Goal: Task Accomplishment & Management: Manage account settings

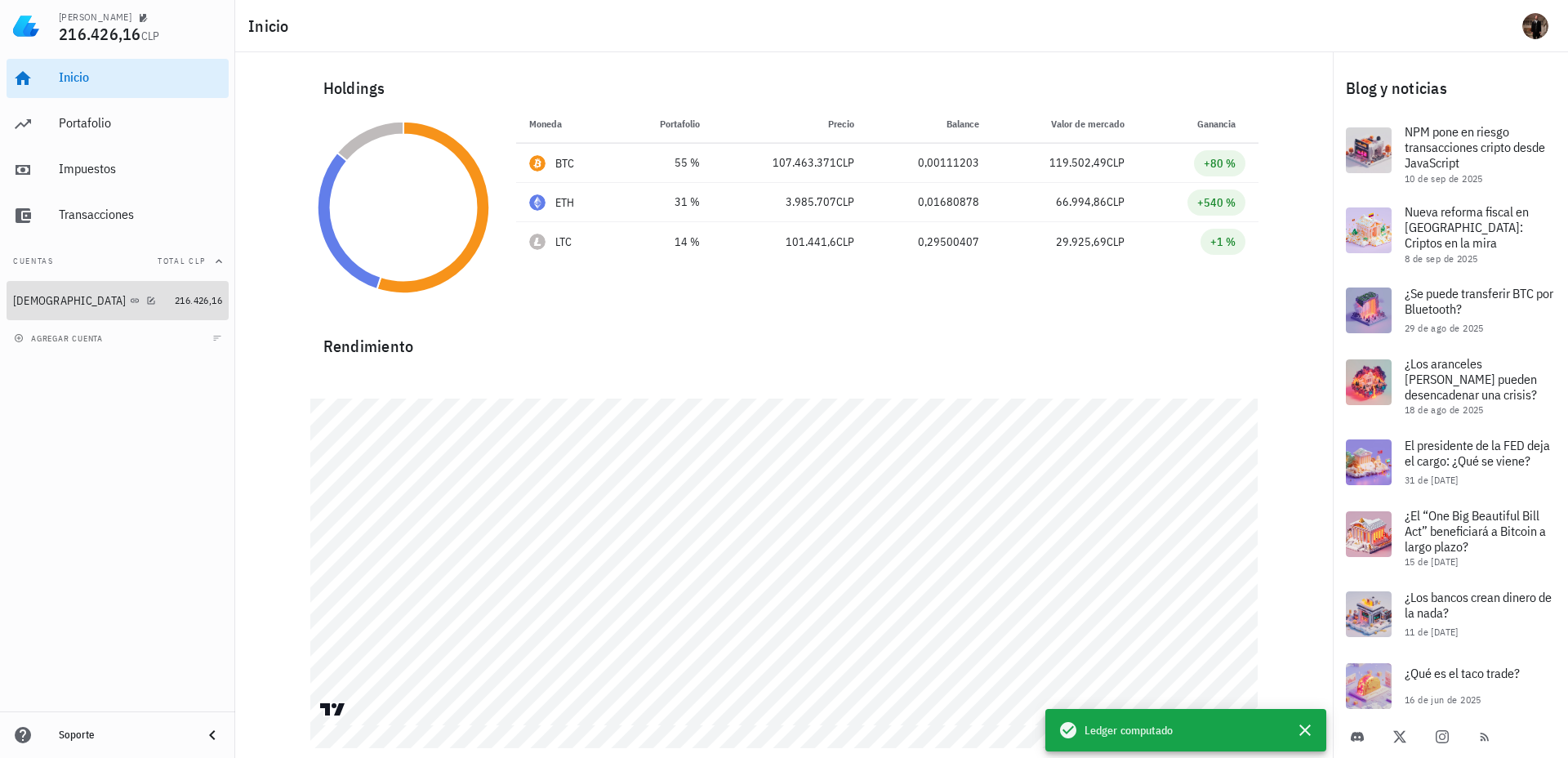
click at [106, 303] on div "[DEMOGRAPHIC_DATA]" at bounding box center [90, 301] width 155 height 16
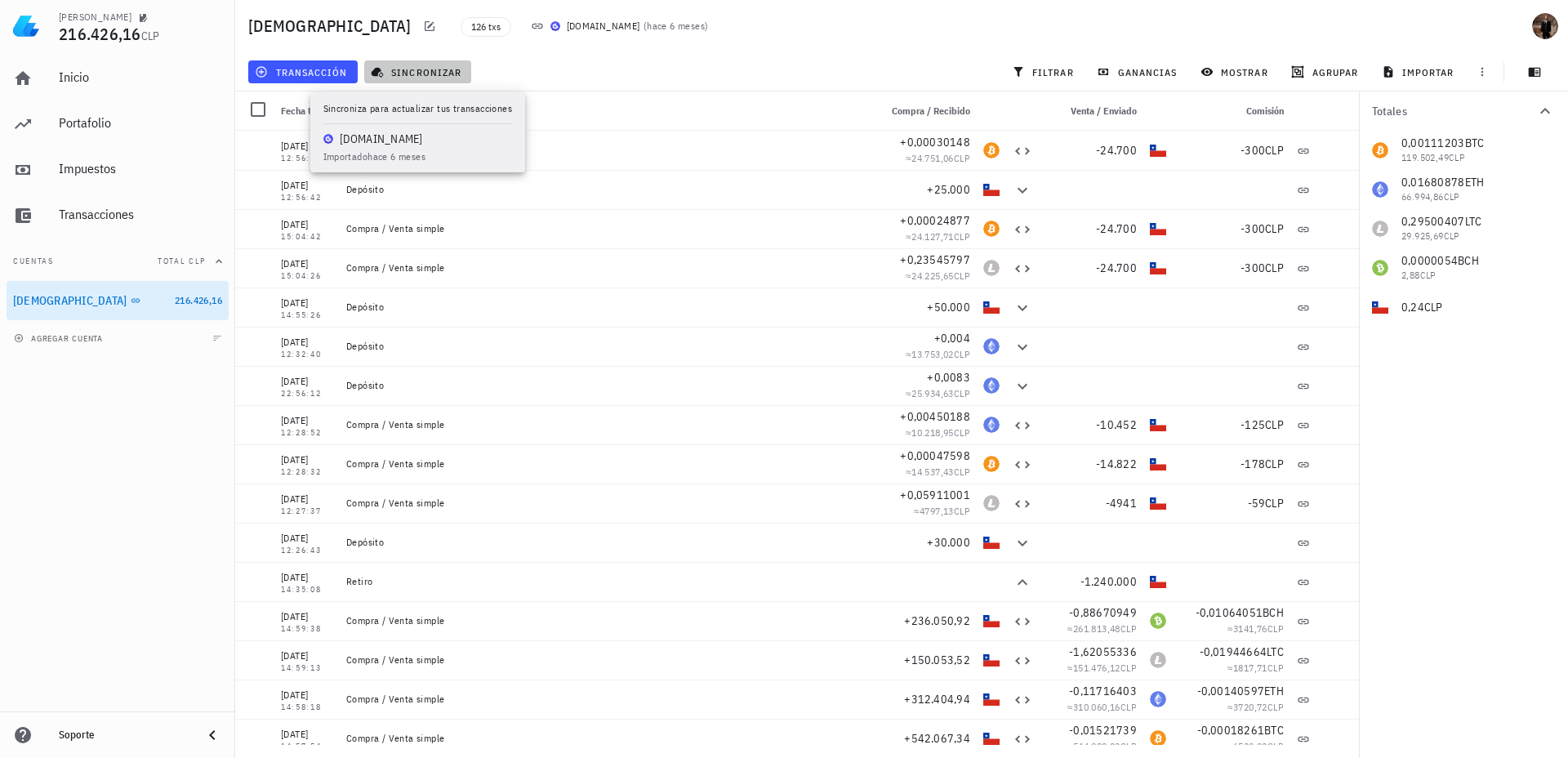
click at [397, 70] on span "sincronizar" at bounding box center [418, 72] width 87 height 13
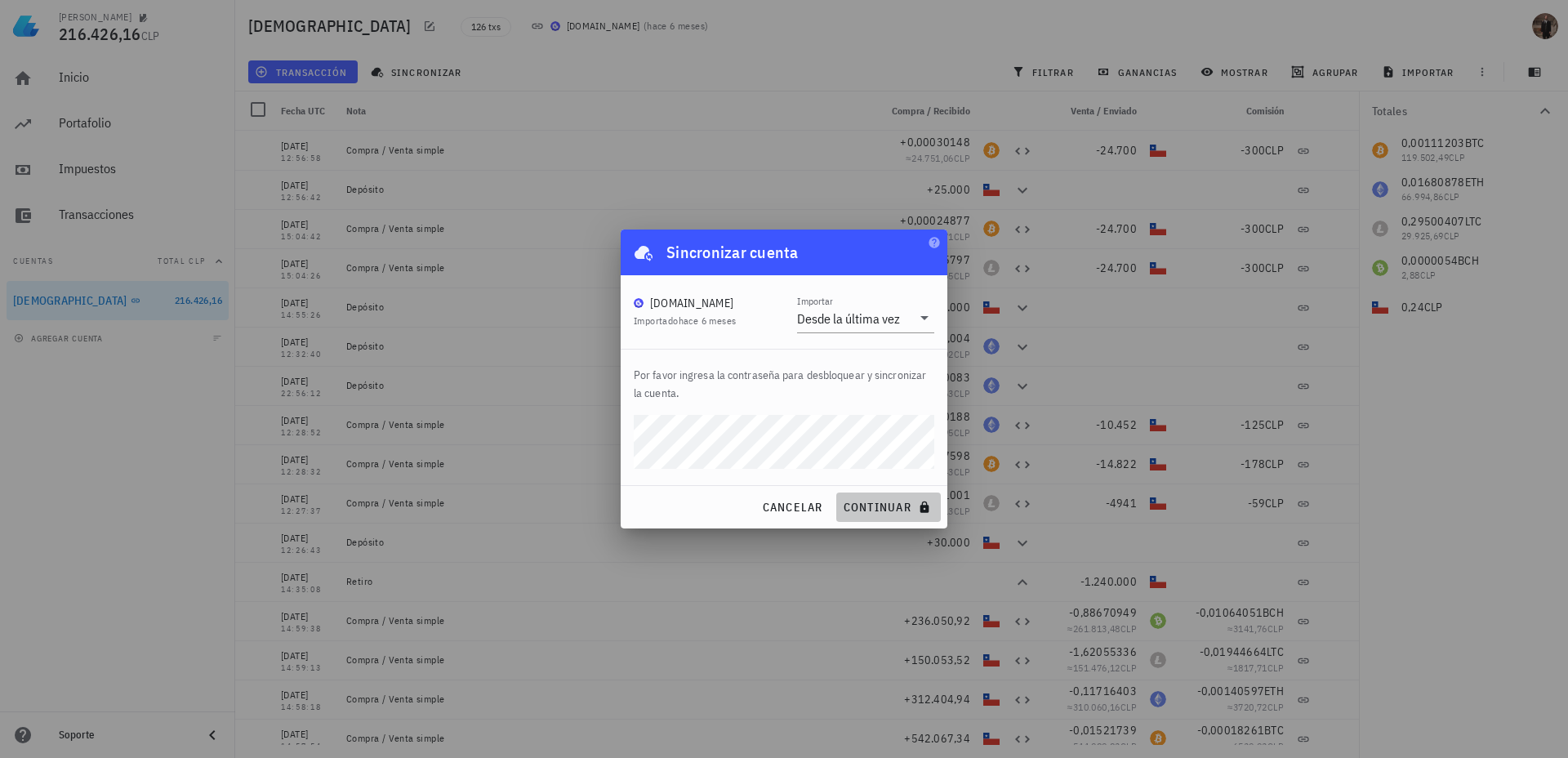
click at [918, 507] on icon "submit" at bounding box center [924, 508] width 13 height 13
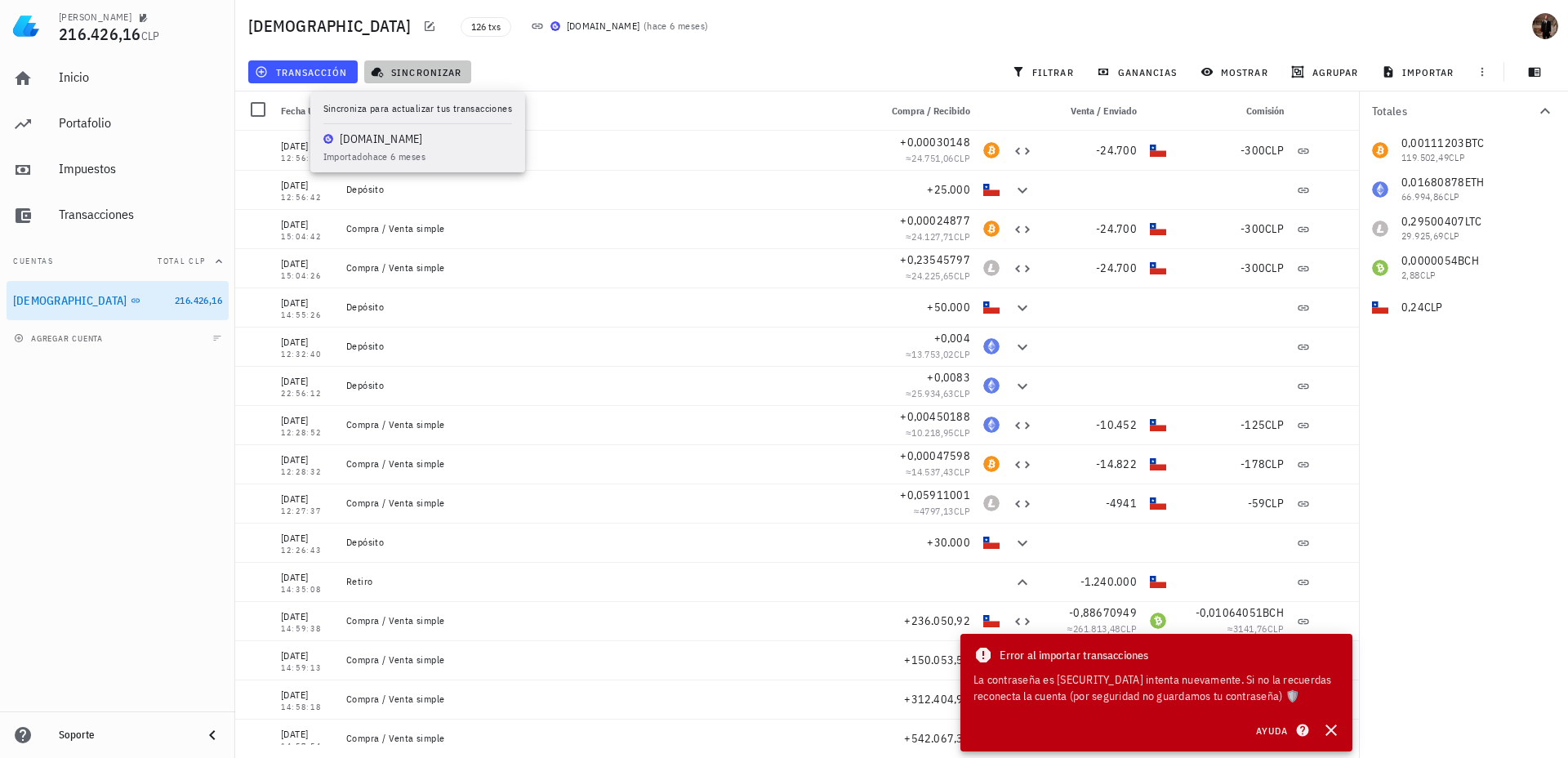
click at [373, 74] on icon "button" at bounding box center [378, 73] width 13 height 11
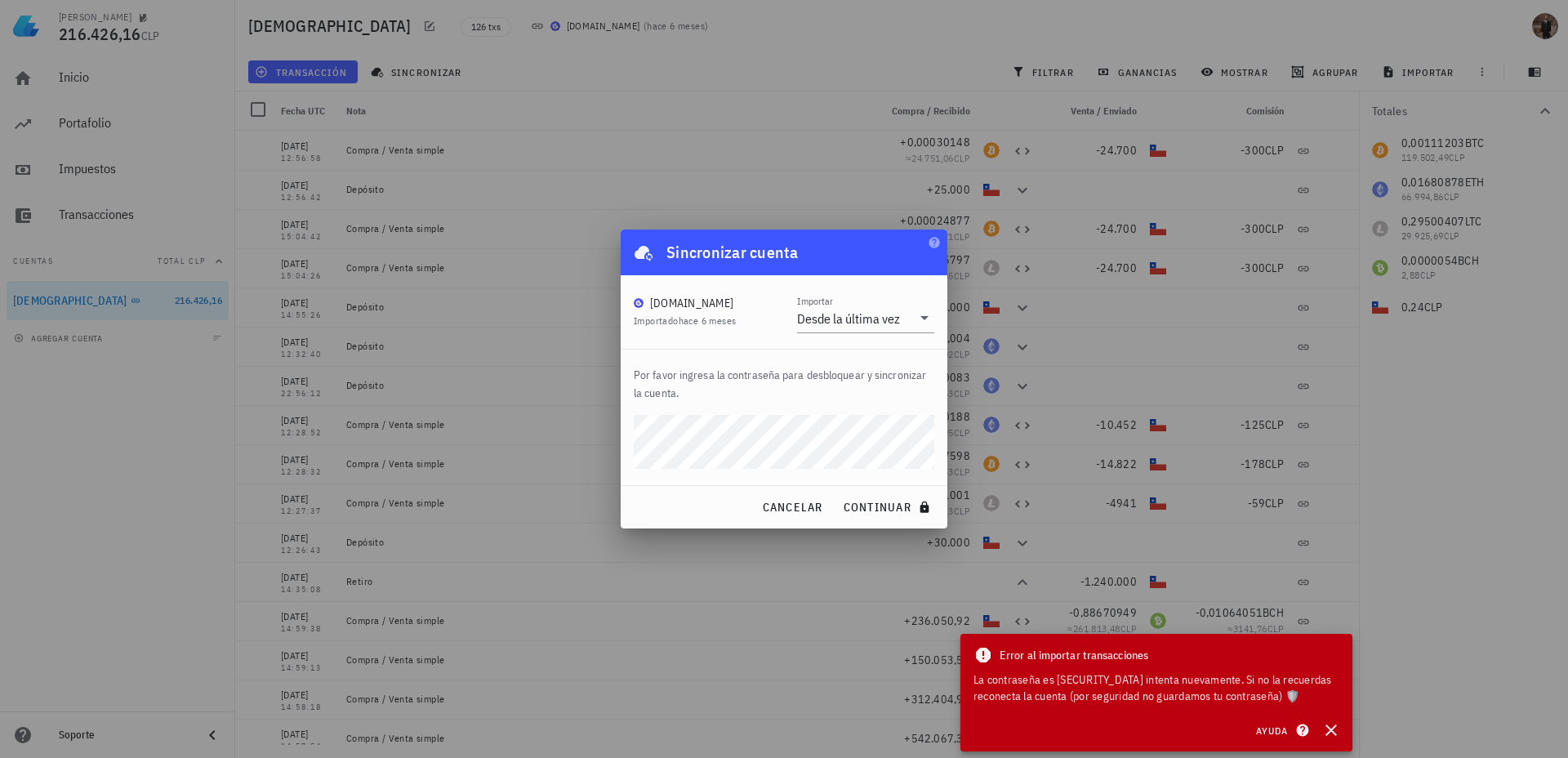
click at [679, 320] on span "Importado hace 6 meses" at bounding box center [685, 321] width 102 height 13
click at [846, 320] on div "Desde la última vez" at bounding box center [848, 319] width 103 height 17
click at [879, 507] on span "continuar" at bounding box center [888, 508] width 91 height 15
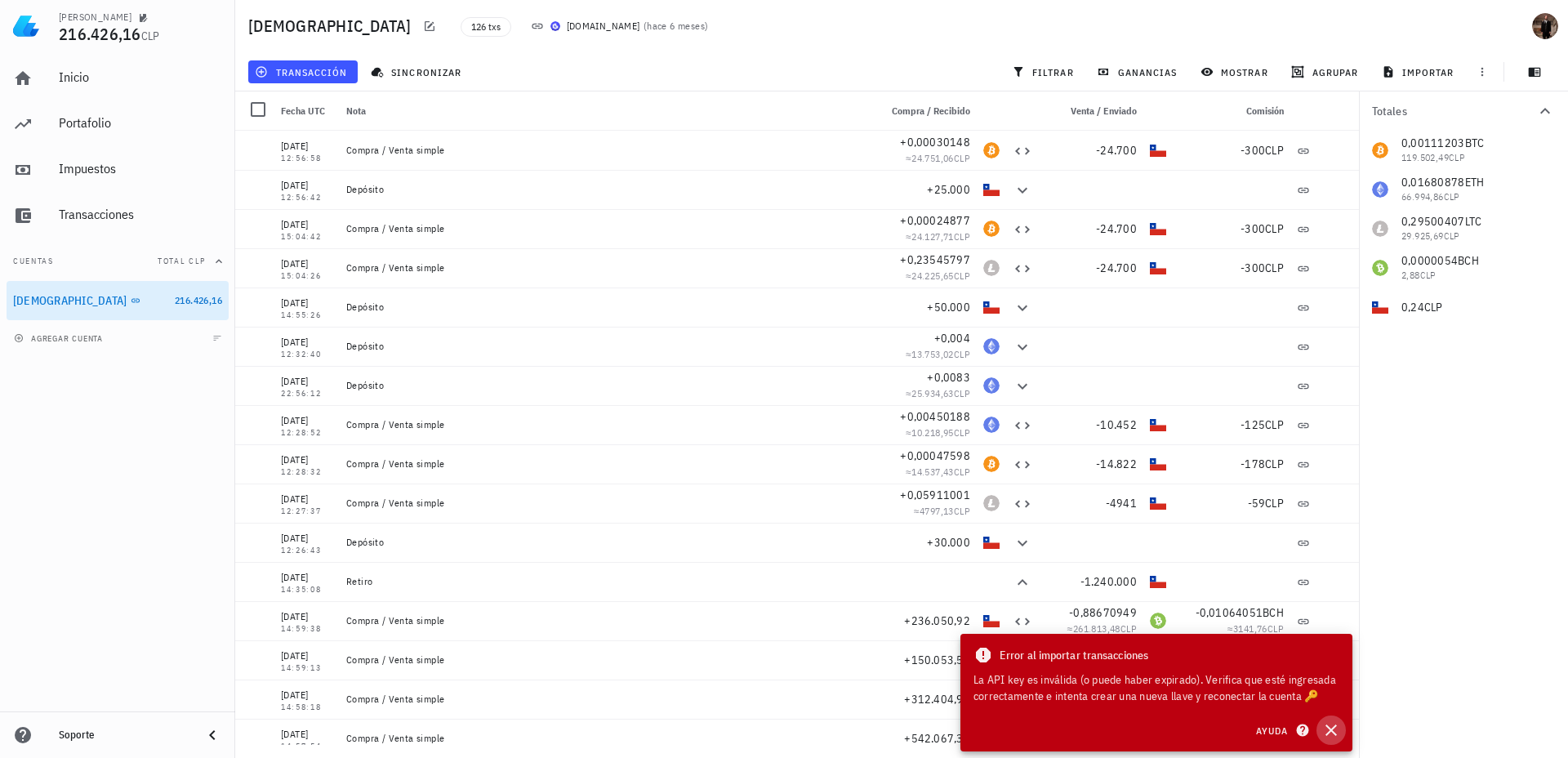
click at [1338, 738] on icon "button" at bounding box center [1330, 730] width 19 height 19
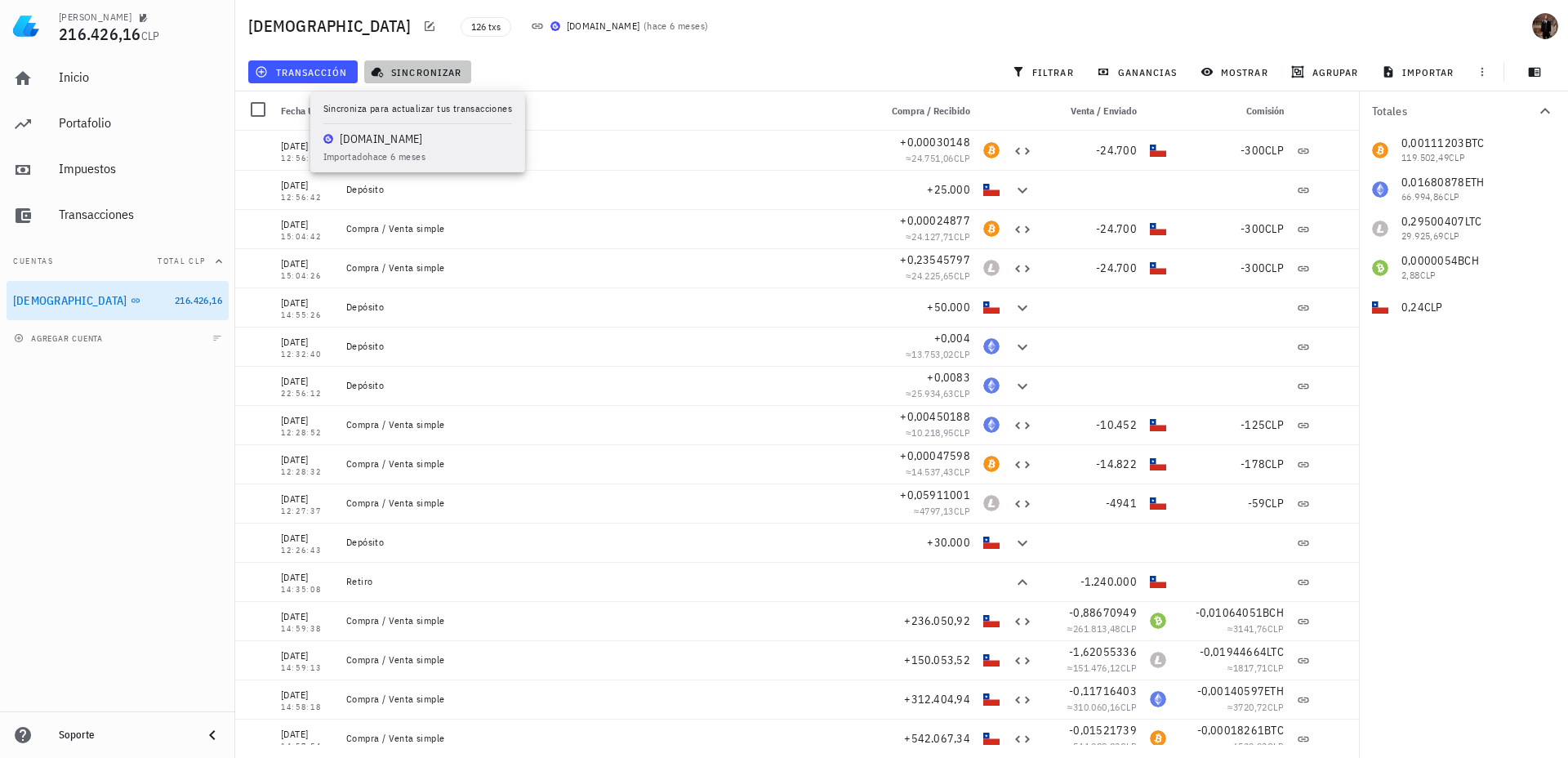
click at [401, 72] on span "sincronizar" at bounding box center [418, 72] width 87 height 13
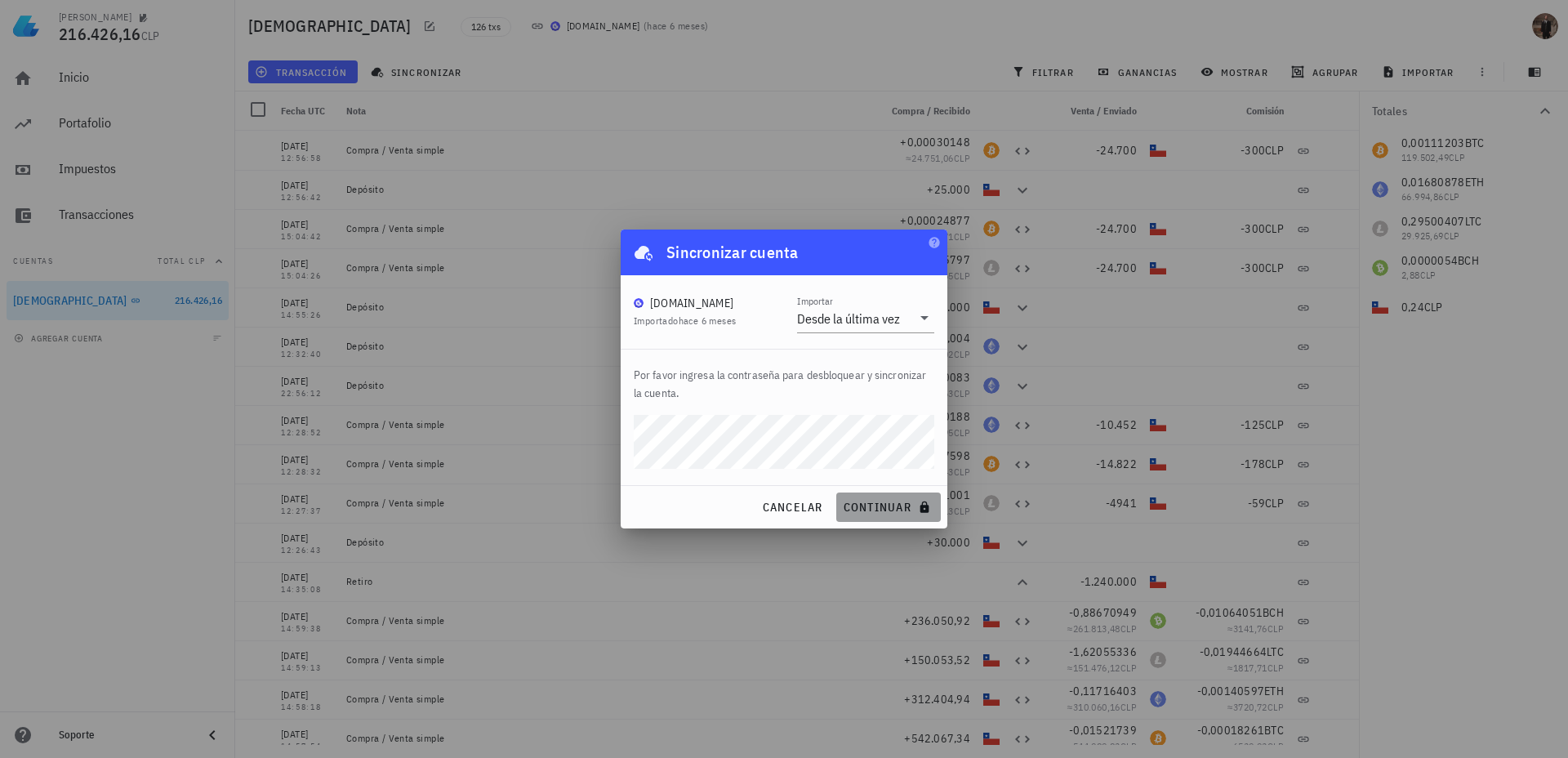
click at [868, 505] on span "continuar" at bounding box center [888, 508] width 91 height 15
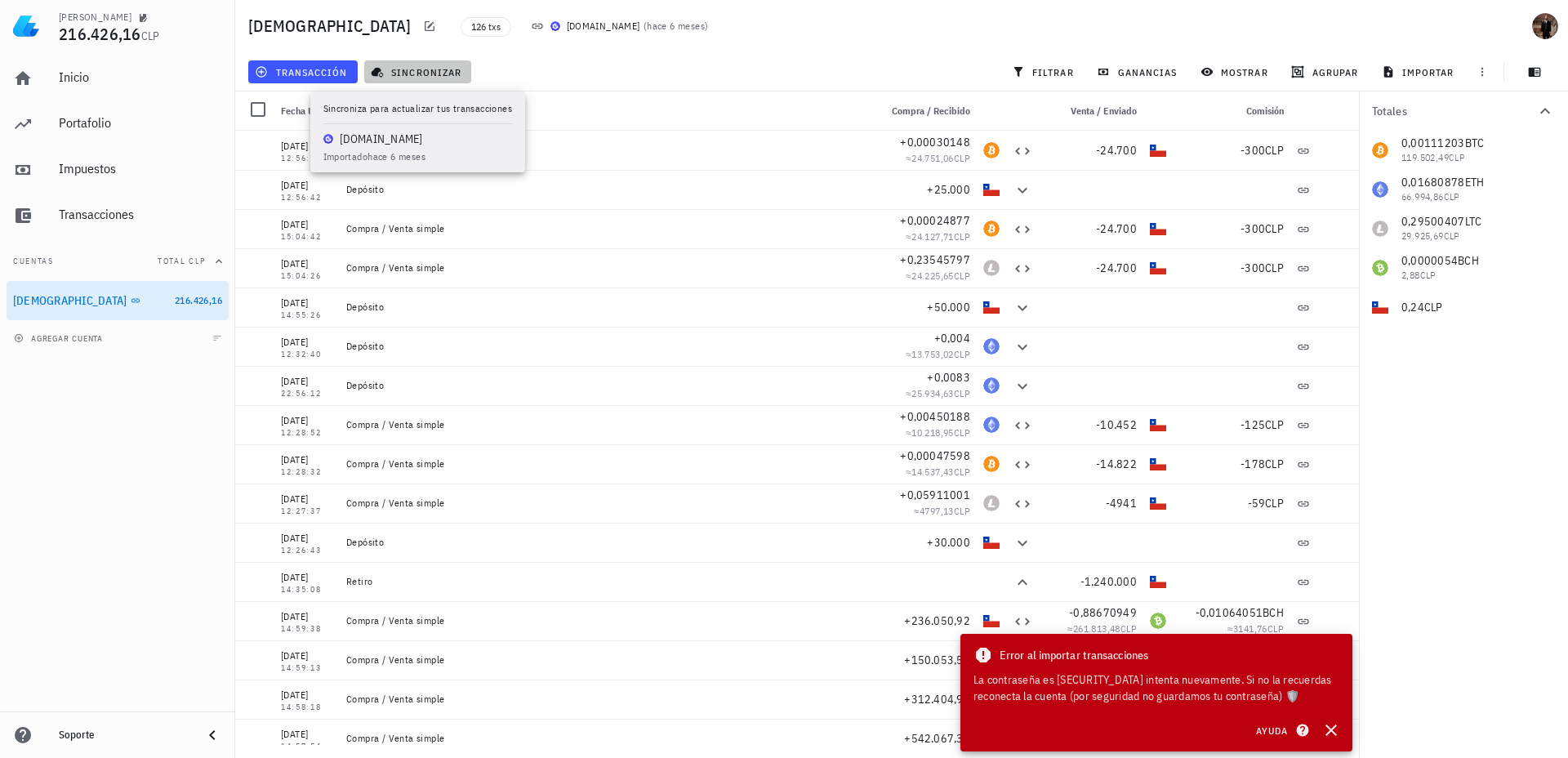
click at [395, 70] on span "sincronizar" at bounding box center [418, 72] width 87 height 13
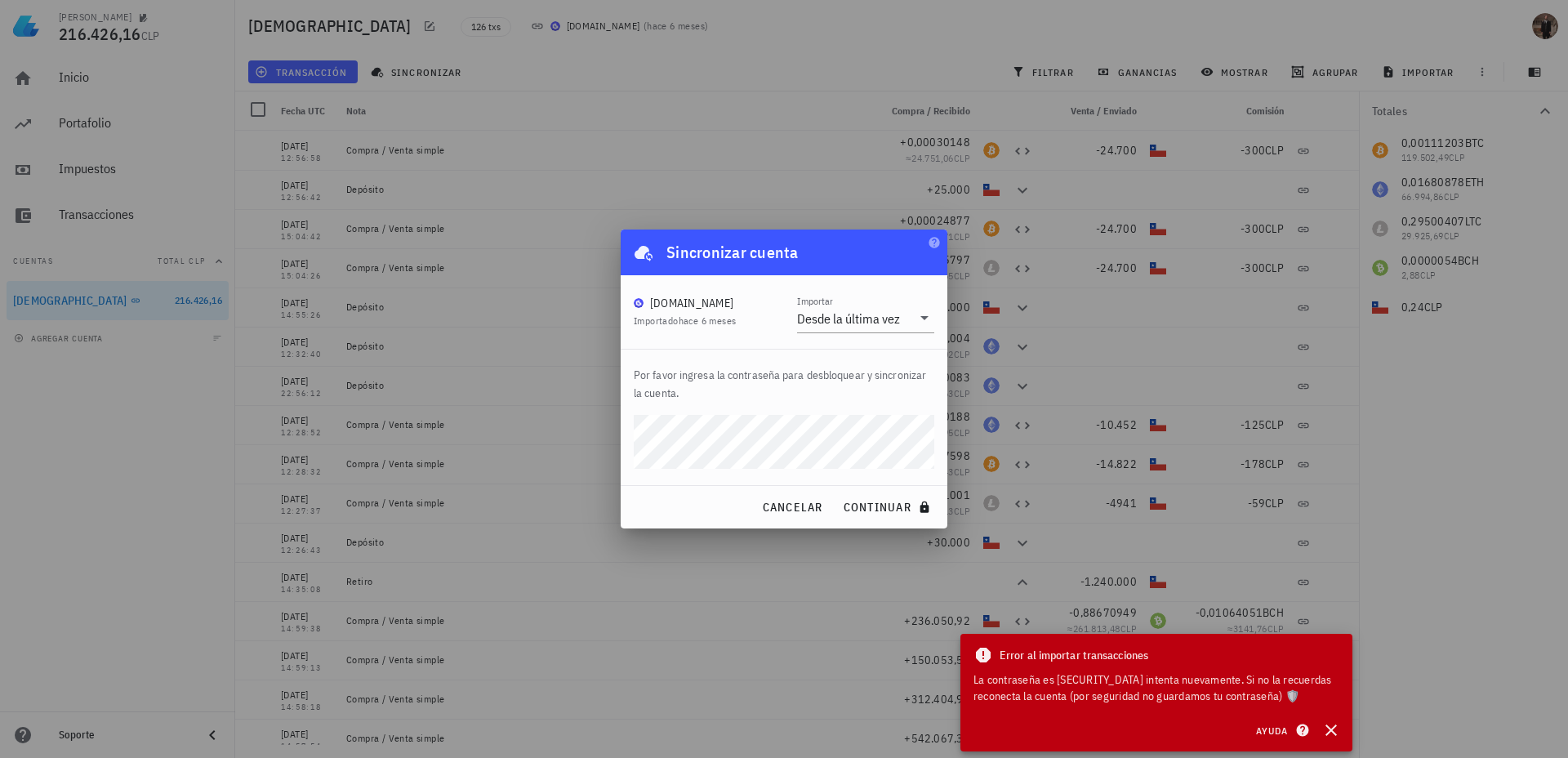
click at [671, 325] on span "Importado hace 6 meses" at bounding box center [685, 321] width 102 height 13
click at [836, 492] on button "continuar" at bounding box center [888, 507] width 105 height 29
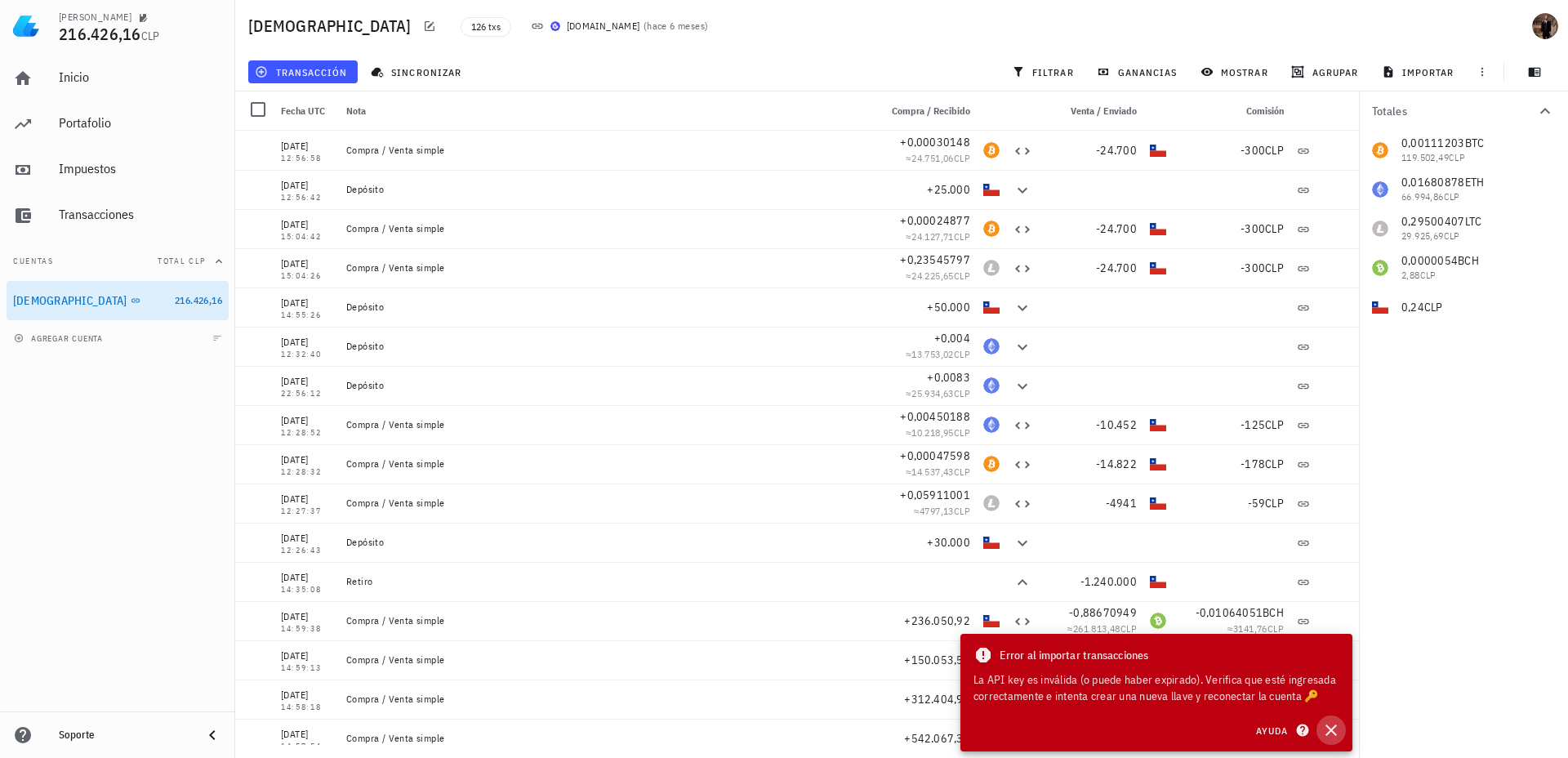
click at [1333, 734] on icon "button" at bounding box center [1330, 730] width 19 height 19
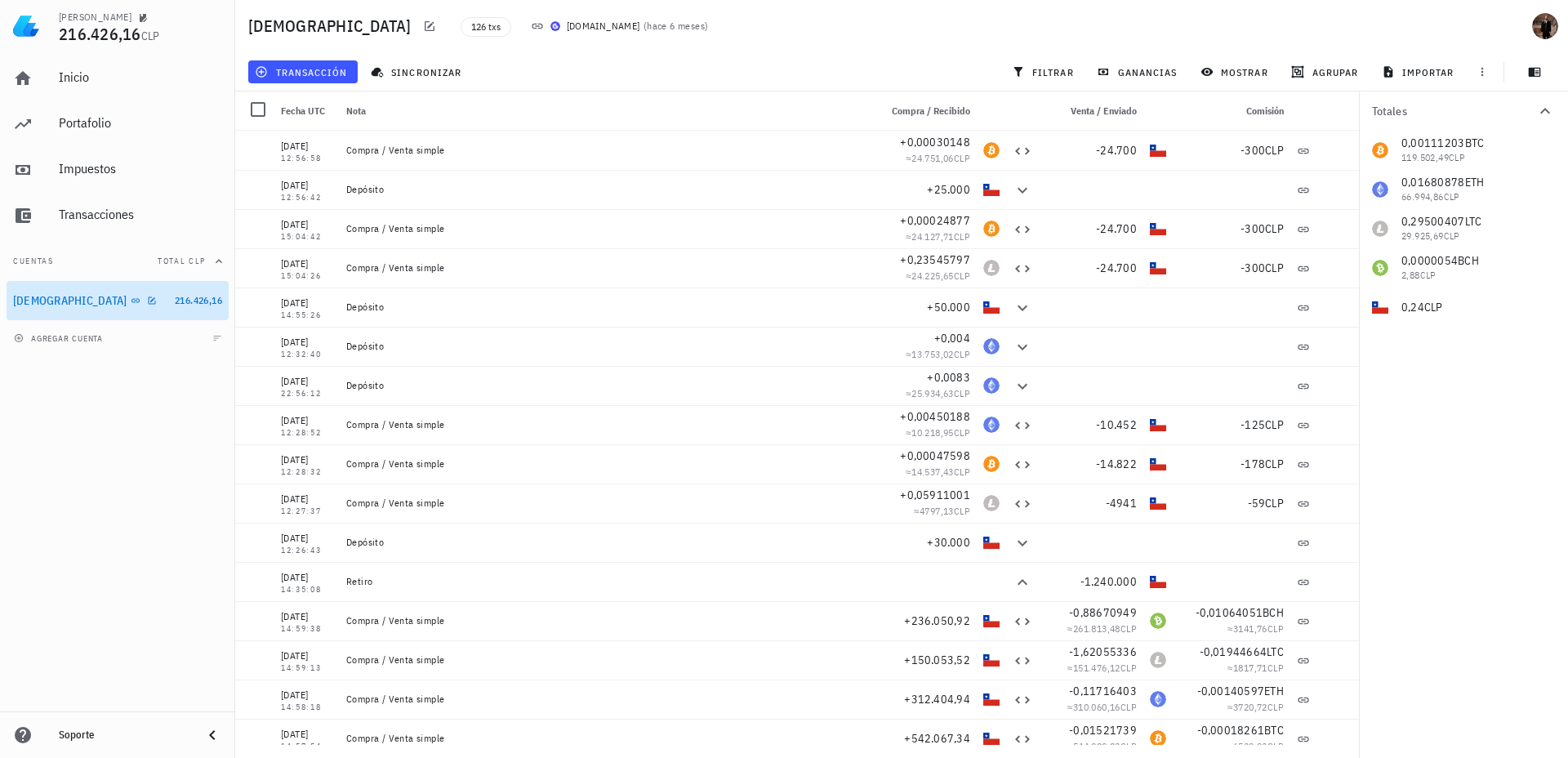
click at [35, 302] on div "[DEMOGRAPHIC_DATA]" at bounding box center [70, 301] width 115 height 14
click at [77, 16] on div "[PERSON_NAME]" at bounding box center [95, 18] width 73 height 13
click at [140, 16] on icon "button" at bounding box center [144, 18] width 8 height 8
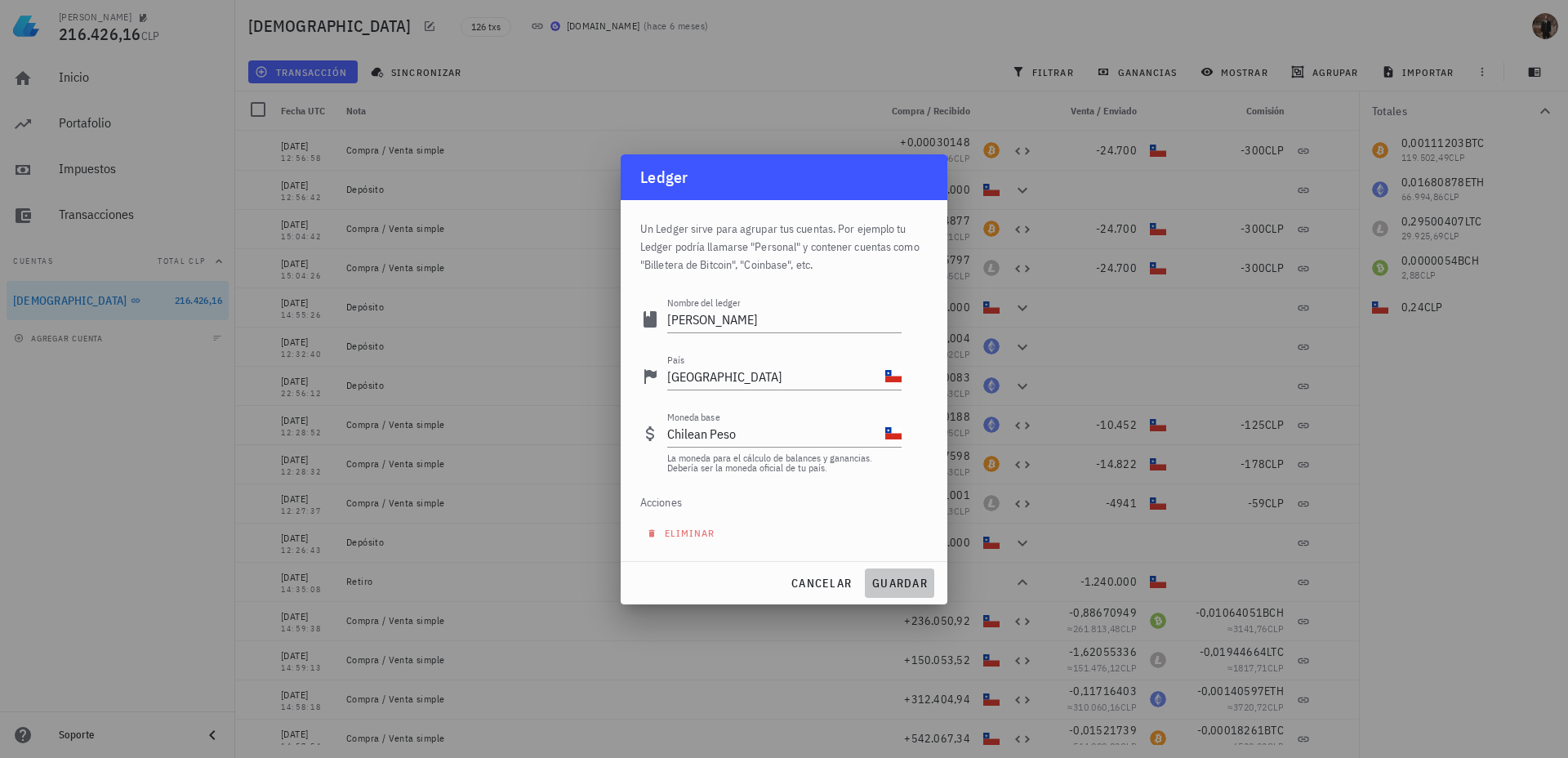
click at [897, 590] on button "guardar" at bounding box center [899, 583] width 69 height 29
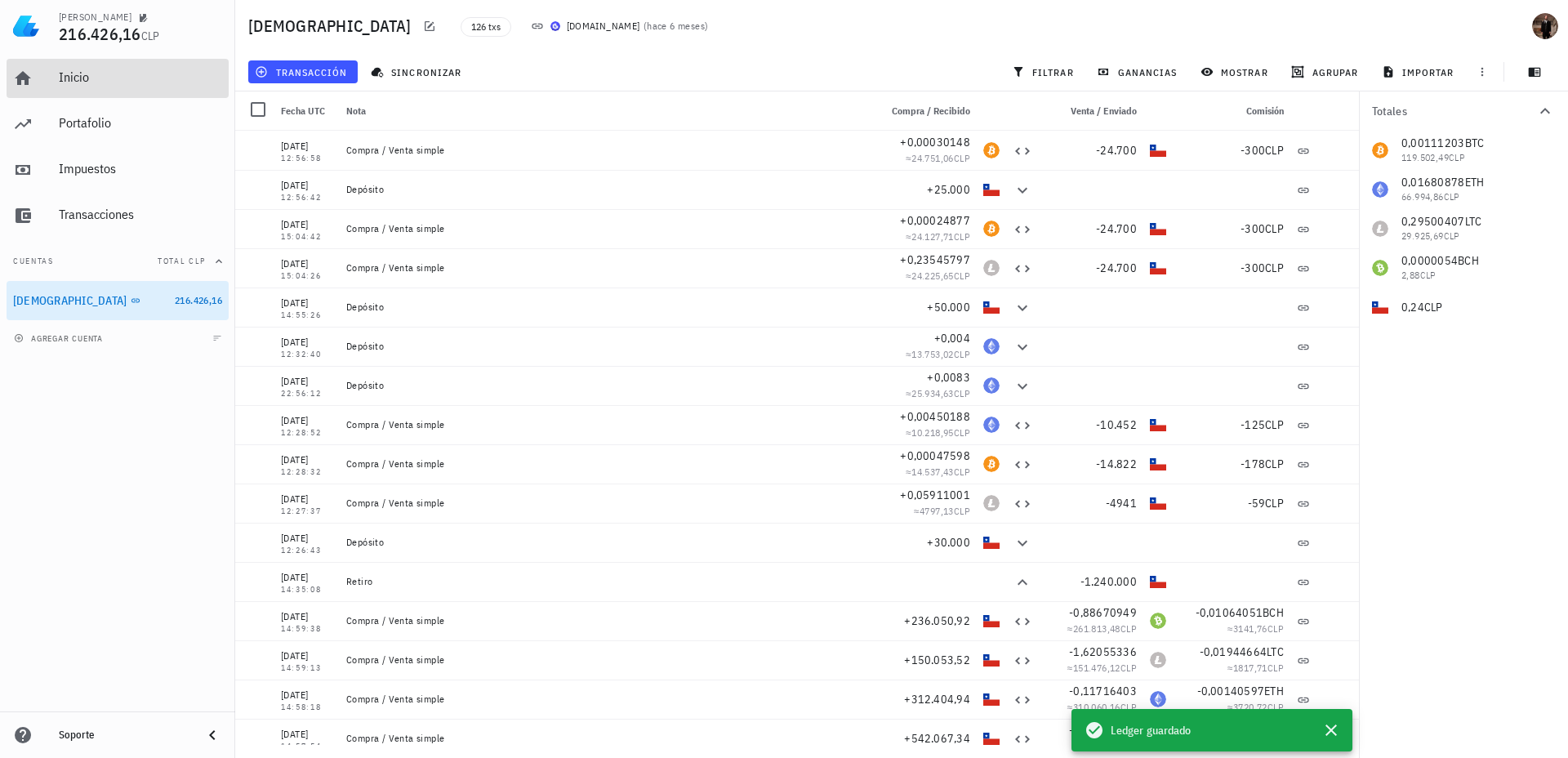
click at [59, 75] on div "Inicio" at bounding box center [140, 77] width 163 height 16
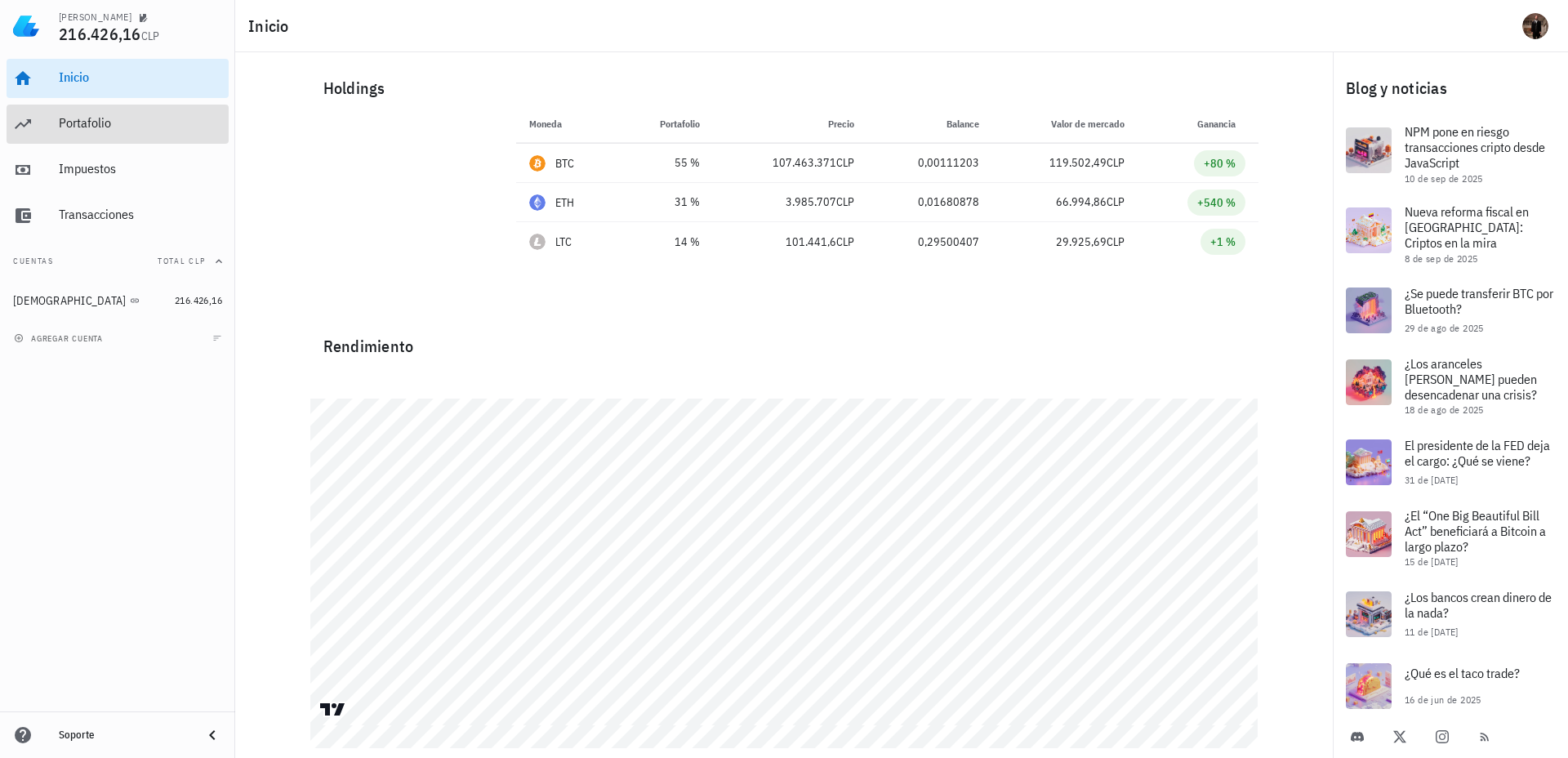
click at [80, 132] on div "Portafolio" at bounding box center [140, 124] width 163 height 37
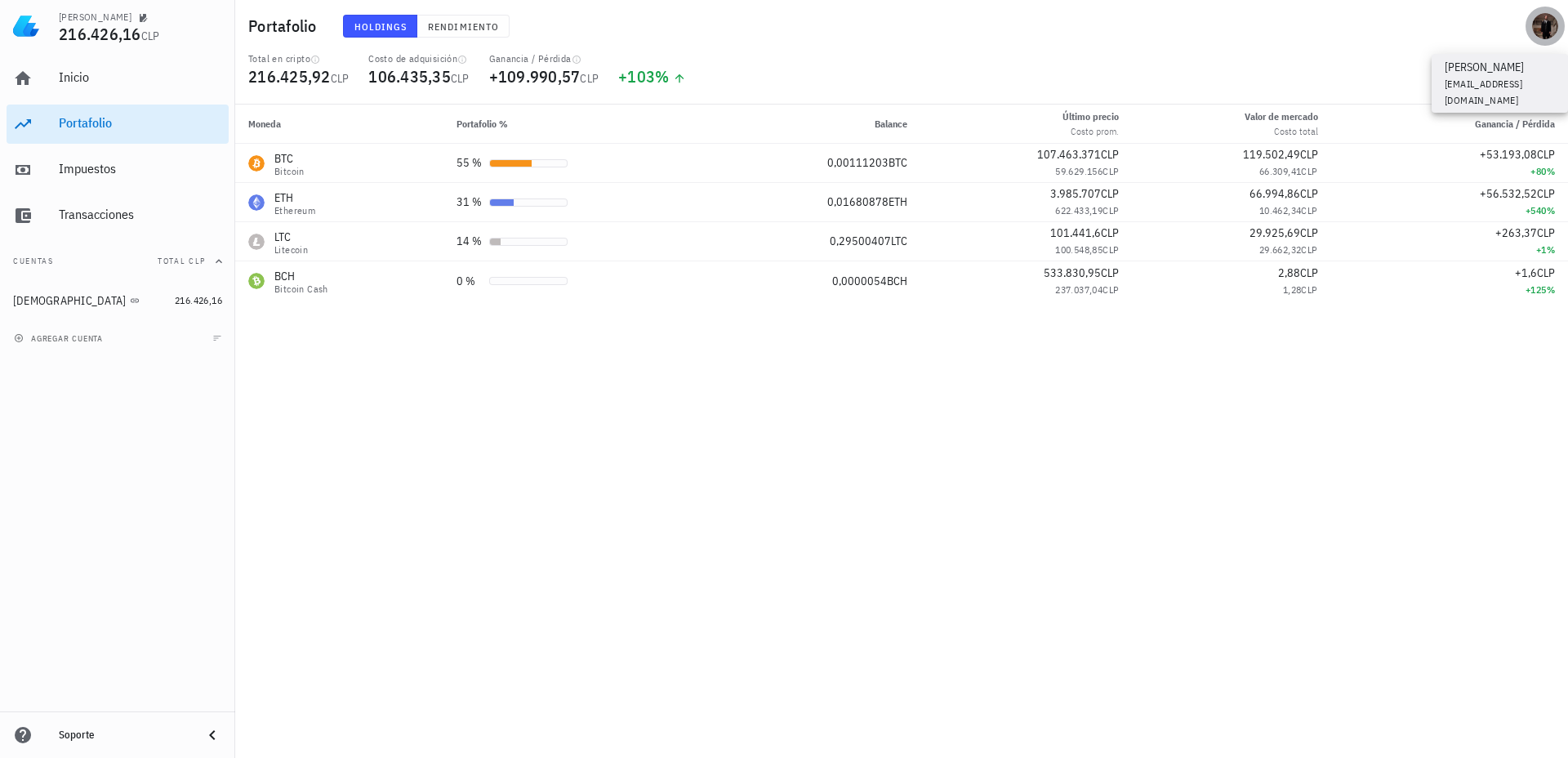
click at [1548, 23] on div "avatar" at bounding box center [1545, 26] width 26 height 26
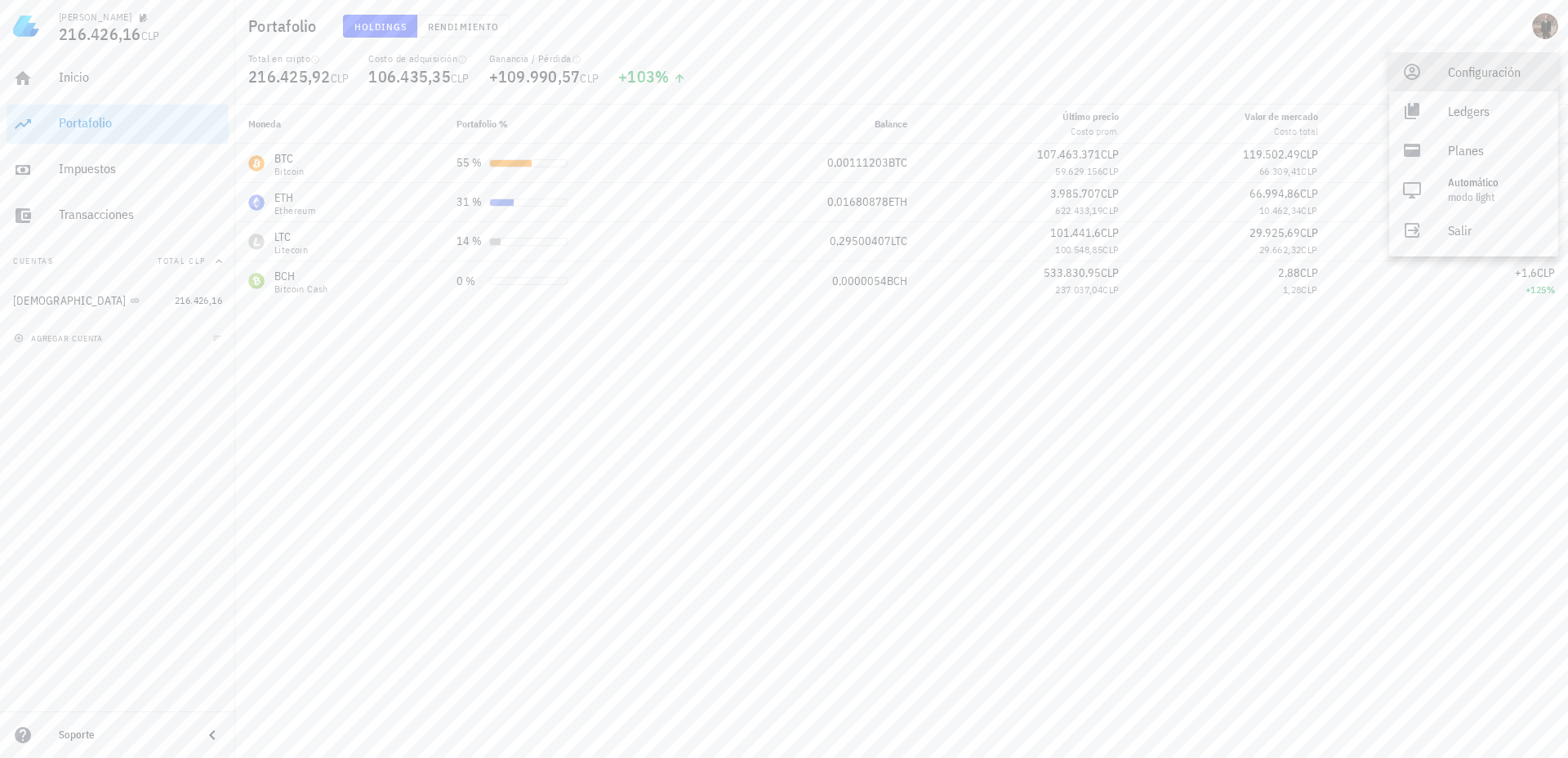
click at [1481, 82] on div "Configuración" at bounding box center [1497, 71] width 97 height 33
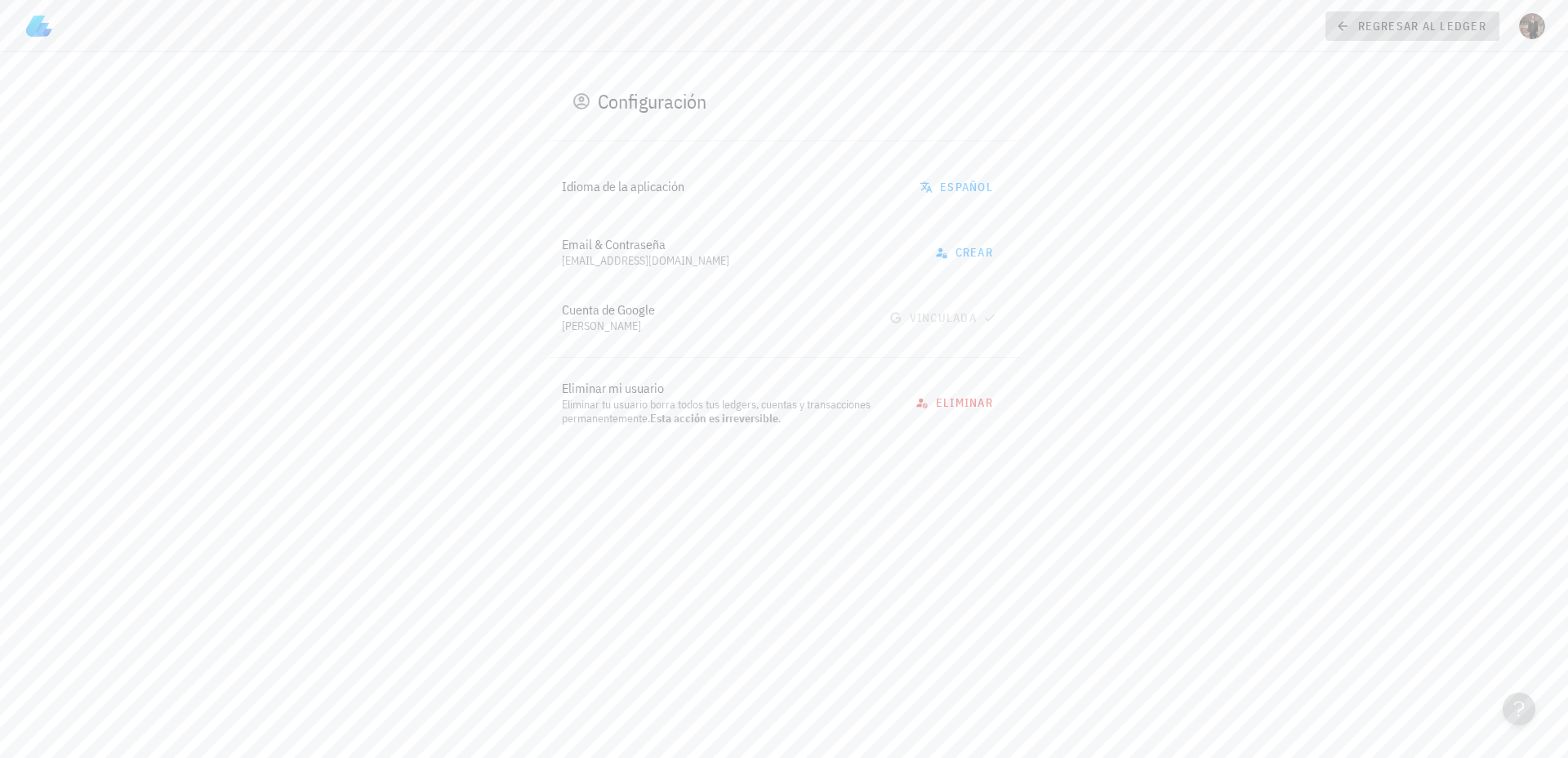
click at [1347, 23] on icon at bounding box center [1343, 26] width 15 height 19
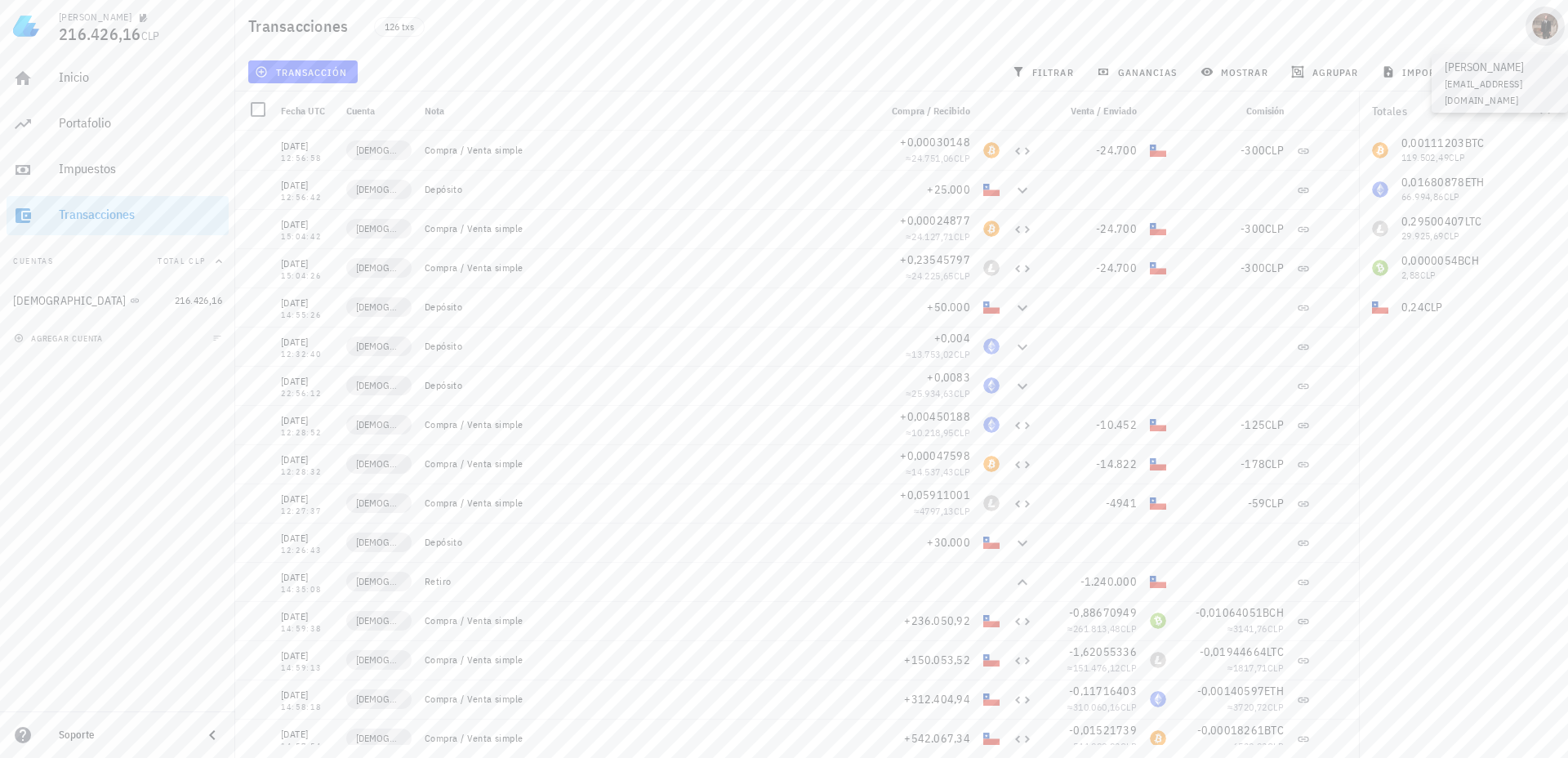
click at [1548, 23] on div "avatar" at bounding box center [1545, 26] width 26 height 26
click at [1452, 156] on div "Planes" at bounding box center [1497, 150] width 97 height 33
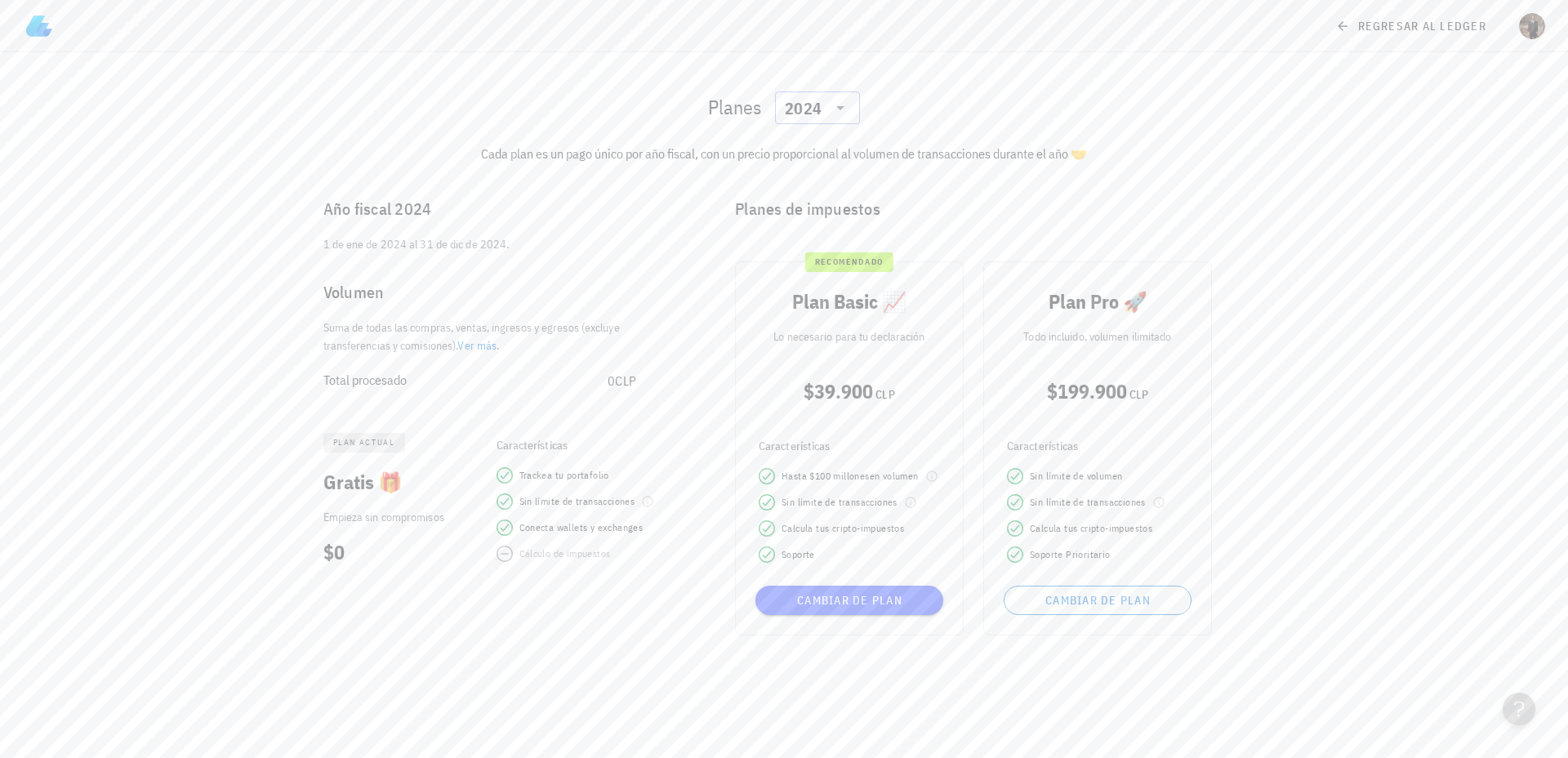
click at [812, 112] on div "2024" at bounding box center [803, 109] width 37 height 17
click at [818, 142] on div "2025" at bounding box center [817, 150] width 59 height 26
click at [342, 477] on span "Gratis 🎁" at bounding box center [362, 482] width 80 height 26
click at [1421, 18] on span "regresar al ledger" at bounding box center [1412, 26] width 148 height 15
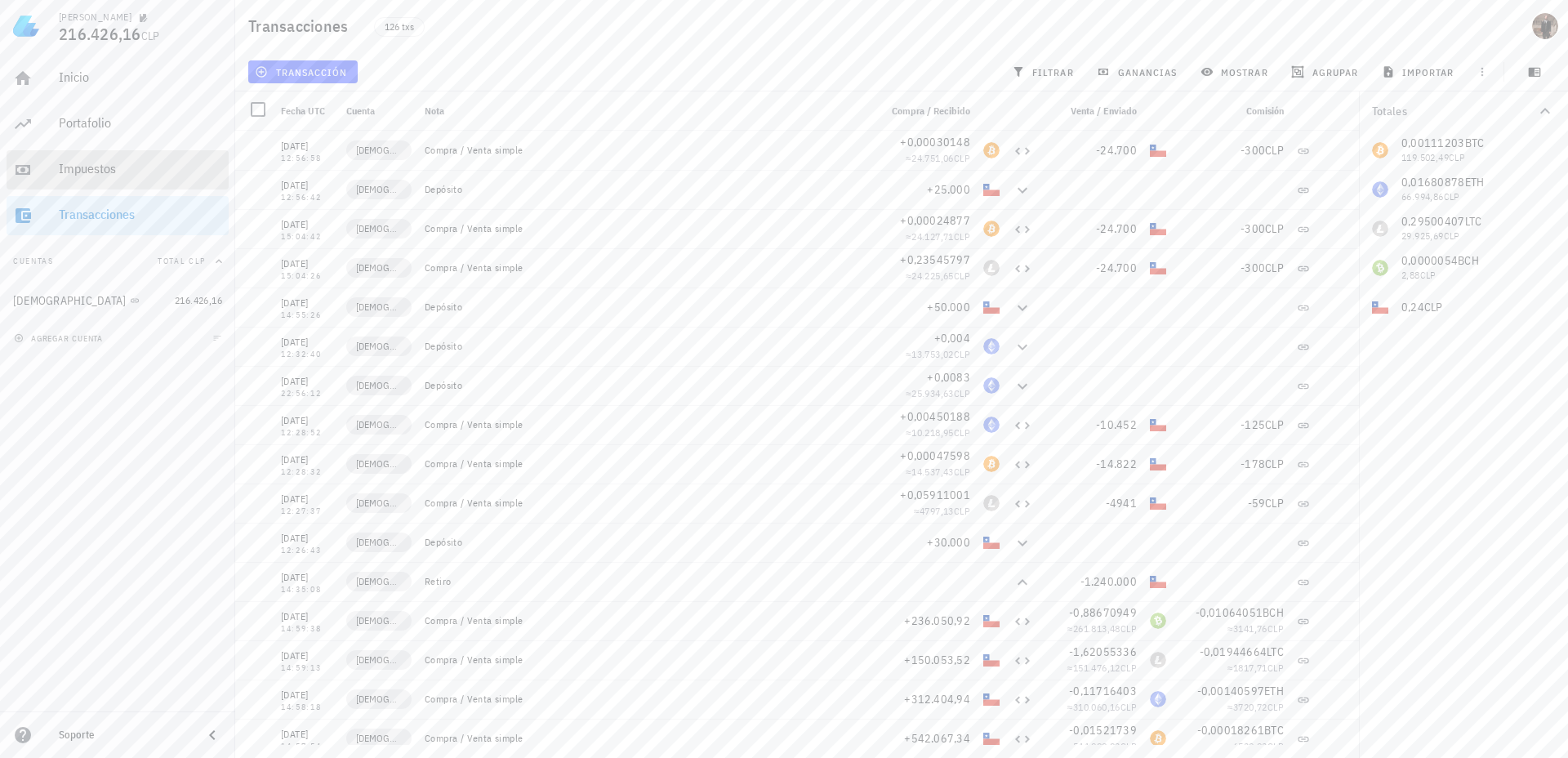
click at [84, 167] on div "Impuestos" at bounding box center [140, 168] width 163 height 16
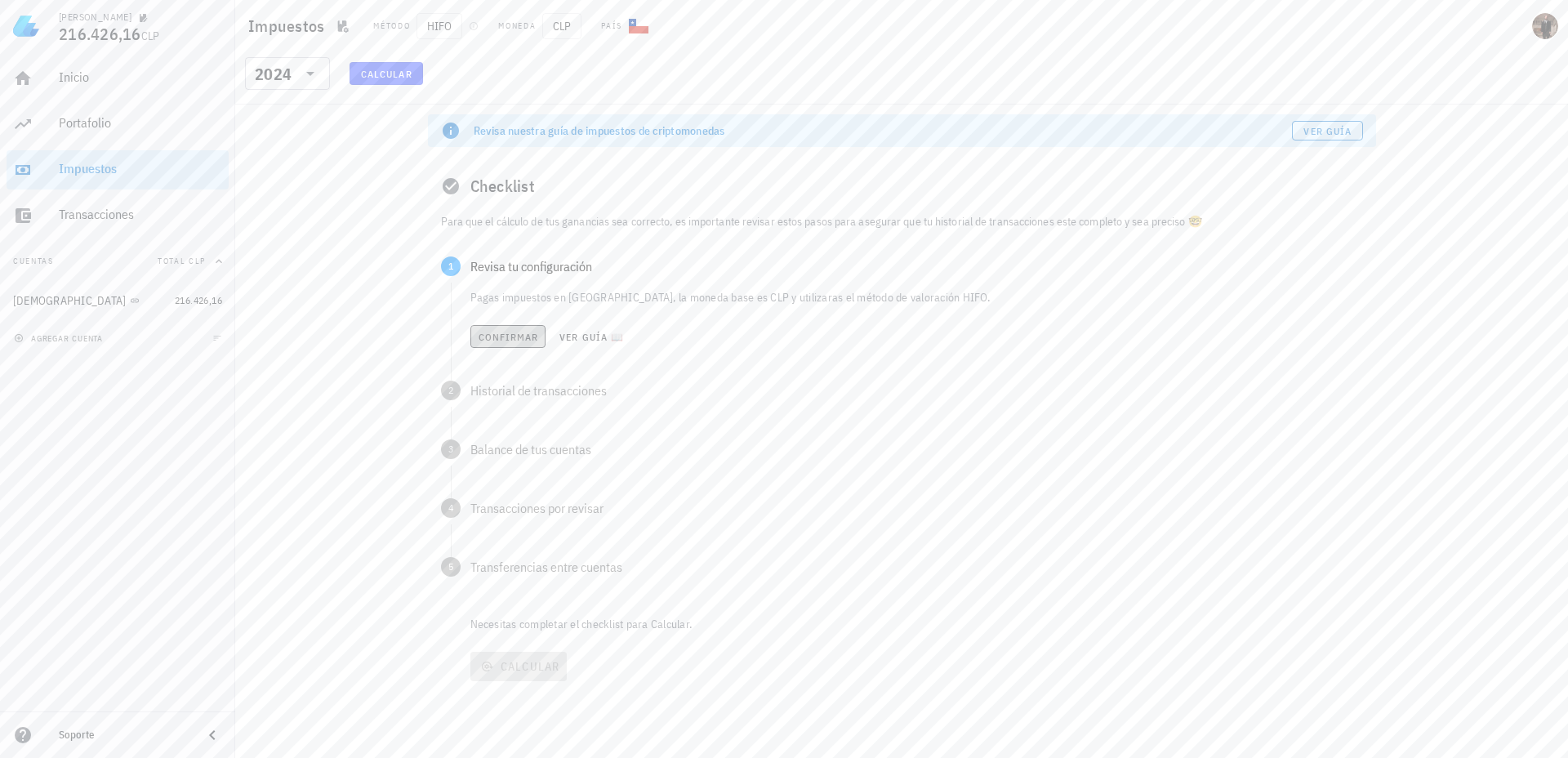
click at [497, 341] on span "Confirmar" at bounding box center [508, 337] width 61 height 13
click at [491, 399] on span "Confirmar" at bounding box center [508, 395] width 61 height 13
click at [504, 459] on span "Confirmar" at bounding box center [508, 455] width 61 height 13
click at [506, 518] on span "Confirmar" at bounding box center [508, 513] width 61 height 13
click at [498, 575] on span "Confirmar" at bounding box center [507, 573] width 61 height 13
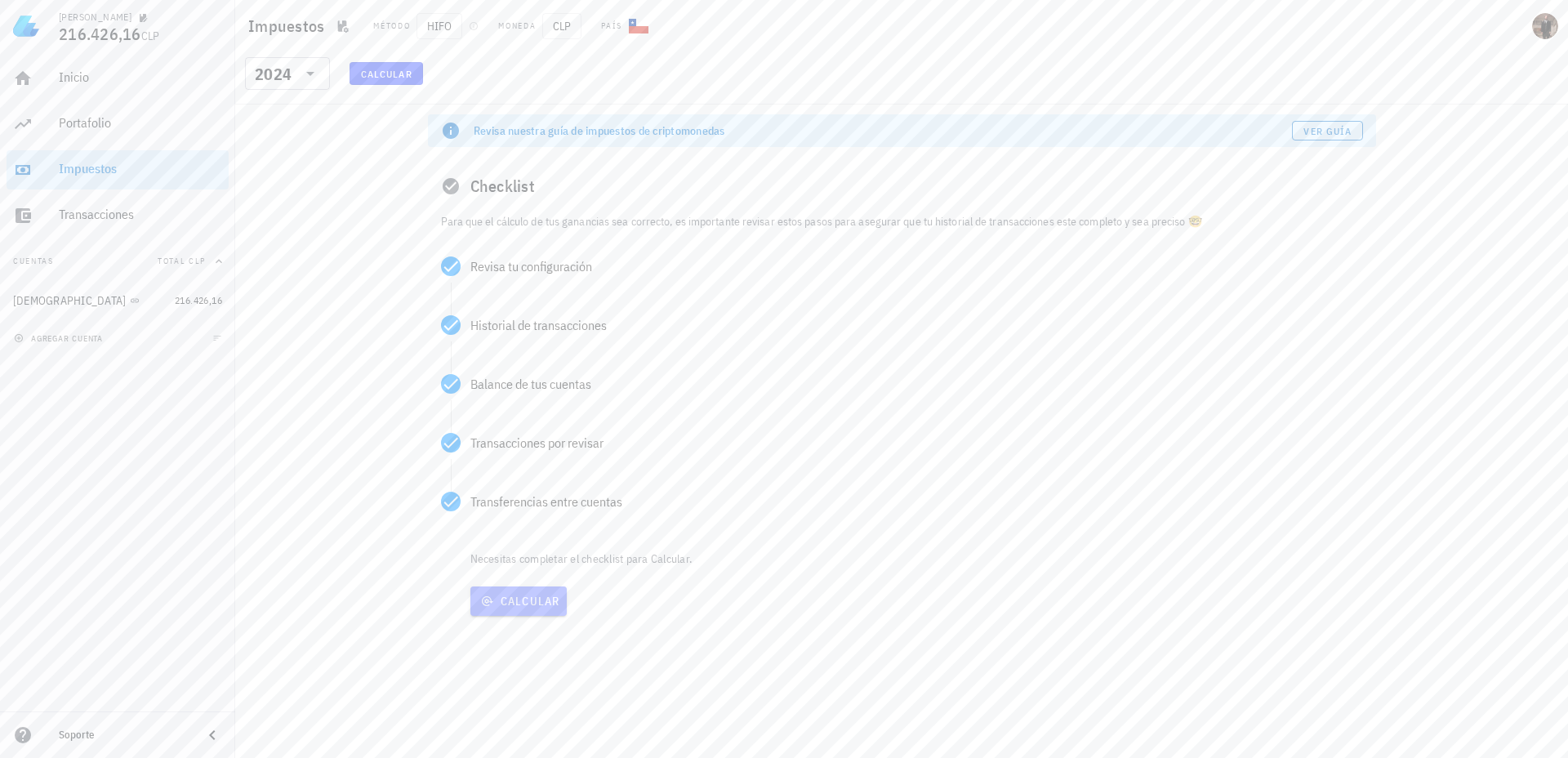
click at [497, 601] on span "Calcular" at bounding box center [519, 601] width 84 height 15
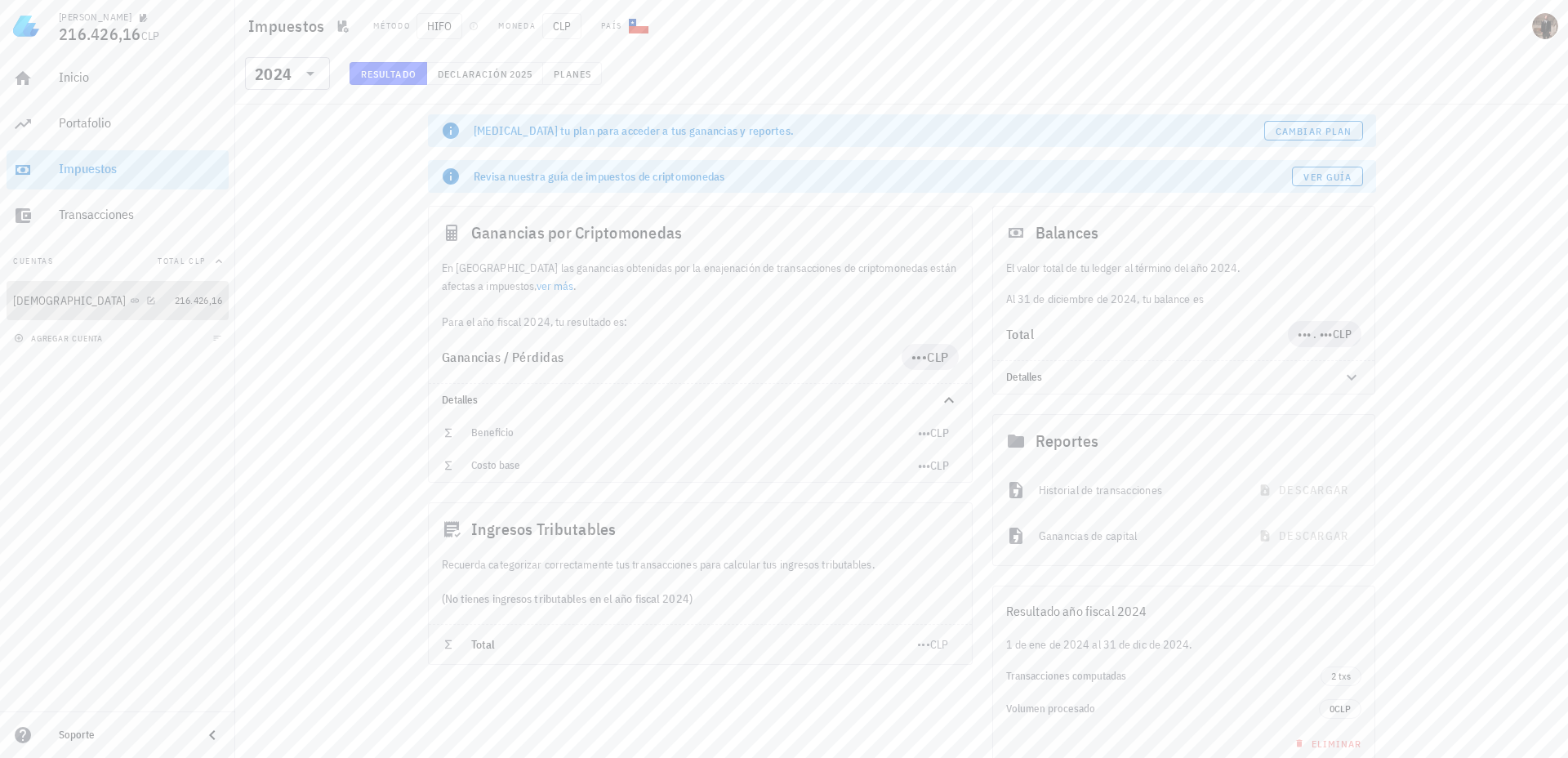
click at [36, 300] on div "[DEMOGRAPHIC_DATA]" at bounding box center [70, 301] width 114 height 14
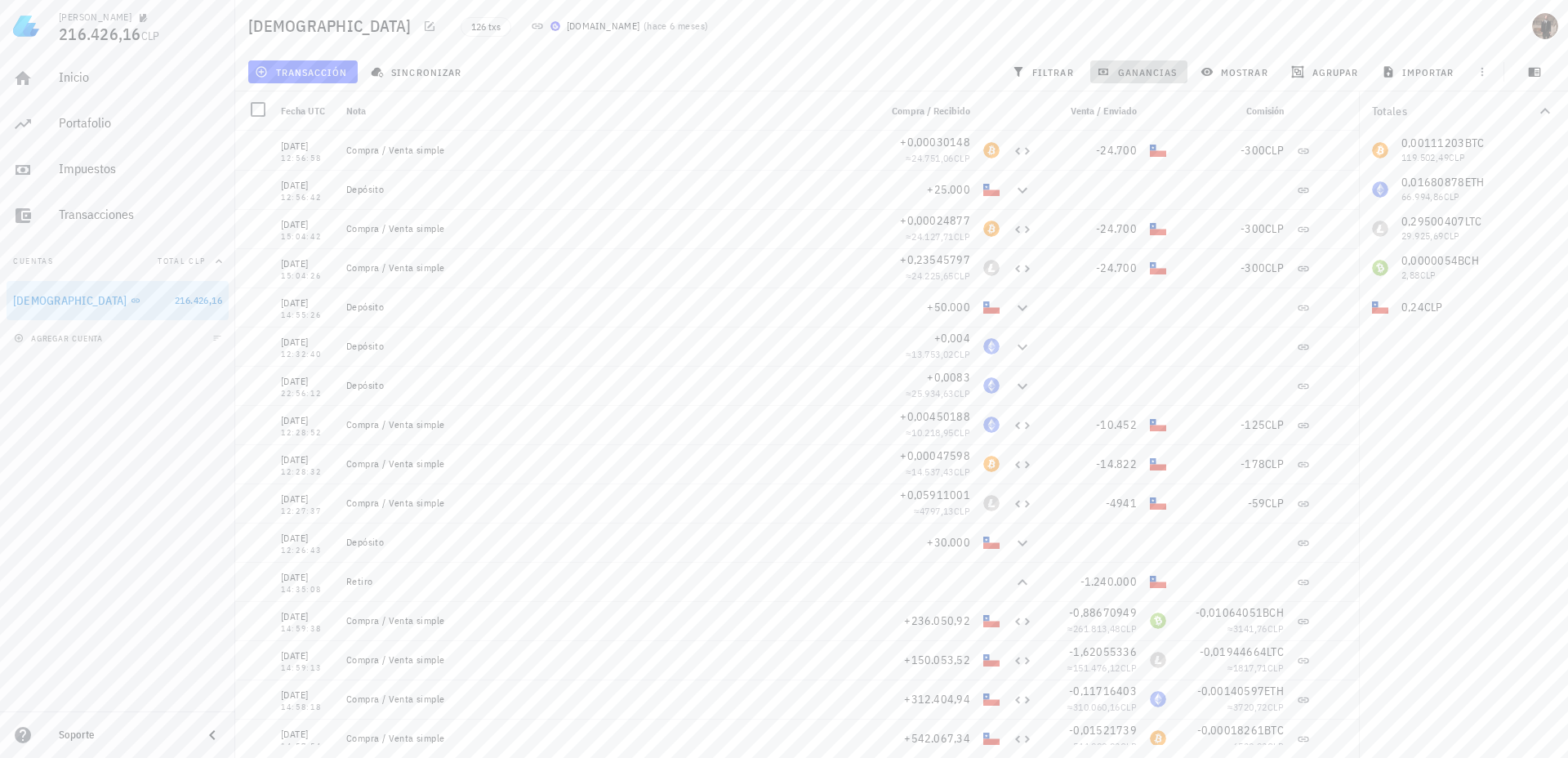
click at [1133, 78] on span "ganancias" at bounding box center [1139, 72] width 77 height 13
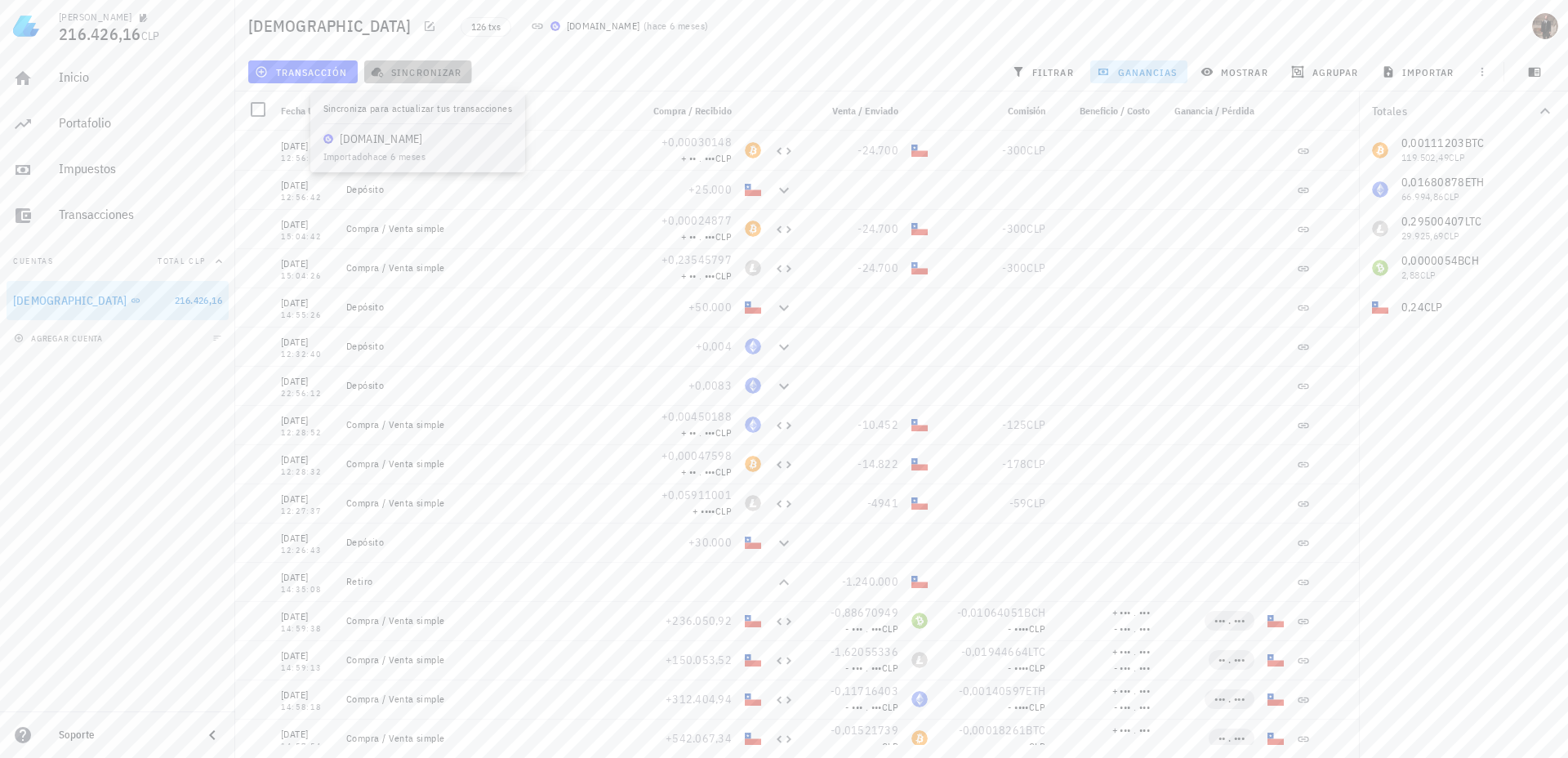
click at [386, 75] on span "sincronizar" at bounding box center [418, 72] width 87 height 13
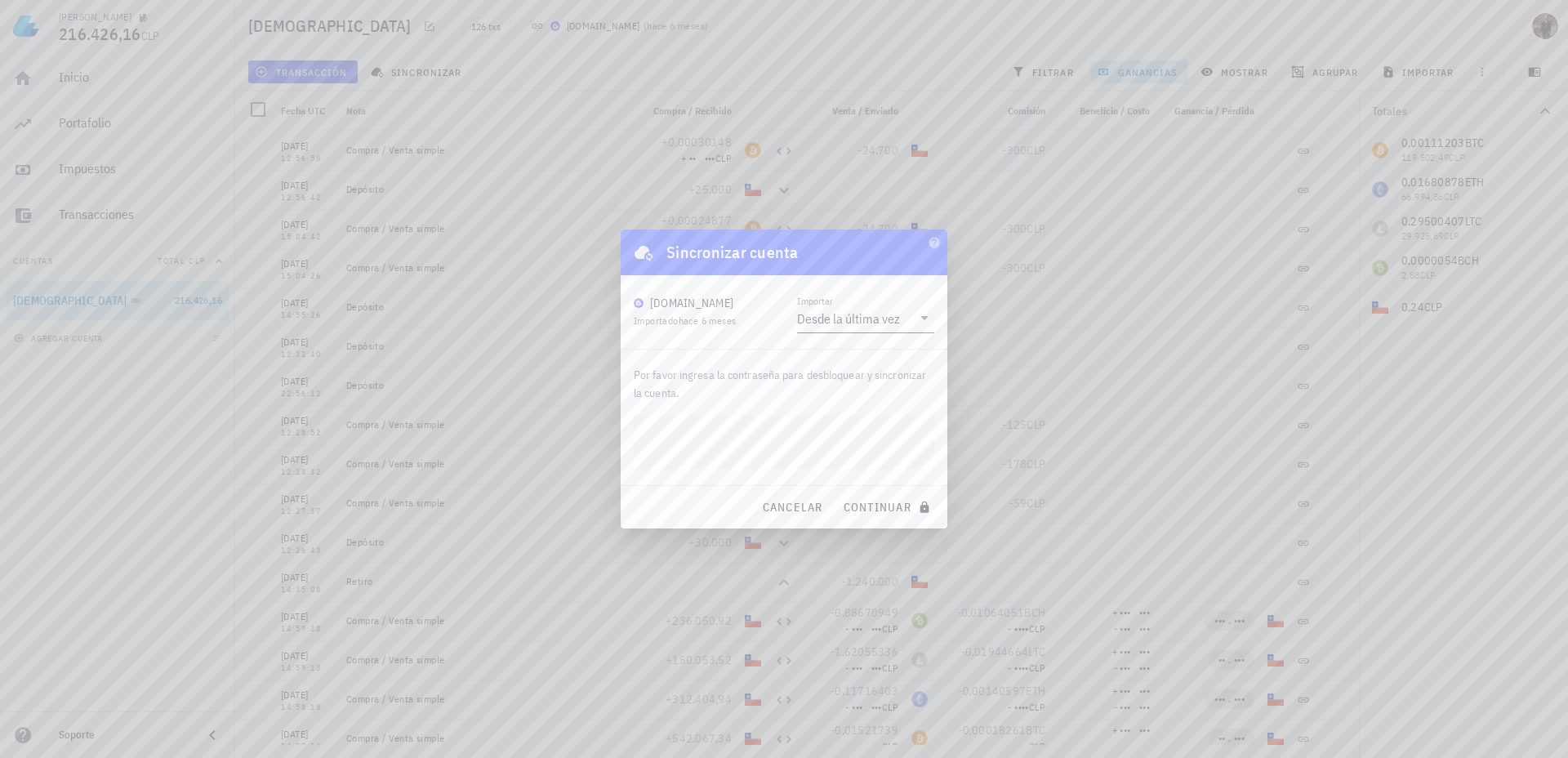
click at [860, 311] on div "Desde la última vez" at bounding box center [848, 319] width 103 height 17
click at [733, 333] on div "[DOMAIN_NAME] Importado hace 6 meses Importar Desde la última vez" at bounding box center [784, 312] width 326 height 74
click at [872, 503] on span "continuar" at bounding box center [888, 508] width 91 height 15
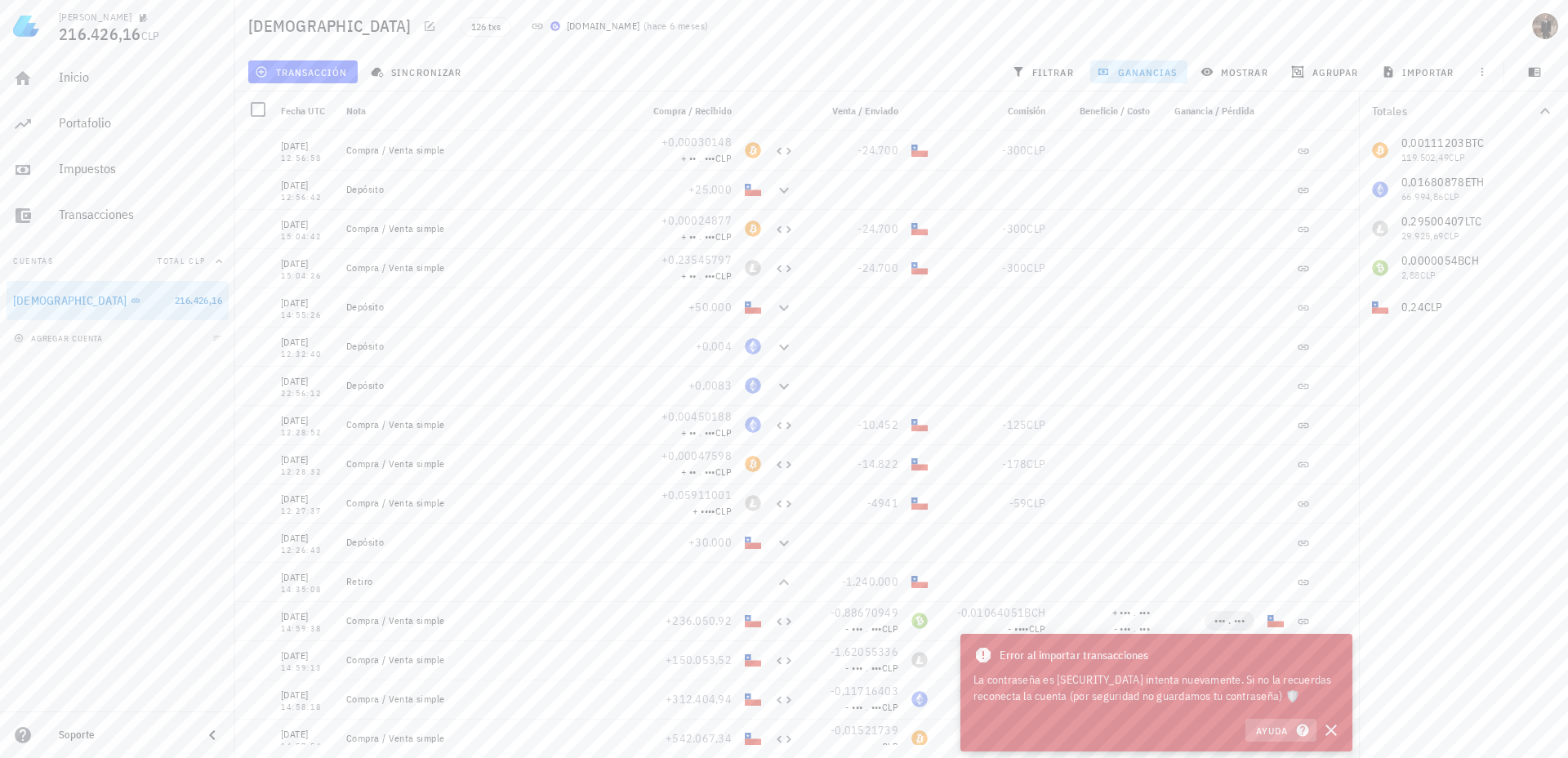
click at [1301, 730] on icon "button" at bounding box center [1302, 730] width 13 height 13
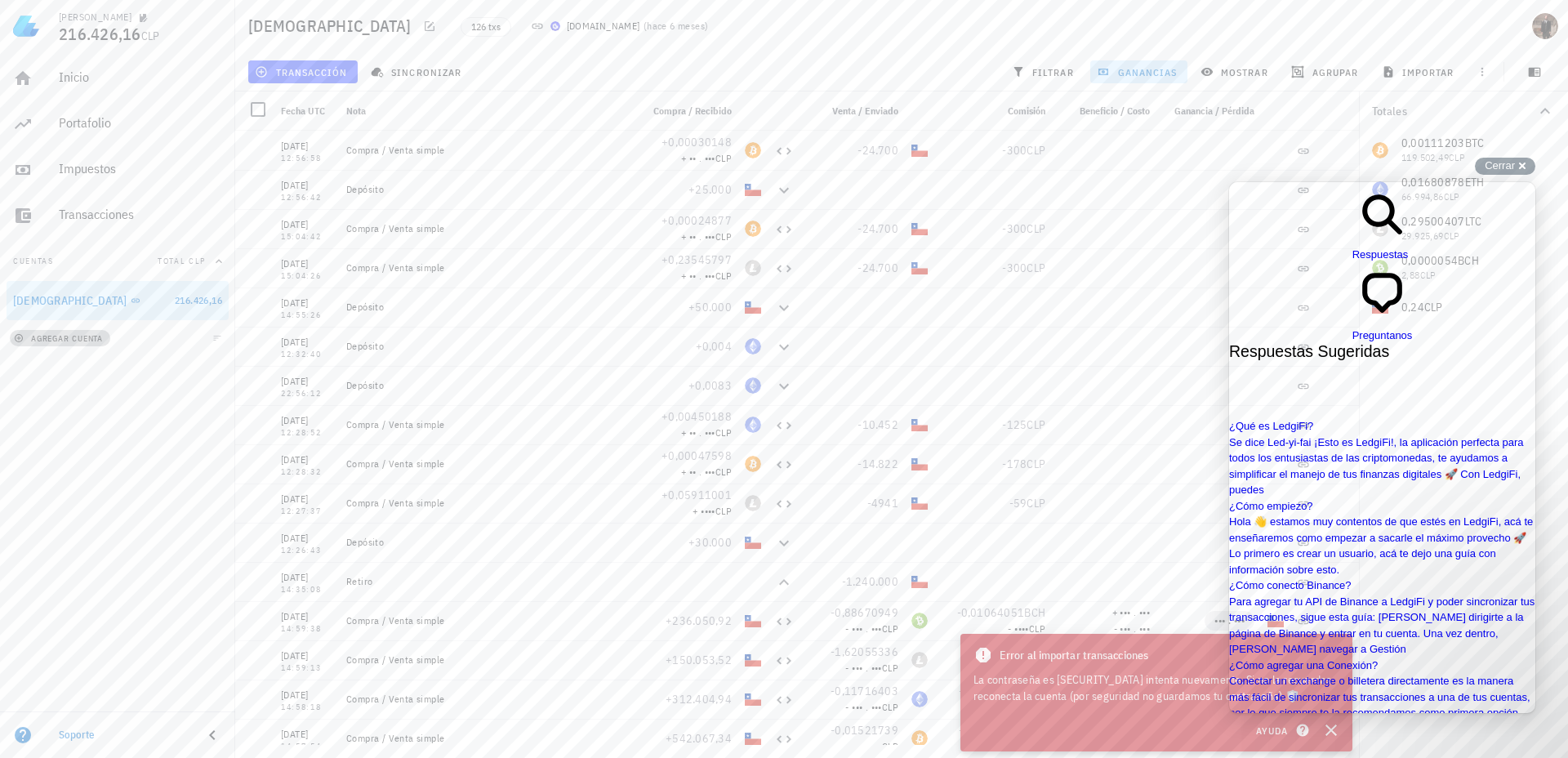
click at [67, 342] on span "agregar cuenta" at bounding box center [59, 338] width 85 height 11
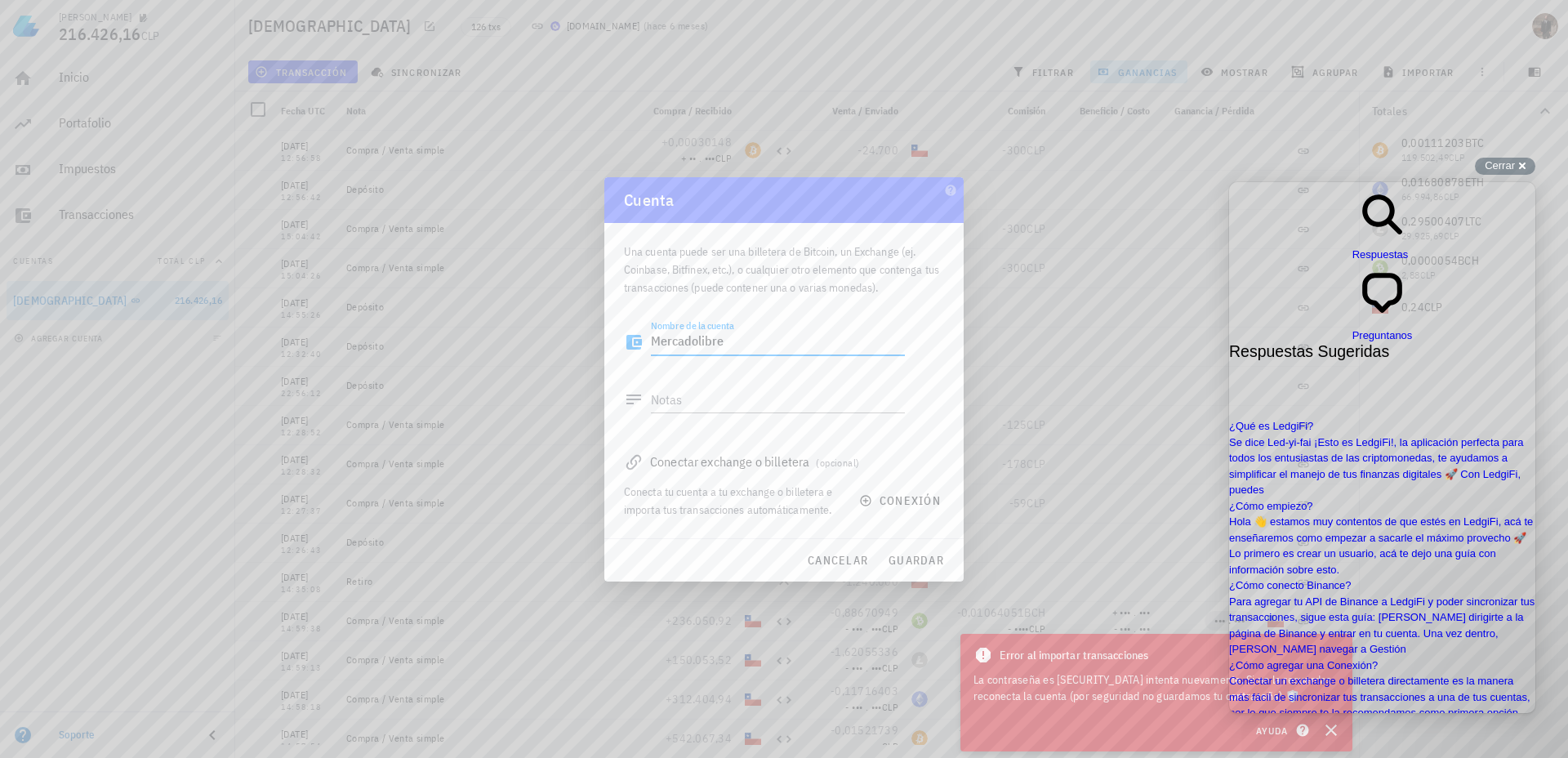
type textarea "Mercadolibre"
click at [787, 467] on div "Conectar exchange o billetera (opcional)" at bounding box center [784, 462] width 320 height 23
click at [898, 506] on span "conexión" at bounding box center [902, 501] width 79 height 15
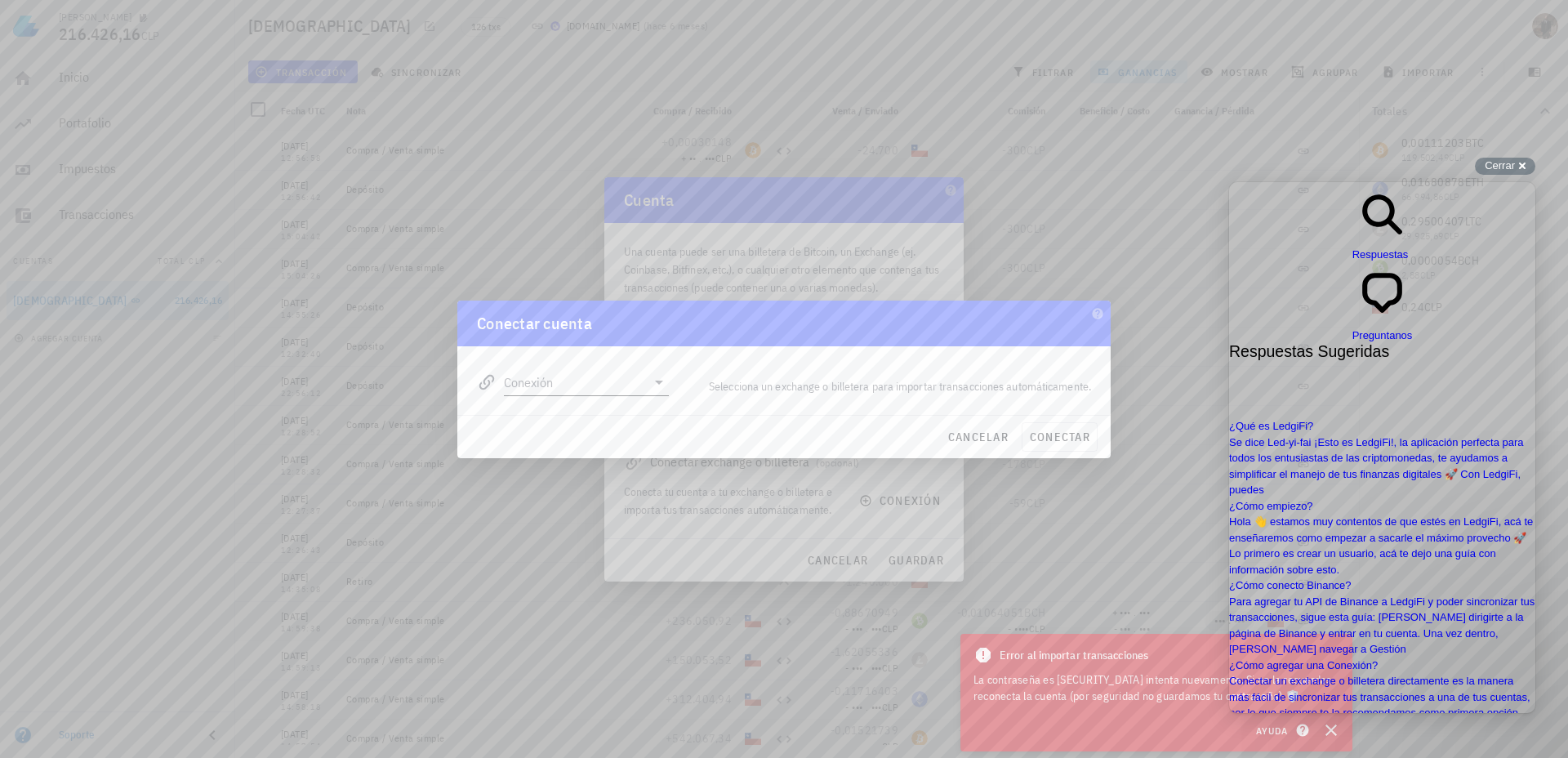
click at [571, 383] on input "Conexión" at bounding box center [575, 382] width 142 height 26
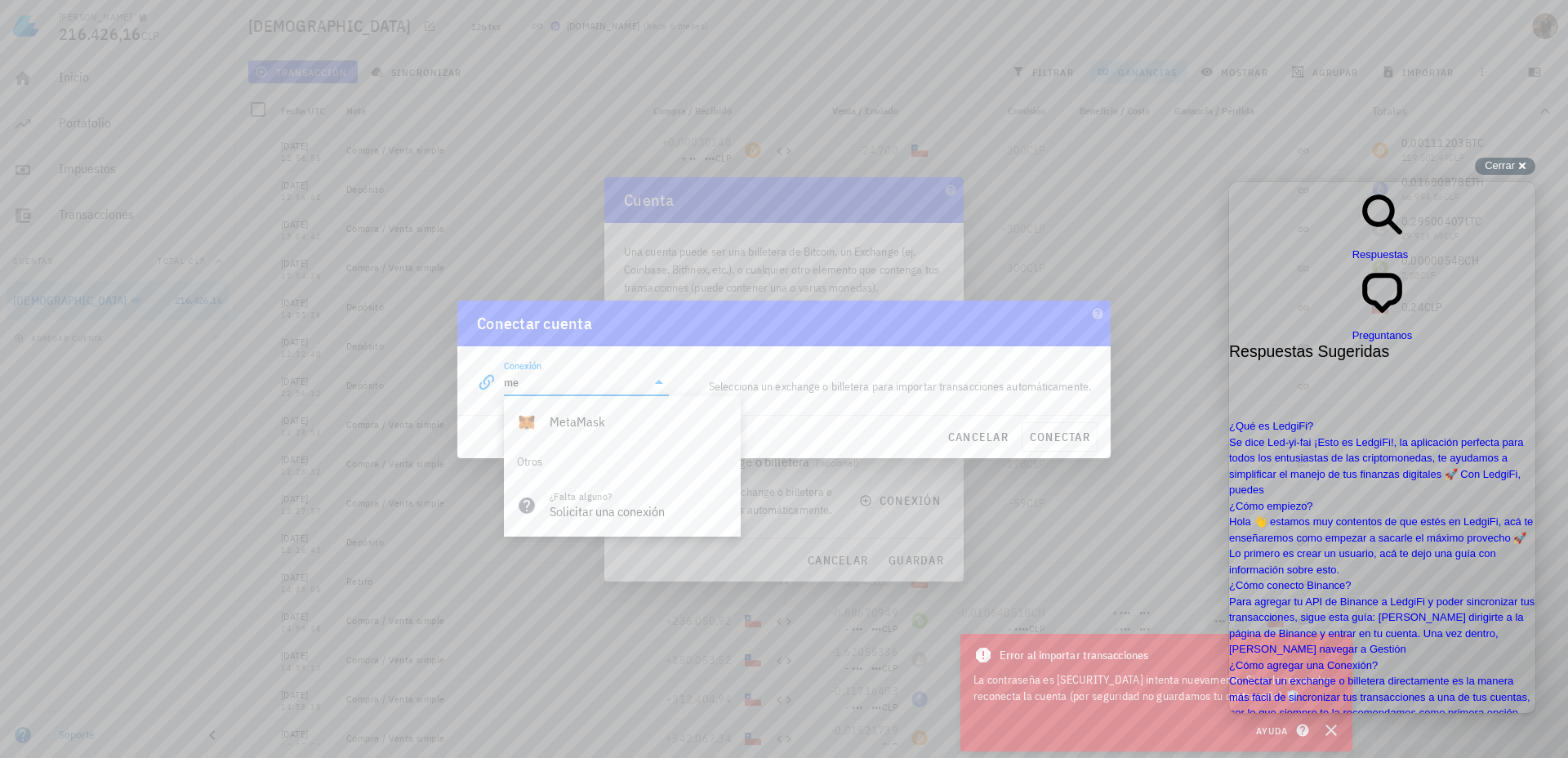
type input "m"
click at [570, 425] on div "[DOMAIN_NAME]" at bounding box center [639, 422] width 178 height 16
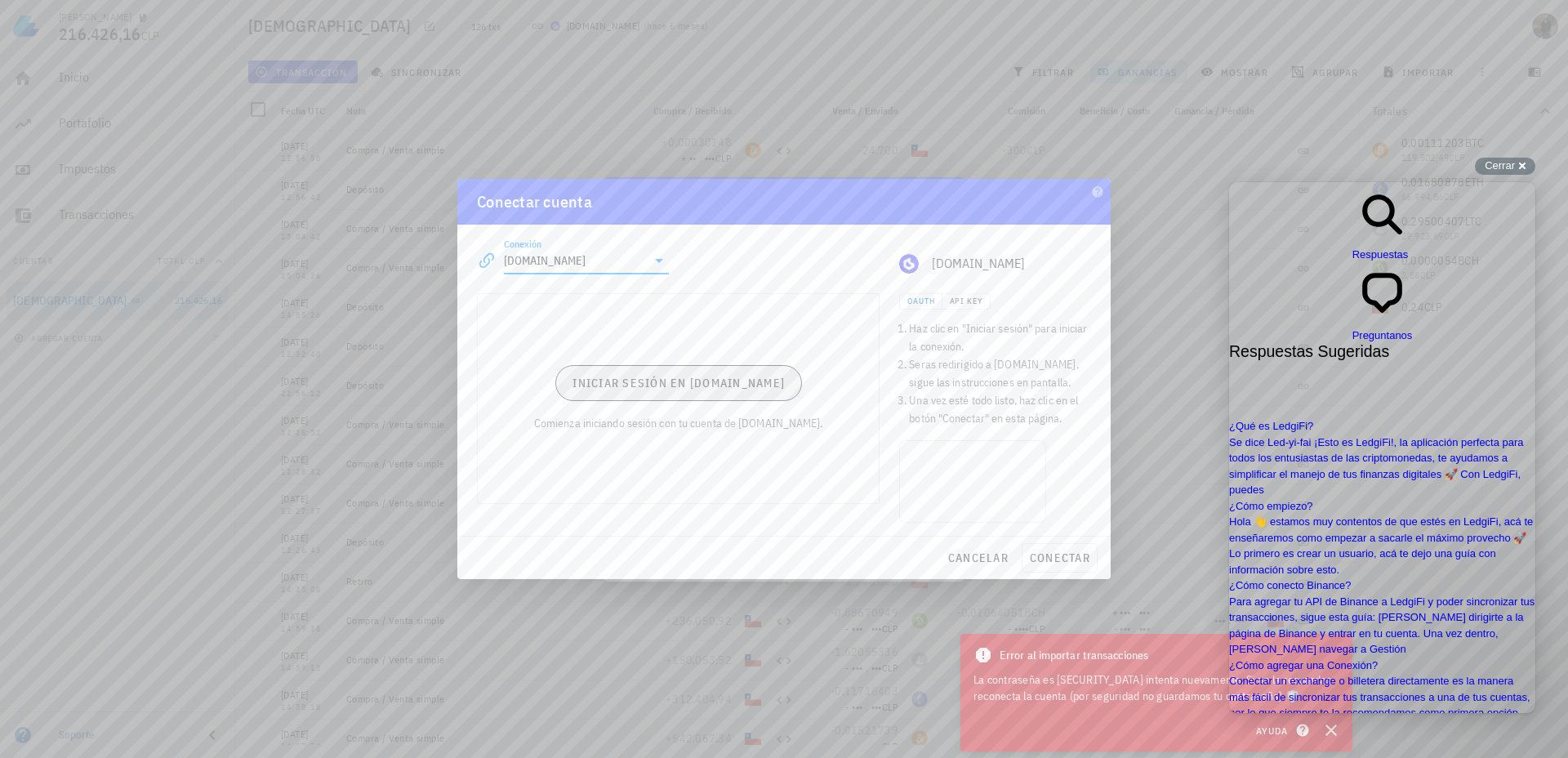
type input "[DOMAIN_NAME]"
click at [674, 386] on span "Iniciar sesión en [DOMAIN_NAME]" at bounding box center [678, 383] width 213 height 15
click at [1041, 556] on span "conectar" at bounding box center [1059, 559] width 61 height 15
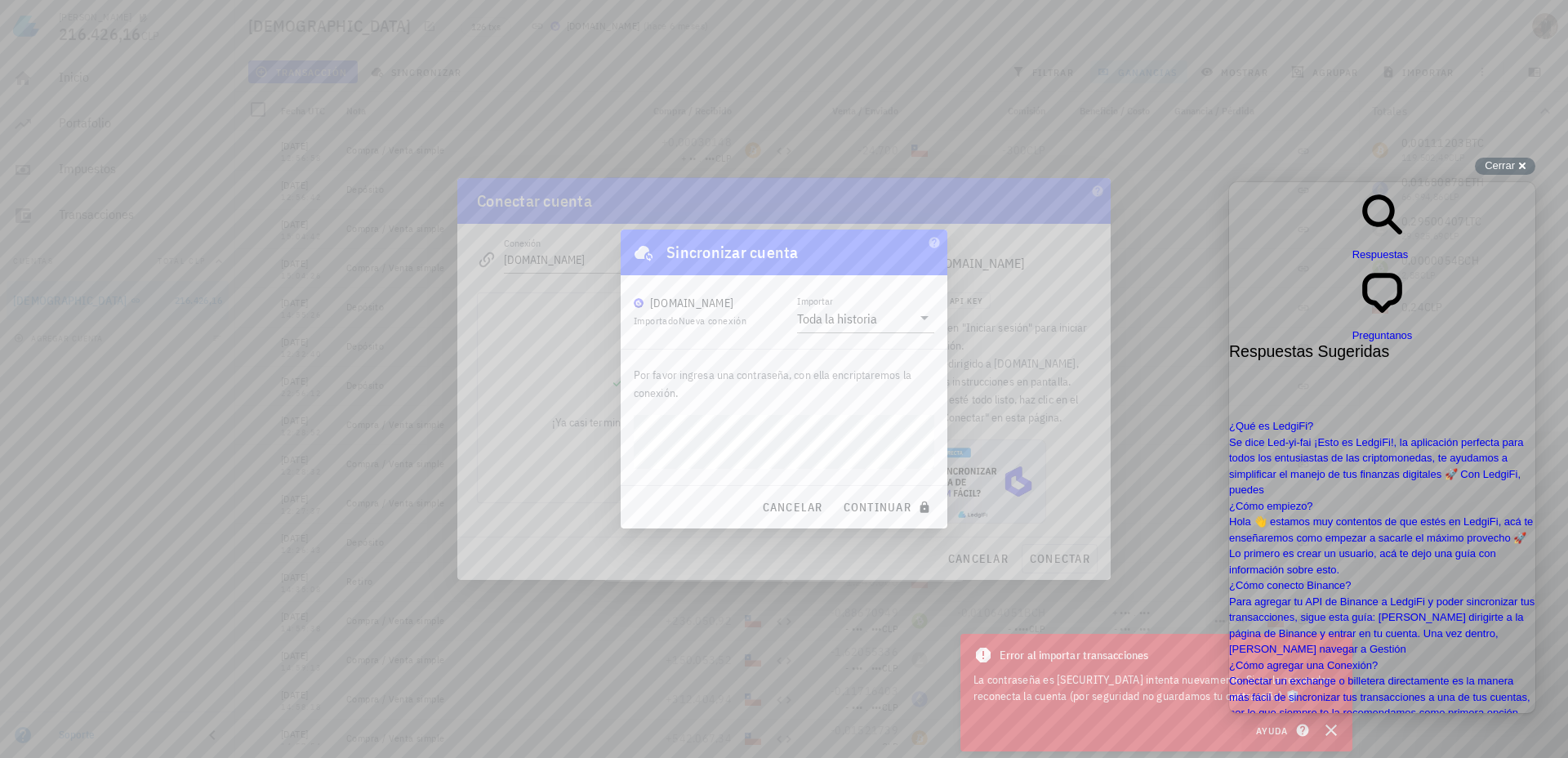
click at [680, 322] on span "Importado Nueva conexión" at bounding box center [690, 321] width 113 height 13
click at [855, 510] on span "continuar" at bounding box center [888, 508] width 91 height 15
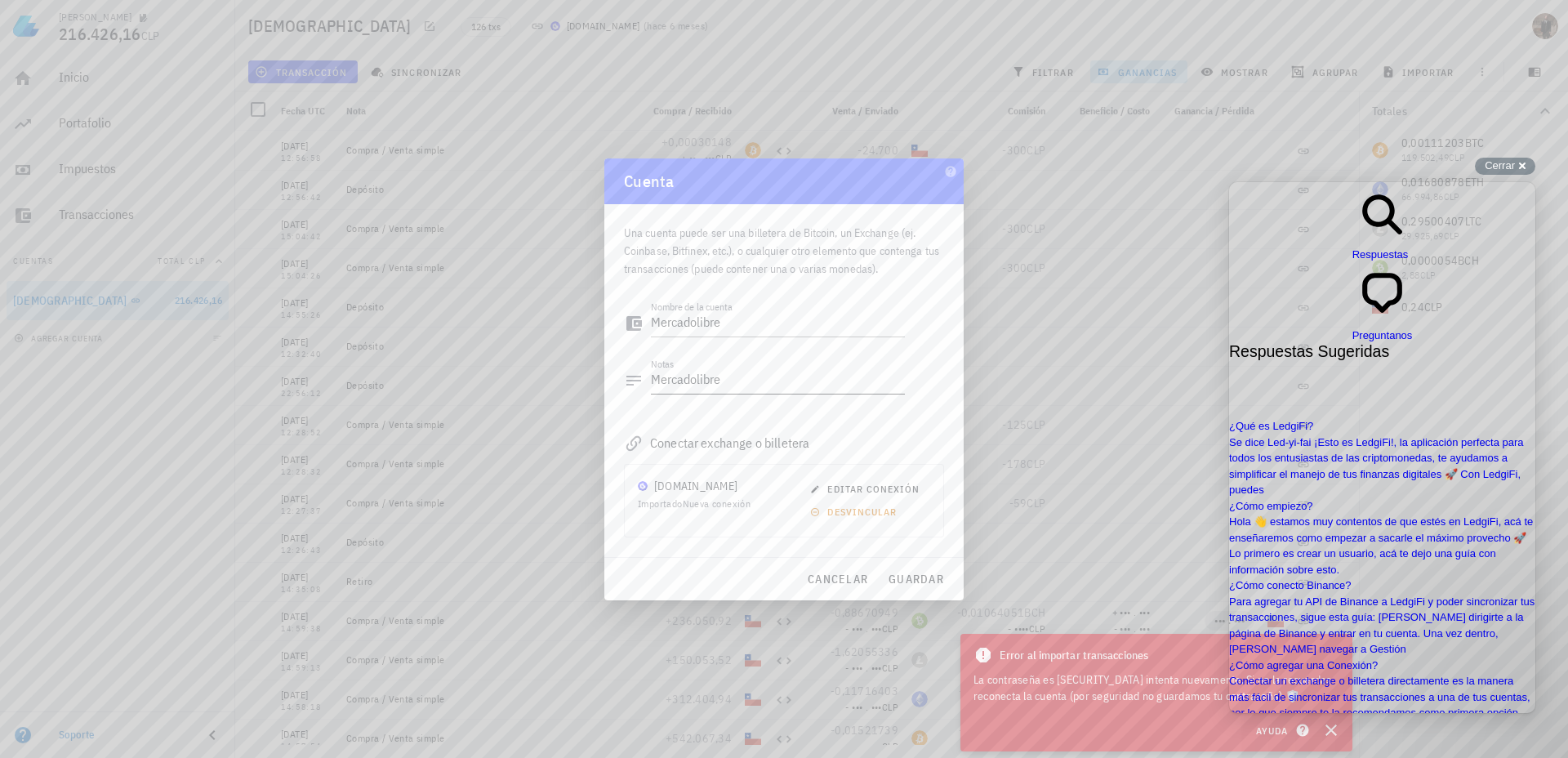
click at [677, 379] on textarea "Mercadolibre" at bounding box center [777, 380] width 254 height 26
click at [680, 325] on textarea "Mercadolibre" at bounding box center [777, 323] width 254 height 26
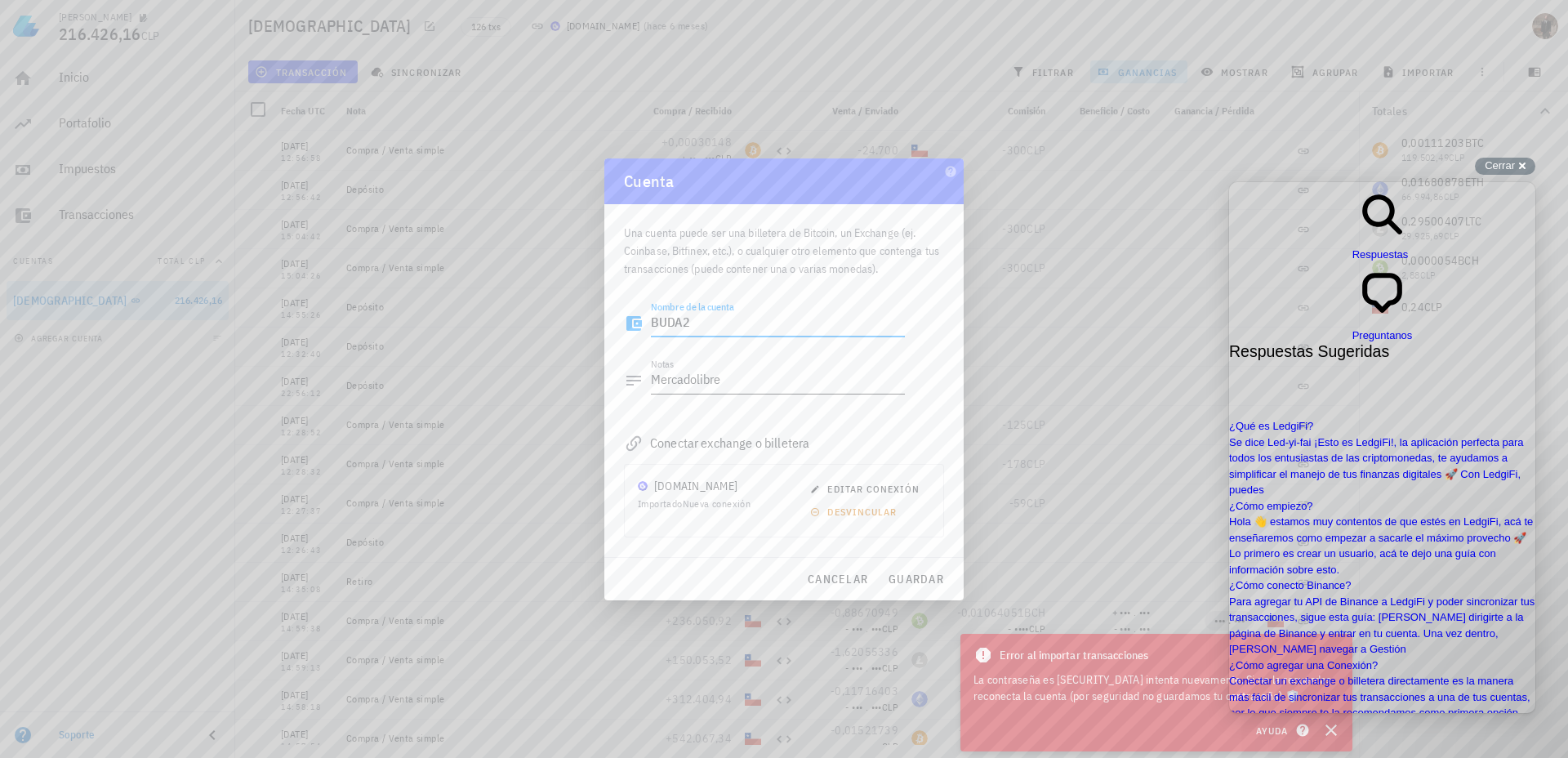
type textarea "BUDA2"
click at [684, 380] on textarea "Mercadolibre" at bounding box center [777, 380] width 254 height 26
type textarea "BUDA2"
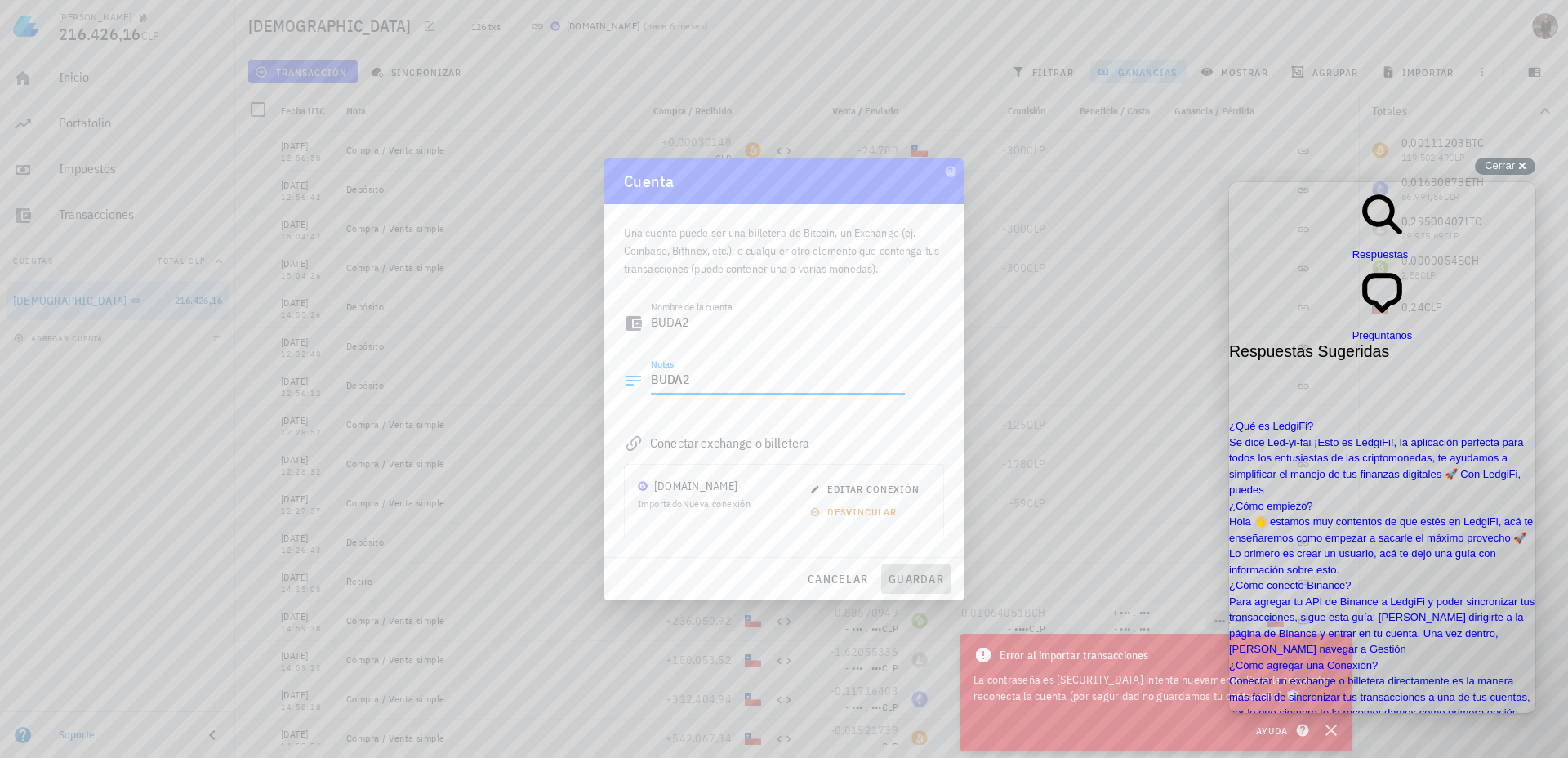
click at [903, 577] on span "guardar" at bounding box center [915, 580] width 56 height 15
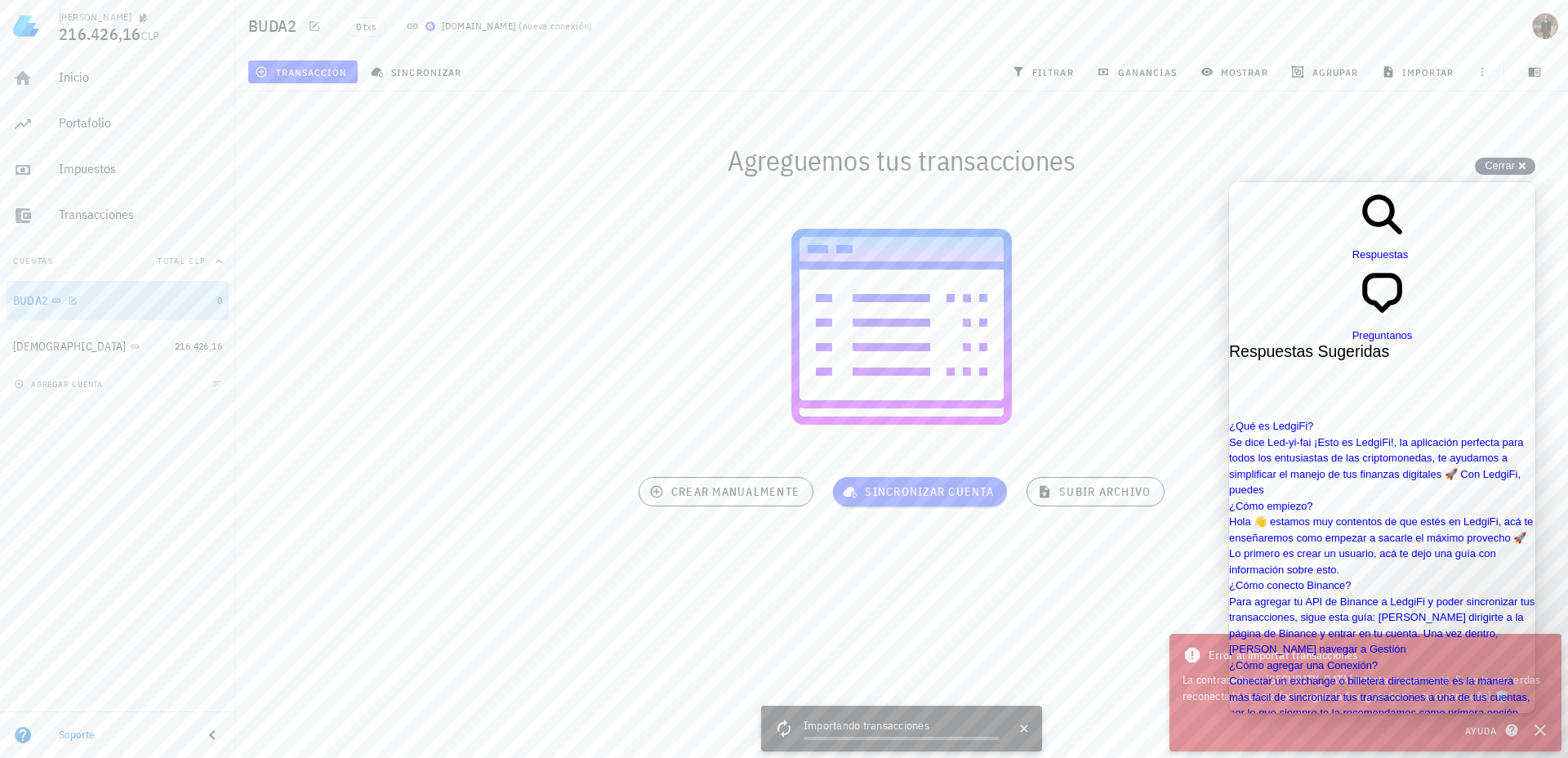
click at [152, 307] on div "BUDA2" at bounding box center [112, 301] width 198 height 16
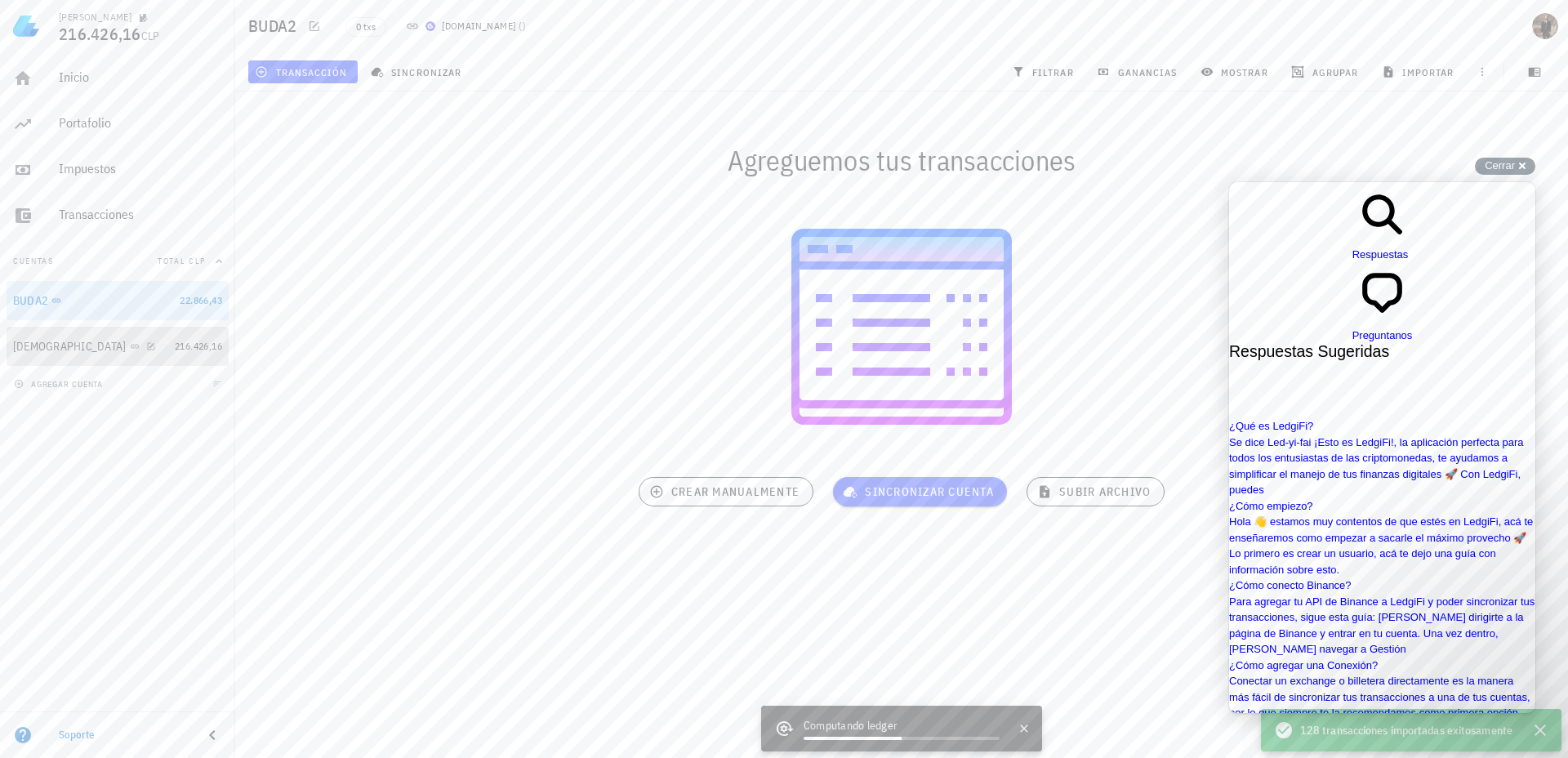
click at [105, 347] on div "[DEMOGRAPHIC_DATA]" at bounding box center [90, 347] width 155 height 16
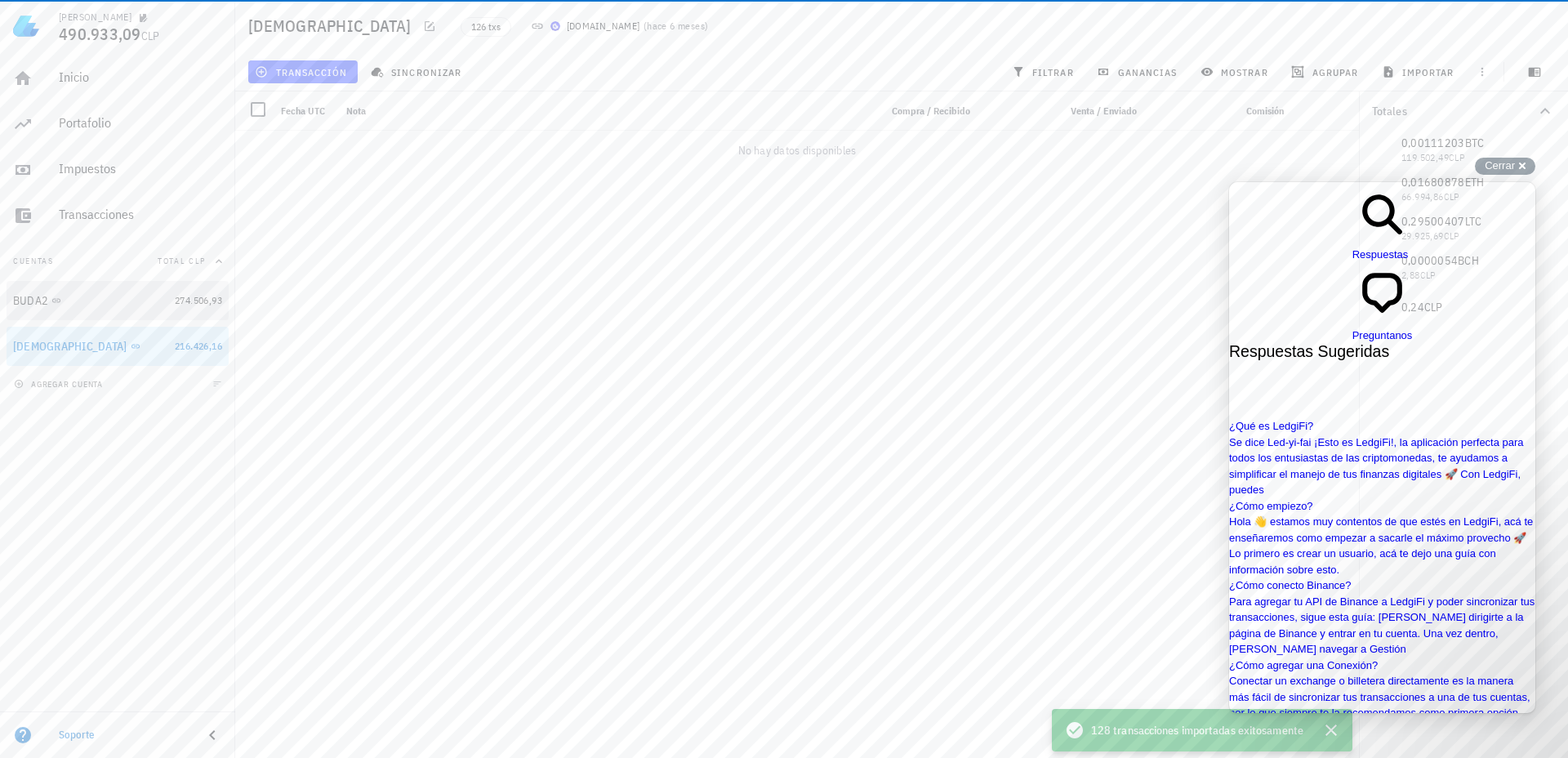
click at [131, 299] on div "BUDA2 274.506,93 Buda 216.426,16" at bounding box center [117, 323] width 222 height 85
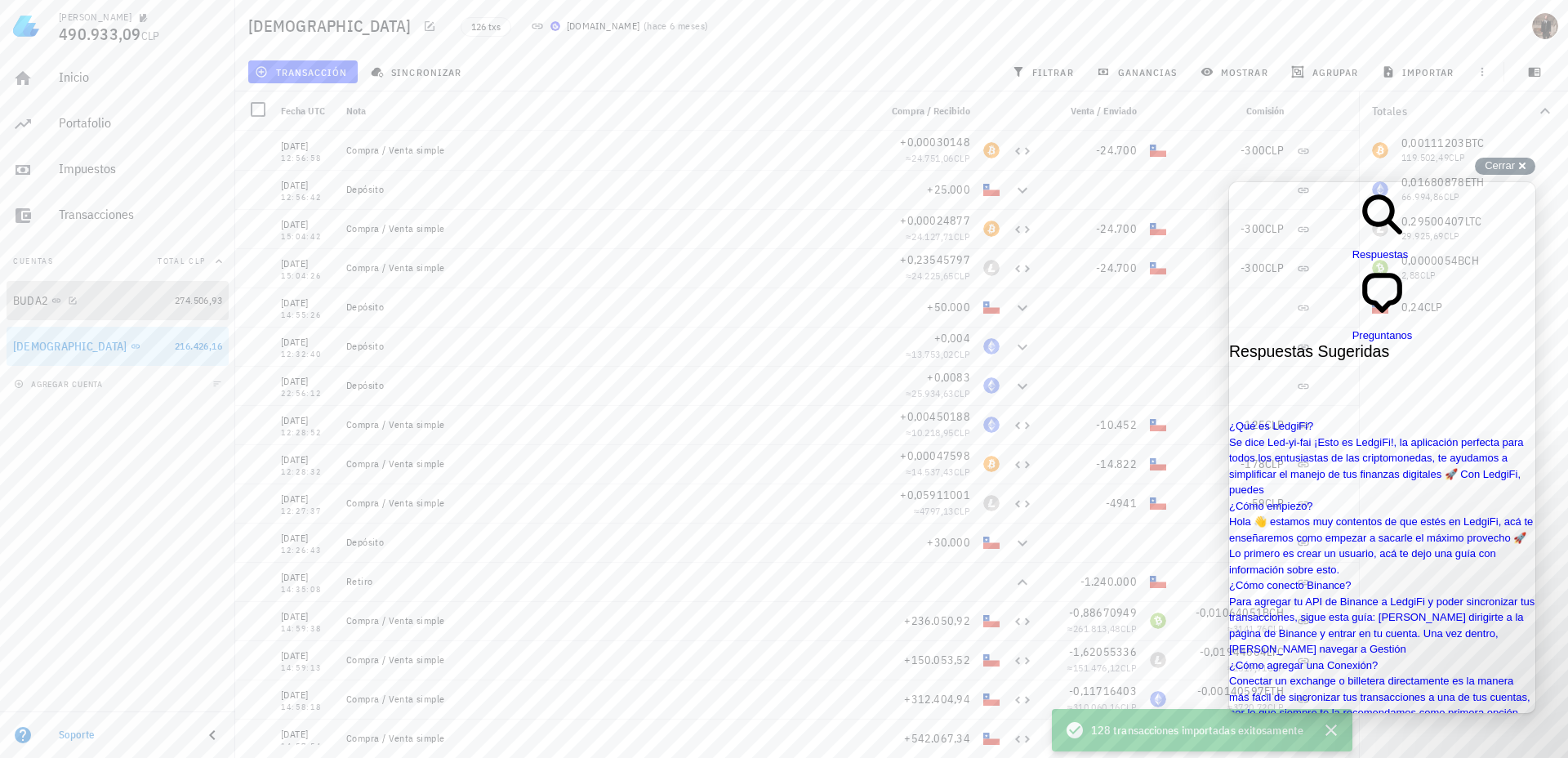
click at [90, 306] on div "BUDA2" at bounding box center [90, 301] width 155 height 16
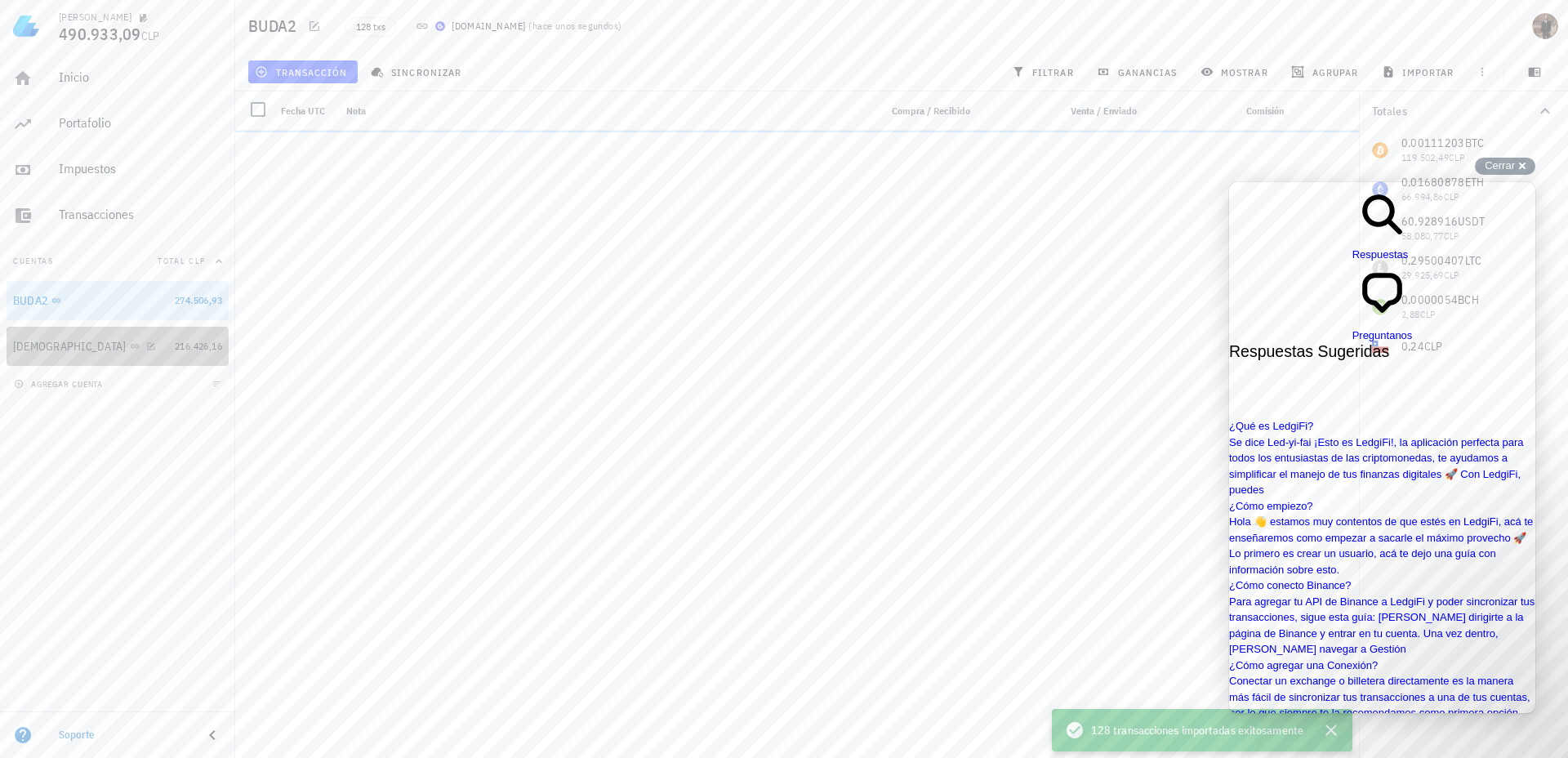
click at [84, 338] on div "[DEMOGRAPHIC_DATA]" at bounding box center [90, 347] width 155 height 35
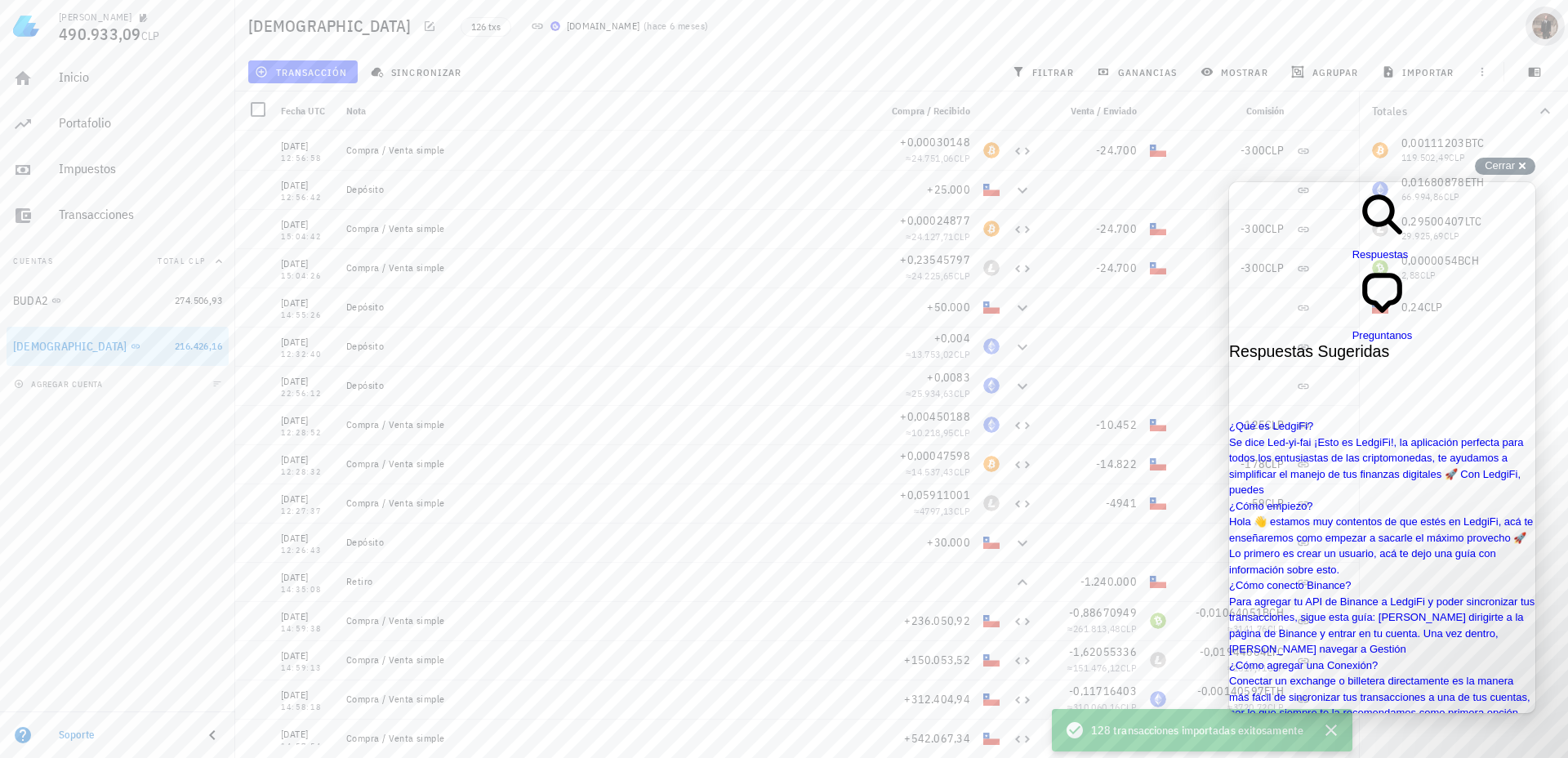
click at [1543, 23] on div "avatar" at bounding box center [1545, 26] width 26 height 26
click at [1451, 110] on div "Ledgers" at bounding box center [1497, 111] width 97 height 33
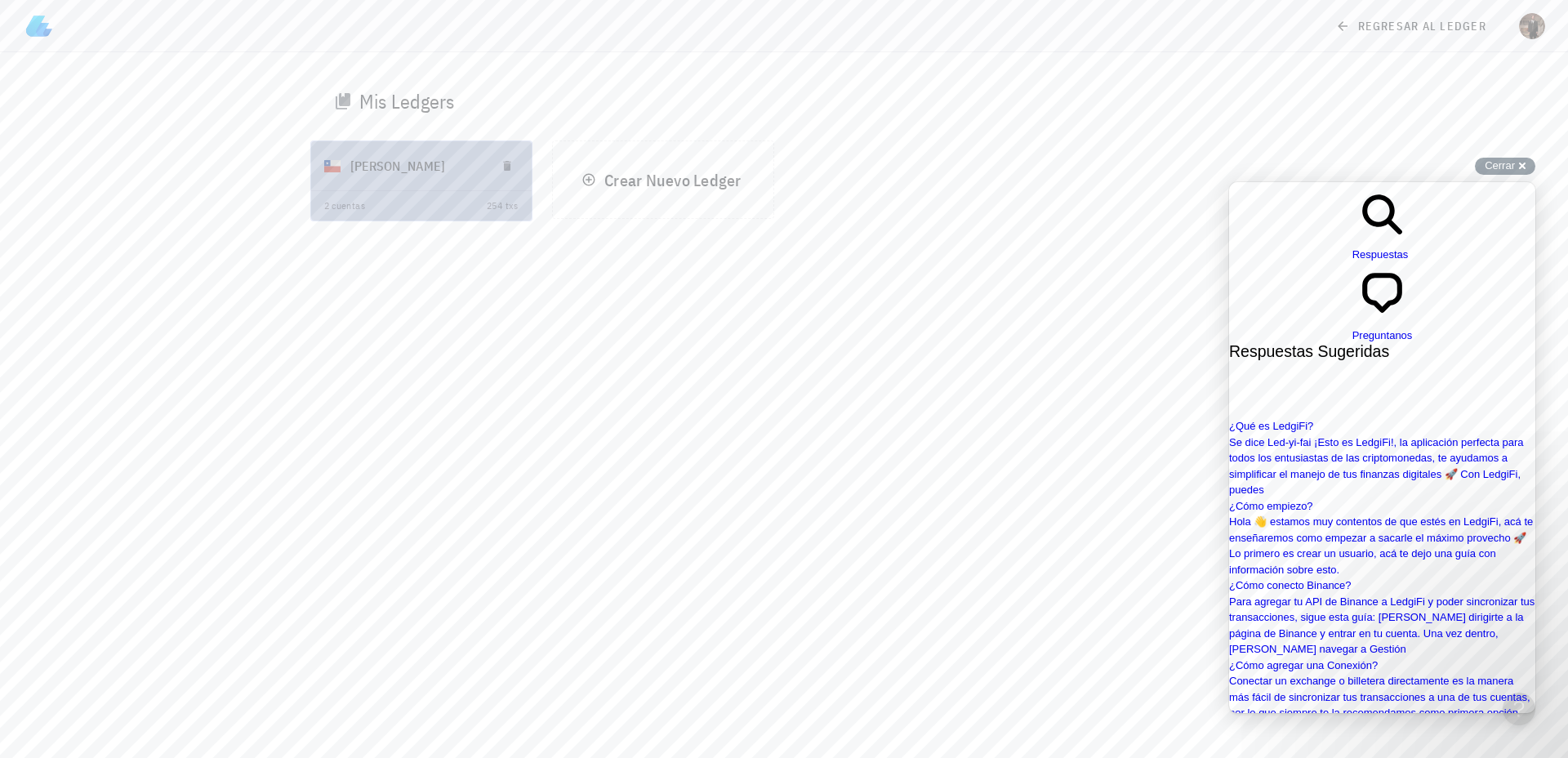
click at [383, 165] on div "[PERSON_NAME]" at bounding box center [416, 166] width 132 height 43
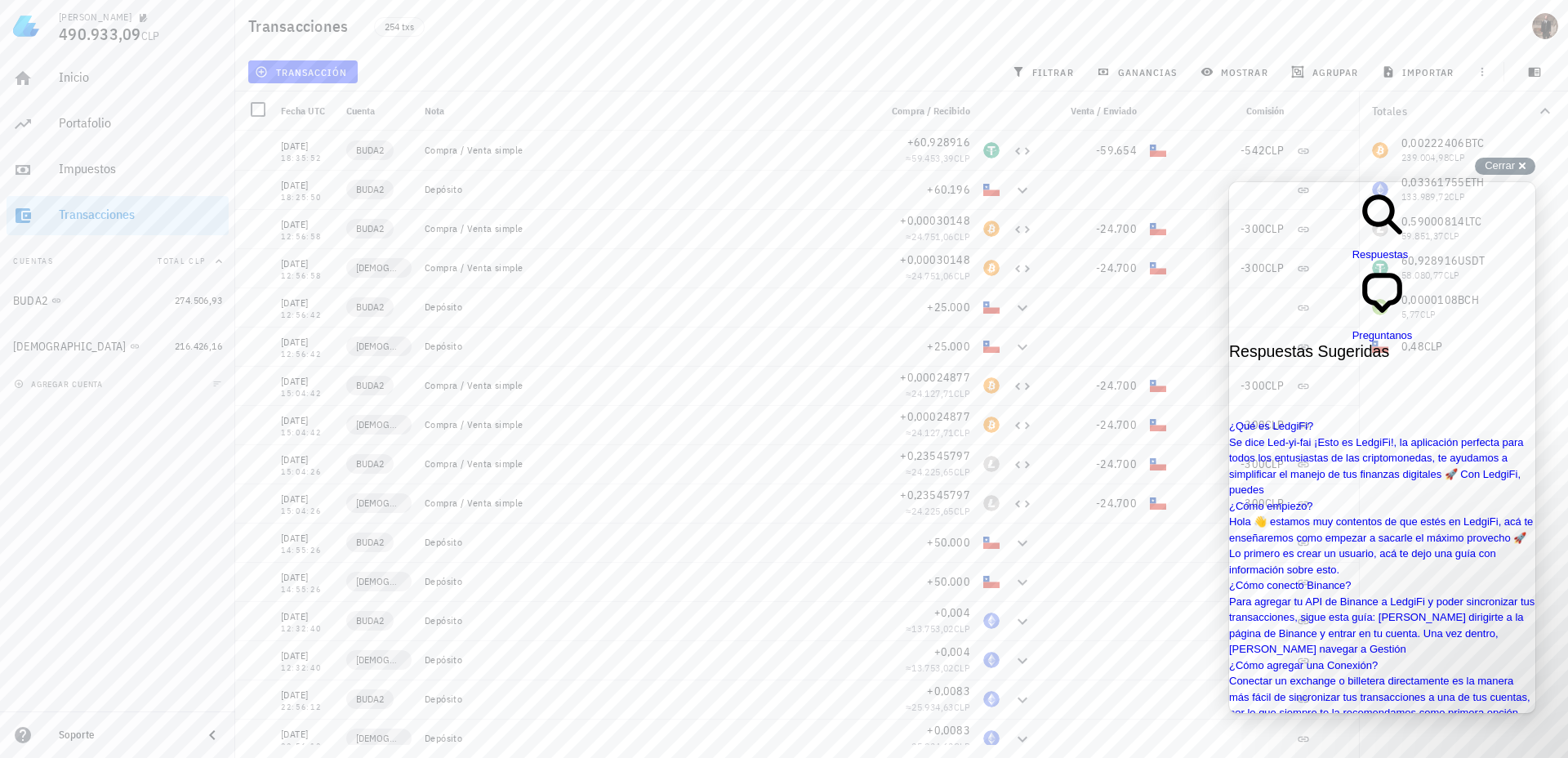
click at [1452, 731] on div "Totales 0,00222406 BTC 239.004,98 CLP 0,03361755 ETH 133.989,72 CLP 0,59000814 …" at bounding box center [1463, 425] width 209 height 667
click at [1503, 171] on span "Cerrar" at bounding box center [1499, 165] width 30 height 13
click at [1551, 15] on div "avatar" at bounding box center [1545, 26] width 26 height 26
click at [1513, 166] on span "Cerrar" at bounding box center [1499, 165] width 30 height 13
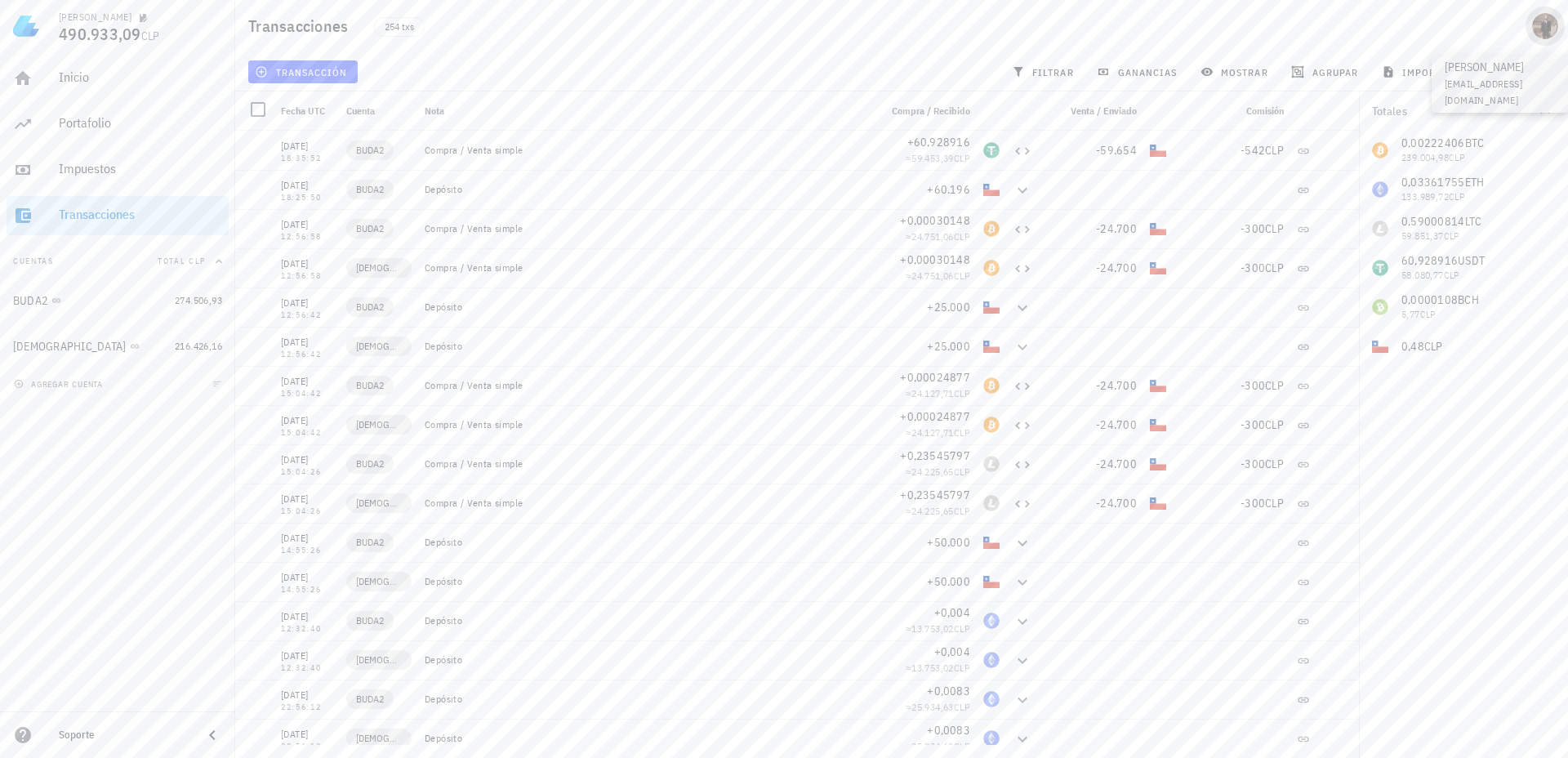
click at [1550, 19] on div "avatar" at bounding box center [1545, 26] width 26 height 26
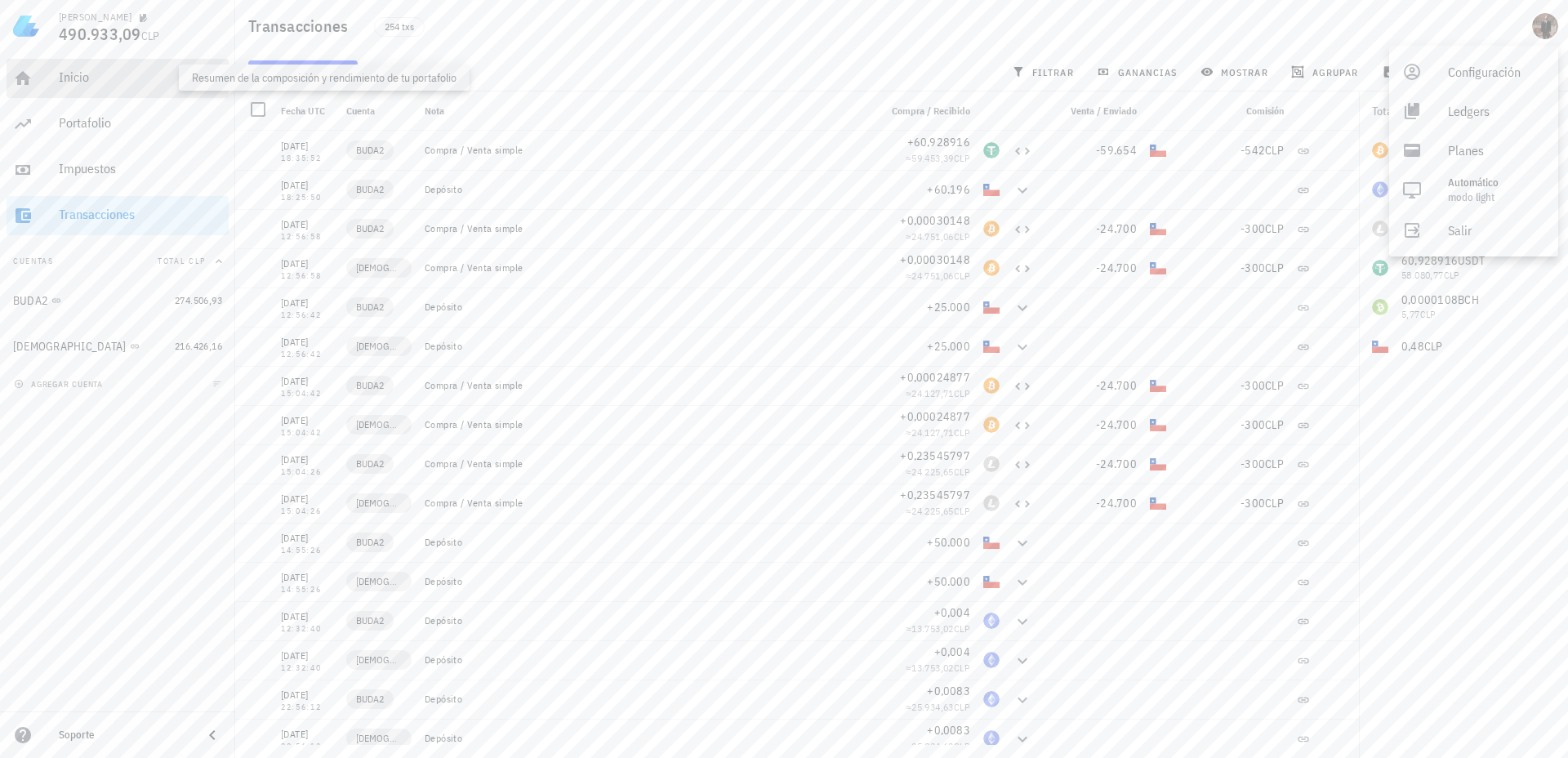
click at [63, 74] on div "Inicio" at bounding box center [140, 77] width 163 height 16
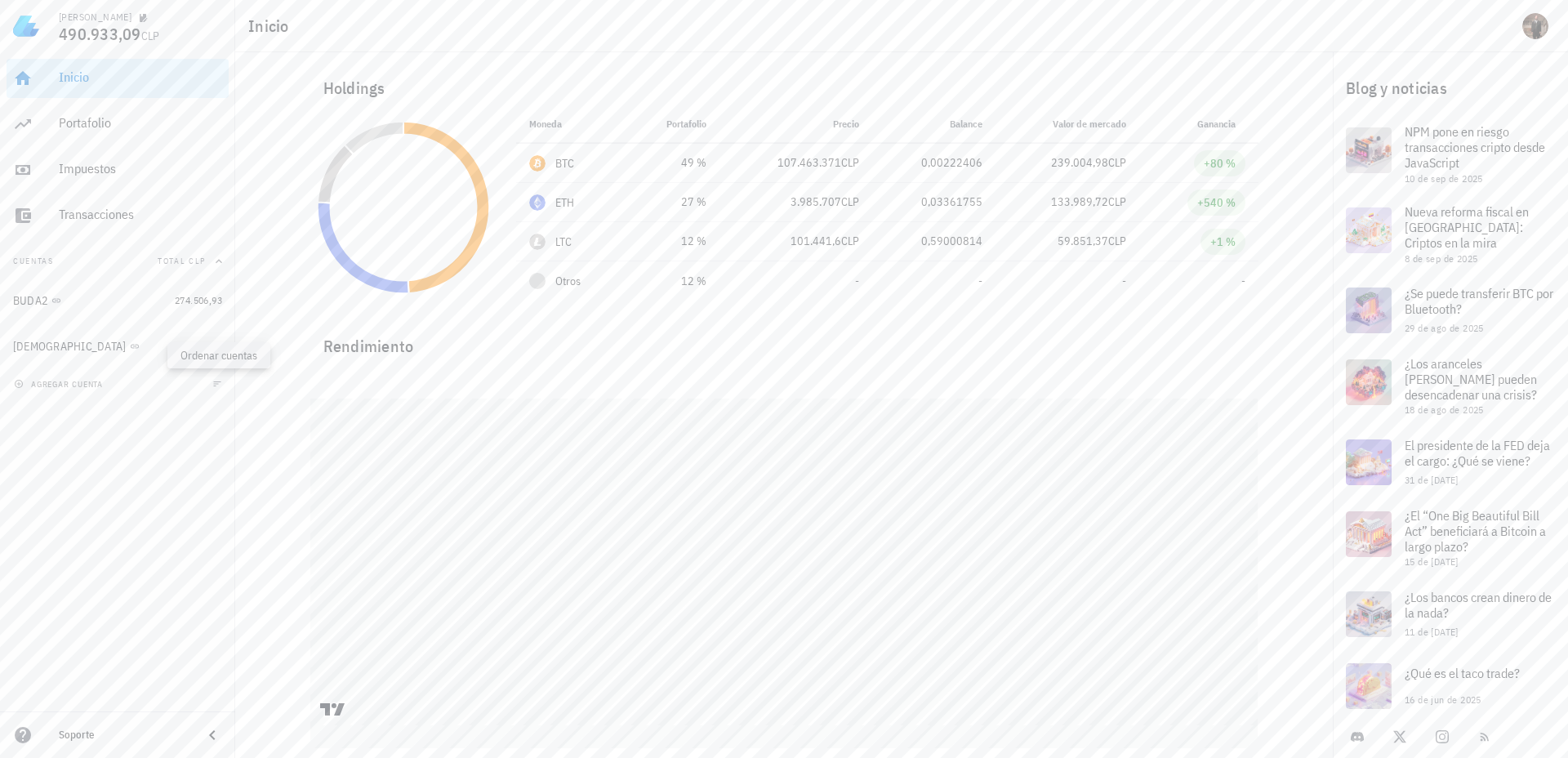
click at [218, 387] on icon "button" at bounding box center [218, 384] width 10 height 10
click at [222, 385] on span "button" at bounding box center [218, 384] width 17 height 10
click at [142, 336] on div "[DEMOGRAPHIC_DATA]" at bounding box center [90, 347] width 155 height 35
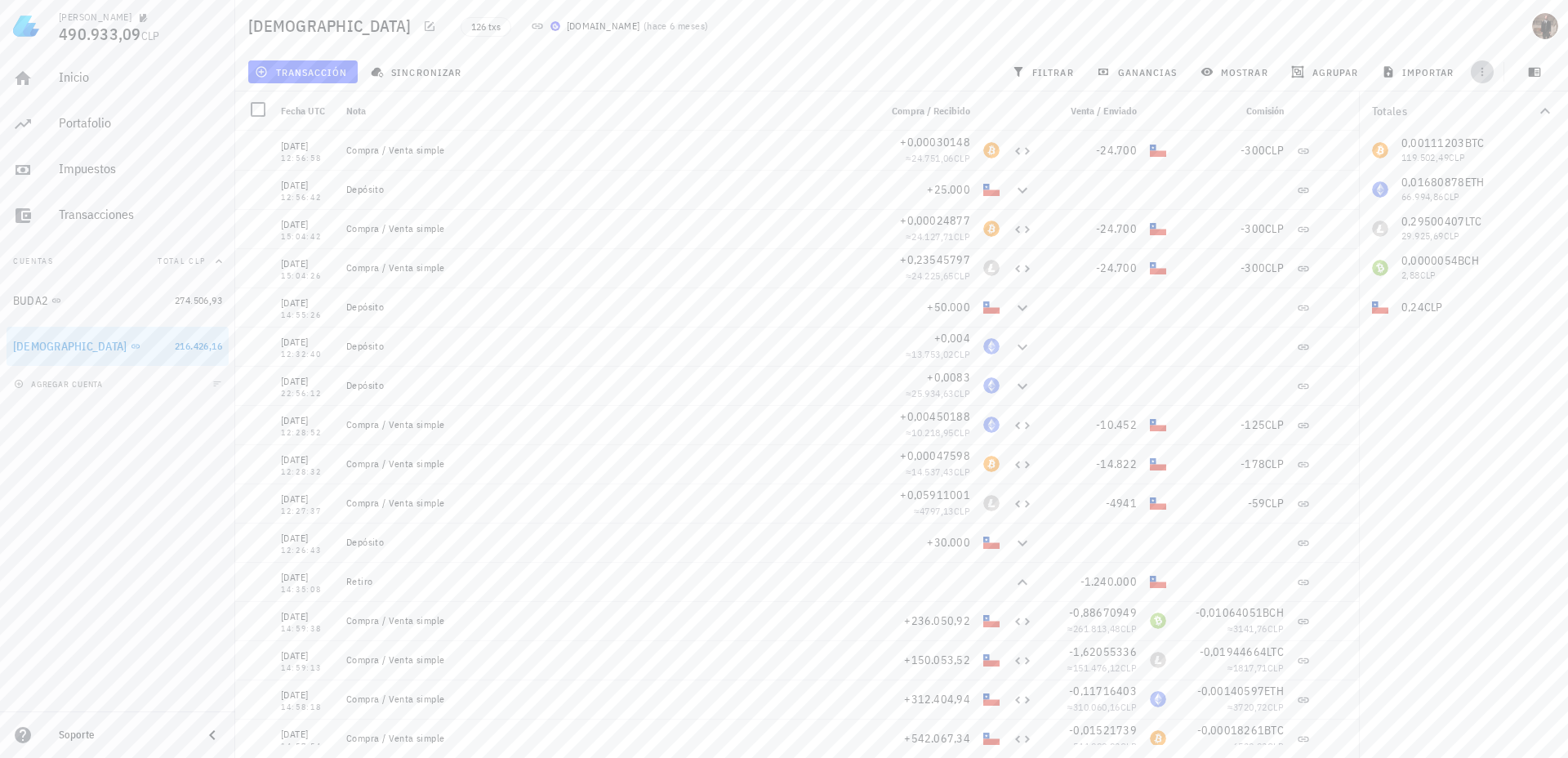
click at [1483, 70] on icon "button" at bounding box center [1483, 72] width 13 height 13
click at [1535, 70] on icon "button" at bounding box center [1535, 72] width 13 height 9
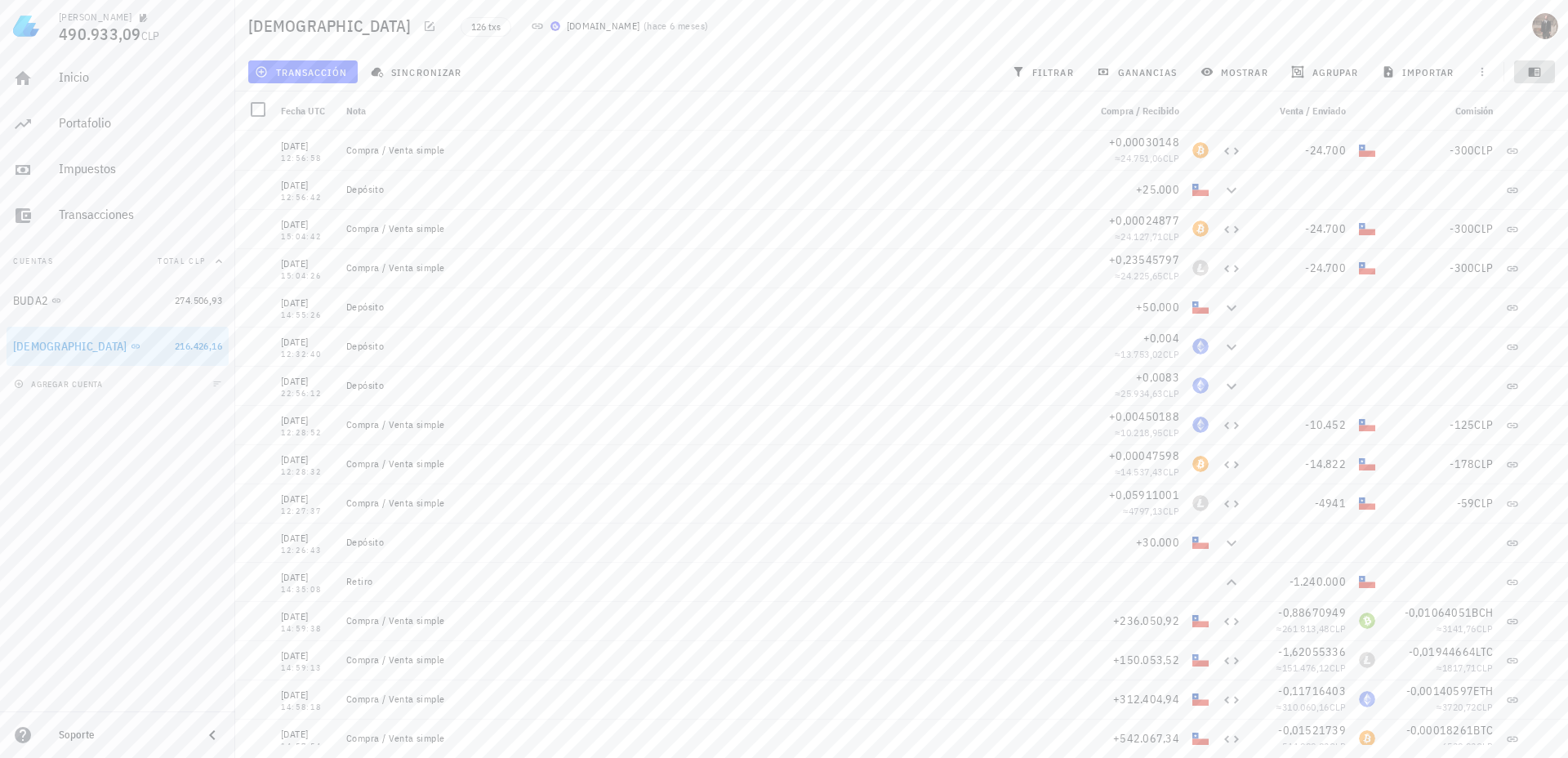
click at [1535, 70] on icon "button" at bounding box center [1535, 72] width 13 height 9
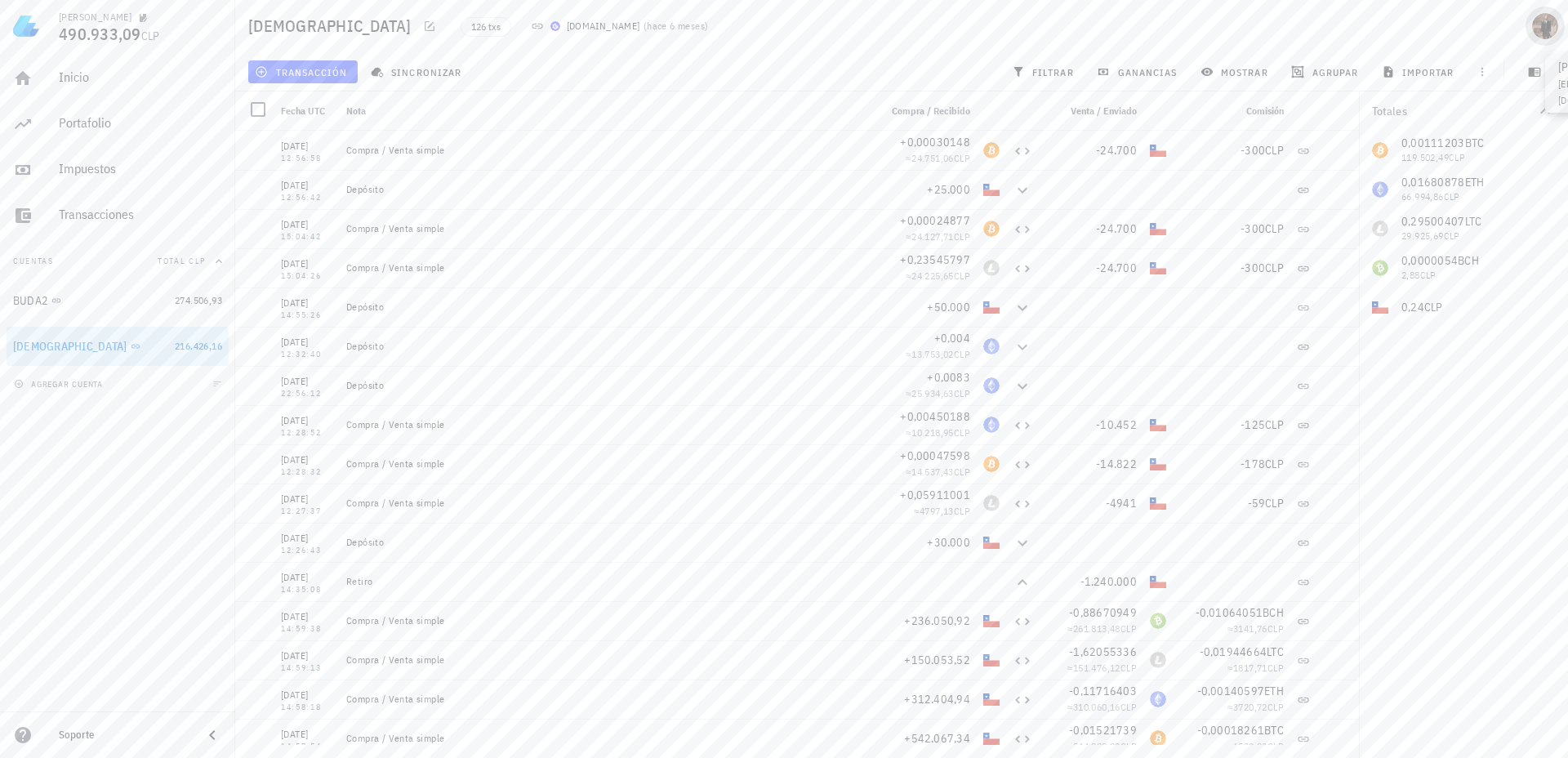
click at [1543, 21] on div "avatar" at bounding box center [1545, 26] width 26 height 26
click at [1490, 78] on div "Configuración" at bounding box center [1514, 71] width 83 height 33
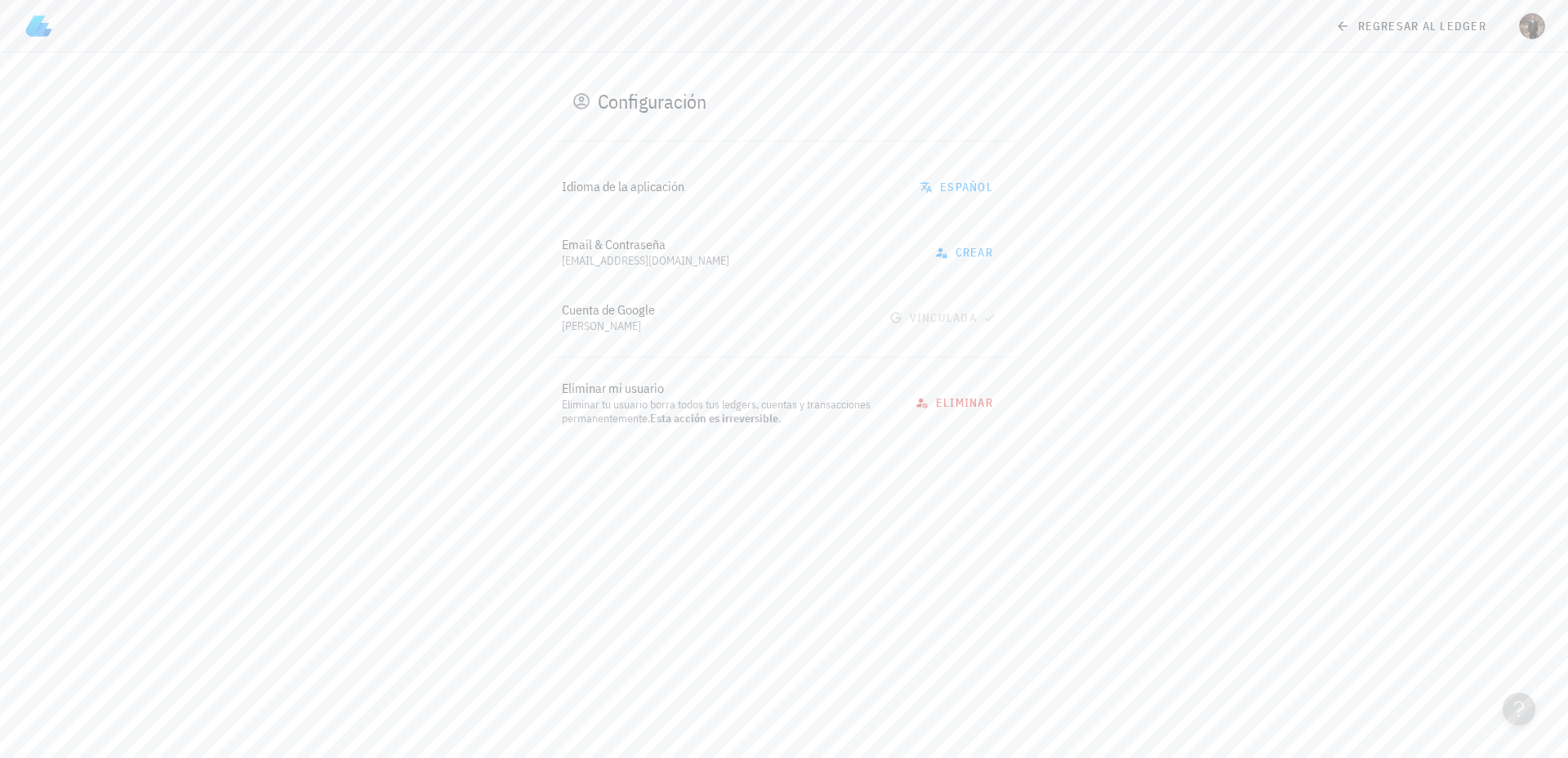
click at [617, 317] on div "Cuenta de Google" at bounding box center [714, 310] width 305 height 16
click at [1355, 29] on span "regresar al ledger" at bounding box center [1412, 26] width 148 height 15
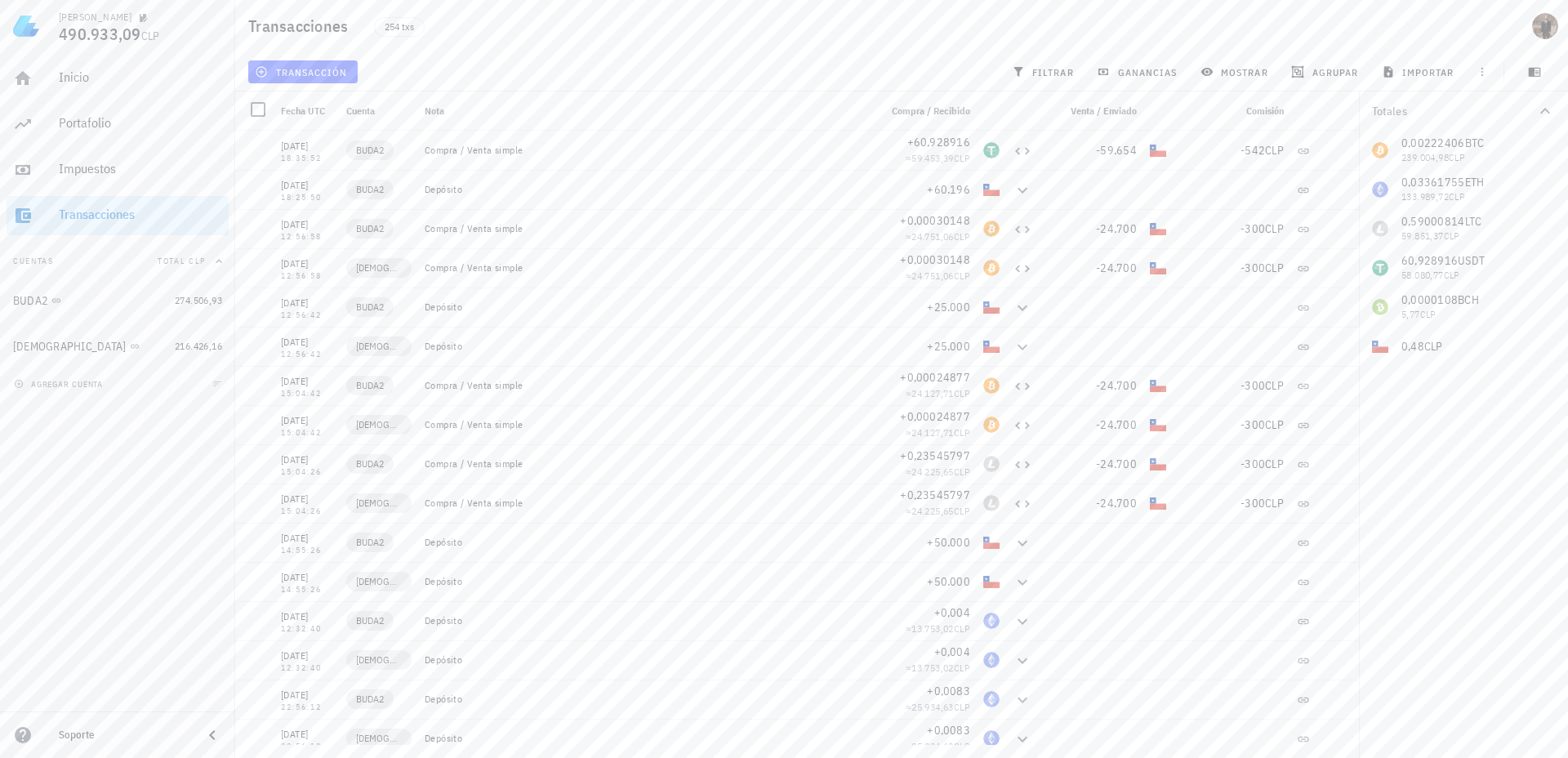
click at [14, 734] on icon at bounding box center [23, 735] width 19 height 19
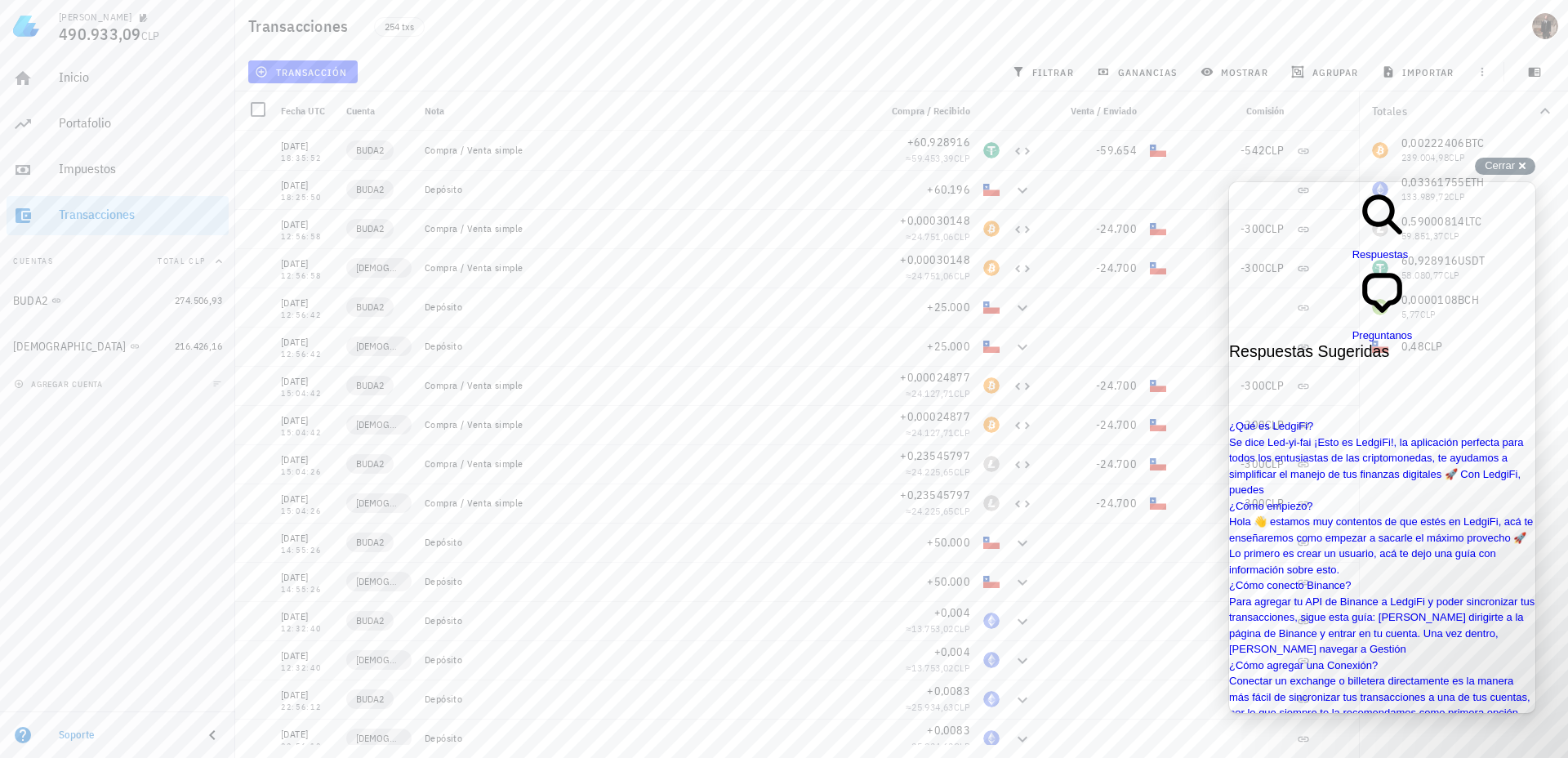
click at [214, 730] on icon at bounding box center [212, 735] width 6 height 10
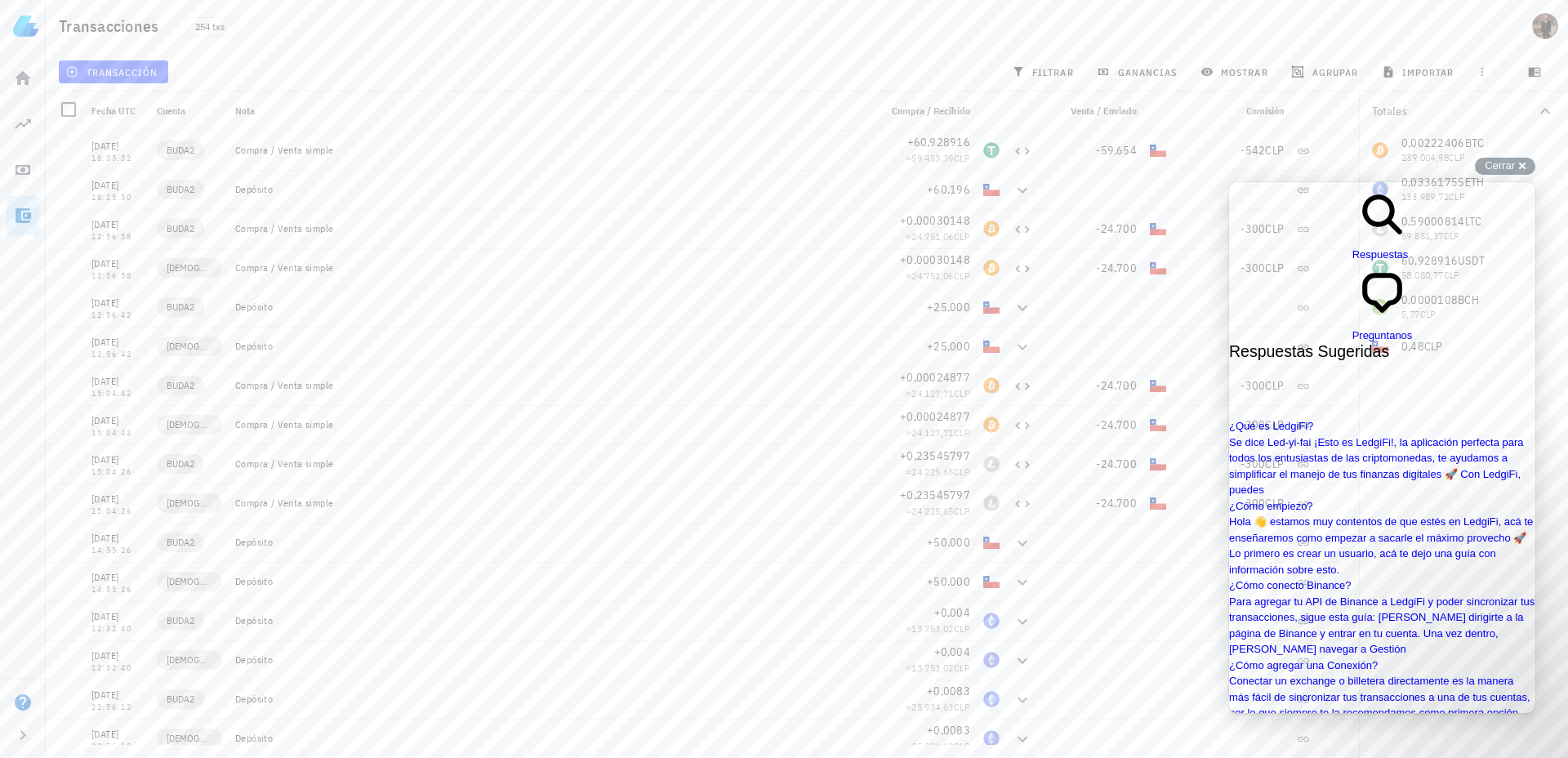
click at [19, 217] on icon at bounding box center [23, 216] width 16 height 15
click at [23, 204] on link "Transacciones" at bounding box center [23, 215] width 33 height 39
click at [18, 736] on icon "button" at bounding box center [23, 735] width 19 height 19
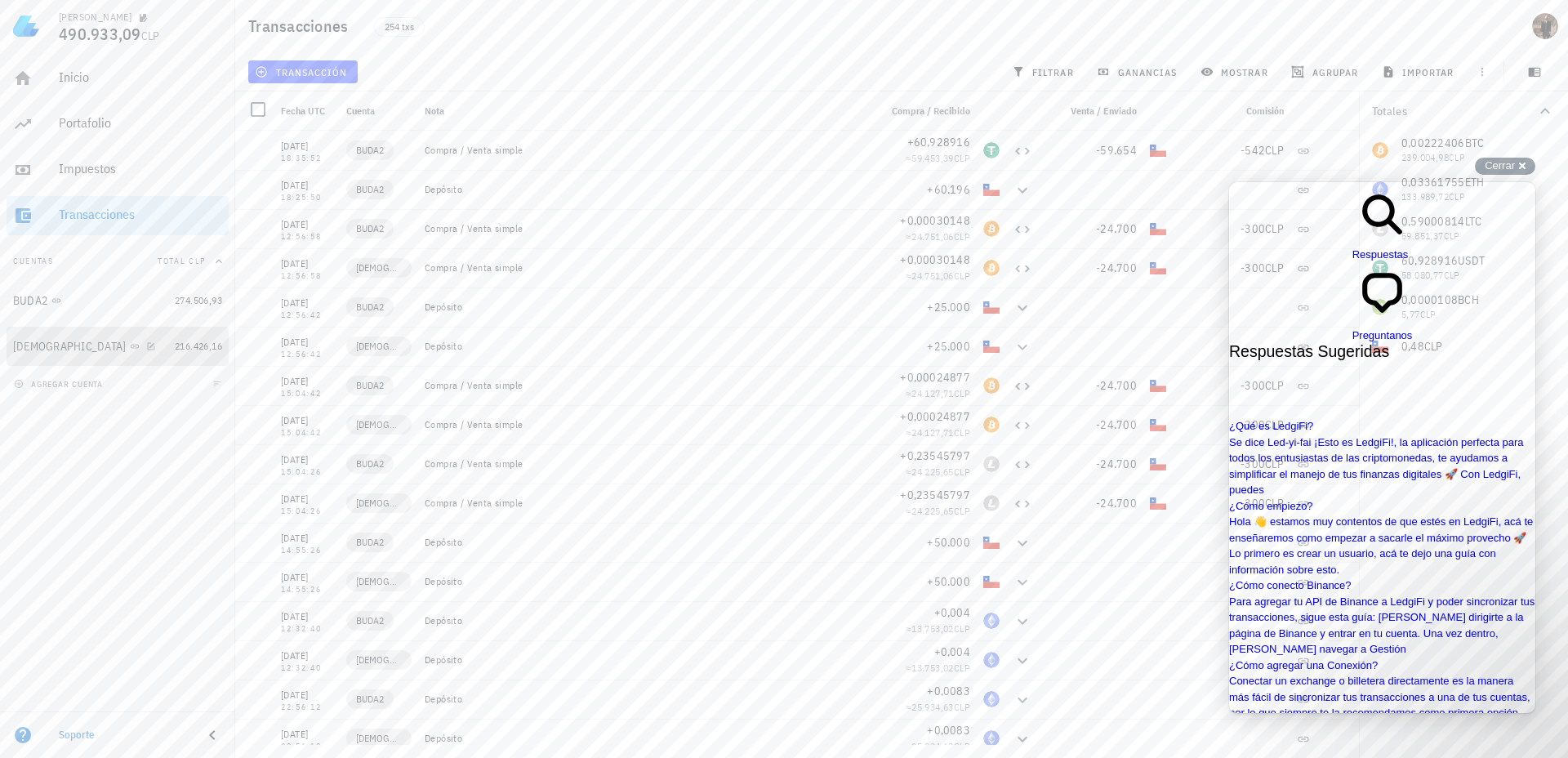
click at [101, 344] on div "[DEMOGRAPHIC_DATA]" at bounding box center [90, 347] width 155 height 16
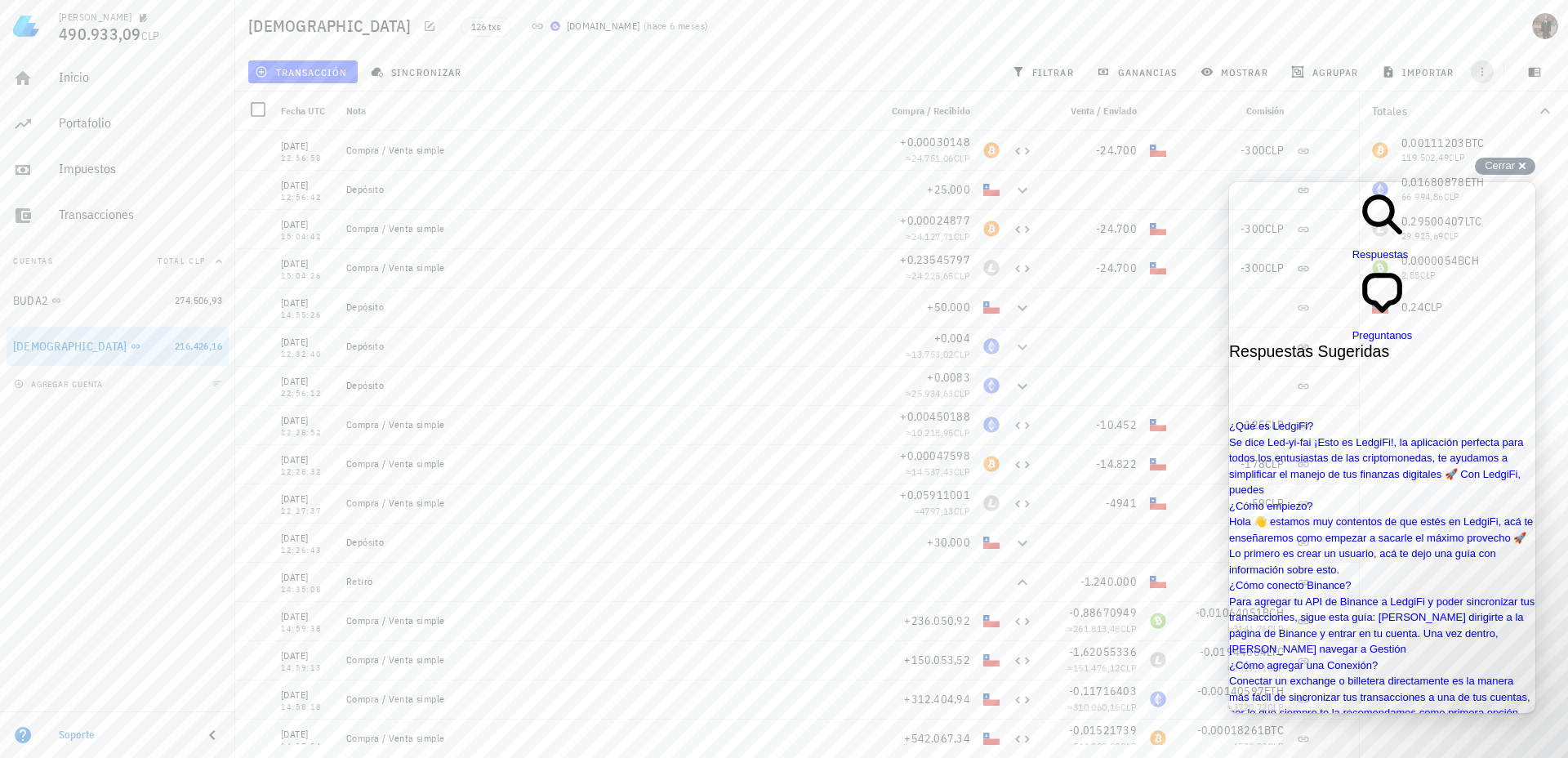
click at [1484, 72] on icon "button" at bounding box center [1483, 72] width 13 height 13
click at [1514, 168] on span "Cerrar" at bounding box center [1499, 165] width 30 height 13
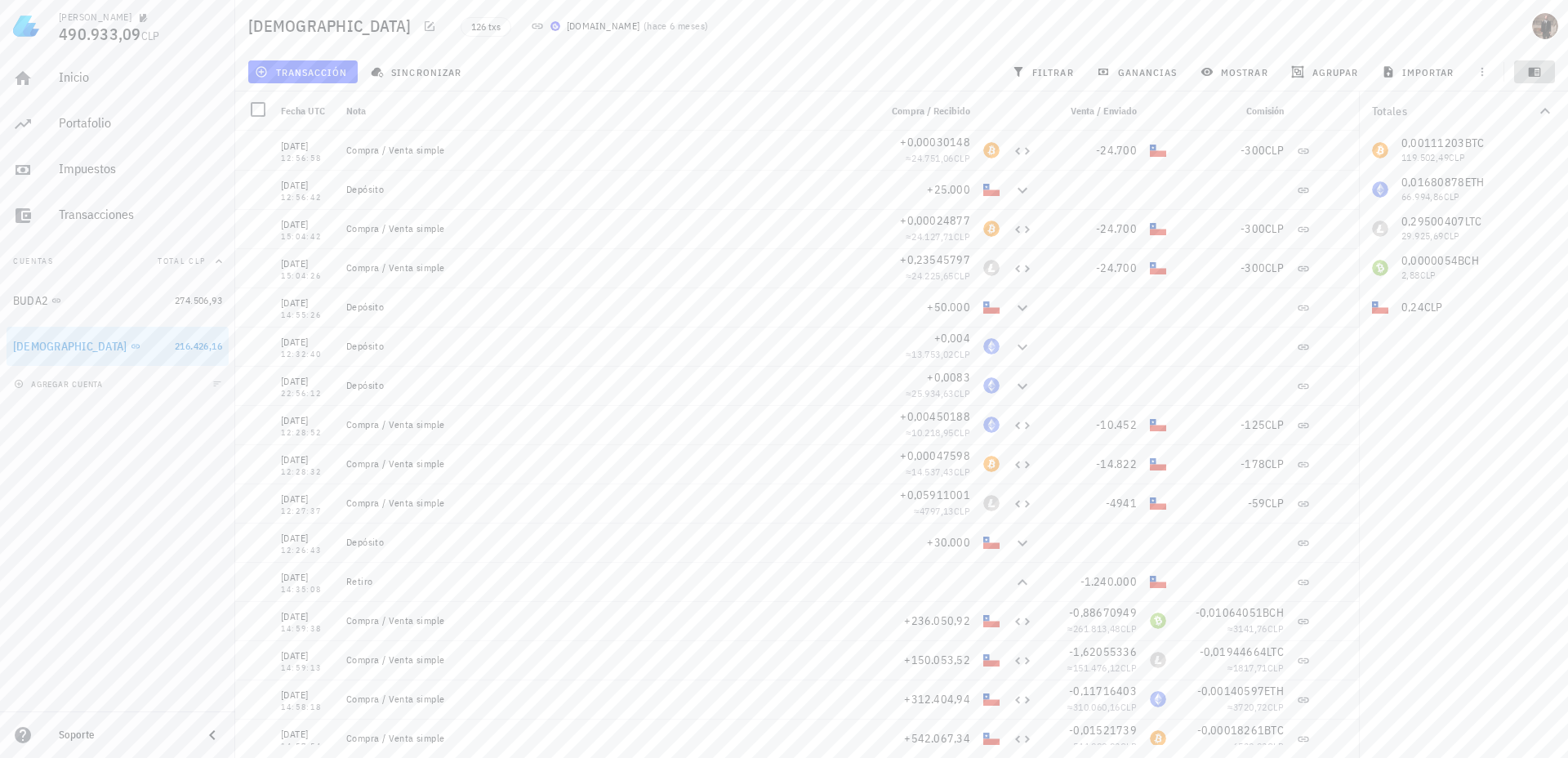
click at [1535, 70] on icon "button" at bounding box center [1535, 72] width 13 height 13
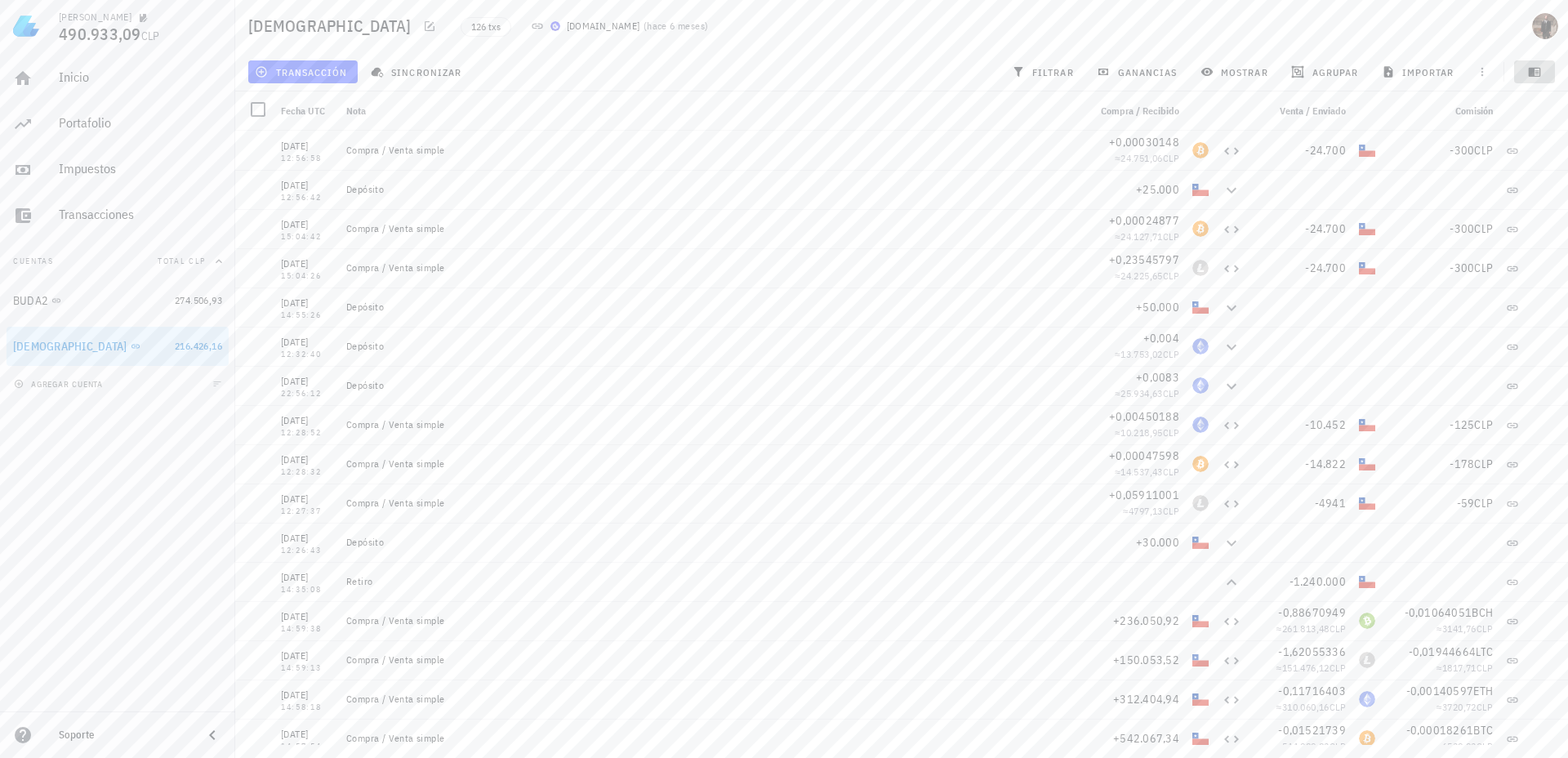
click at [1535, 70] on icon "button" at bounding box center [1535, 72] width 13 height 13
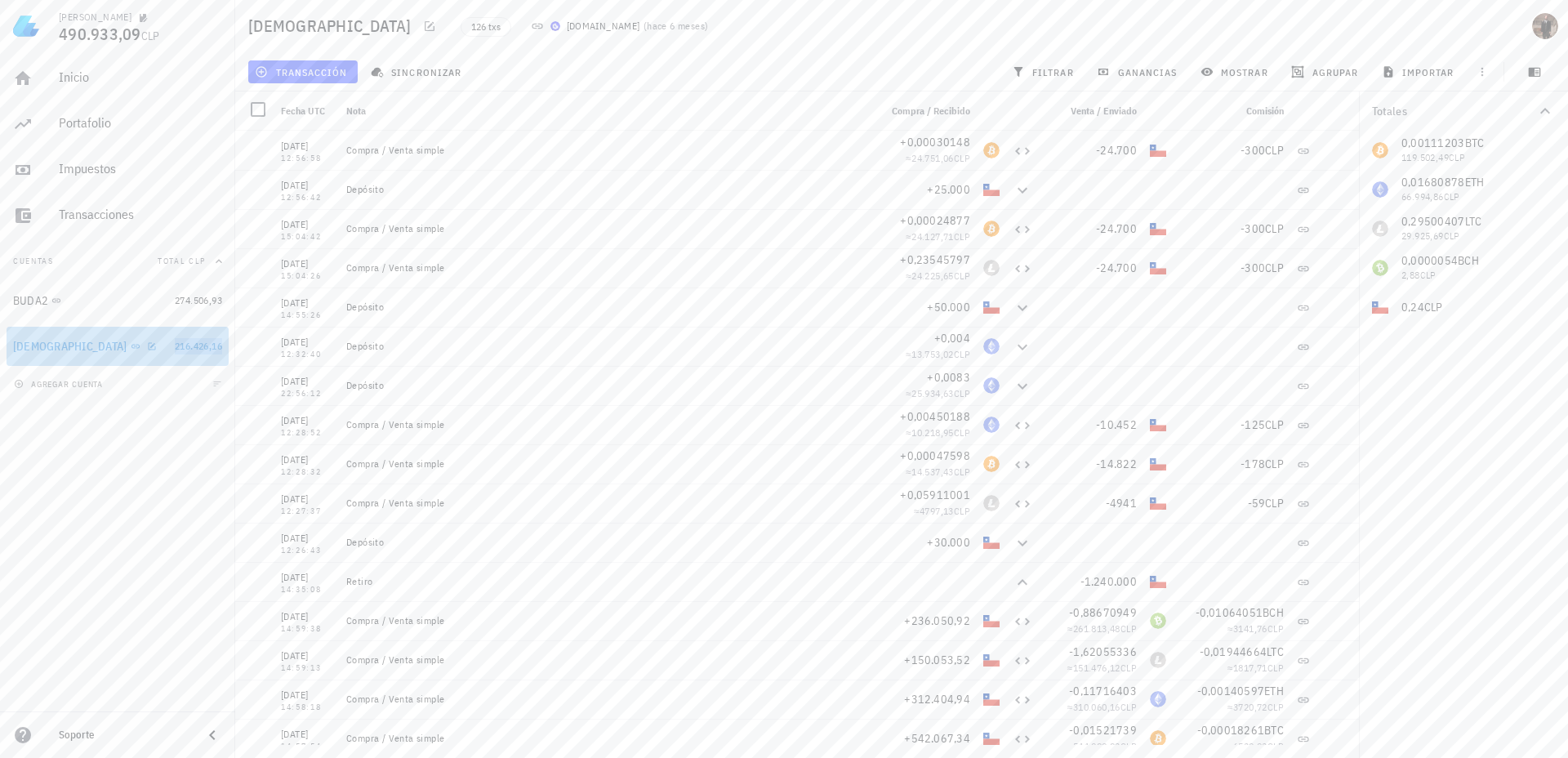
click at [116, 350] on div "[DEMOGRAPHIC_DATA]" at bounding box center [90, 347] width 155 height 16
click at [131, 346] on icon at bounding box center [136, 347] width 10 height 10
click at [68, 345] on div "[DEMOGRAPHIC_DATA]" at bounding box center [90, 347] width 155 height 16
click at [95, 346] on div "[DEMOGRAPHIC_DATA]" at bounding box center [90, 347] width 155 height 16
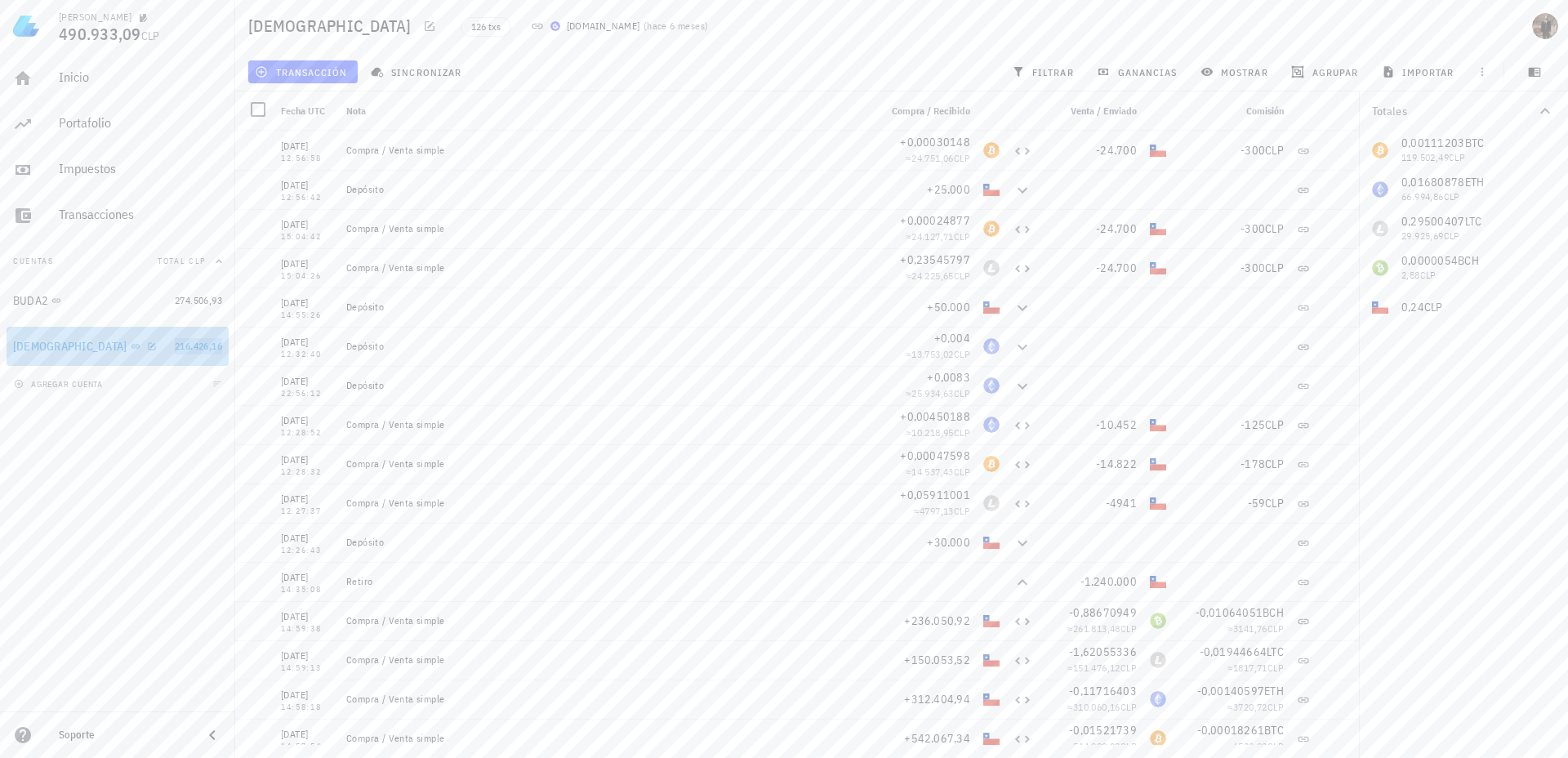
click at [89, 348] on div "[DEMOGRAPHIC_DATA]" at bounding box center [90, 347] width 155 height 16
click at [148, 347] on icon "button" at bounding box center [152, 346] width 8 height 8
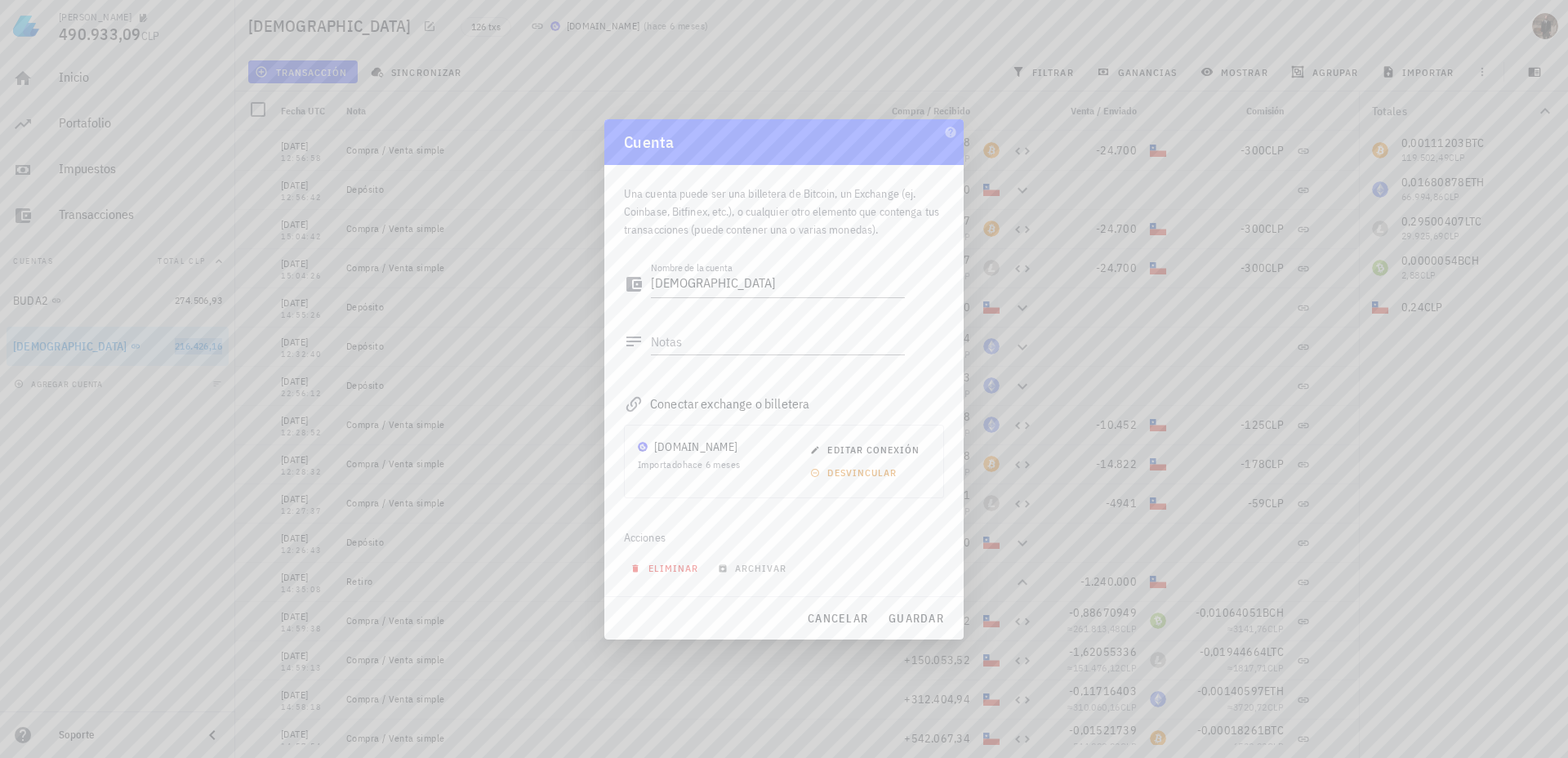
click at [660, 564] on span "eliminar" at bounding box center [666, 568] width 64 height 13
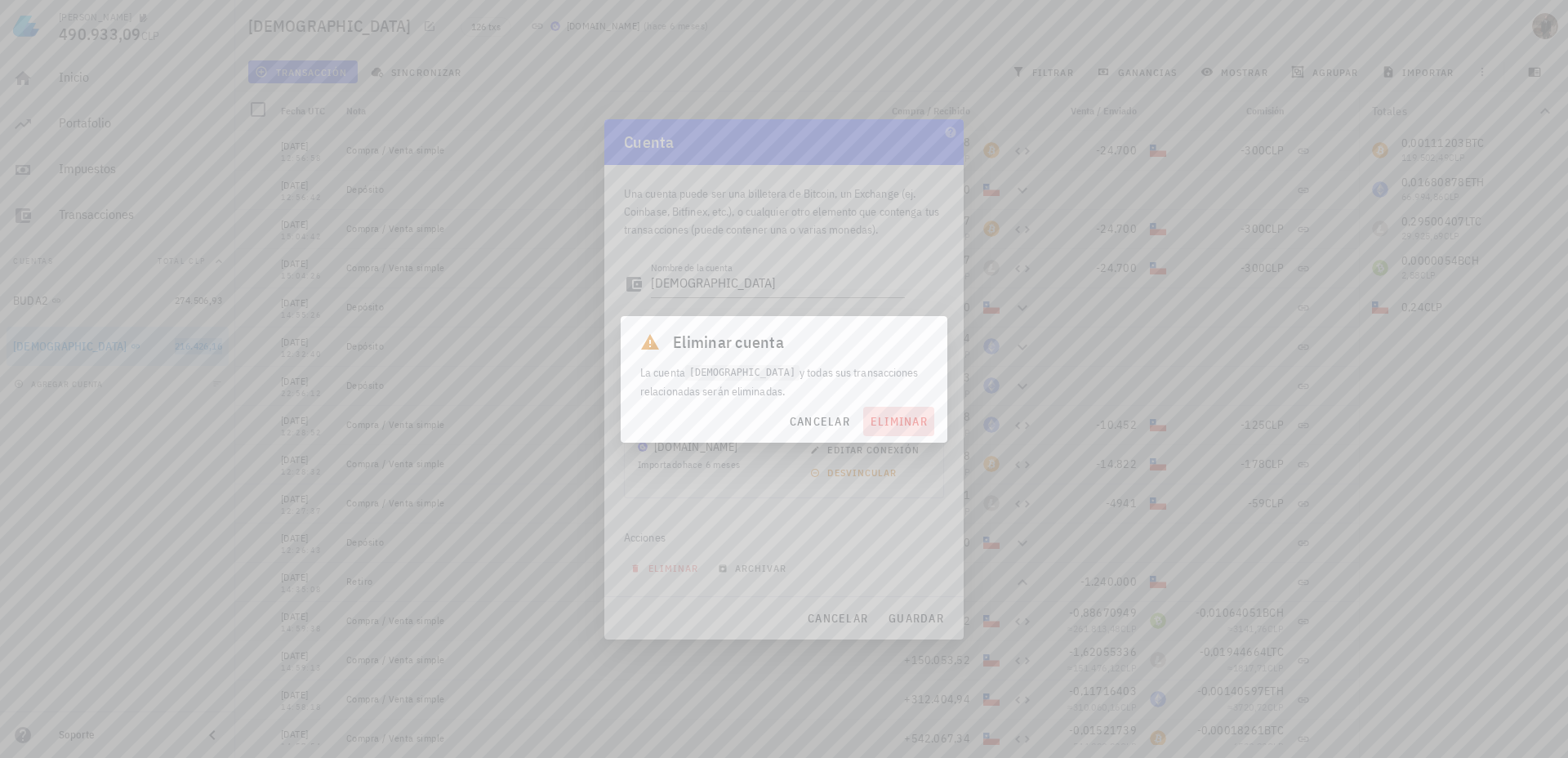
click at [889, 422] on span "eliminar" at bounding box center [898, 422] width 58 height 15
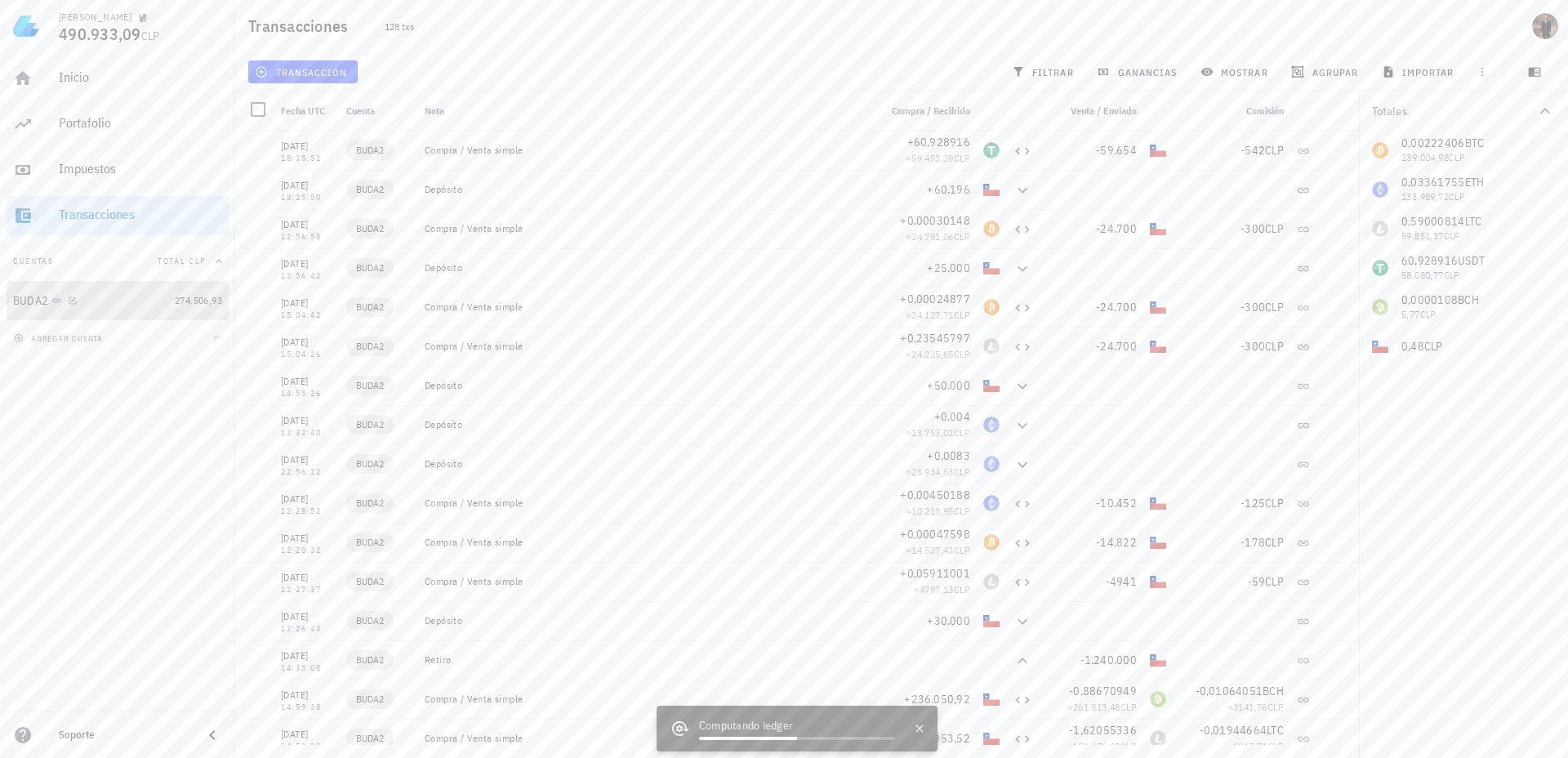
click at [51, 296] on icon at bounding box center [56, 301] width 10 height 10
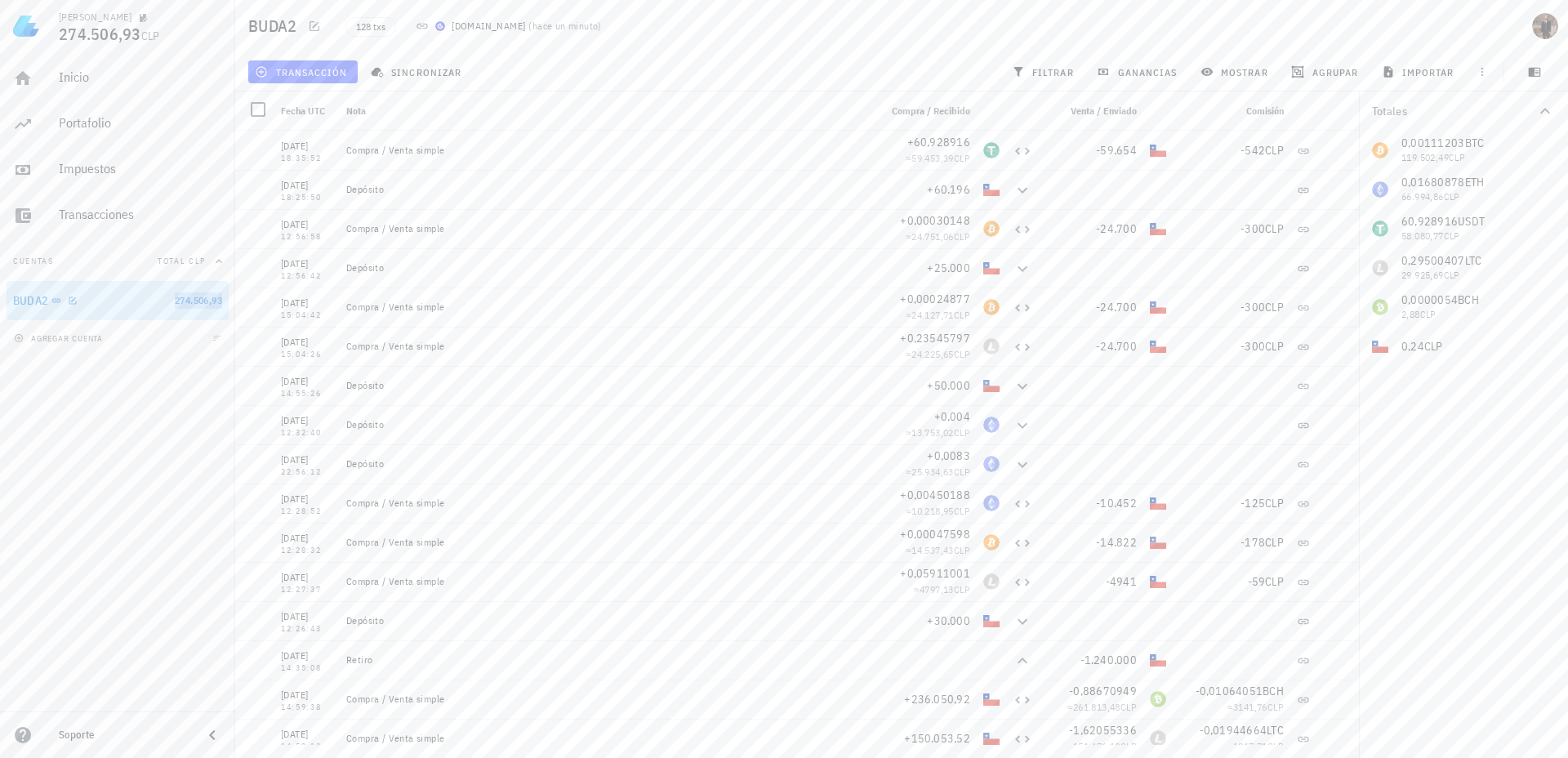
click at [208, 301] on span "274.506,93" at bounding box center [198, 300] width 48 height 13
click at [1220, 74] on span "mostrar" at bounding box center [1236, 72] width 64 height 13
click at [1127, 75] on span "ganancias" at bounding box center [1139, 72] width 77 height 13
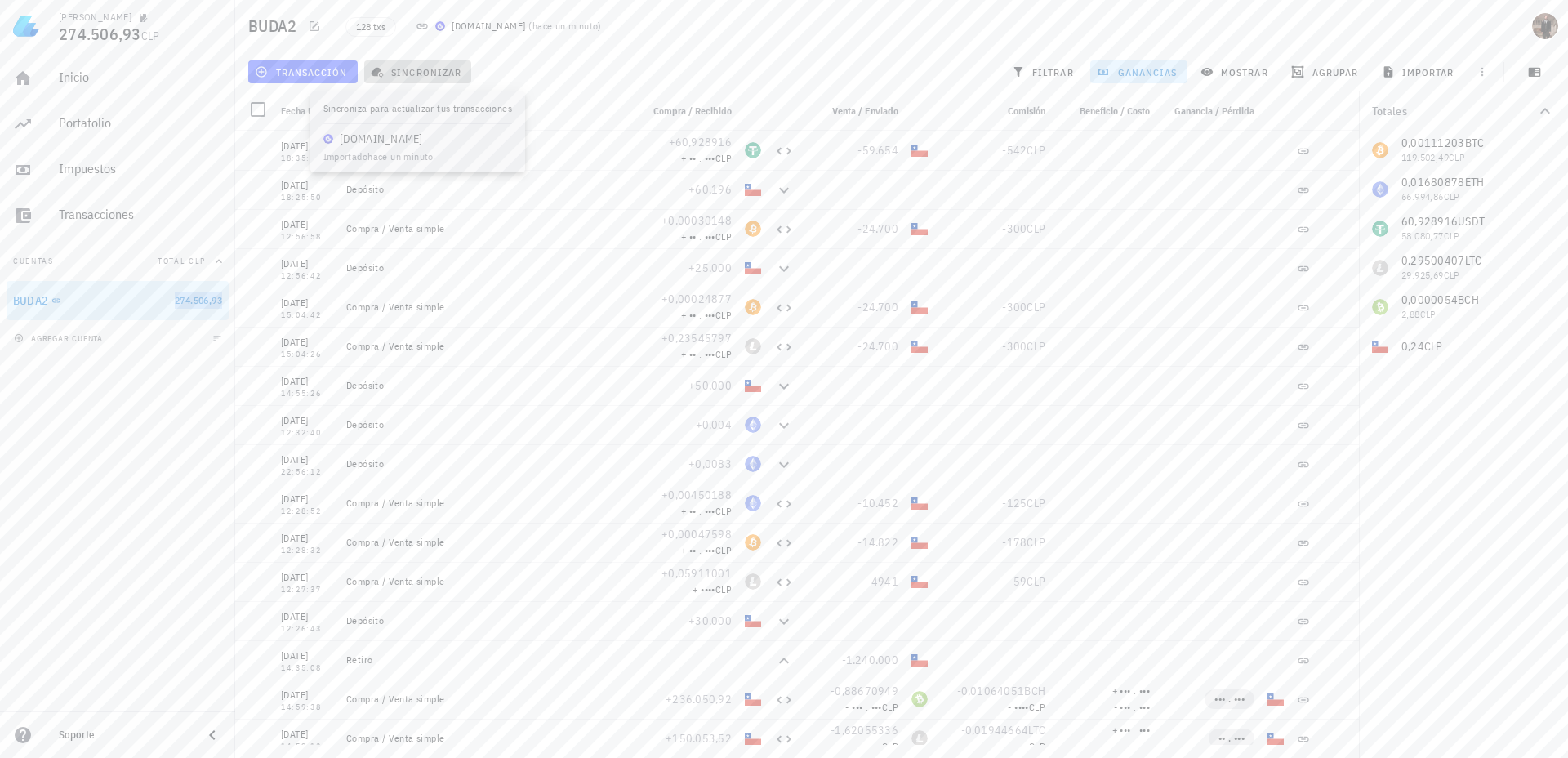
click at [382, 71] on icon "button" at bounding box center [378, 72] width 13 height 13
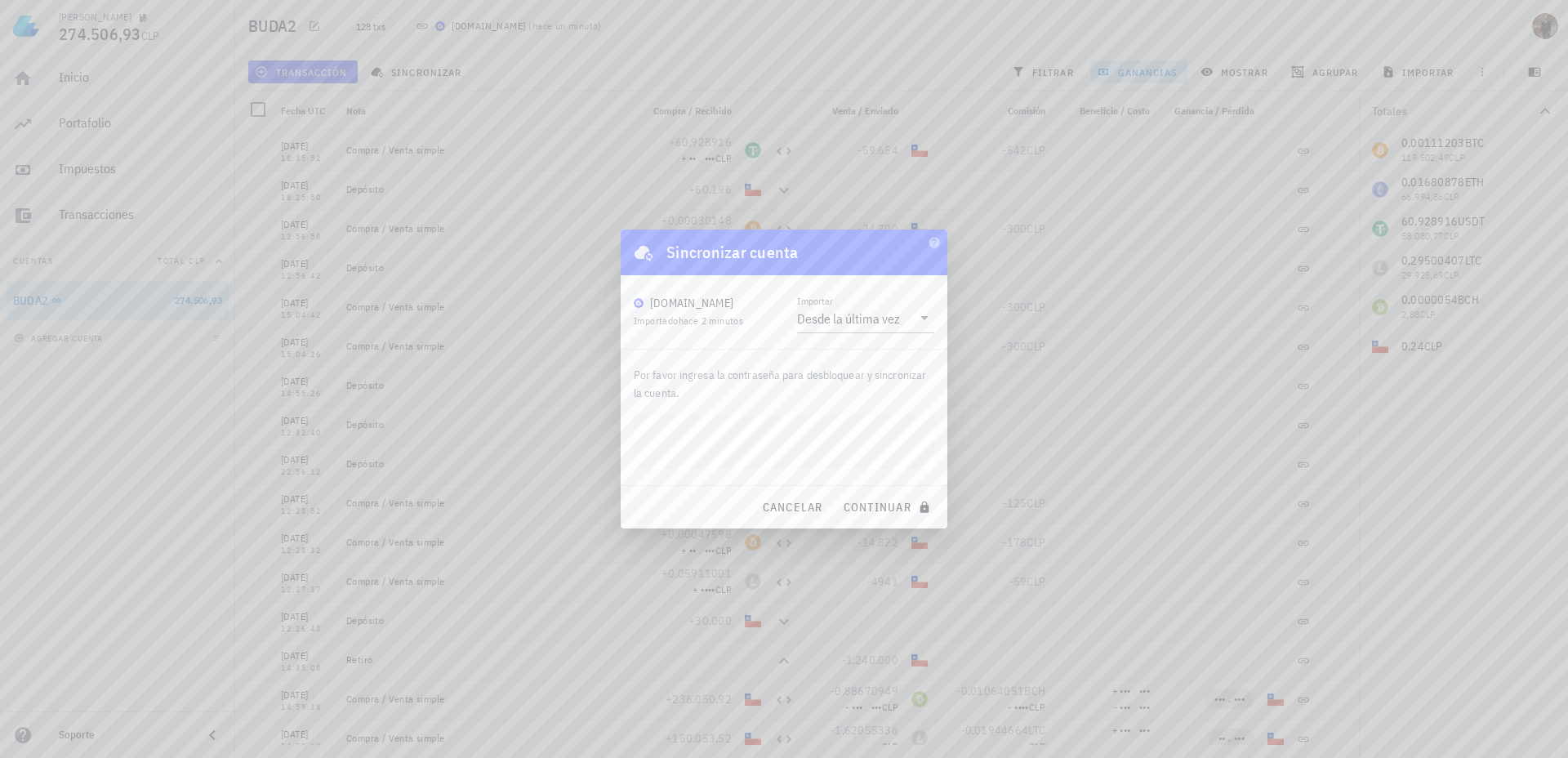
click at [836, 492] on button "continuar" at bounding box center [888, 507] width 105 height 29
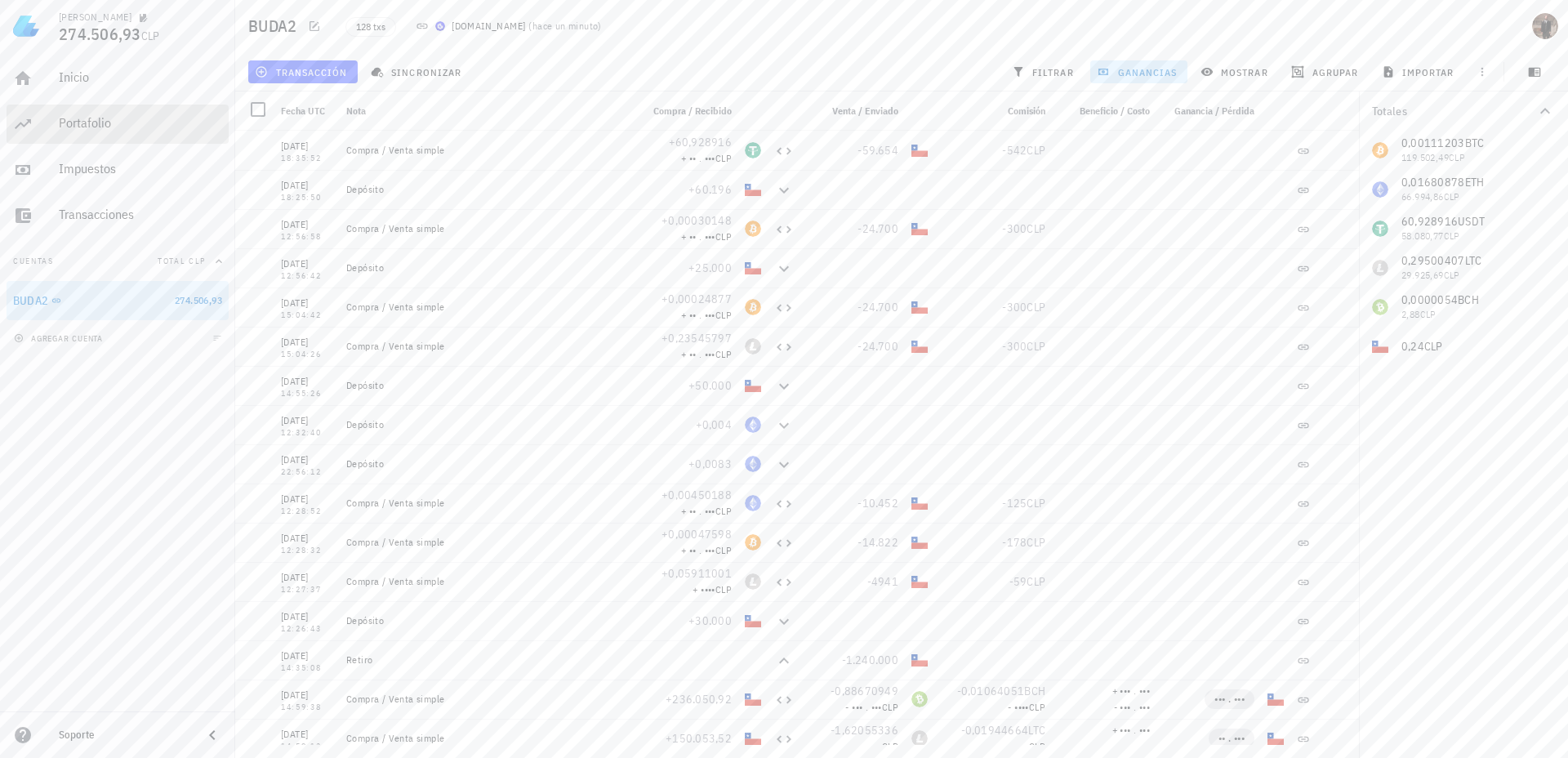
click at [75, 108] on div "Portafolio" at bounding box center [140, 124] width 163 height 37
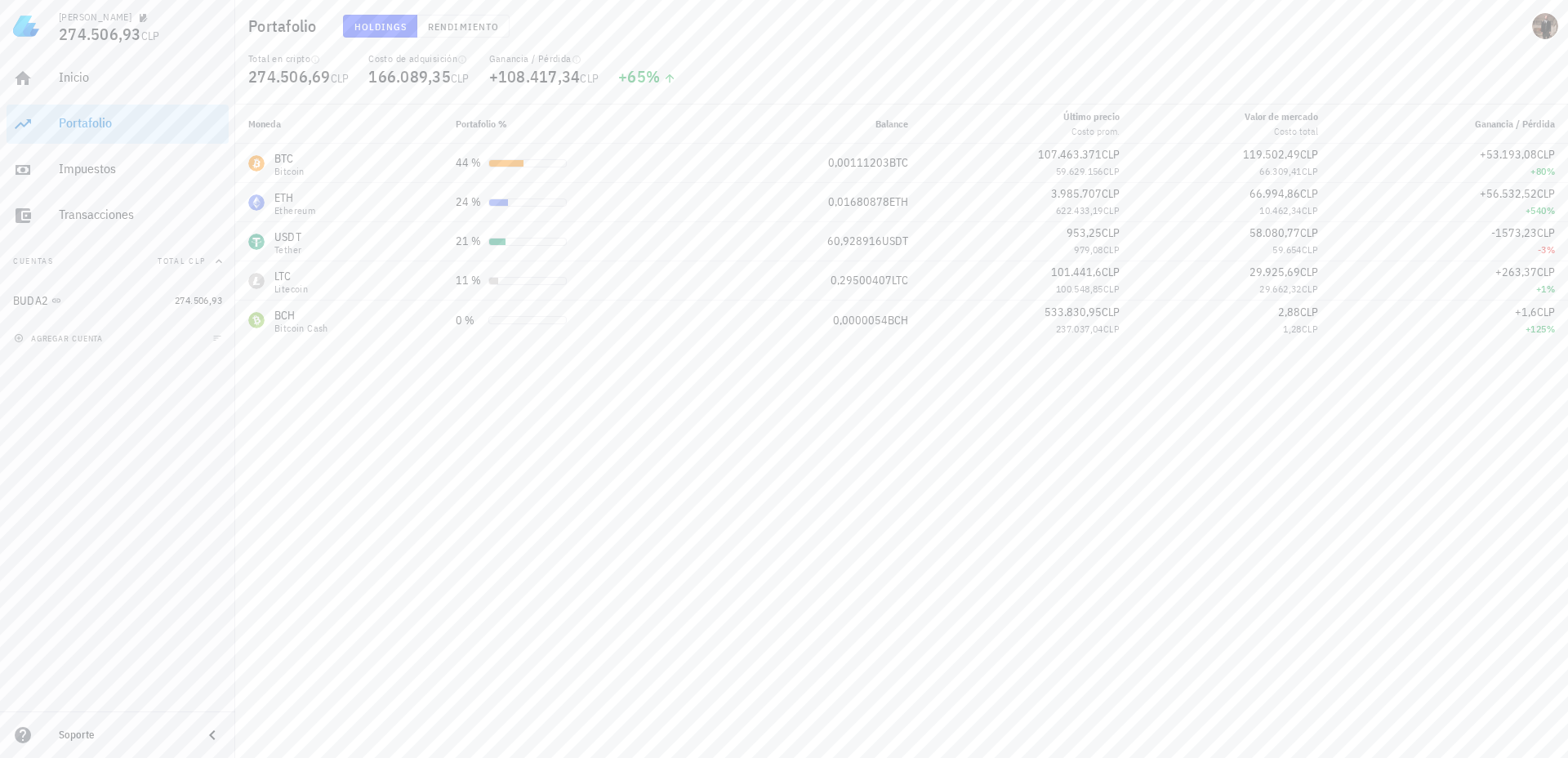
click at [538, 426] on div "Moneda Portafolio % Balance Último precio Costo prom. Valor [PERSON_NAME] Costo…" at bounding box center [902, 431] width 1333 height 653
click at [1509, 289] on div "+1 %" at bounding box center [1450, 290] width 211 height 17
click at [1480, 289] on div "+1 %" at bounding box center [1450, 290] width 211 height 17
click at [59, 82] on div "Inicio" at bounding box center [140, 77] width 163 height 16
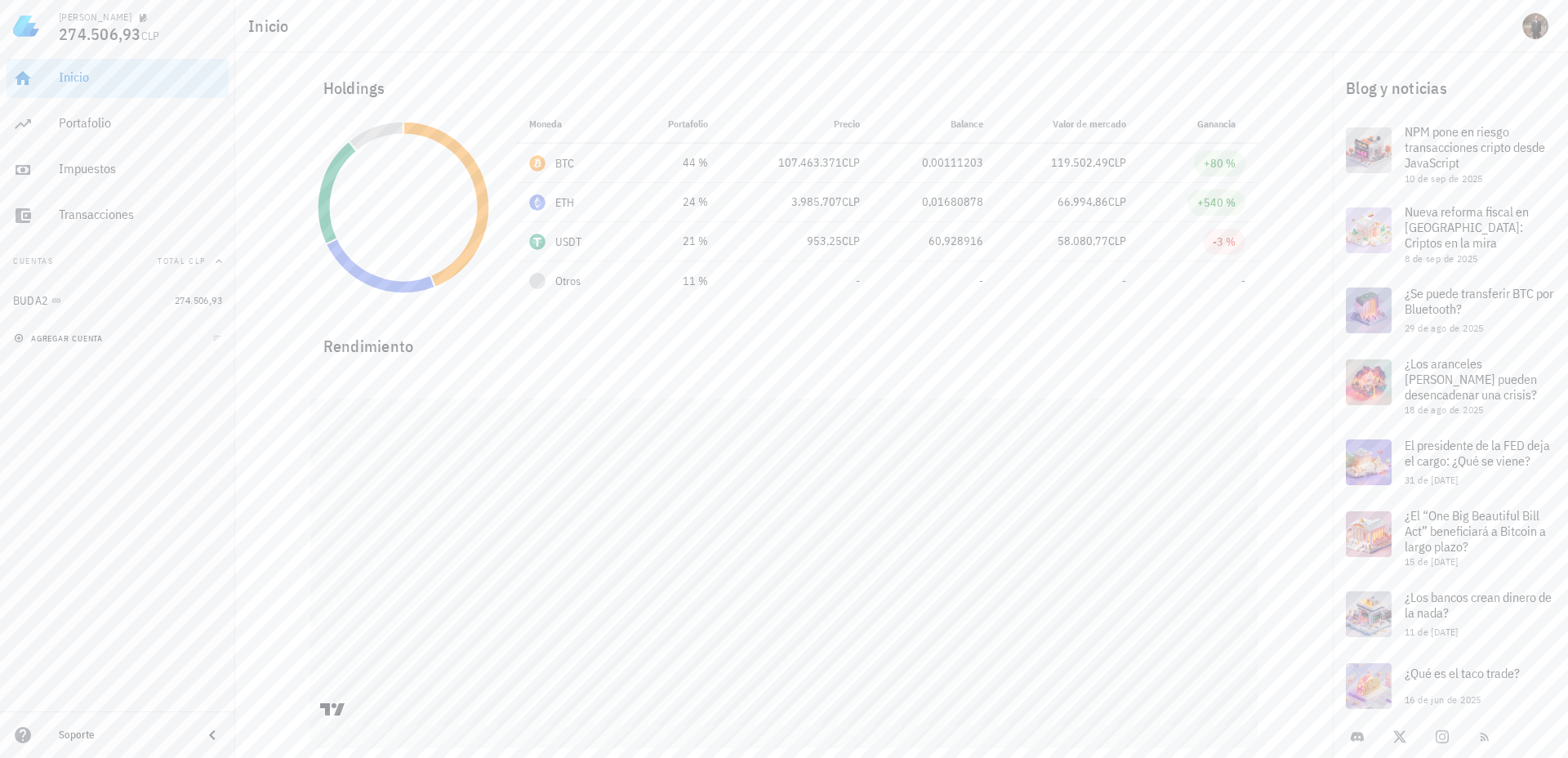
click at [59, 343] on span "agregar cuenta" at bounding box center [59, 338] width 85 height 11
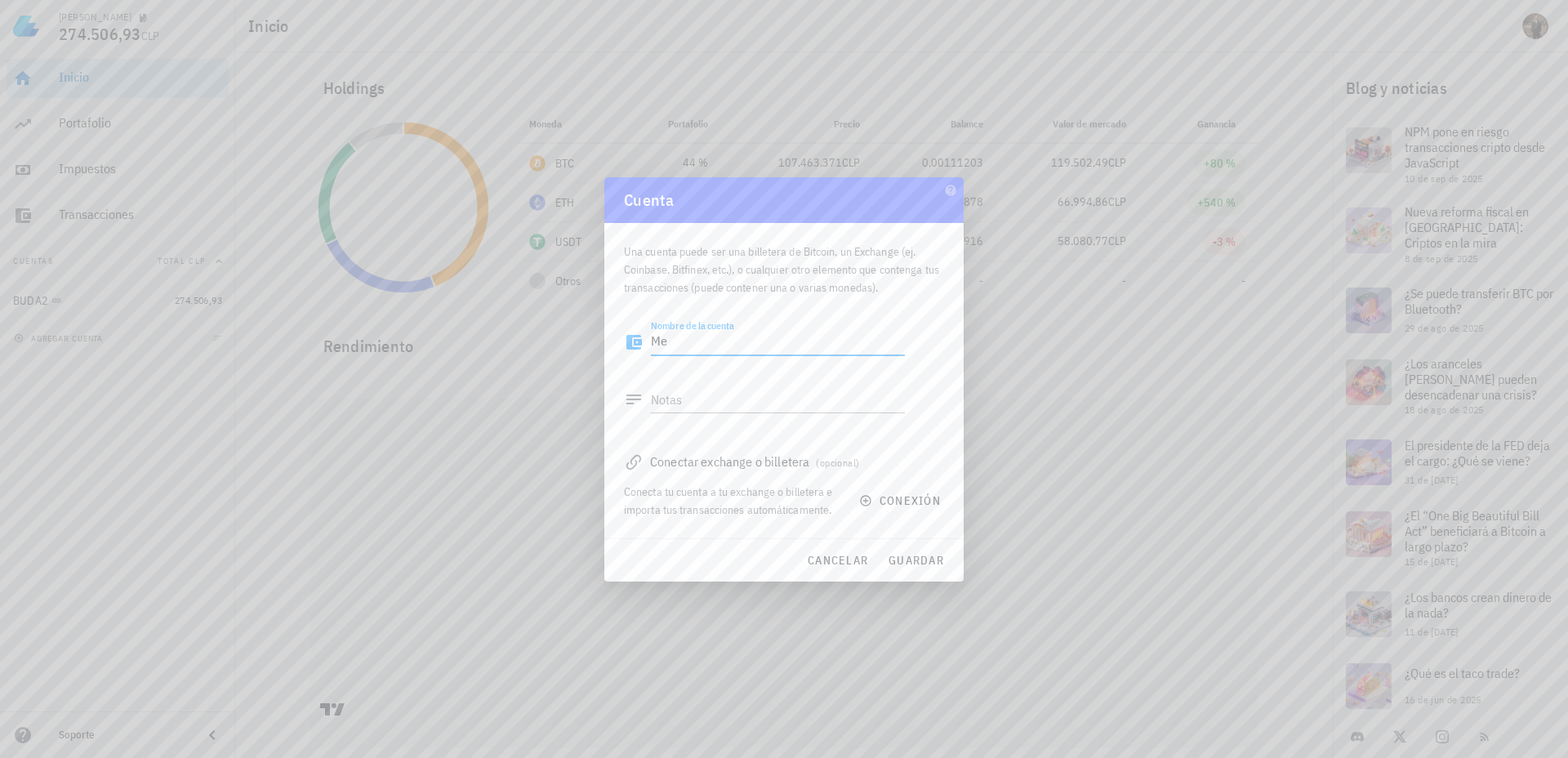
type textarea "Me"
click at [717, 467] on div "Conectar exchange o billetera (opcional)" at bounding box center [784, 462] width 320 height 23
click at [748, 501] on div "Conecta tu cuenta a tu exchange o billetera e importa tus transacciones automát…" at bounding box center [732, 501] width 216 height 36
click at [867, 501] on icon "button" at bounding box center [866, 501] width 13 height 13
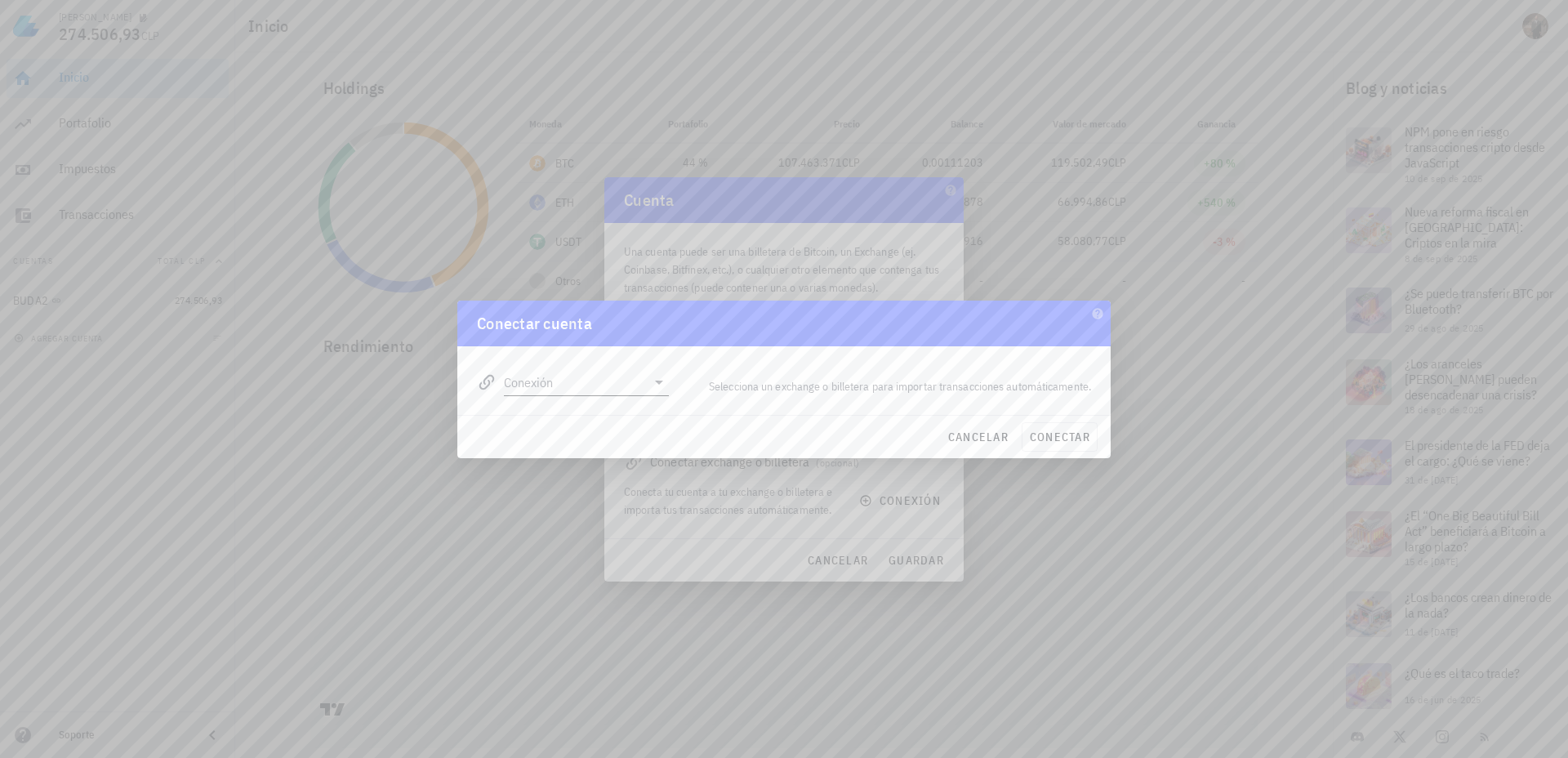
click at [635, 384] on input "Conexión" at bounding box center [575, 382] width 142 height 26
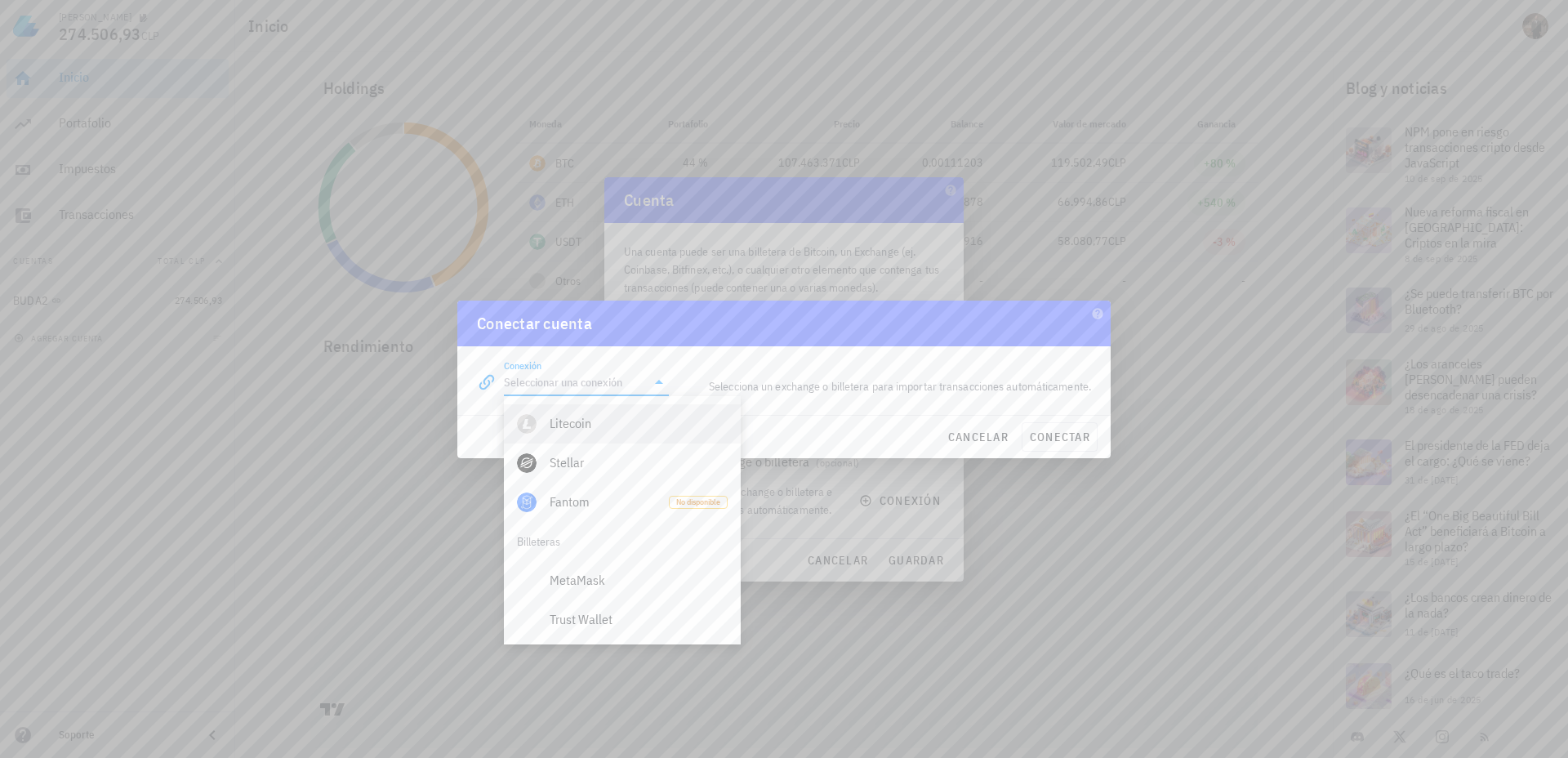
scroll to position [951, 0]
click at [565, 385] on input "Conexión" at bounding box center [575, 382] width 142 height 26
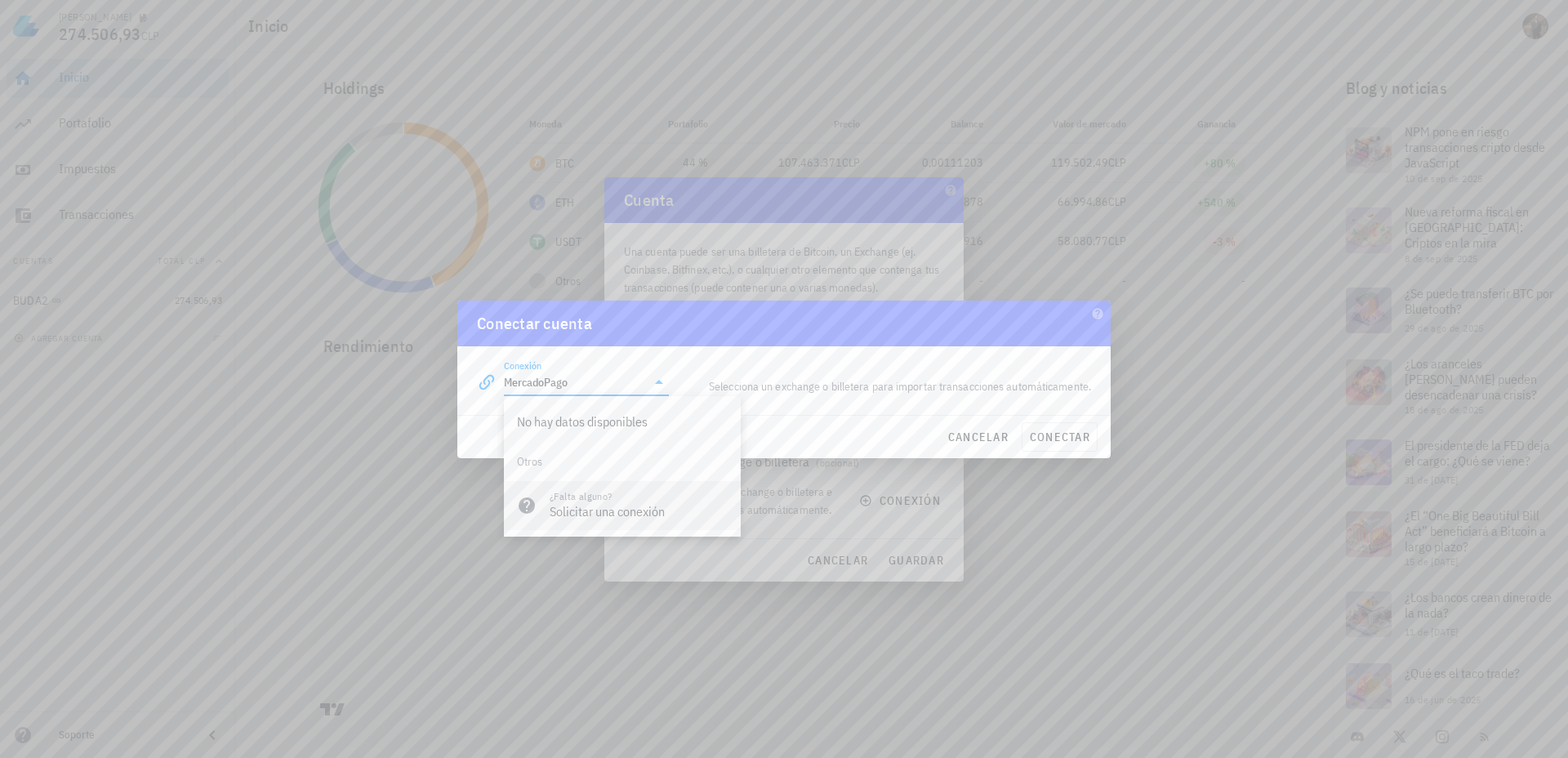
click at [568, 508] on div "Solicitar una conexión" at bounding box center [639, 512] width 178 height 16
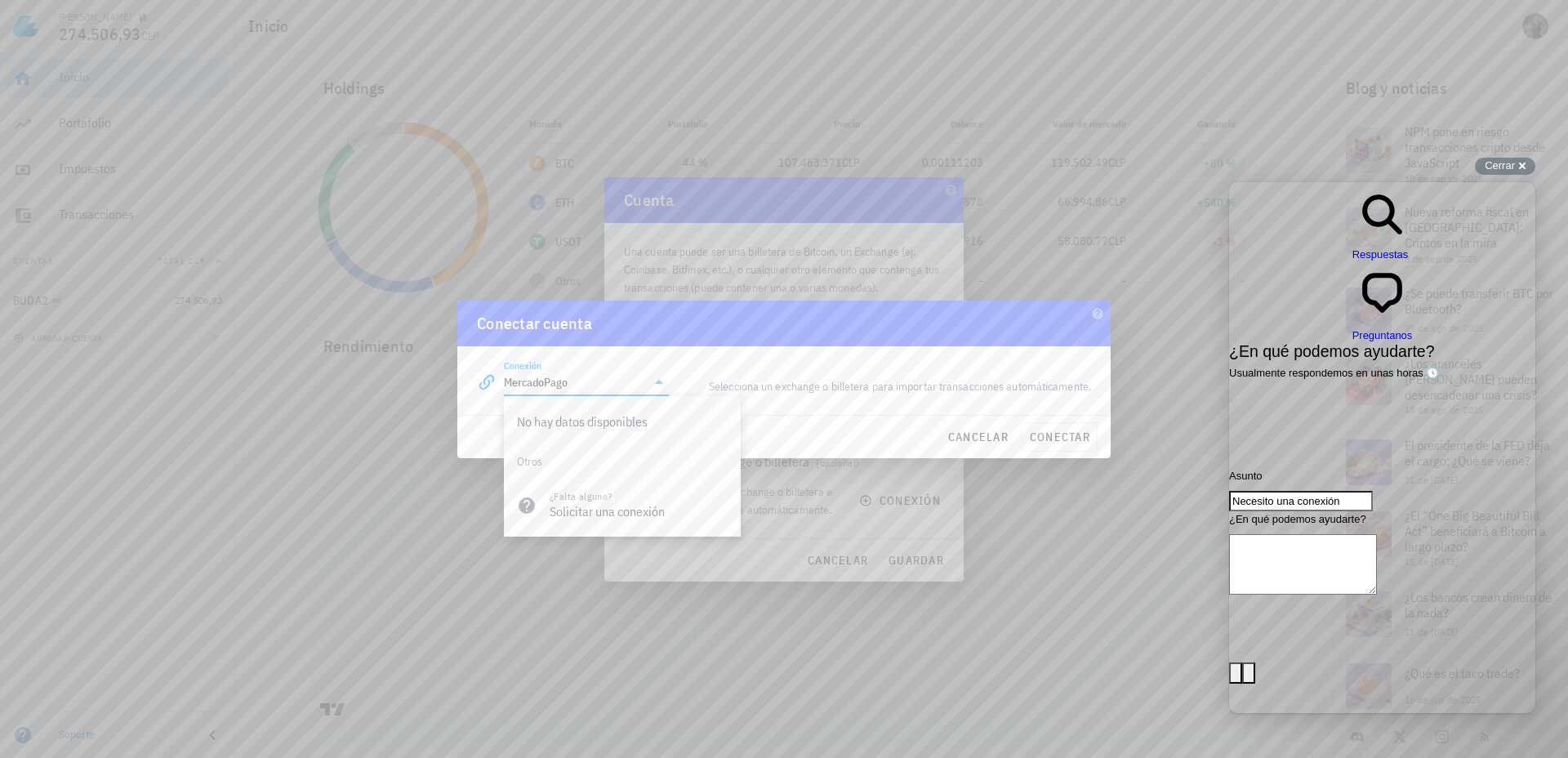
type input "MercadoPago"
click at [1276, 491] on input "Necesito una conexión" at bounding box center [1301, 501] width 144 height 21
click at [1293, 539] on textarea "¿En qué podemos ayudarte?" at bounding box center [1303, 569] width 148 height 60
type textarea "MercadoPago"
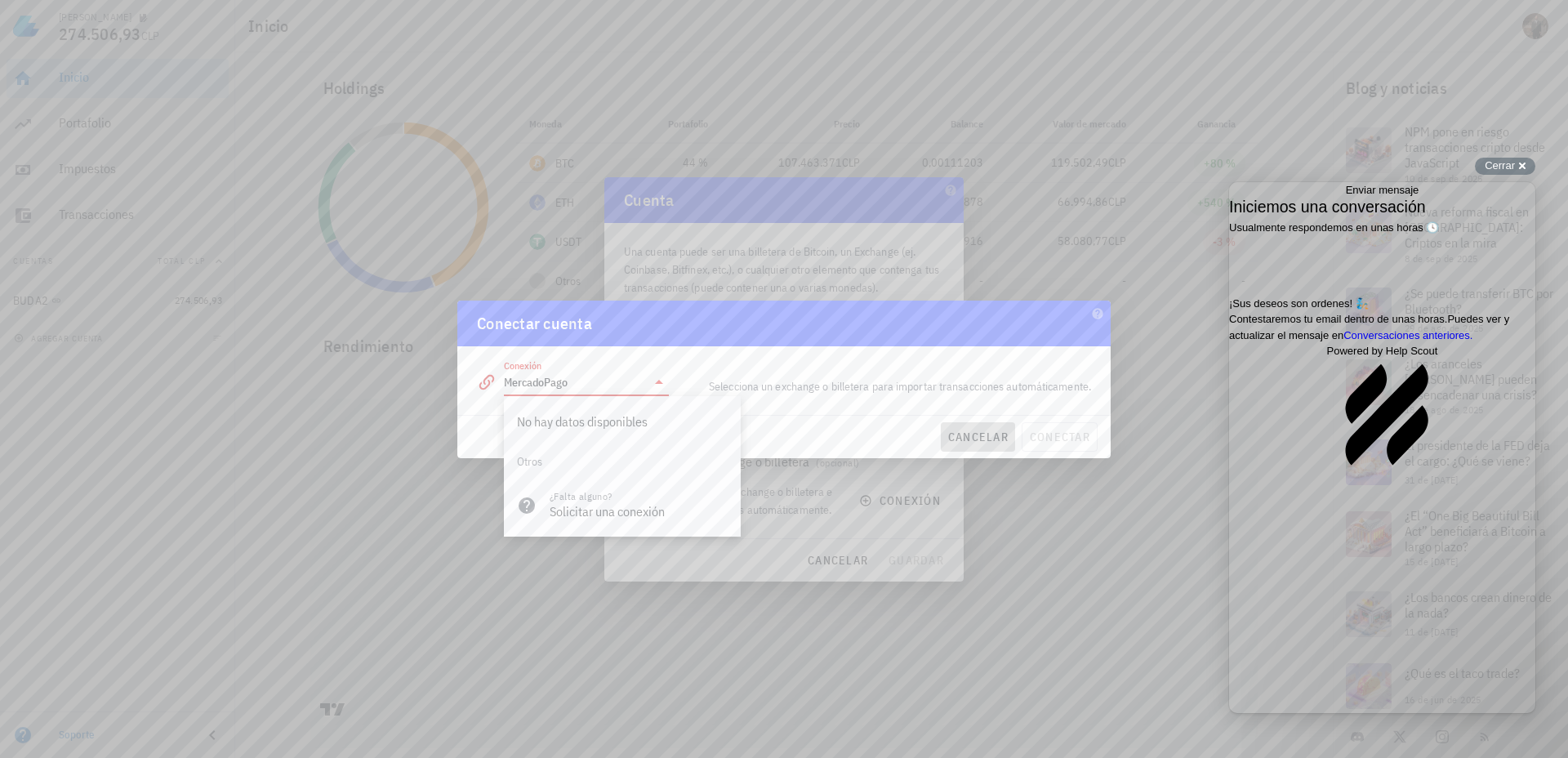
click at [960, 438] on span "cancelar" at bounding box center [978, 437] width 61 height 15
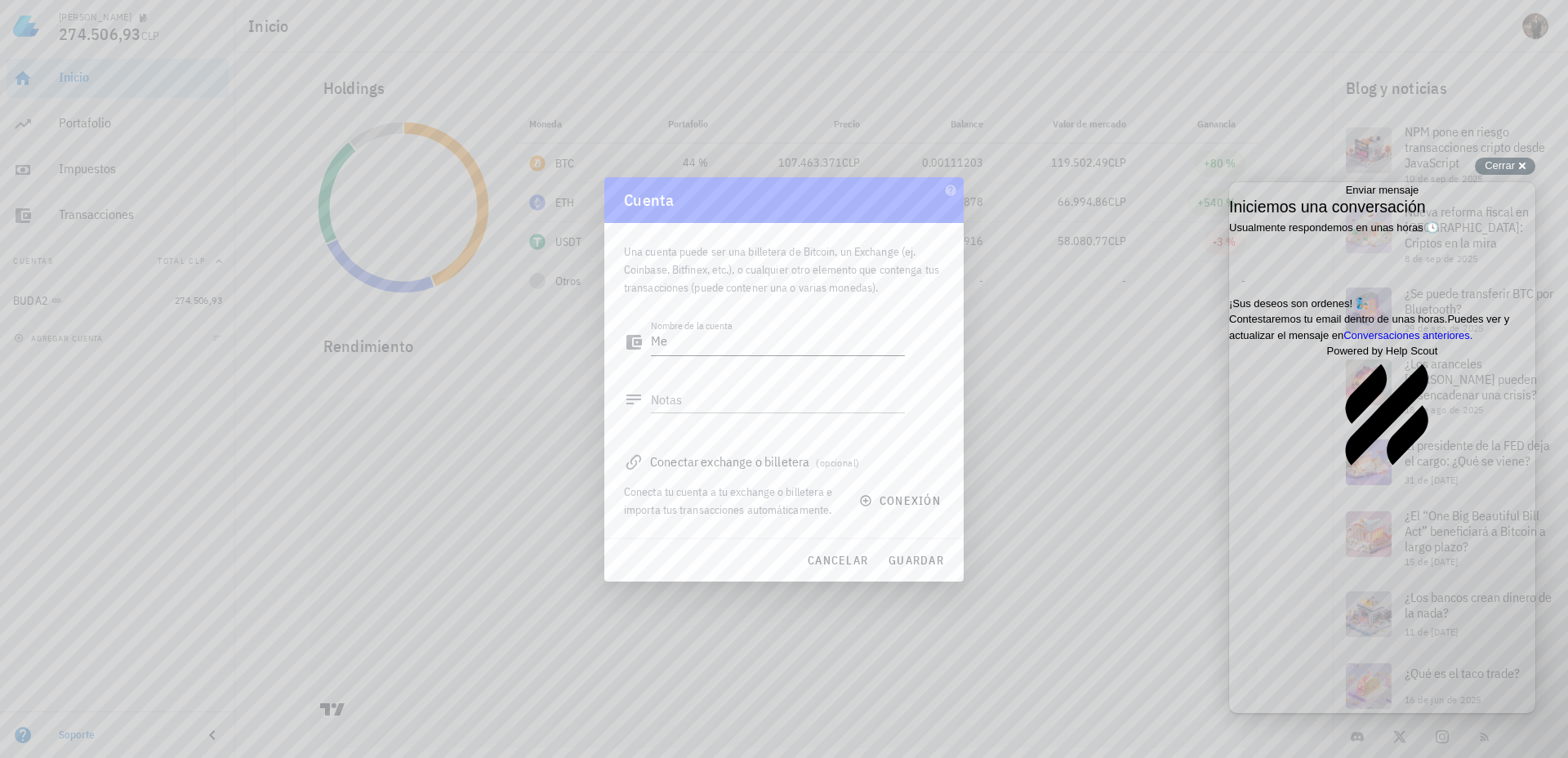
click at [683, 346] on textarea "Me" at bounding box center [777, 342] width 254 height 26
type textarea "[PERSON_NAME] Pago"
type textarea "MercadoPago C2A"
click at [913, 563] on span "guardar" at bounding box center [915, 560] width 56 height 15
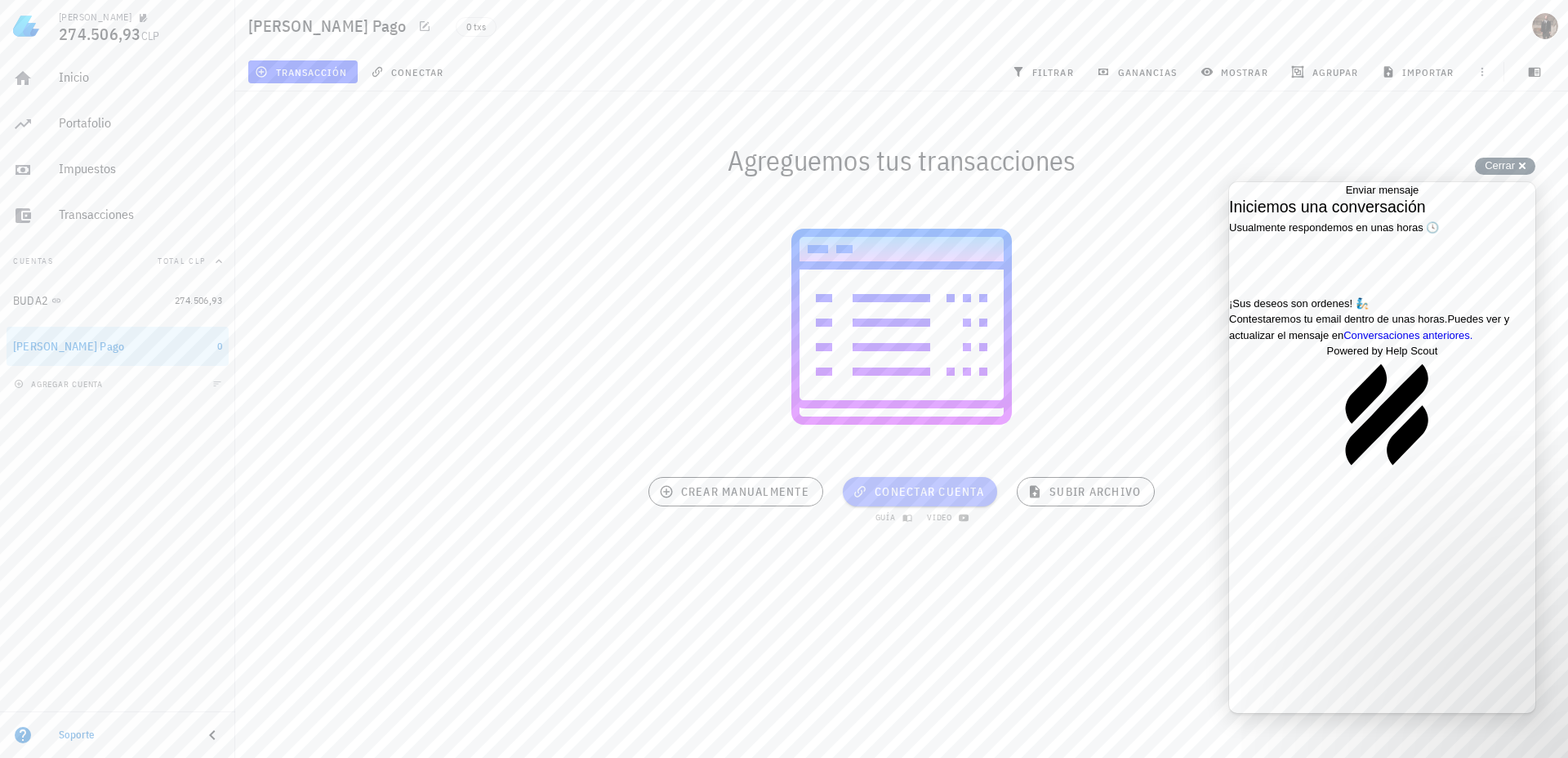
click at [956, 496] on span "conectar cuenta" at bounding box center [919, 492] width 128 height 15
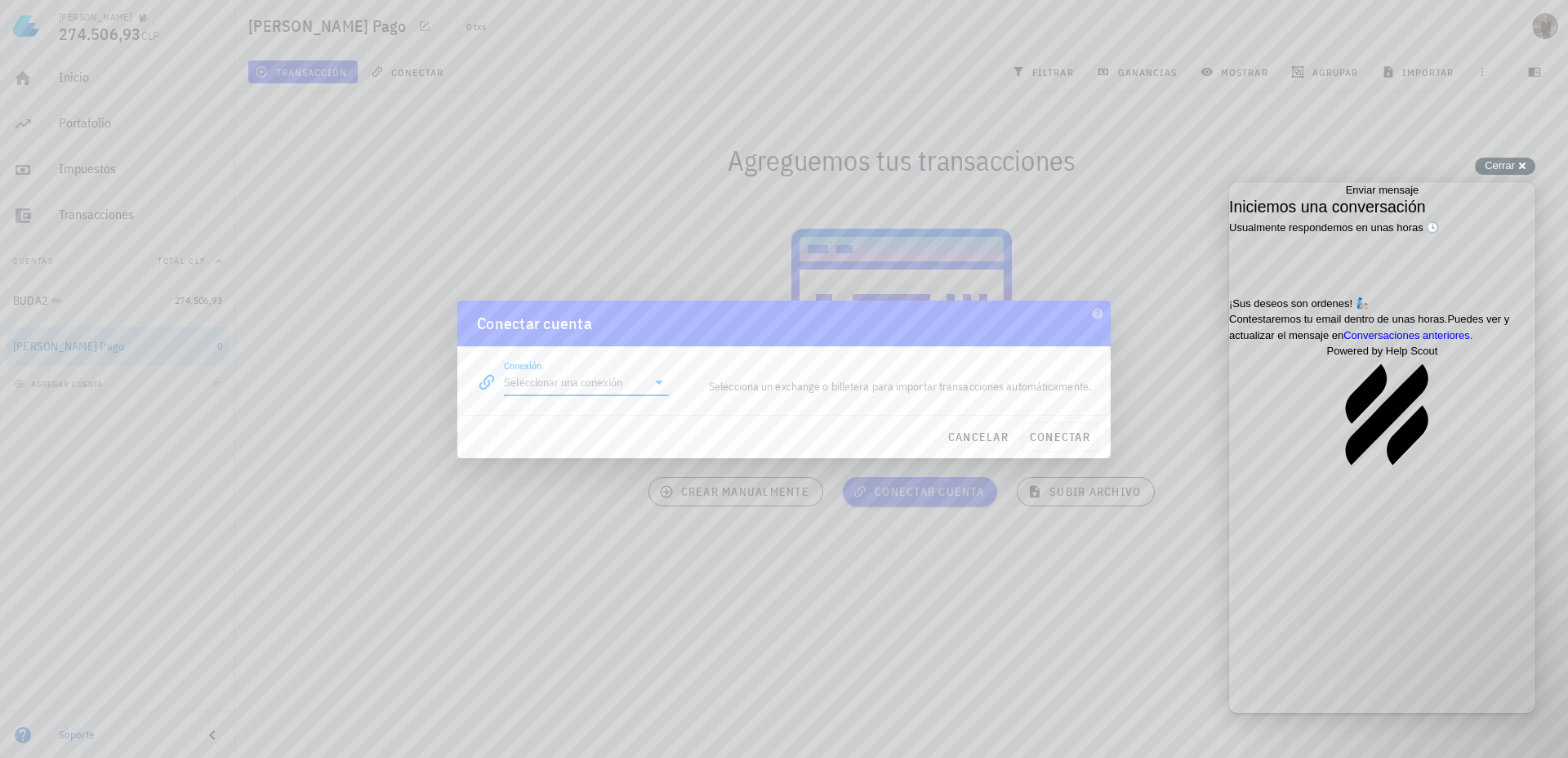
click at [597, 383] on input "Conexión" at bounding box center [575, 382] width 142 height 26
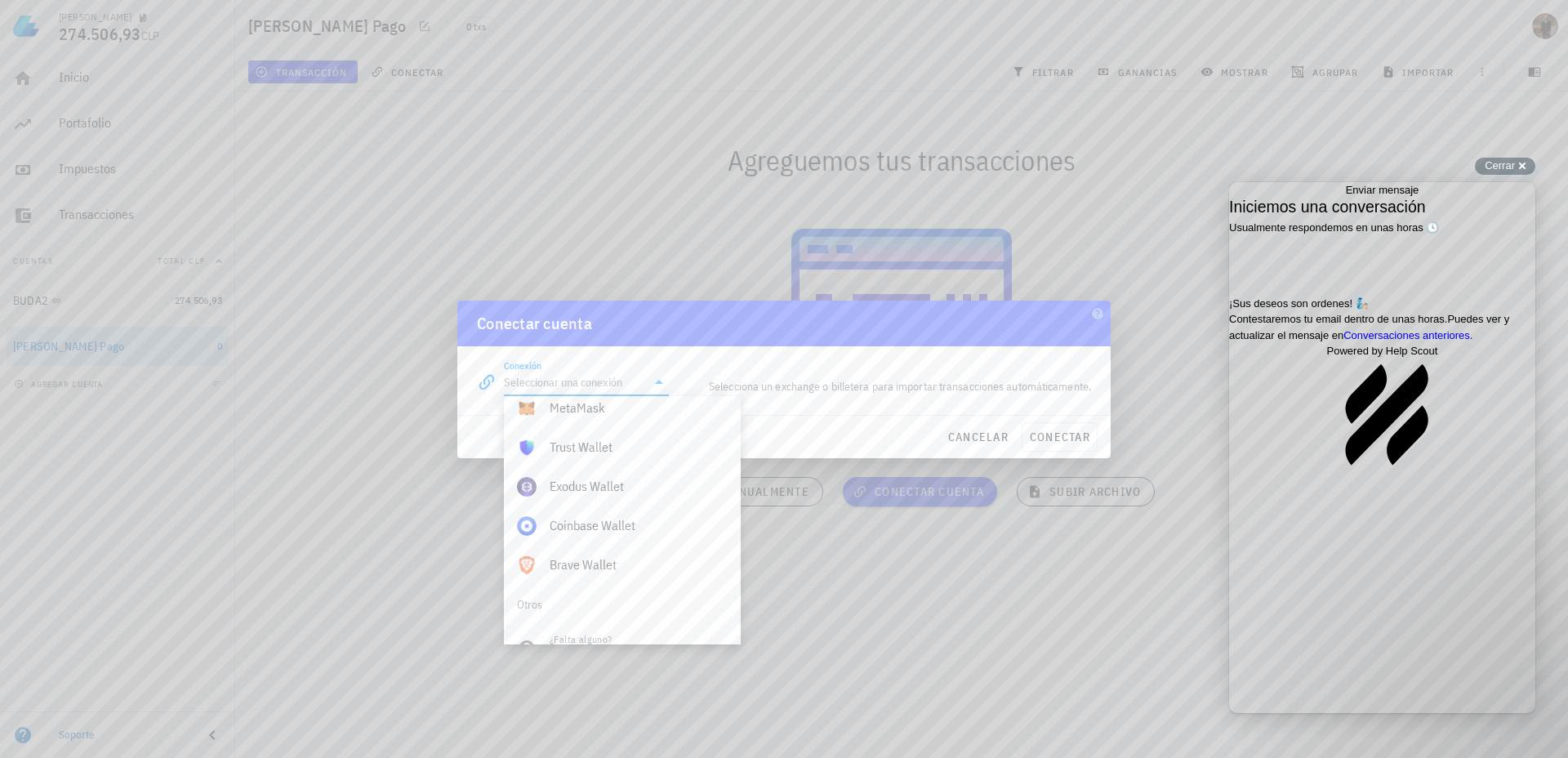
scroll to position [1147, 0]
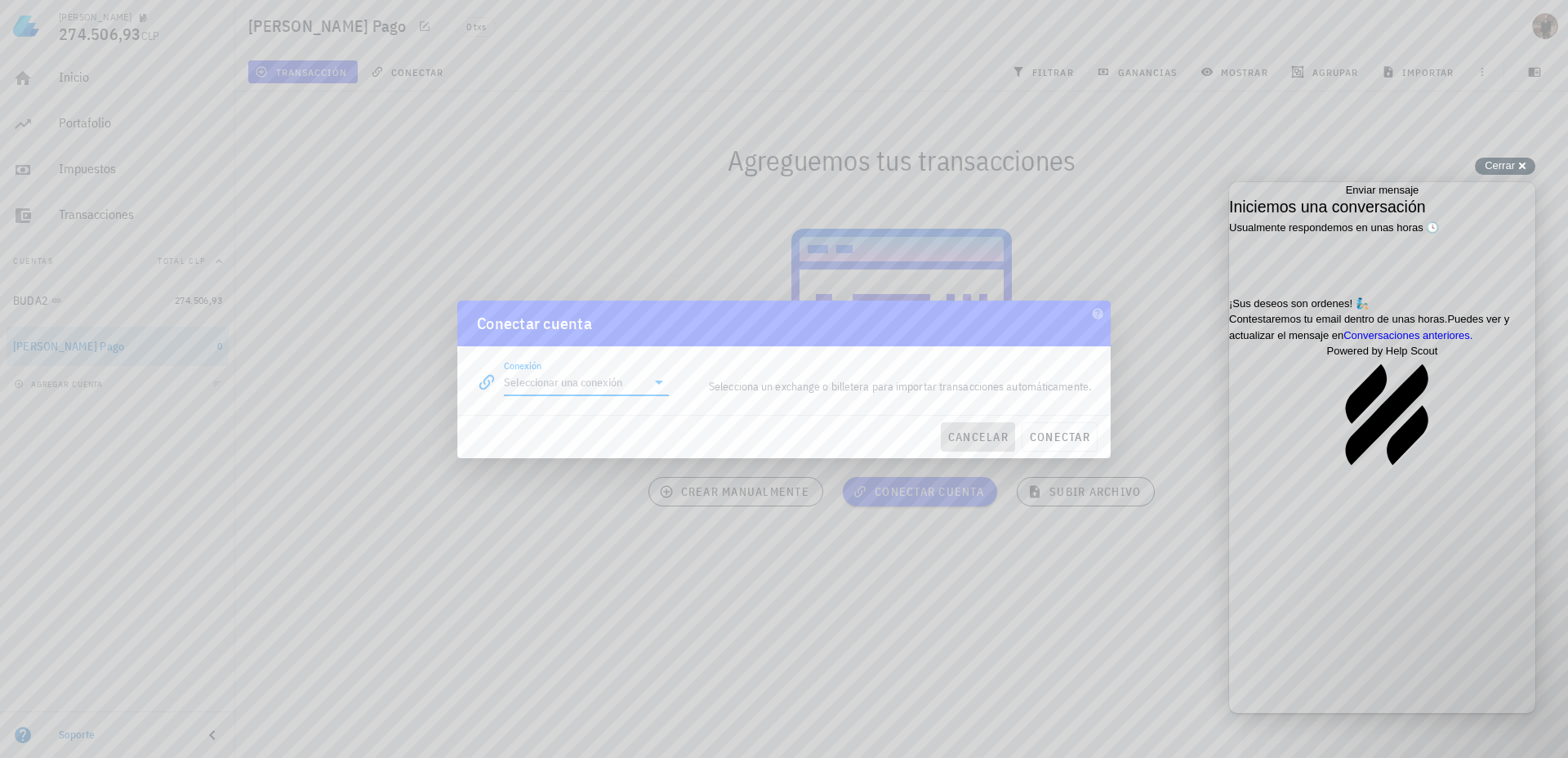
click at [994, 436] on span "cancelar" at bounding box center [978, 437] width 61 height 15
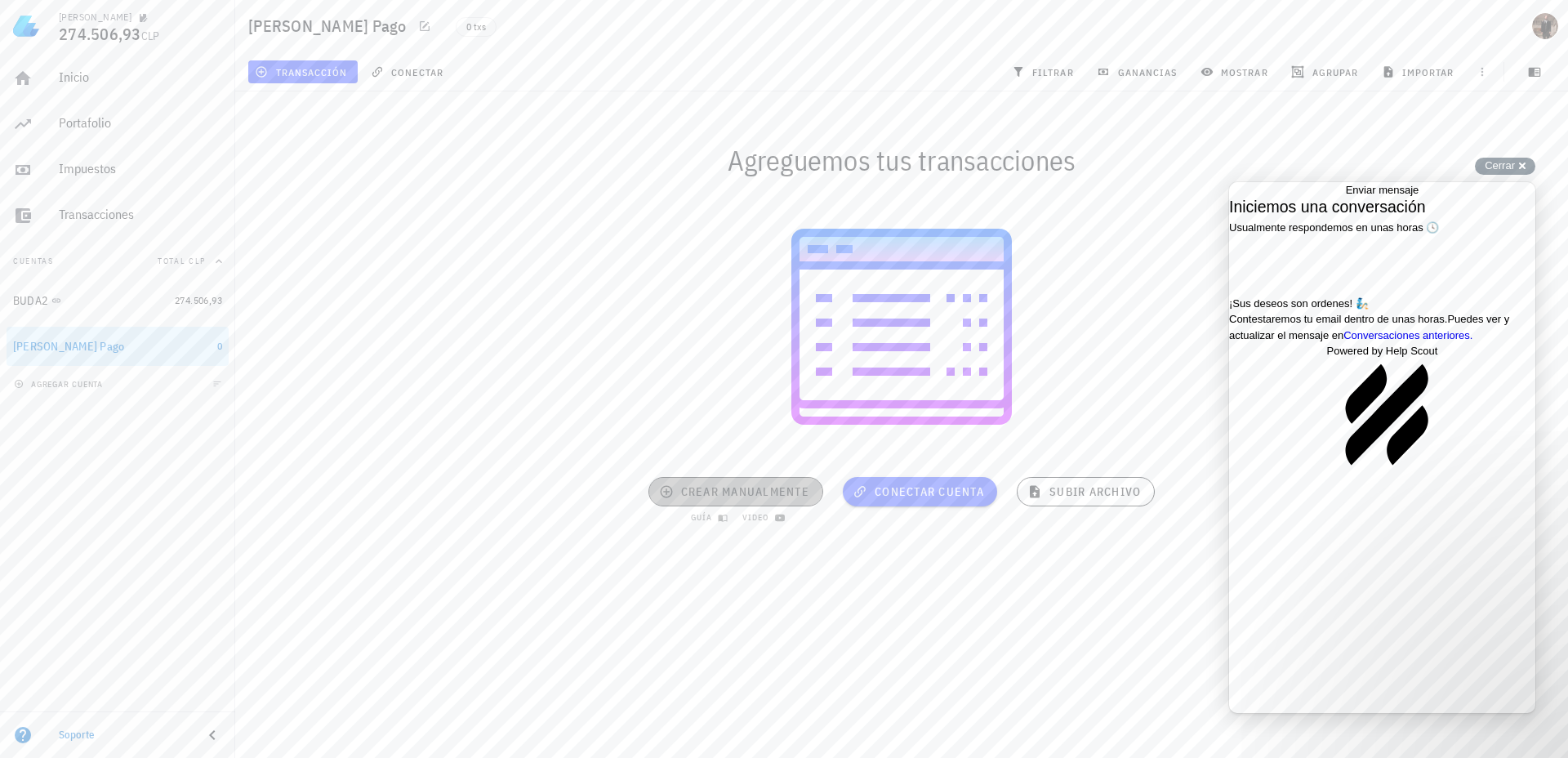
click at [755, 492] on span "crear manualmente" at bounding box center [736, 492] width 147 height 15
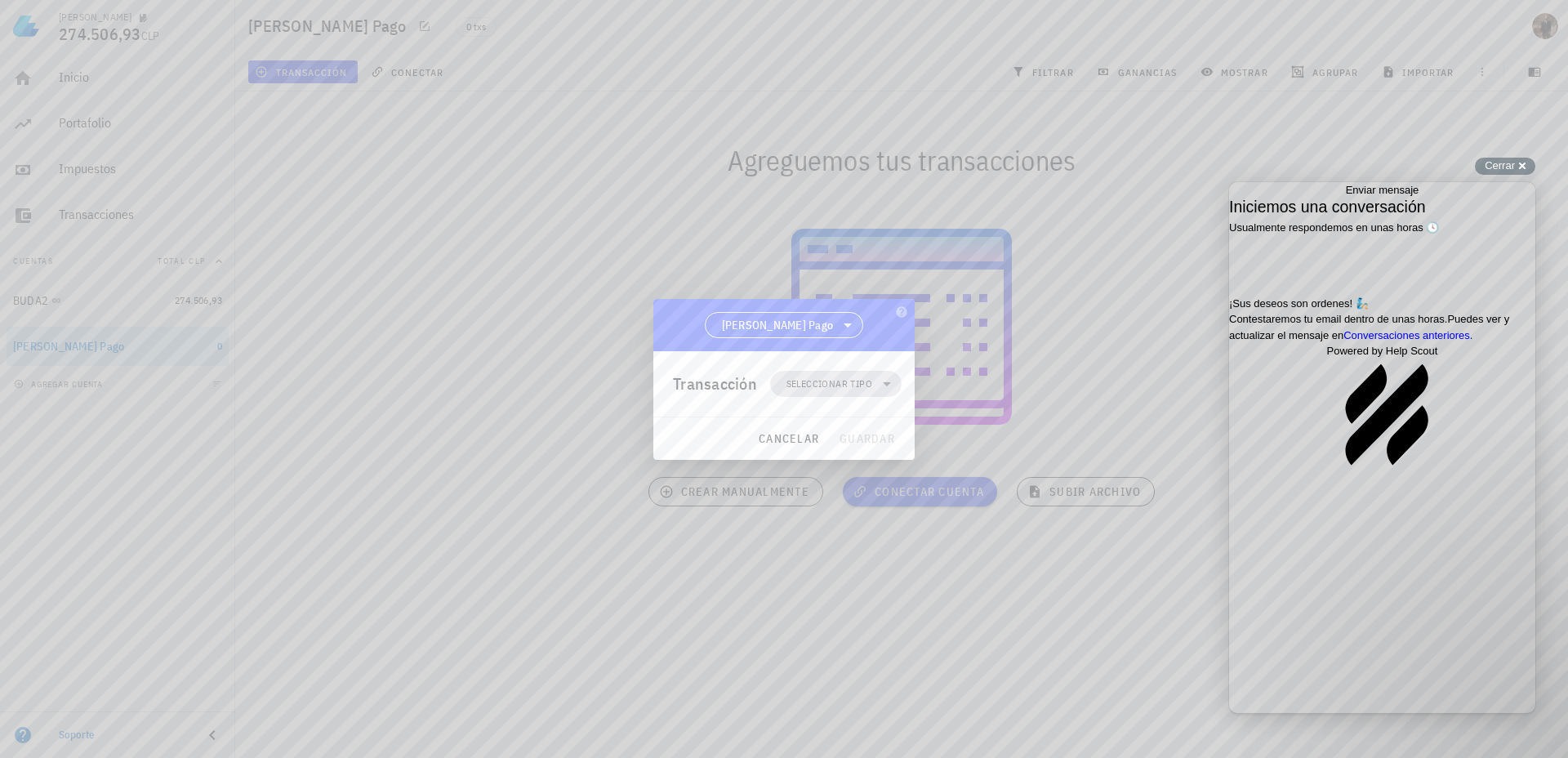
click at [817, 387] on span "Seleccionar tipo" at bounding box center [829, 384] width 85 height 17
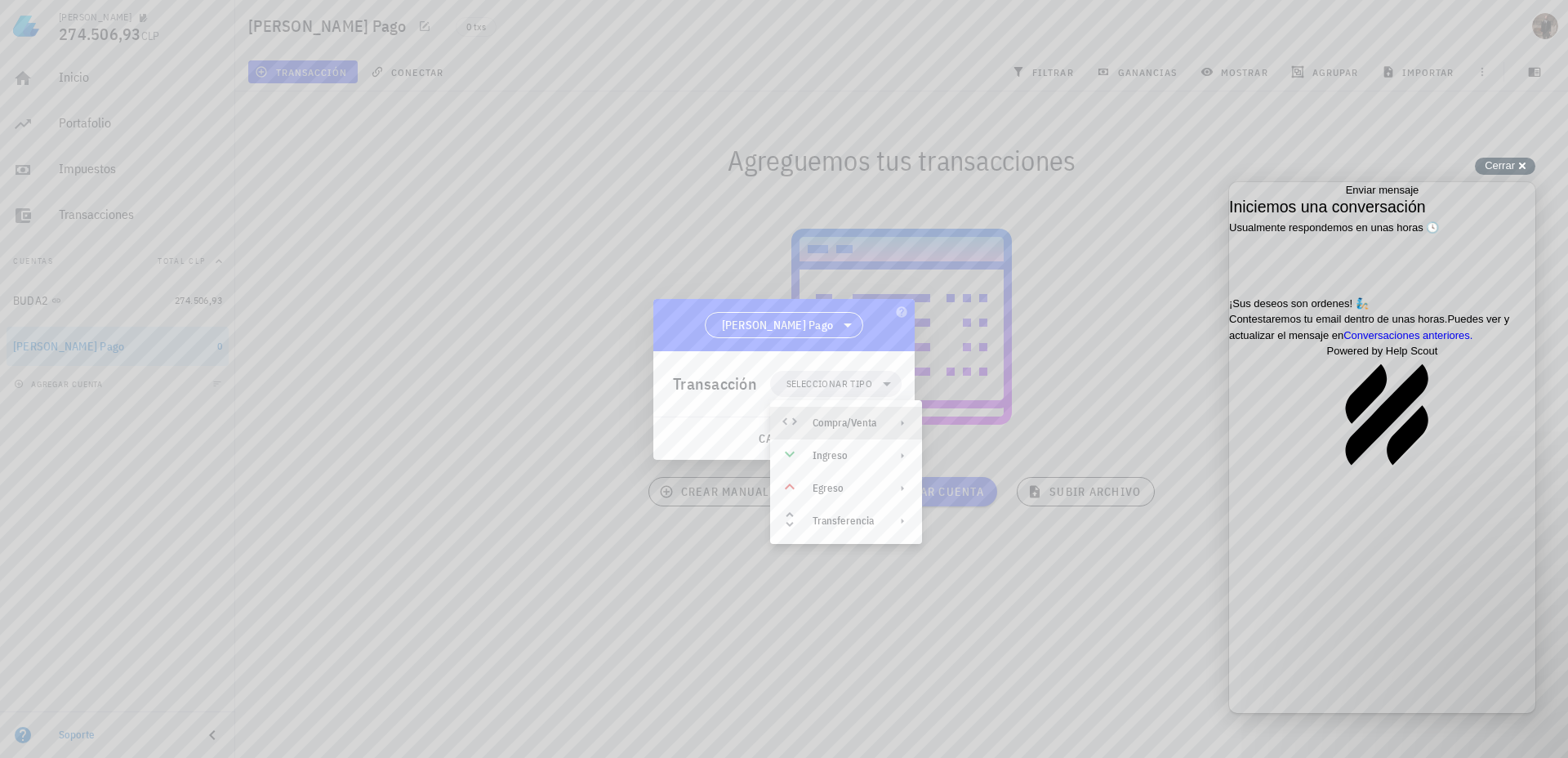
click at [821, 417] on div "Compra/Venta" at bounding box center [845, 424] width 64 height 13
click at [974, 435] on div "Compra/Venta" at bounding box center [1014, 430] width 97 height 13
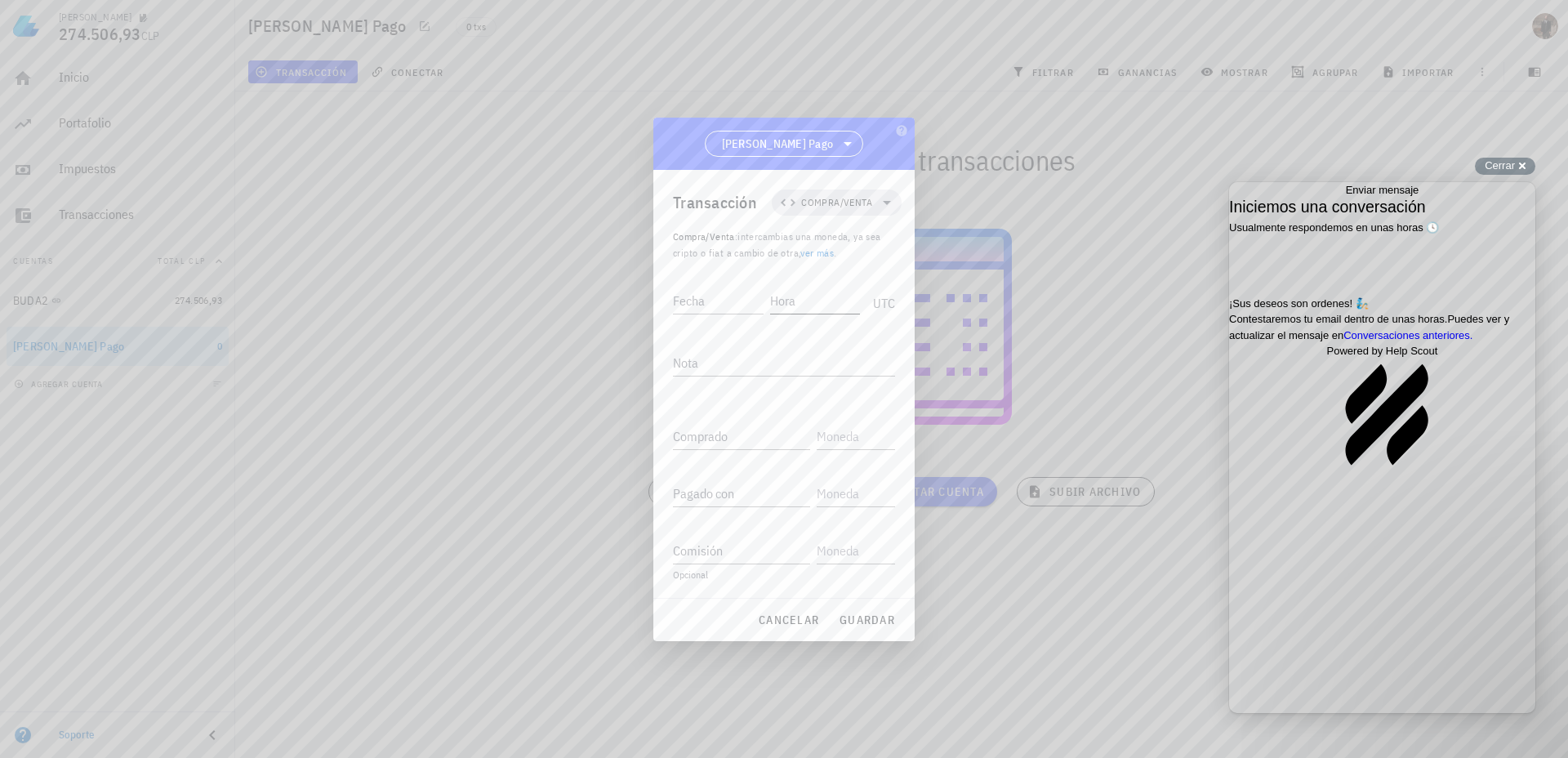
click at [793, 305] on input "Hora" at bounding box center [815, 300] width 90 height 26
click at [723, 305] on input "Fecha" at bounding box center [717, 300] width 87 height 26
type input "[DATE]"
click at [721, 370] on textarea "Nota" at bounding box center [784, 363] width 222 height 26
click at [817, 295] on input "Hora" at bounding box center [815, 300] width 90 height 26
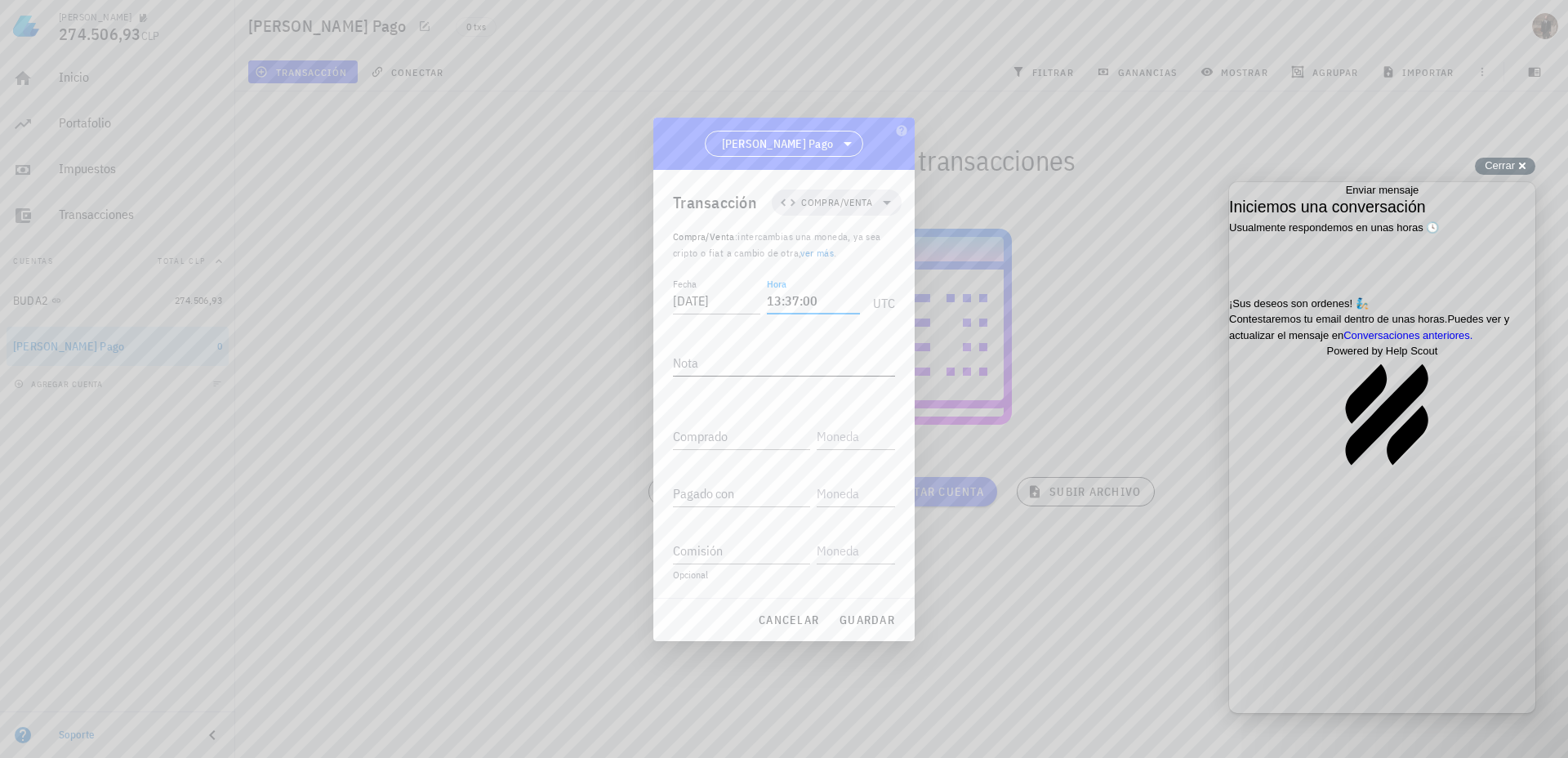
type input "13:37:00"
click at [773, 375] on div "Nota" at bounding box center [784, 363] width 222 height 26
click at [738, 441] on input "Comprado" at bounding box center [742, 436] width 137 height 26
click at [851, 423] on input "text" at bounding box center [855, 436] width 75 height 26
click at [841, 441] on input "text" at bounding box center [855, 436] width 75 height 26
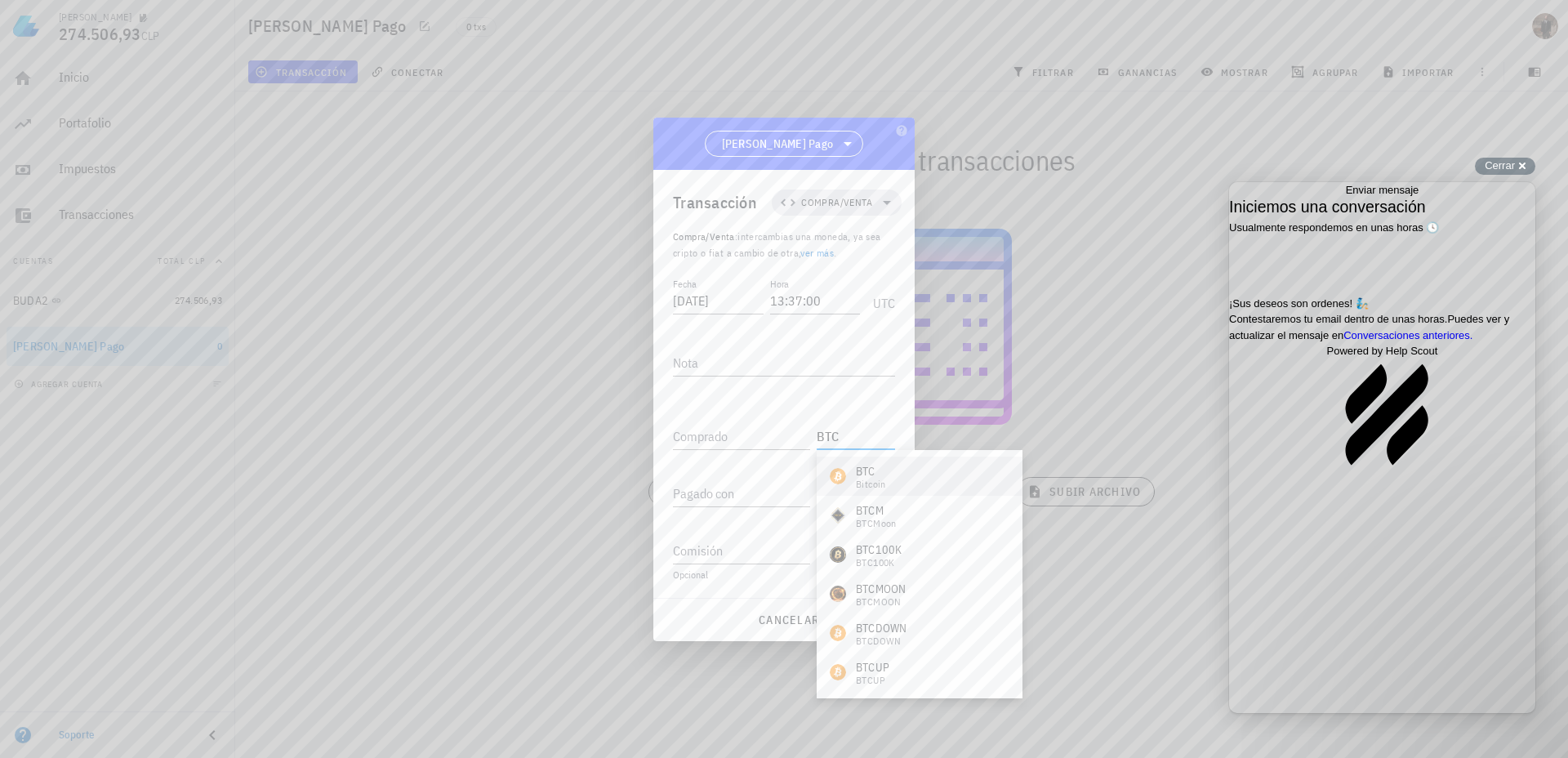
click at [857, 485] on div "Bitcoin" at bounding box center [871, 485] width 30 height 10
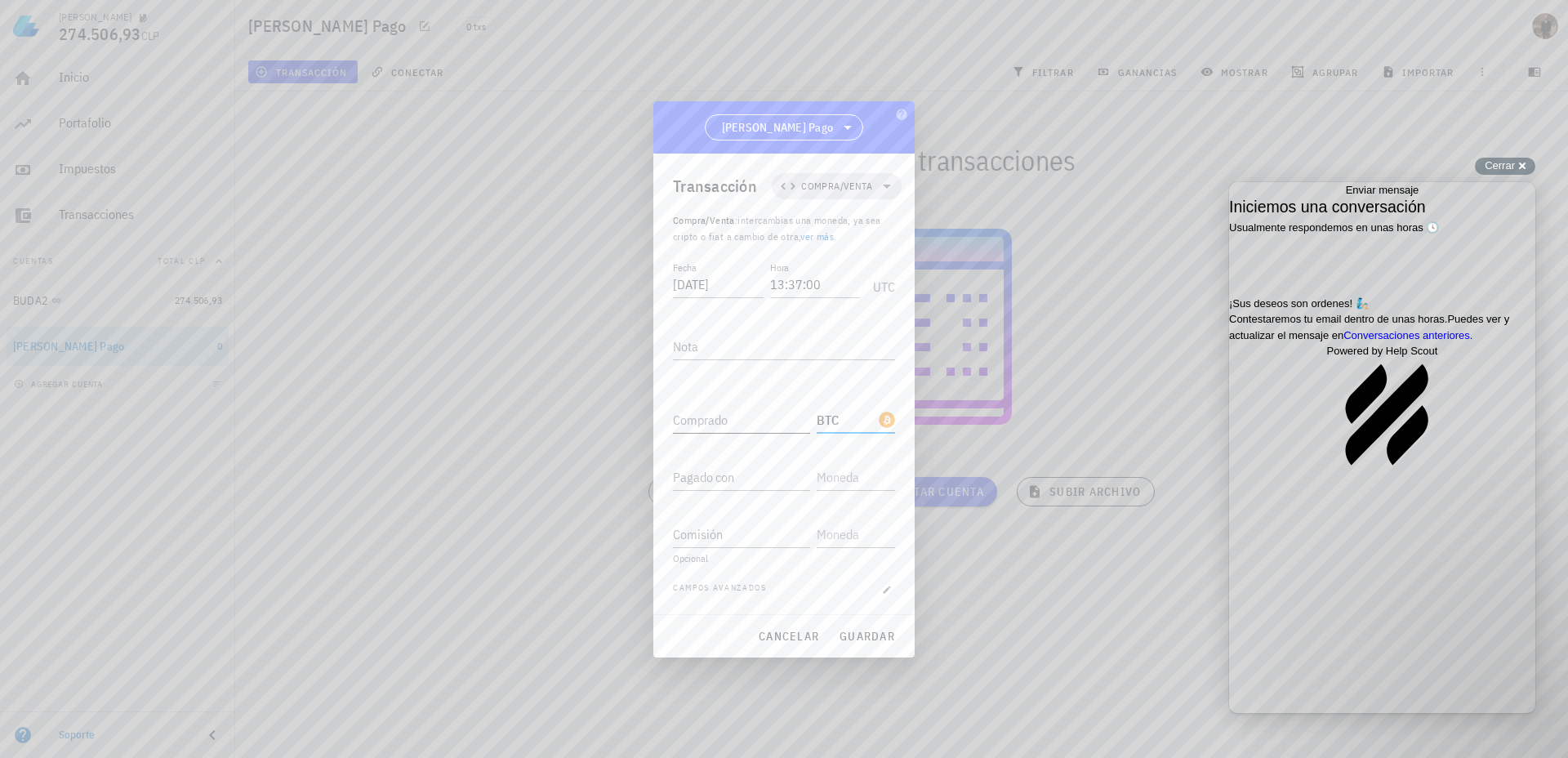
type input "BTC"
click at [721, 427] on input "Comprado" at bounding box center [742, 420] width 137 height 26
type input "0,00050068"
click at [769, 487] on input "Pagado con" at bounding box center [742, 477] width 137 height 26
type input "49.250"
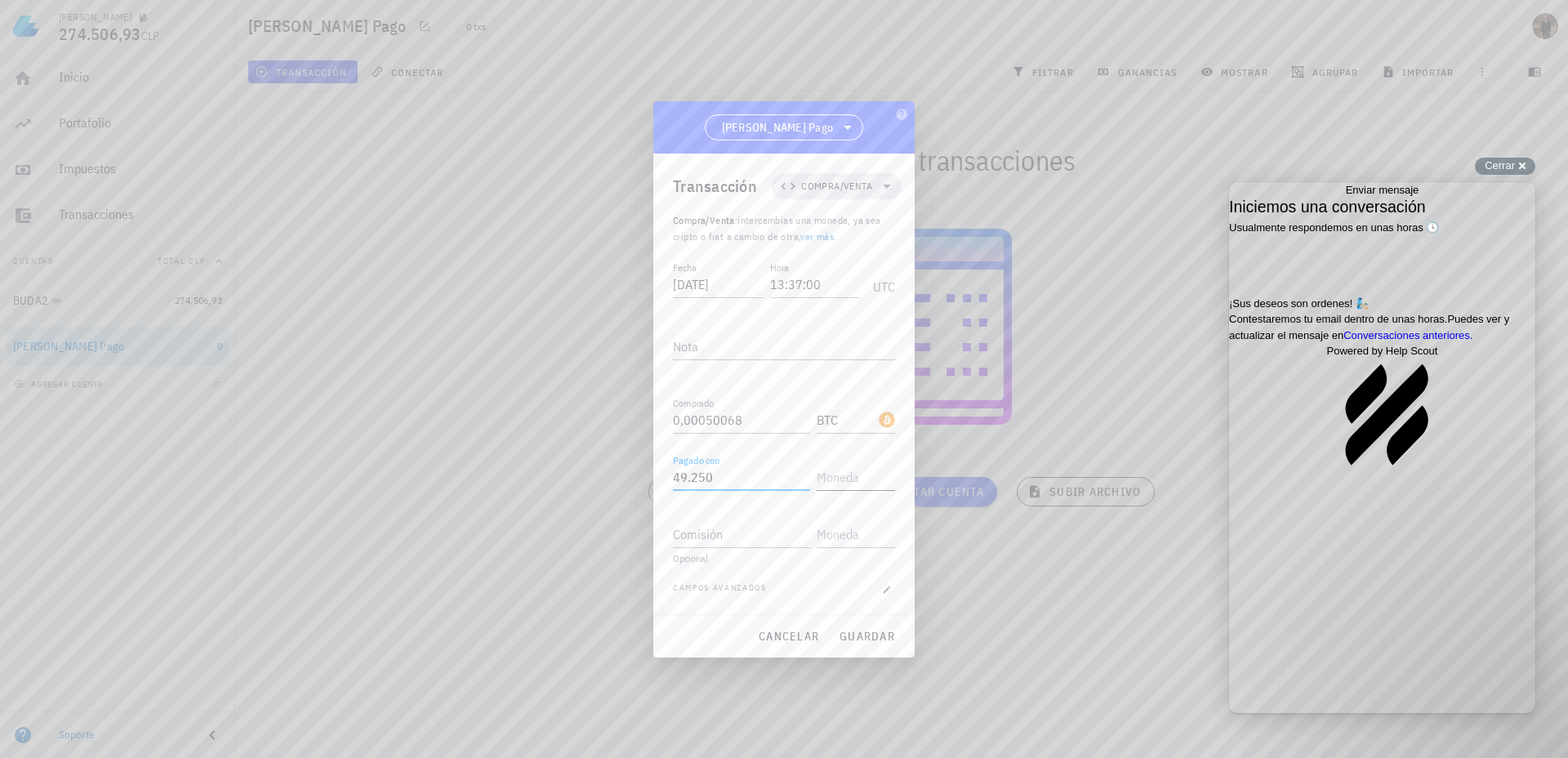
click at [852, 483] on input "text" at bounding box center [855, 477] width 75 height 26
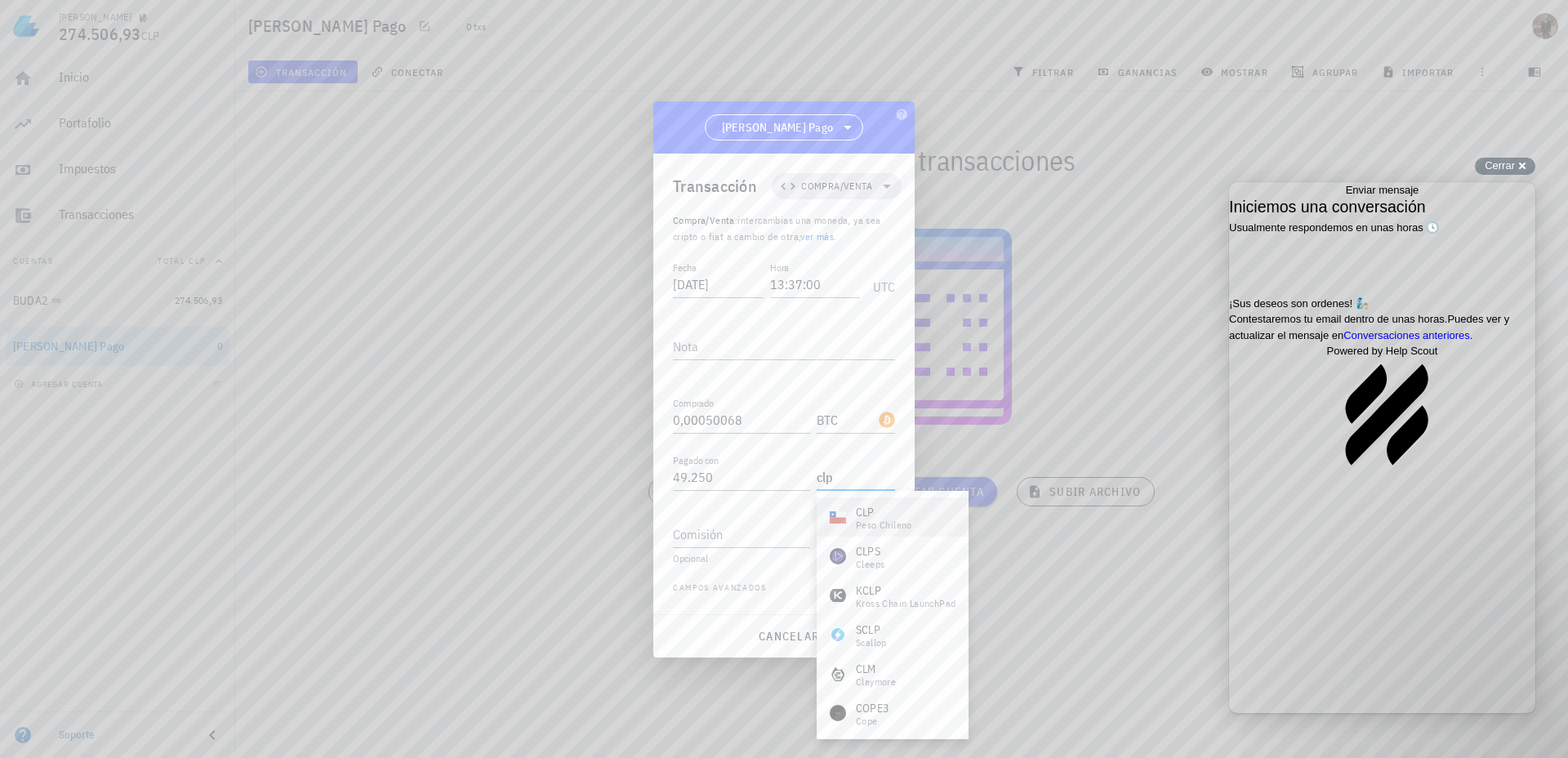
click at [883, 517] on div "CLP" at bounding box center [883, 513] width 56 height 17
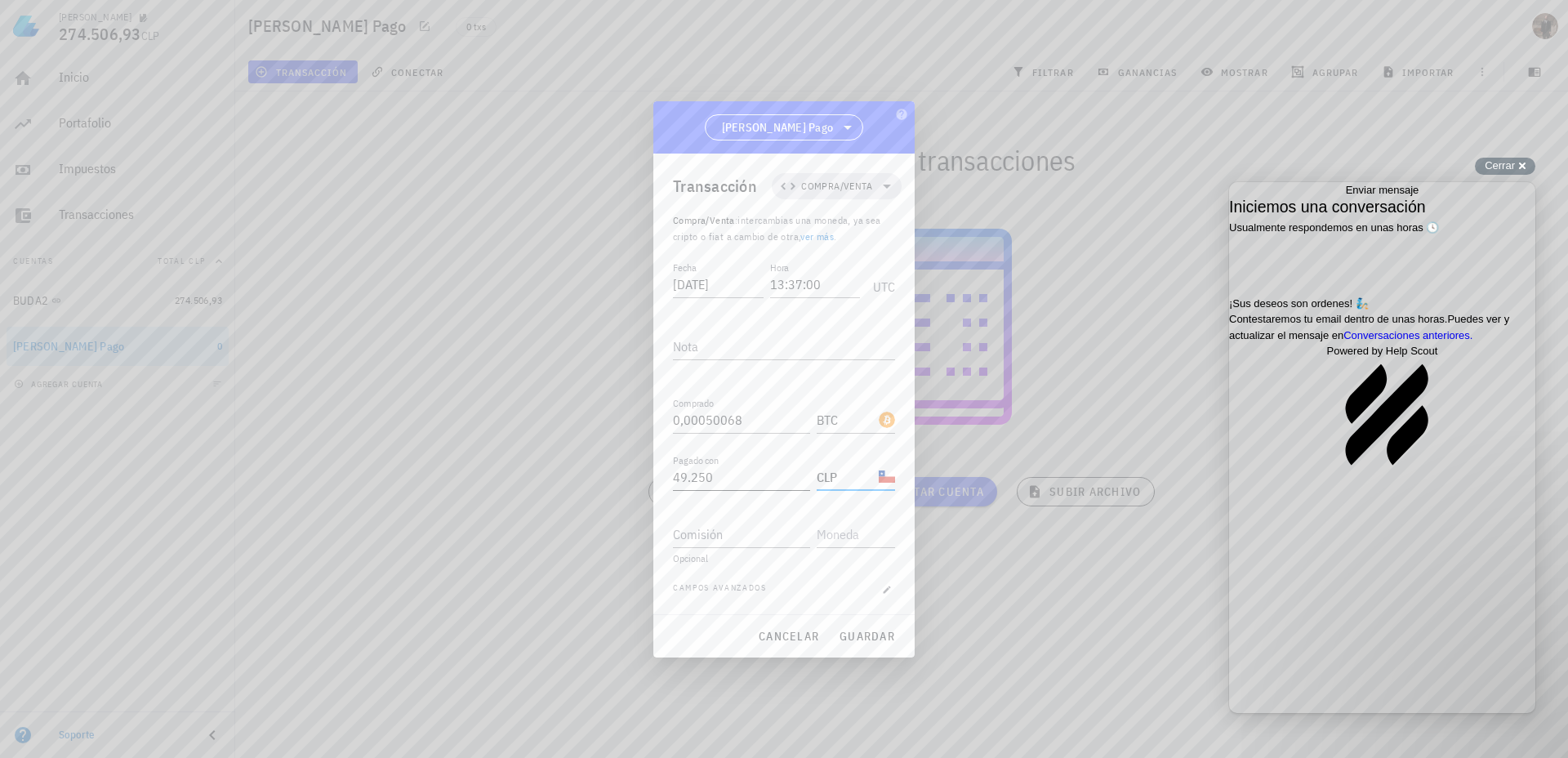
type input "CLP"
click at [700, 479] on input "49250" at bounding box center [742, 477] width 137 height 26
type input "50.000"
click at [707, 536] on input "Comisión" at bounding box center [742, 534] width 137 height 26
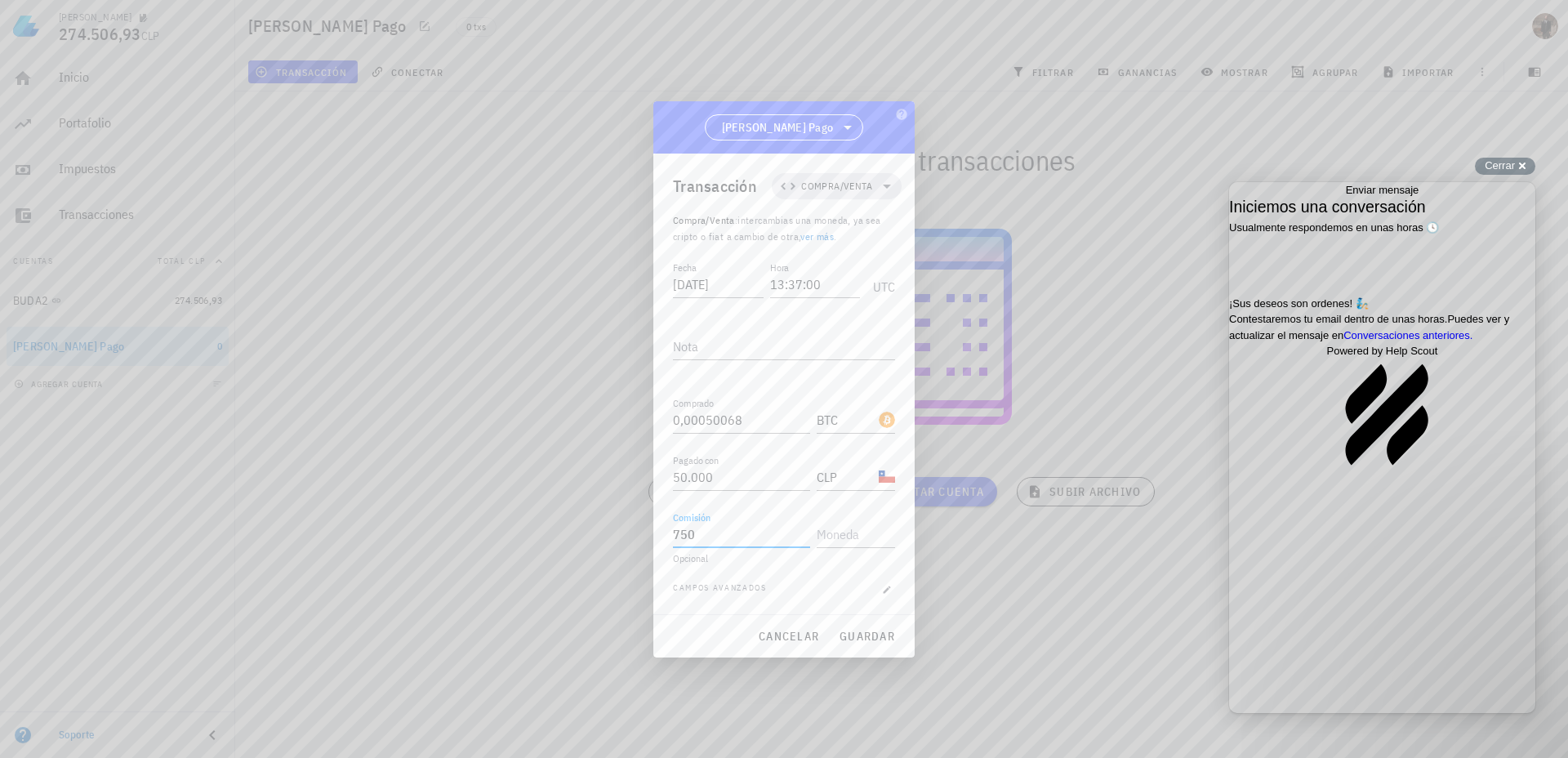
type input "750"
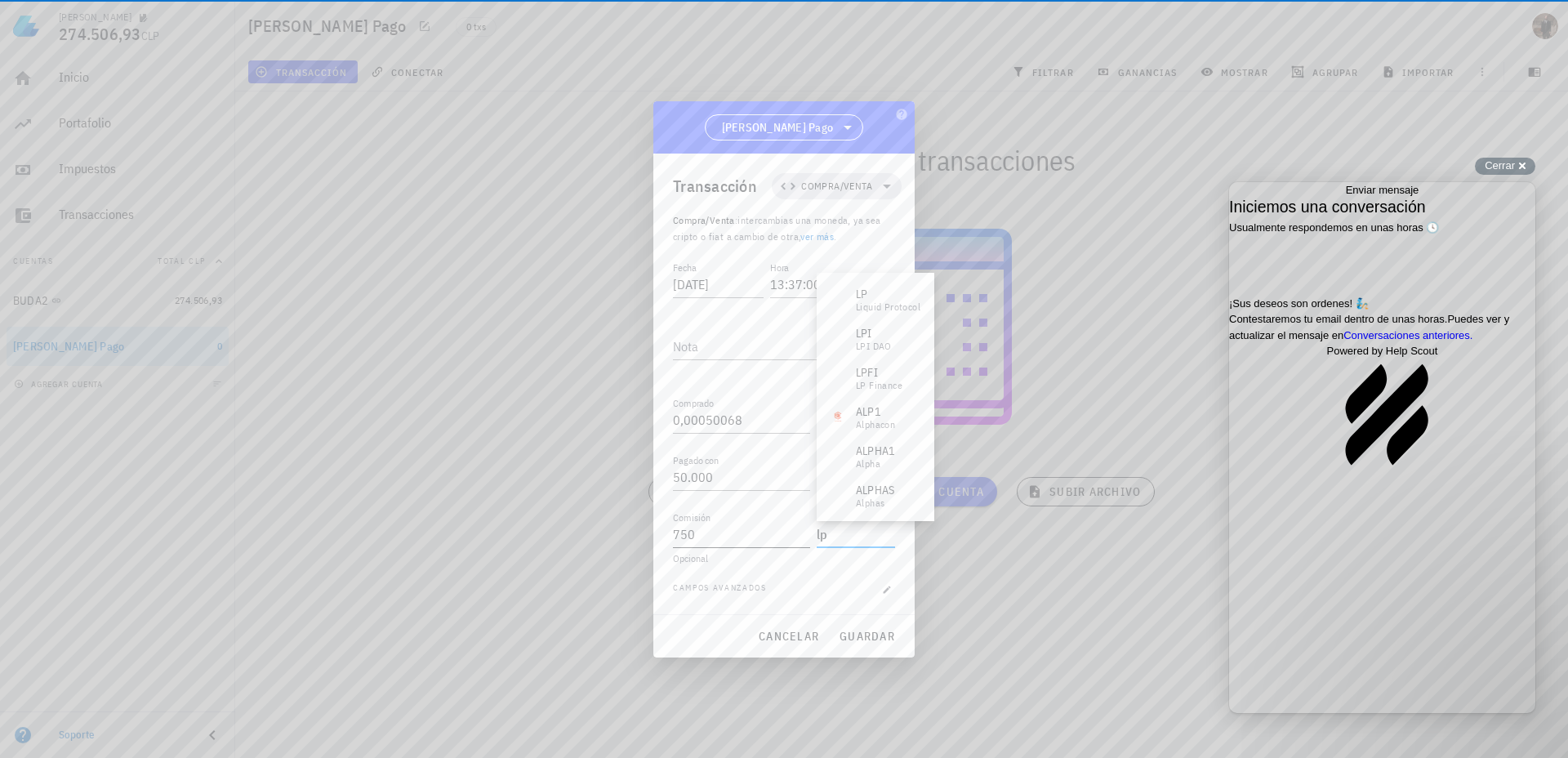
type input "l"
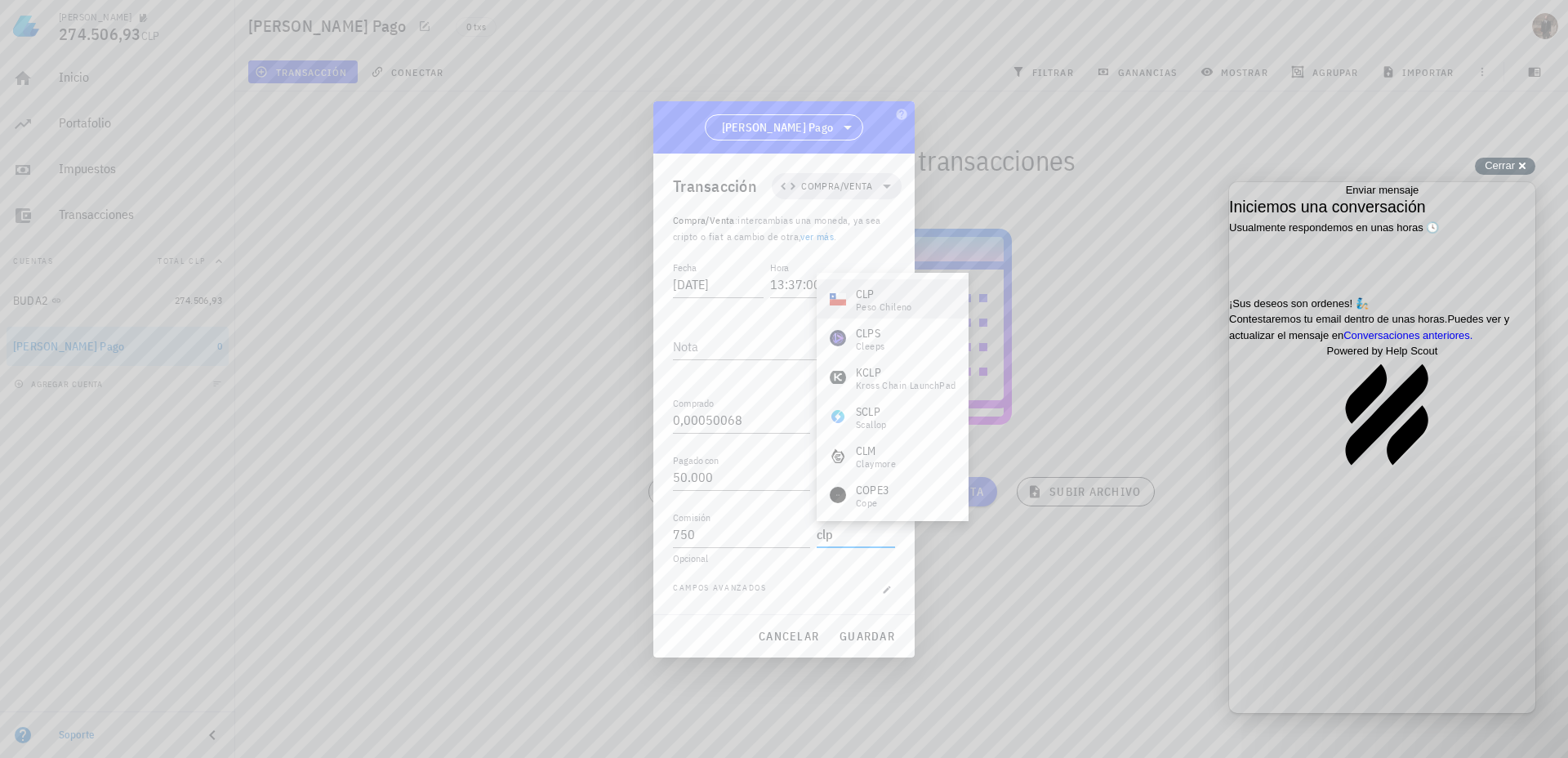
click at [856, 313] on div "CLP peso chileno" at bounding box center [892, 299] width 152 height 39
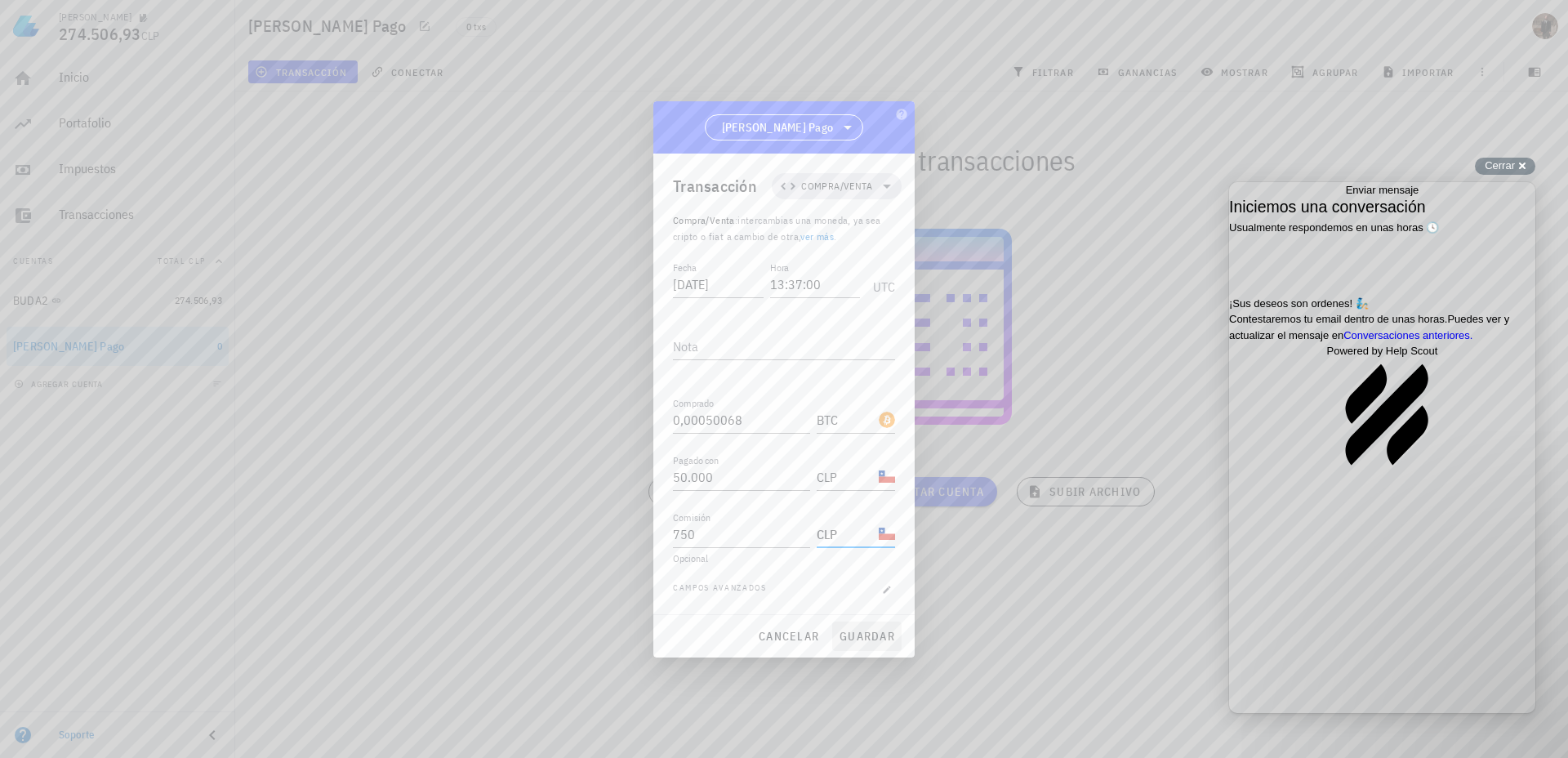
type input "CLP"
click at [871, 641] on span "guardar" at bounding box center [866, 637] width 56 height 15
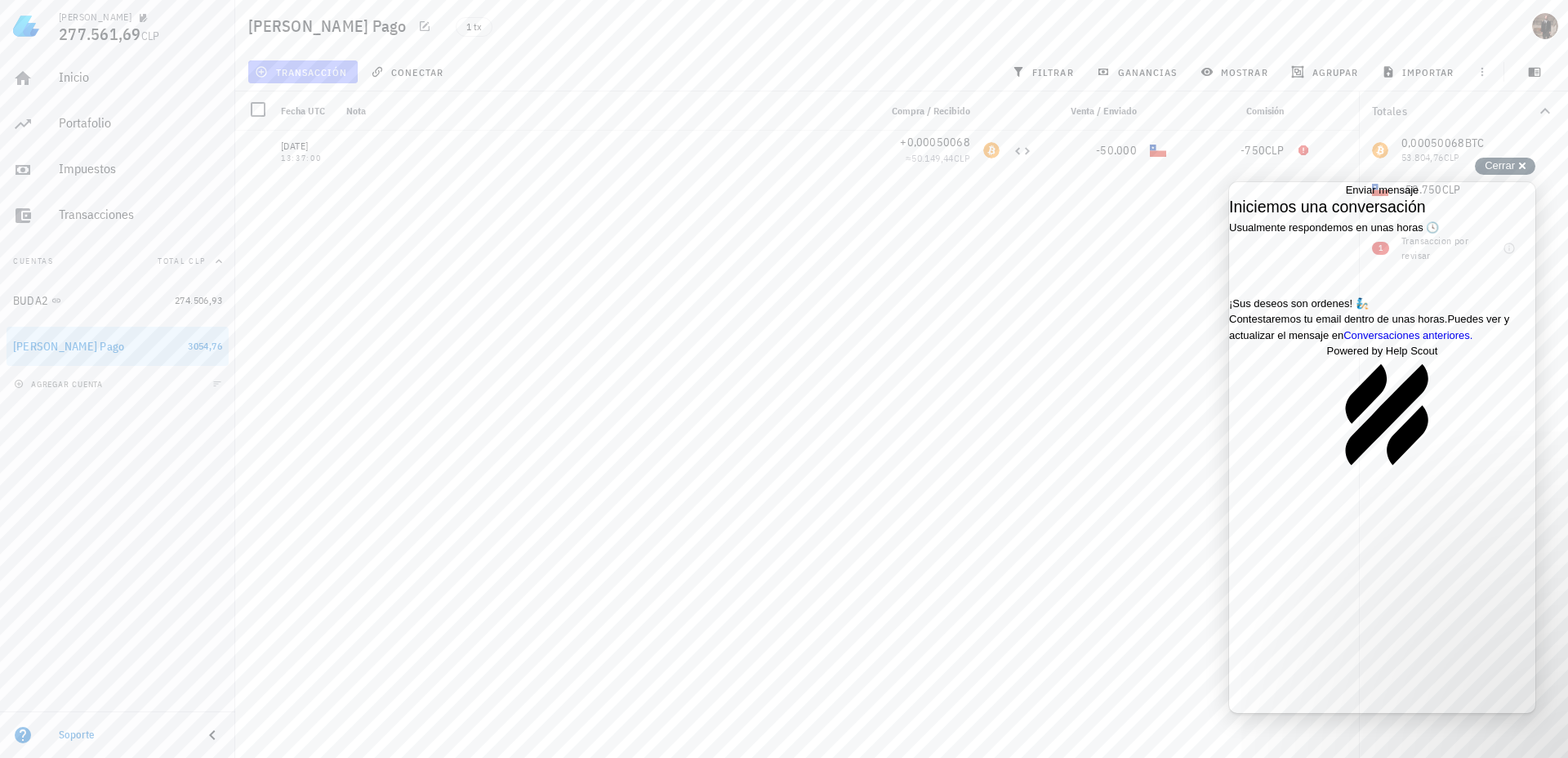
click at [311, 69] on span "transacción" at bounding box center [302, 72] width 89 height 13
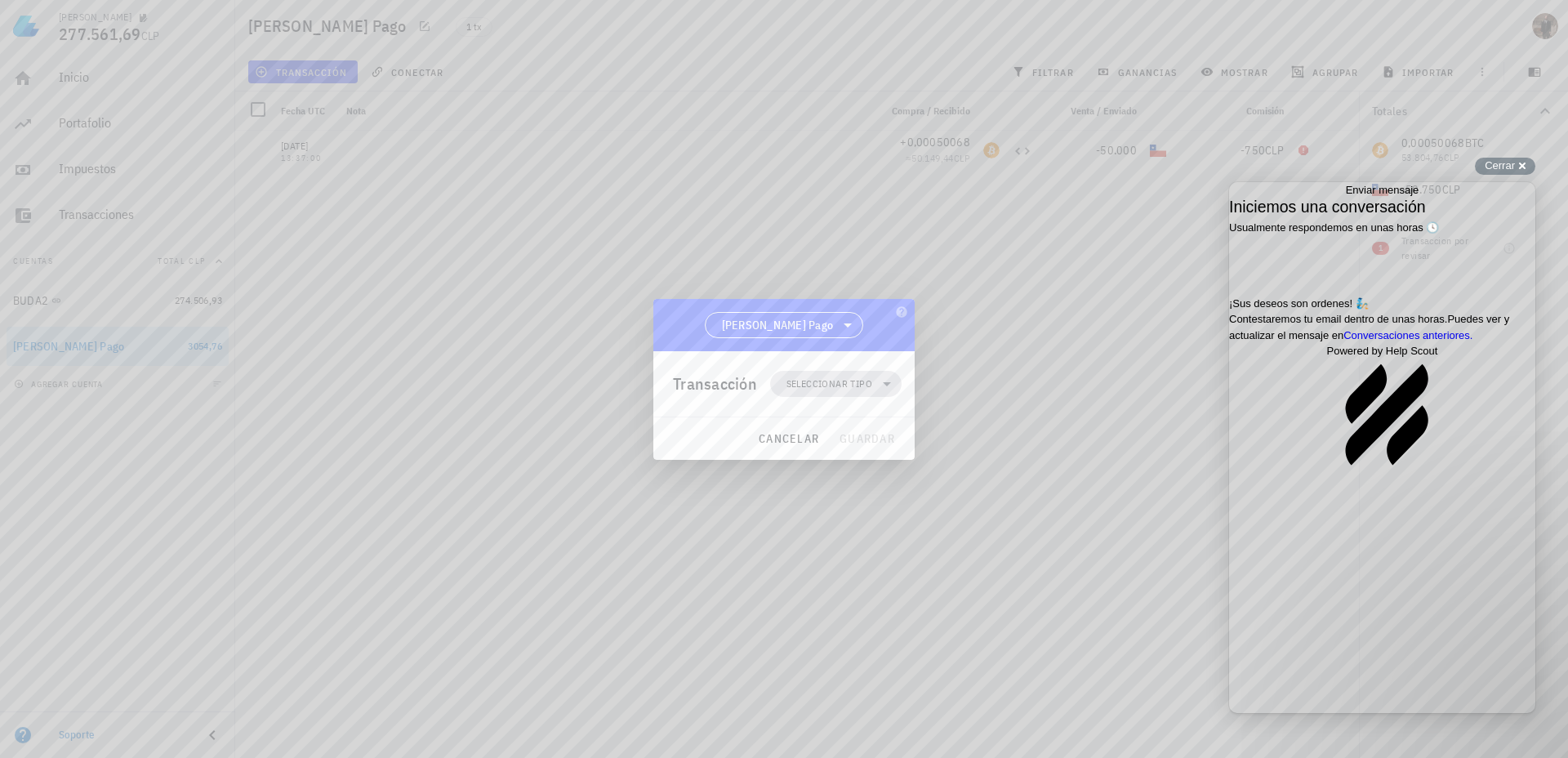
click at [874, 396] on span "Seleccionar tipo" at bounding box center [836, 384] width 112 height 26
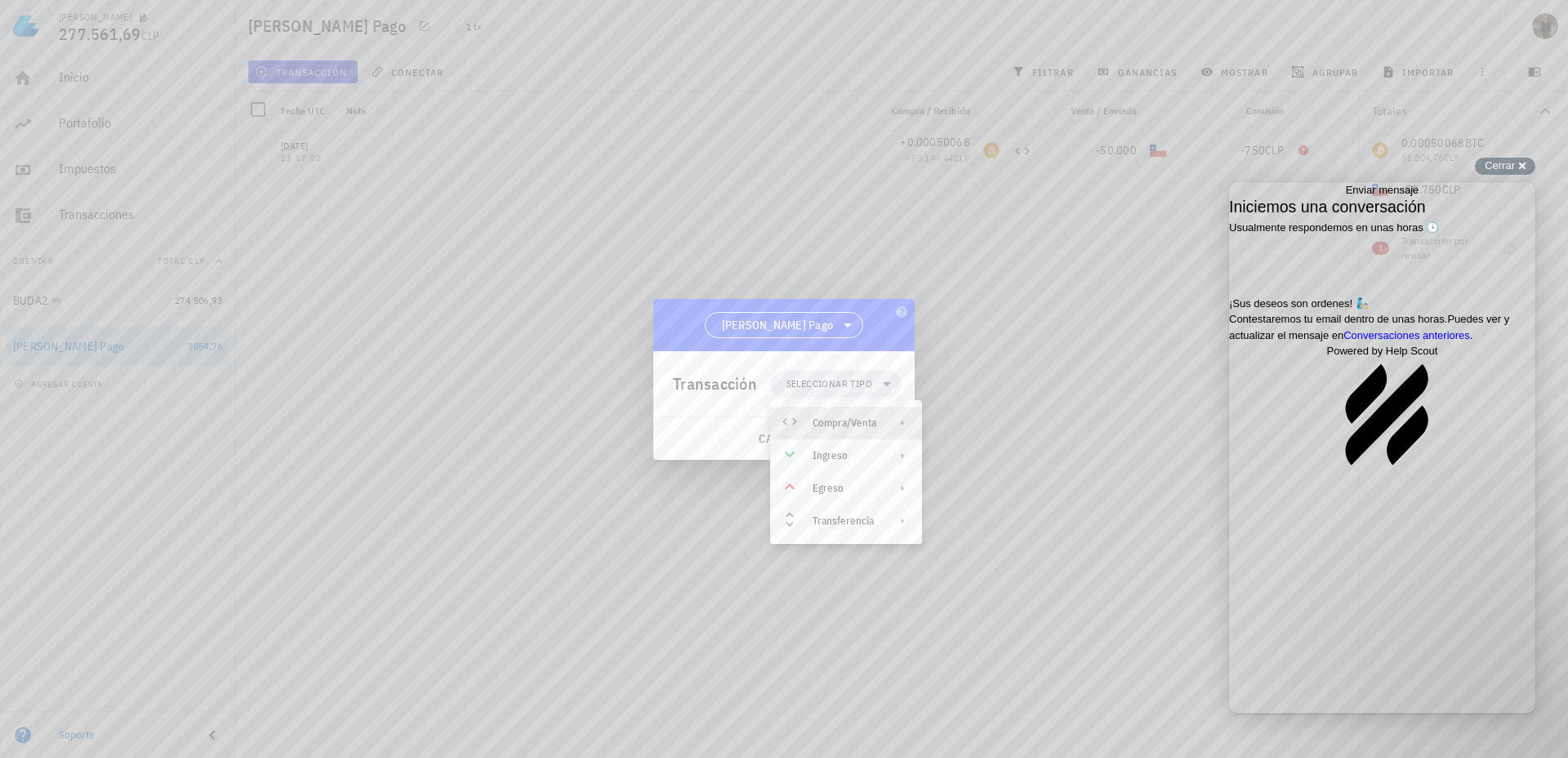
click at [843, 419] on div "Compra/Venta" at bounding box center [845, 424] width 64 height 13
click at [967, 420] on div "Compra/Venta" at bounding box center [999, 430] width 152 height 33
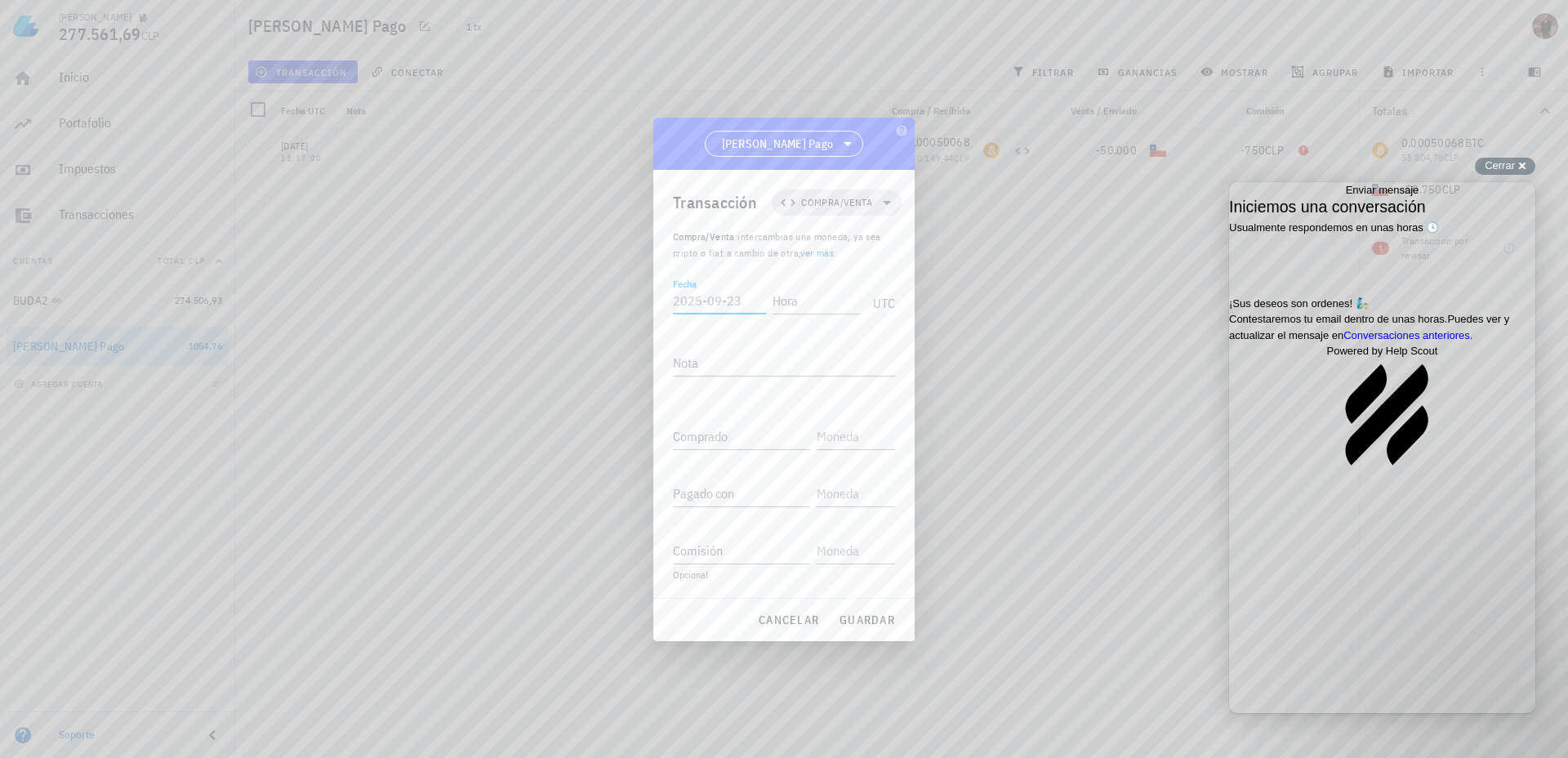
click at [683, 296] on div "Fecha" at bounding box center [719, 300] width 93 height 26
click at [717, 304] on input "[DATE]" at bounding box center [719, 300] width 93 height 26
type input "[DATE]"
type input "12:07:00"
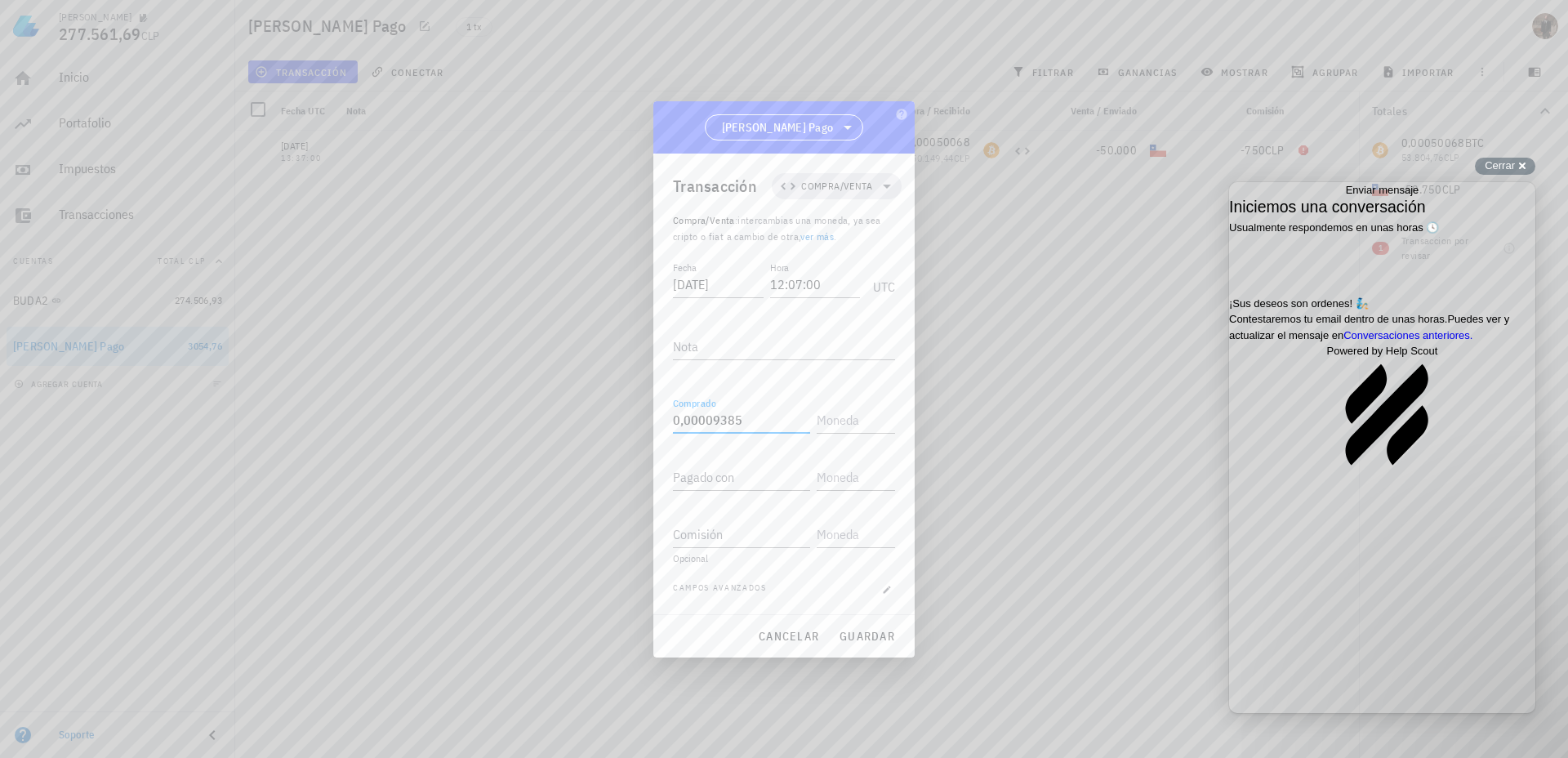
type input "0,00009385"
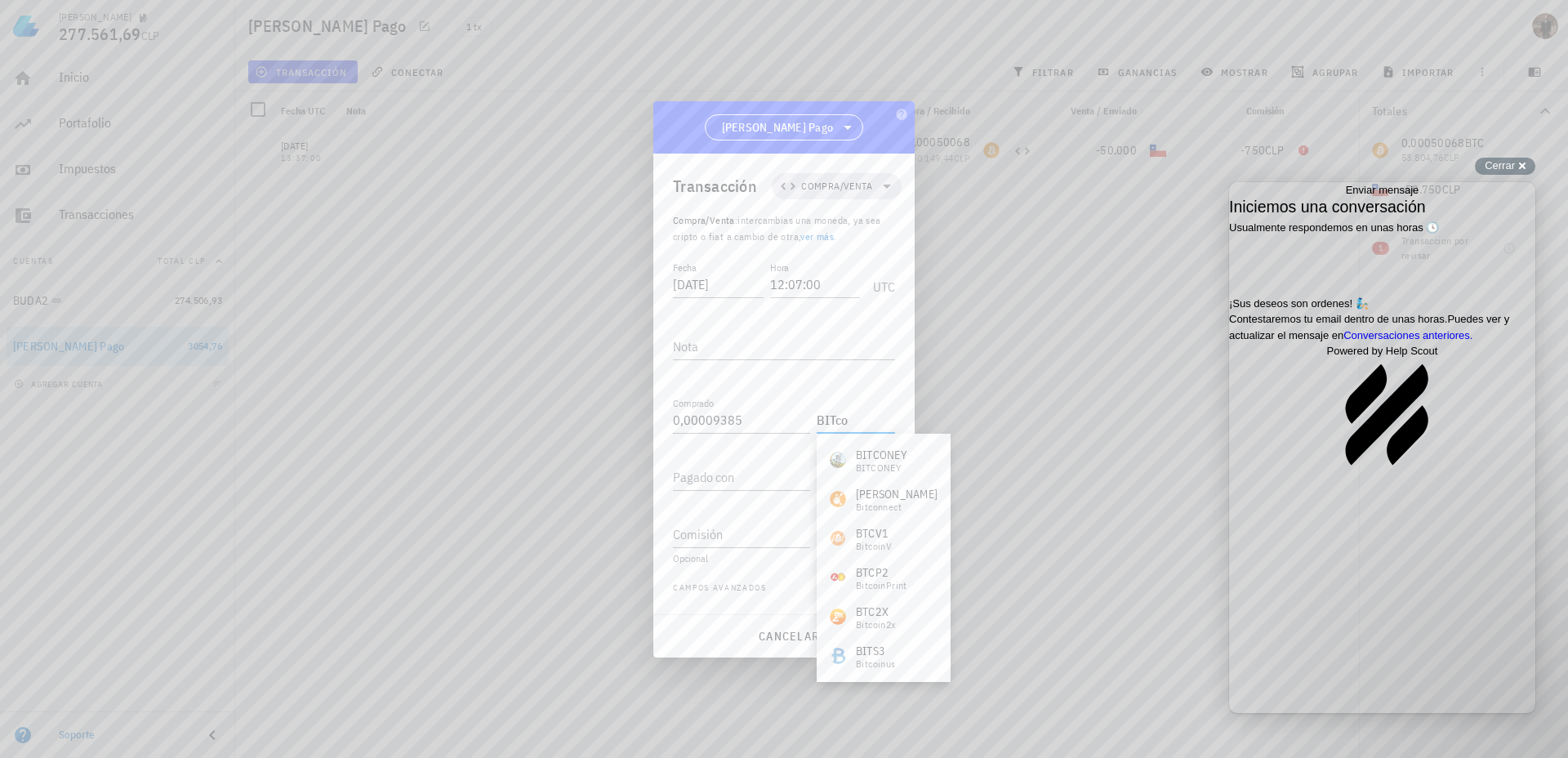
click at [839, 415] on input "BITco" at bounding box center [855, 420] width 75 height 26
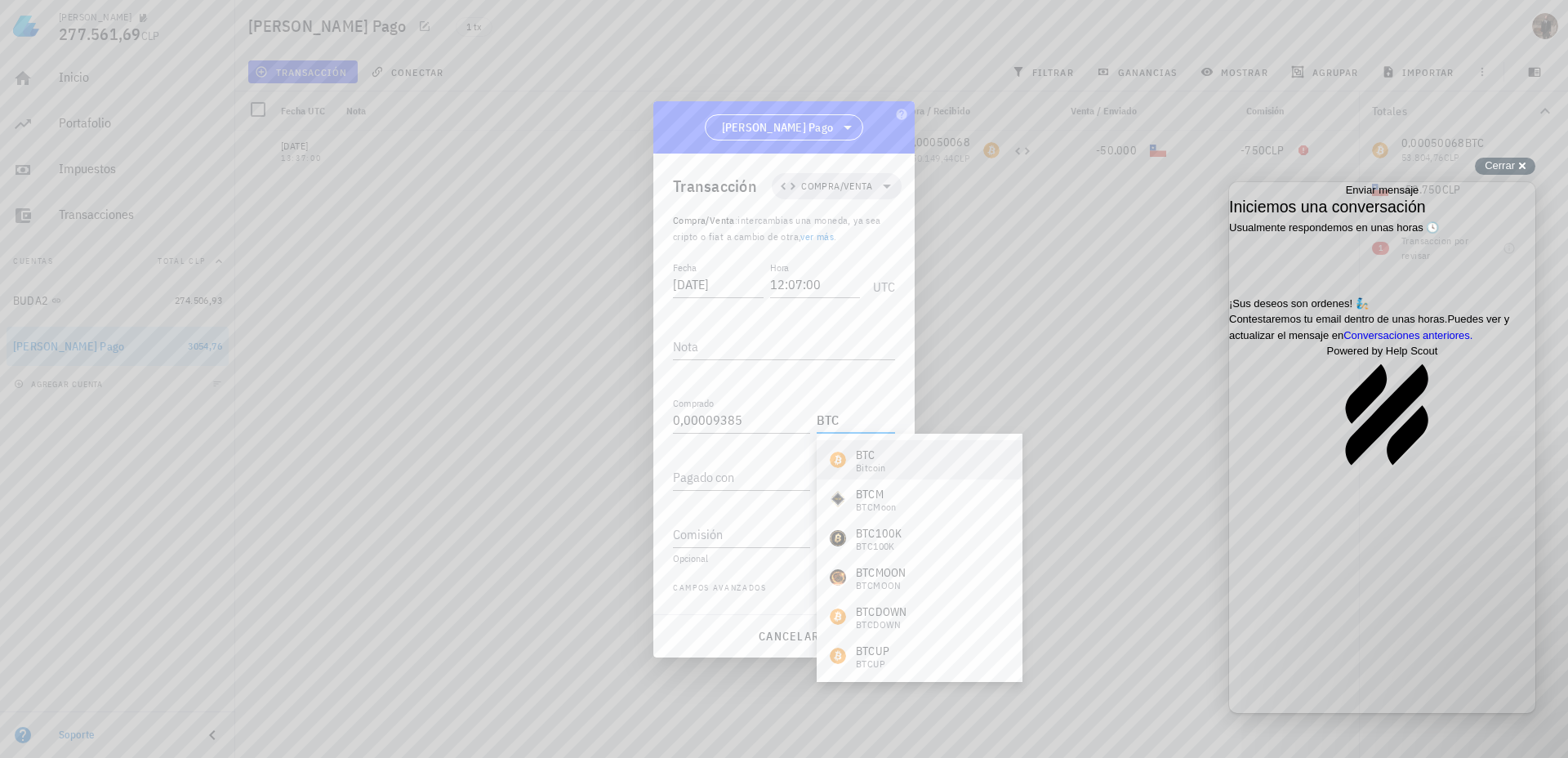
click at [886, 474] on div "BTC Bitcoin" at bounding box center [920, 460] width 206 height 39
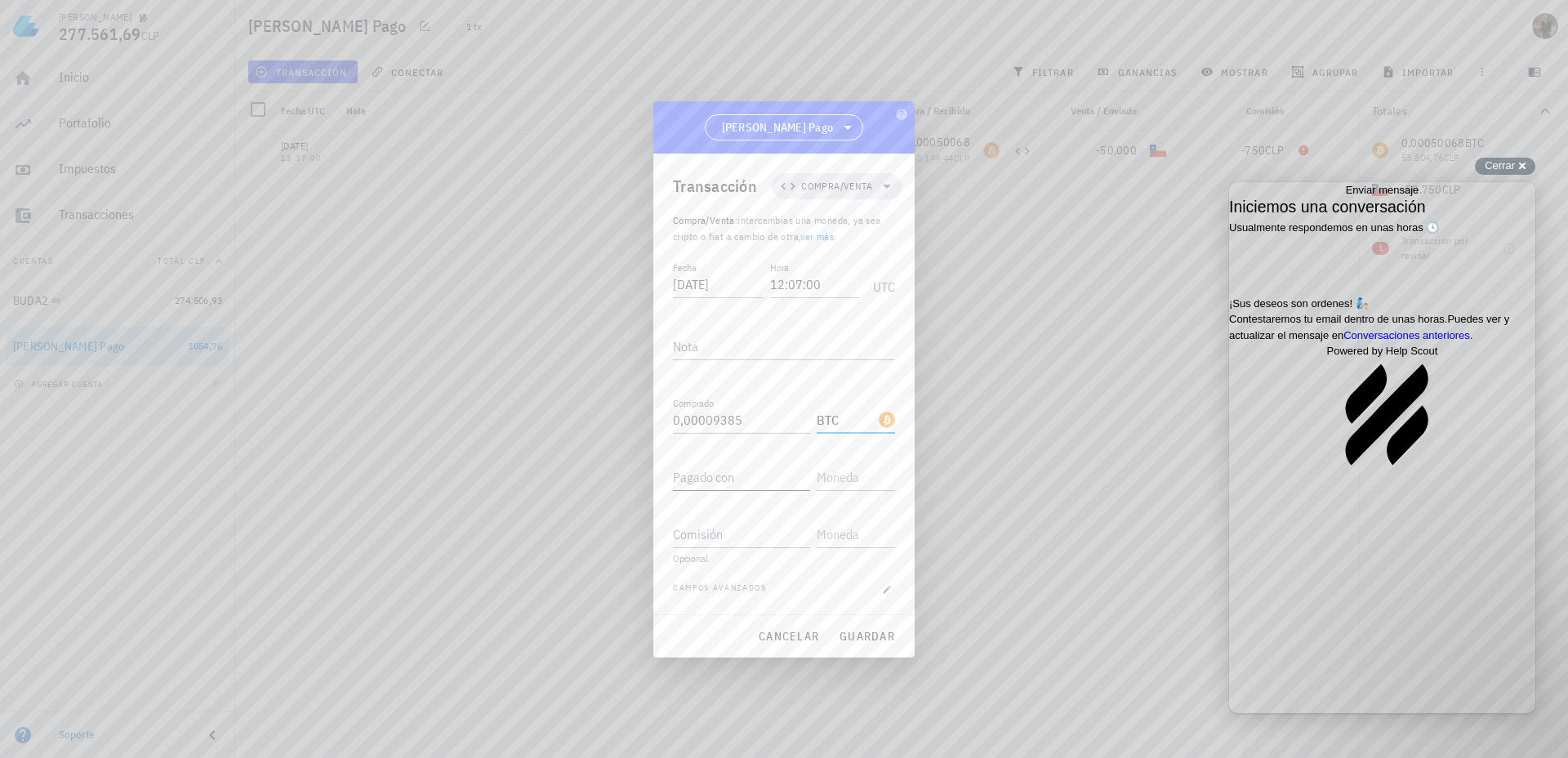
type input "BTC"
click at [714, 489] on div "Pagado con" at bounding box center [742, 477] width 137 height 26
type input "10.990"
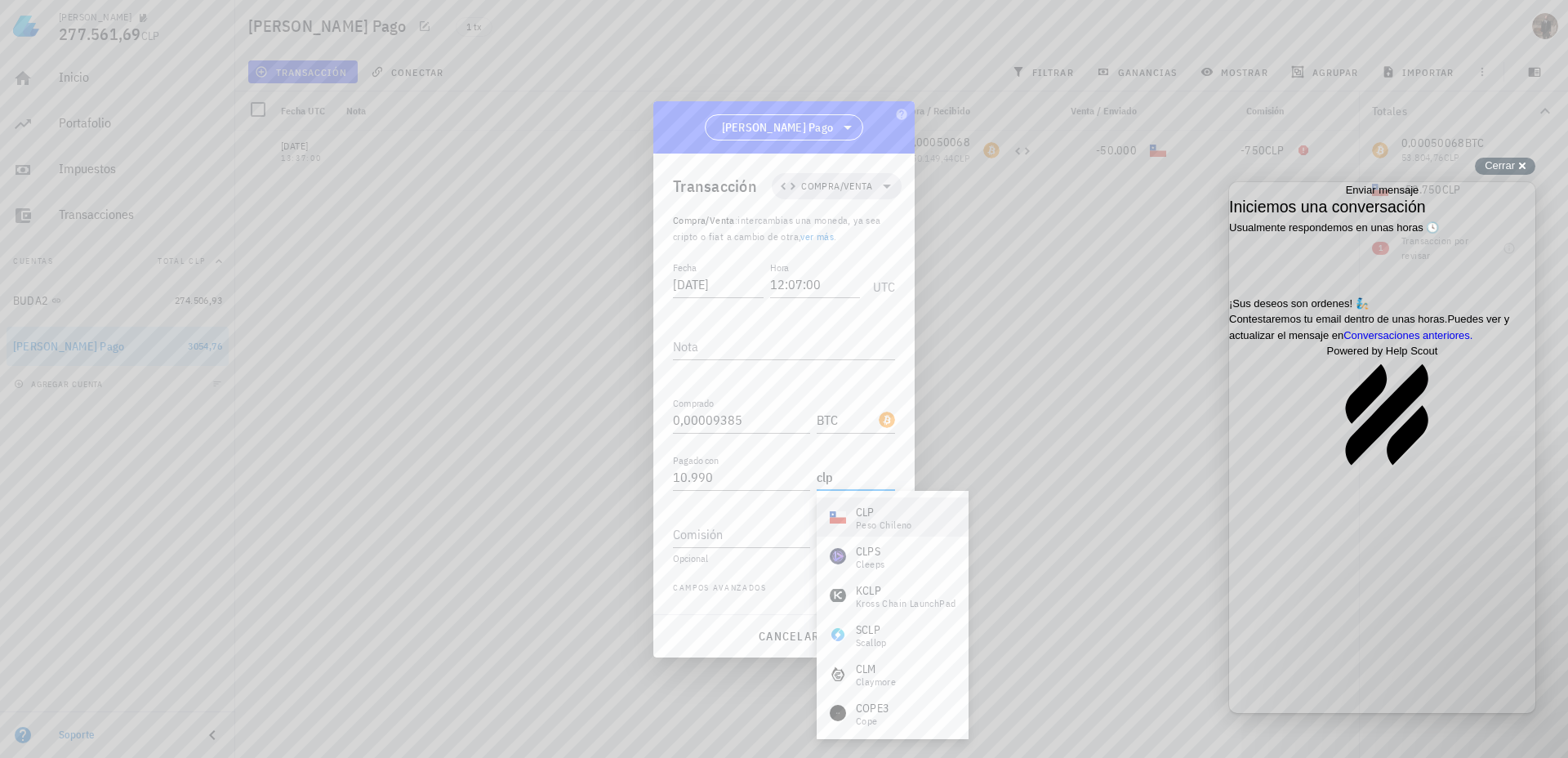
click at [865, 523] on div "peso chileno" at bounding box center [883, 525] width 56 height 10
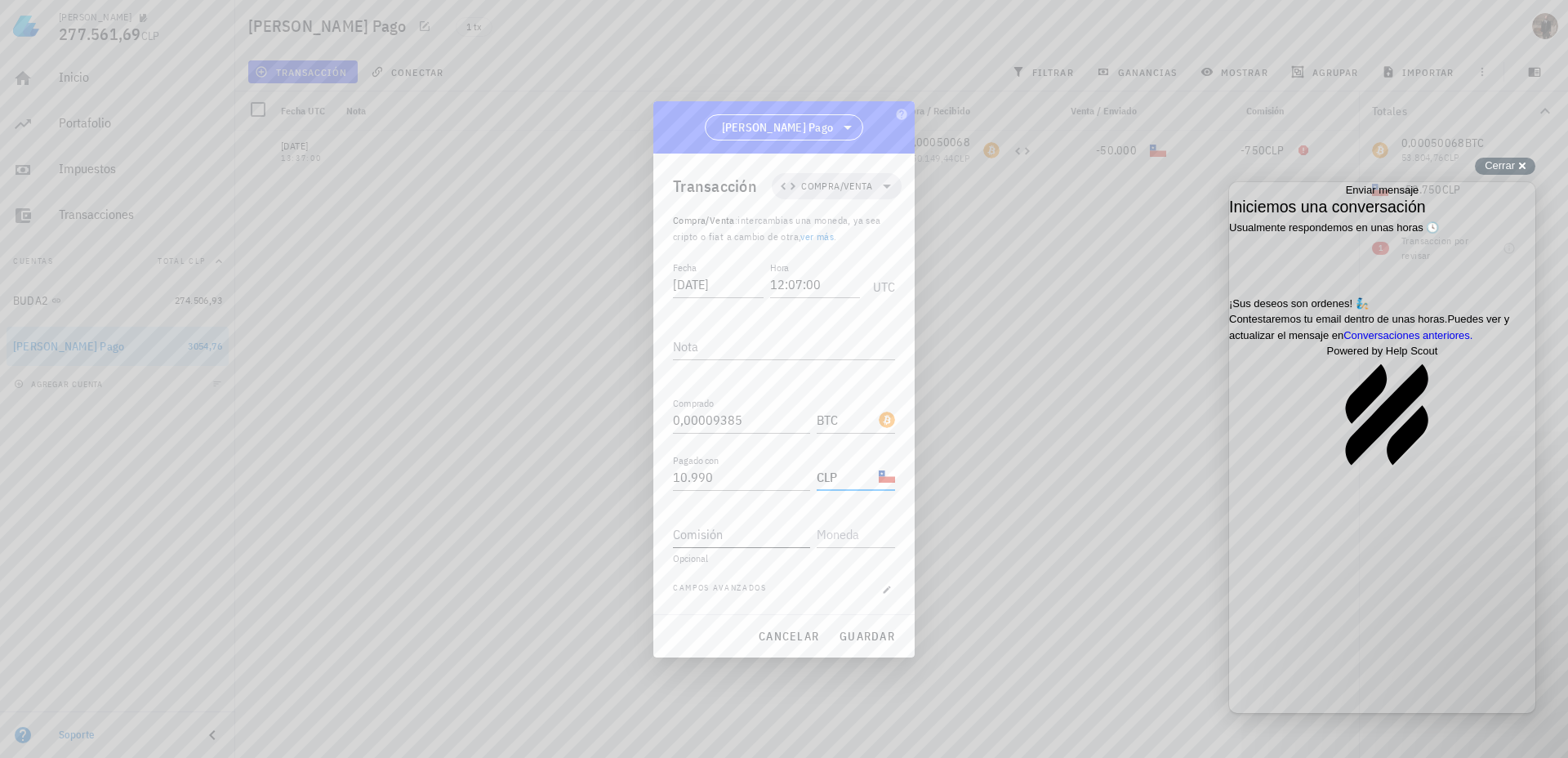
type input "CLP"
click at [745, 541] on input "Comisión" at bounding box center [742, 534] width 137 height 26
type input "165"
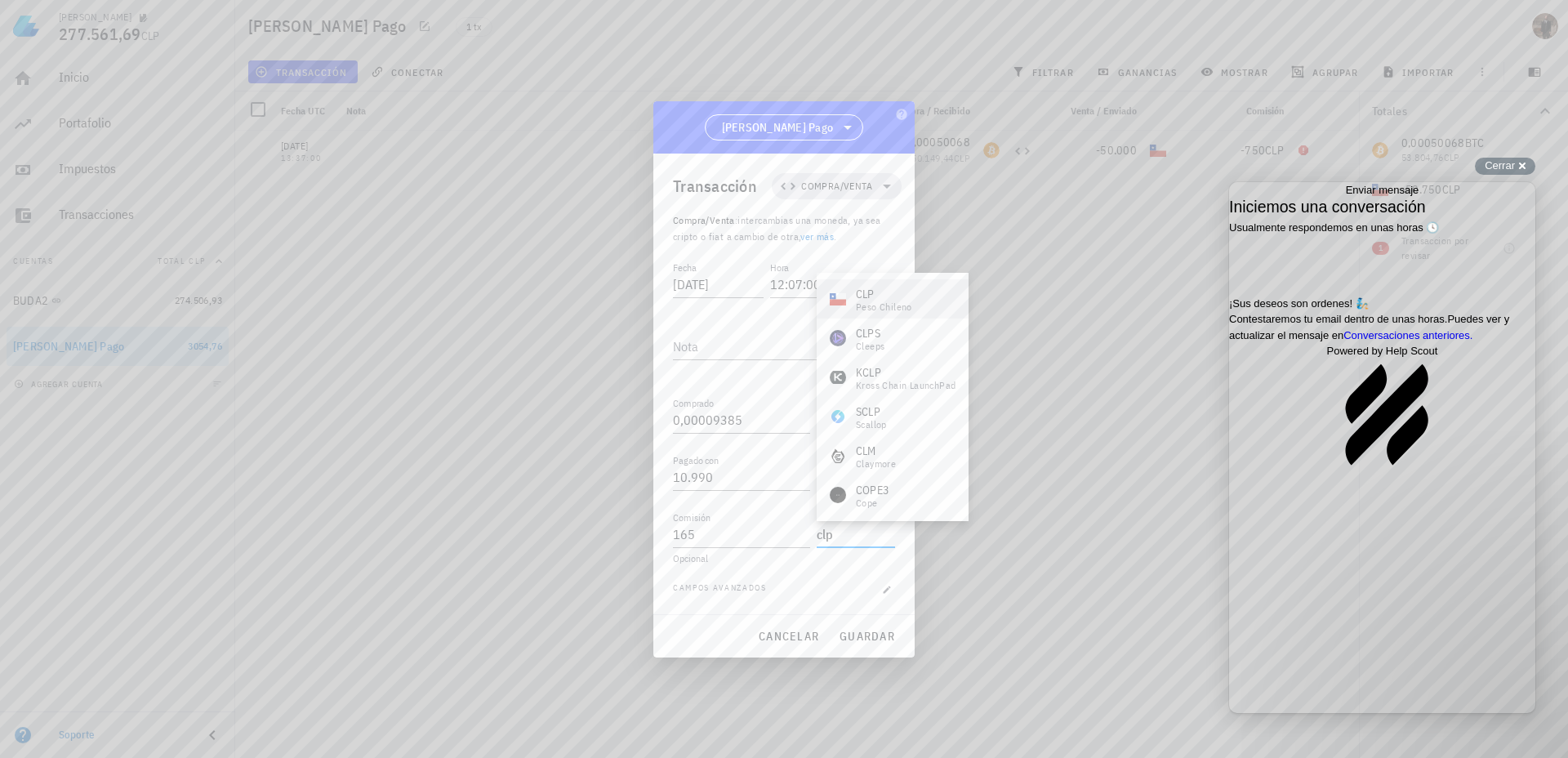
click at [849, 300] on div "CLP peso chileno" at bounding box center [871, 298] width 83 height 26
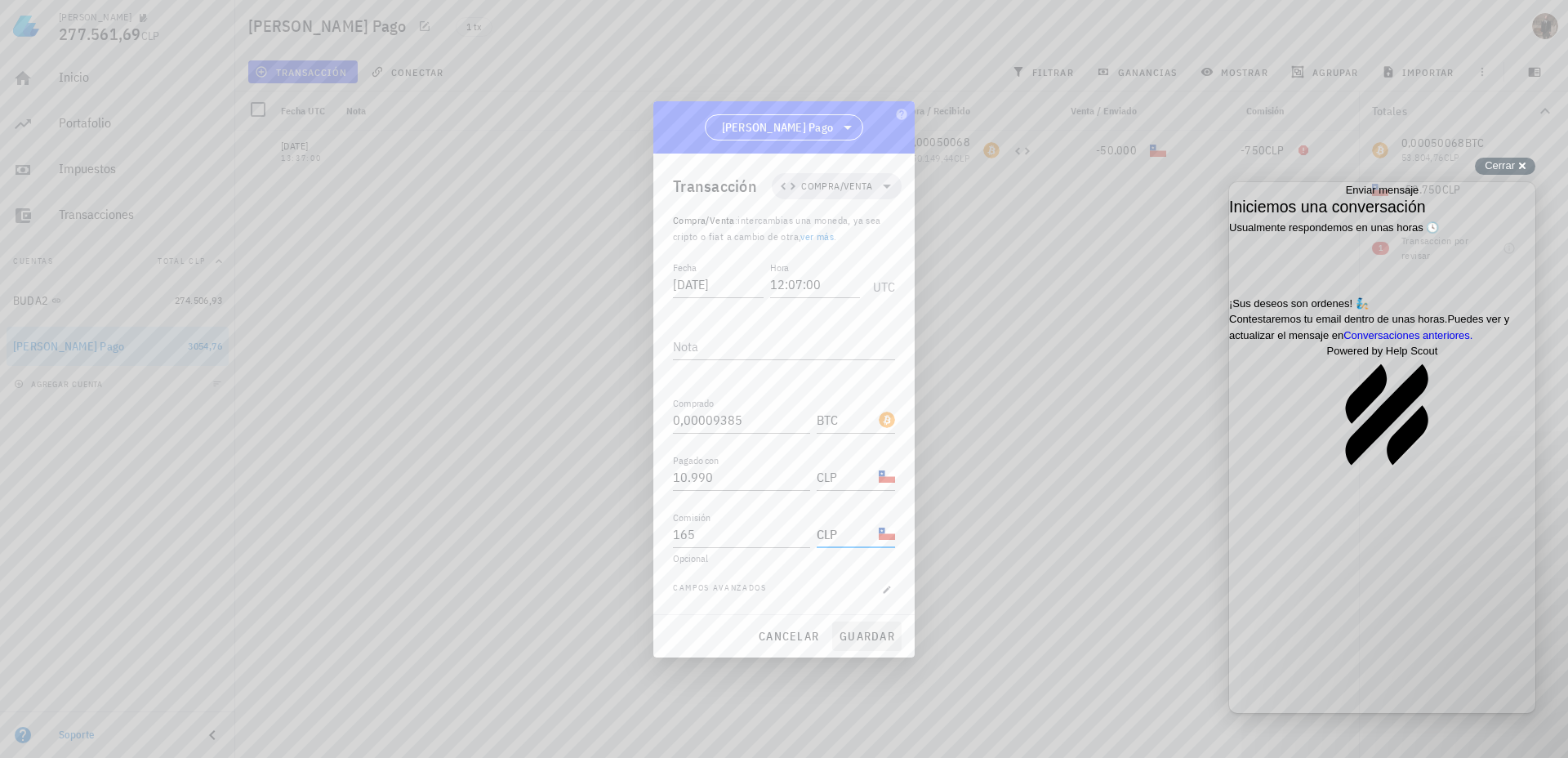
type input "CLP"
click at [844, 637] on span "guardar" at bounding box center [866, 637] width 56 height 15
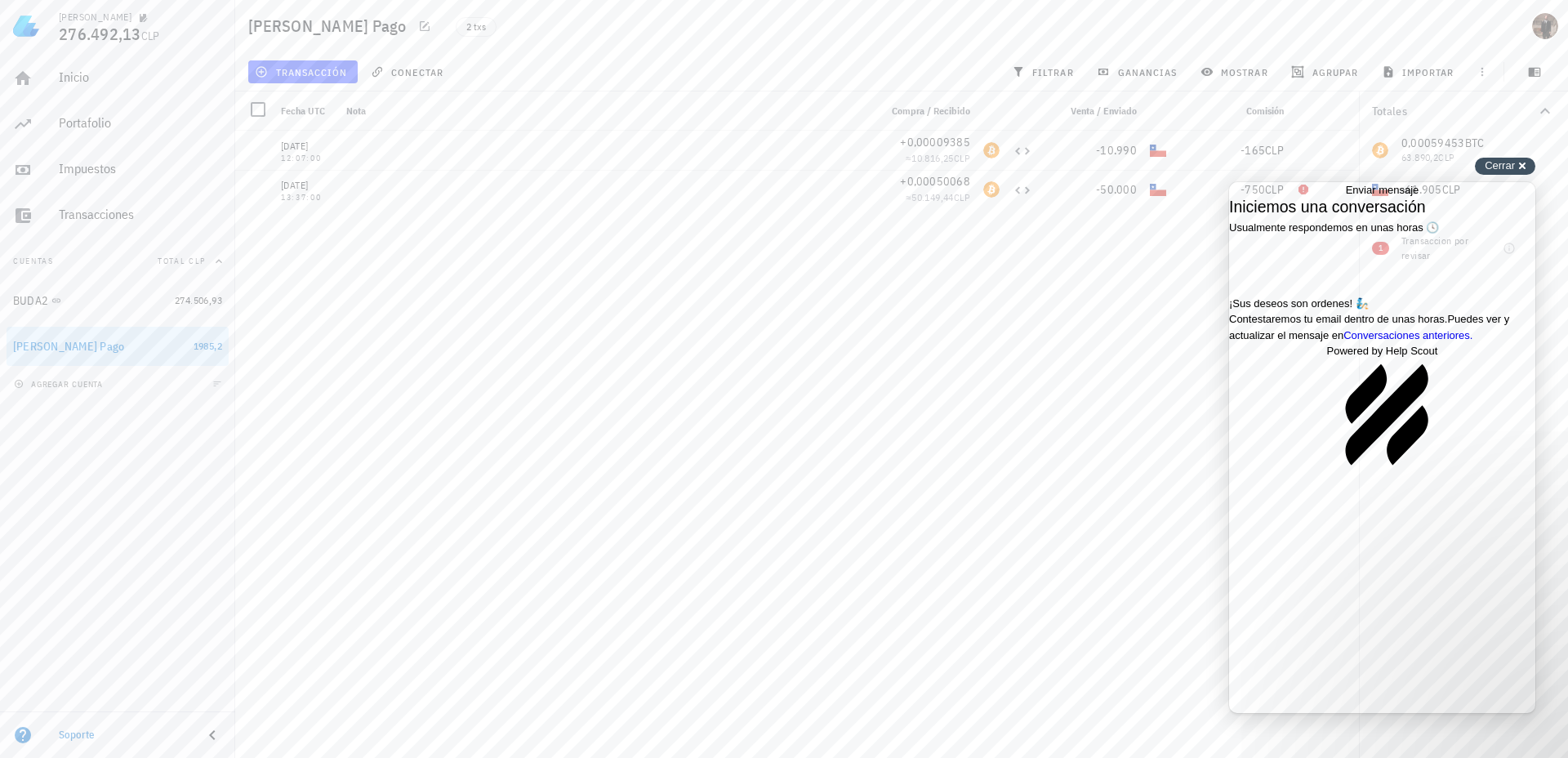
click at [1501, 162] on span "Cerrar" at bounding box center [1499, 165] width 30 height 13
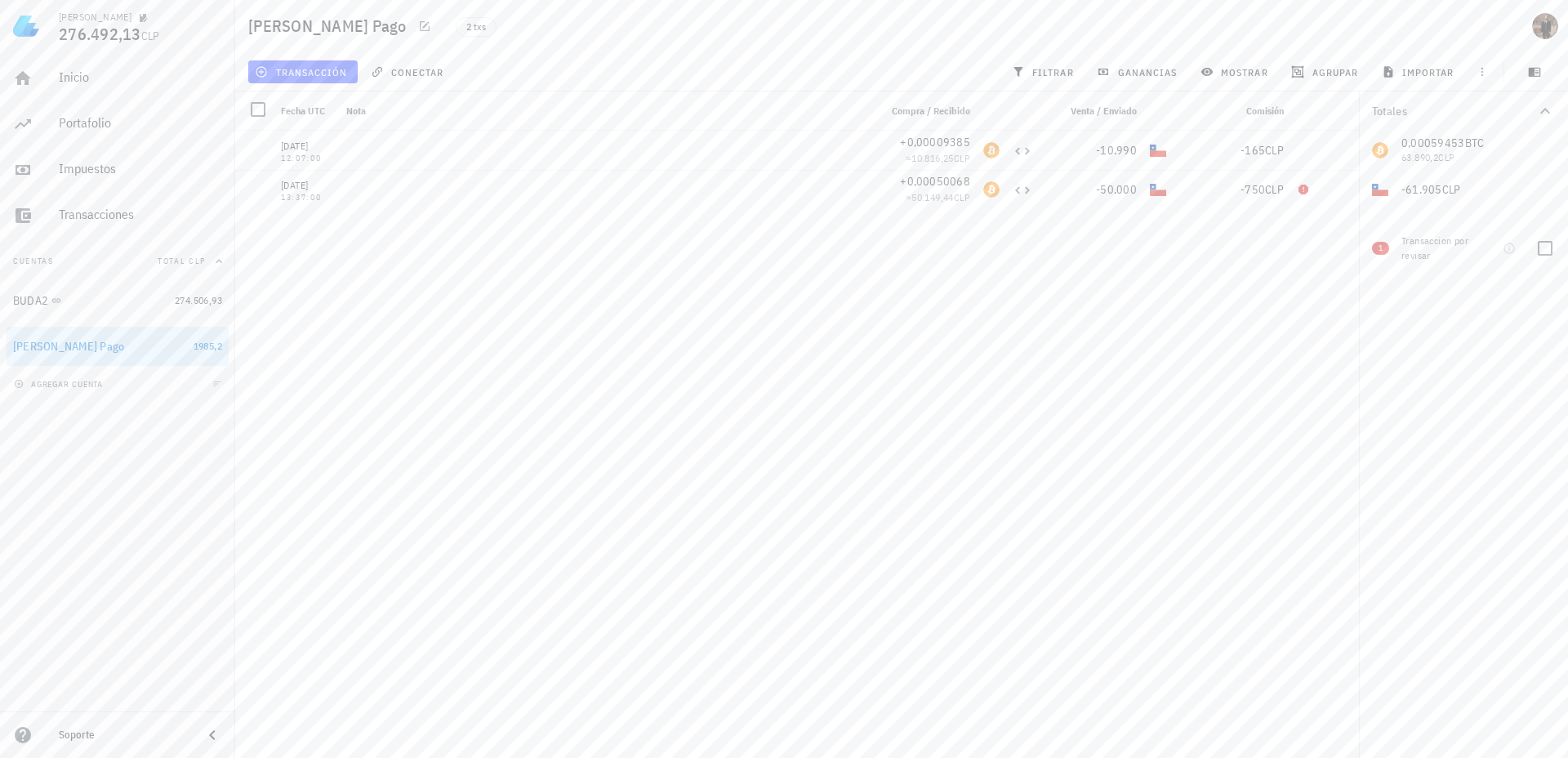
click at [1458, 247] on div "Transaccion por revisar" at bounding box center [1436, 248] width 69 height 29
click at [296, 78] on span "transacción" at bounding box center [302, 72] width 89 height 13
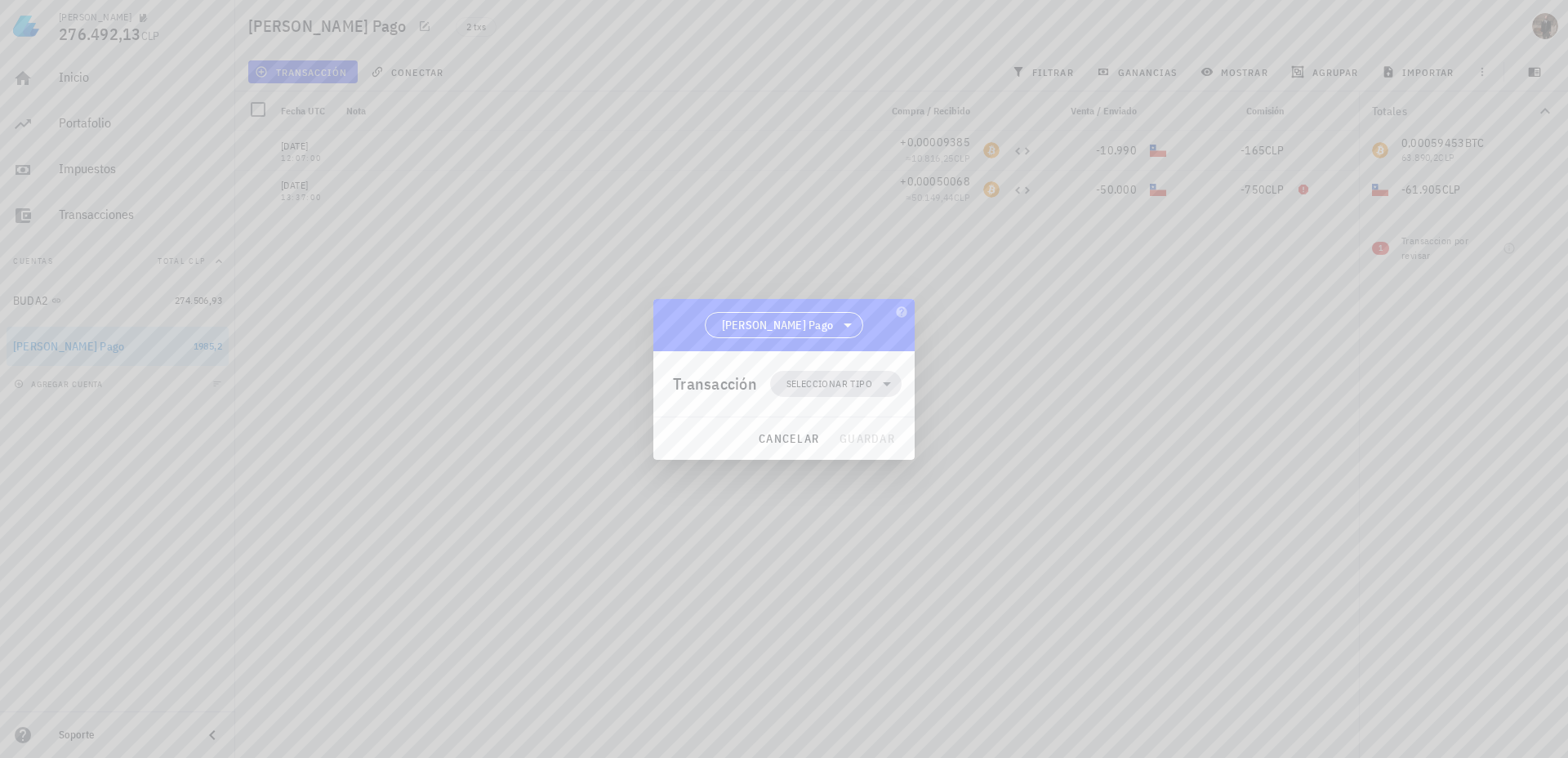
click at [817, 382] on span "Seleccionar tipo" at bounding box center [829, 384] width 85 height 17
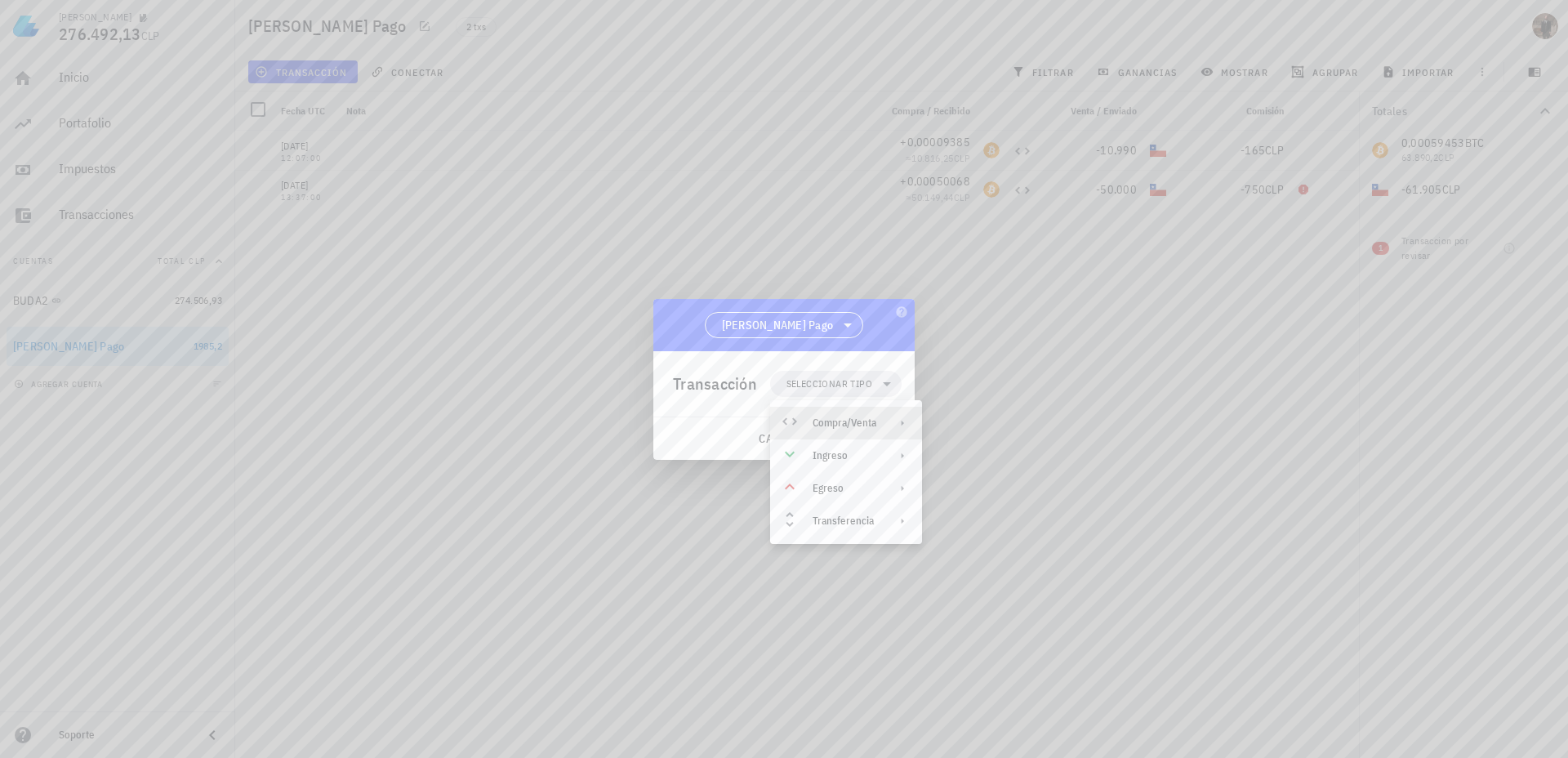
click at [834, 420] on div "Compra/Venta" at bounding box center [845, 424] width 64 height 13
click at [968, 427] on div "Compra/Venta" at bounding box center [1014, 430] width 97 height 13
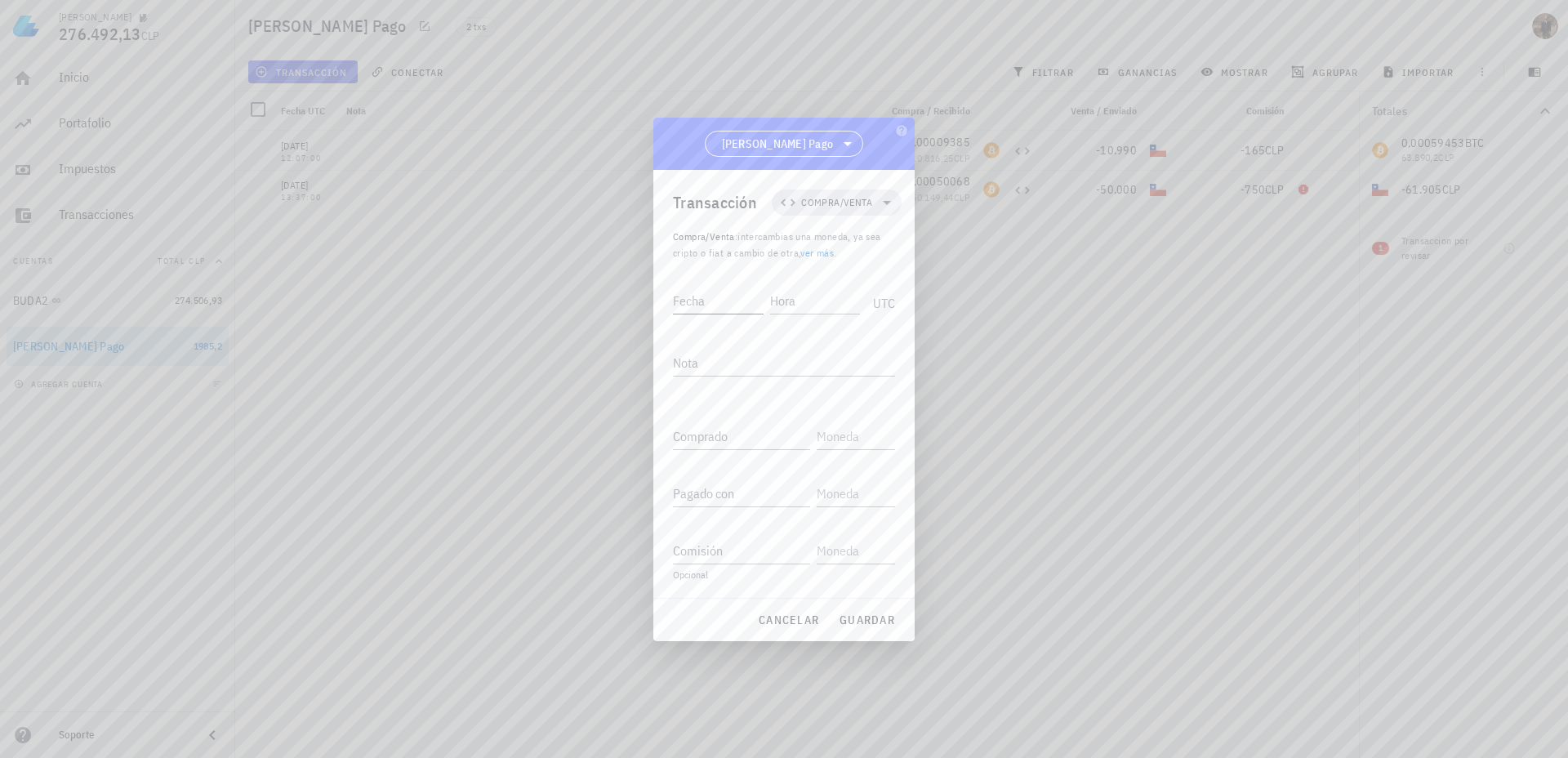
click at [707, 301] on input "Fecha" at bounding box center [718, 300] width 90 height 26
type input "[DATE]"
click at [812, 300] on input "15:32:" at bounding box center [815, 296] width 90 height 26
type input "15:32:00"
type textarea "Etherum"
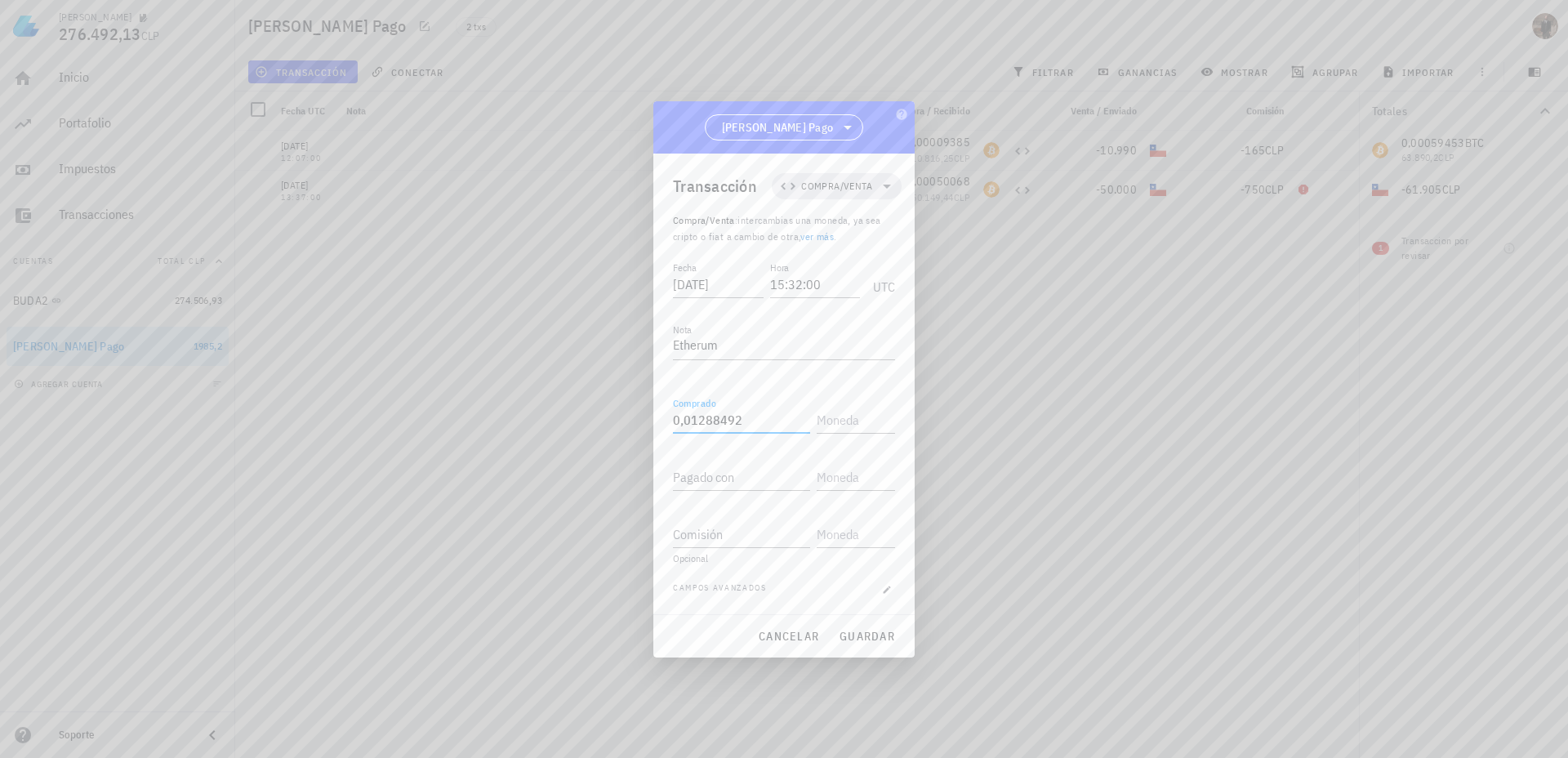
type input "0,01288492"
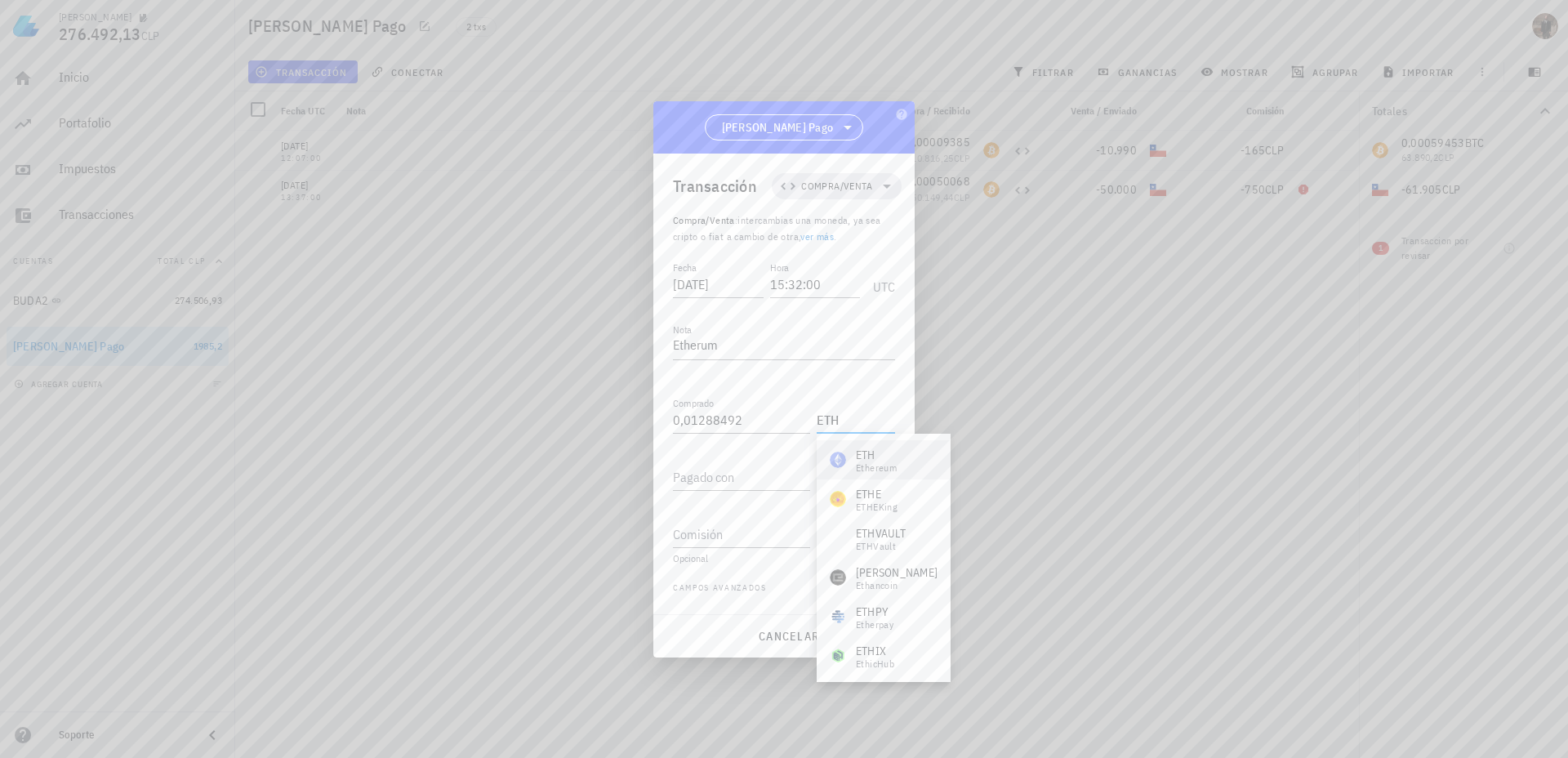
click at [875, 463] on div "Ethereum" at bounding box center [876, 468] width 41 height 10
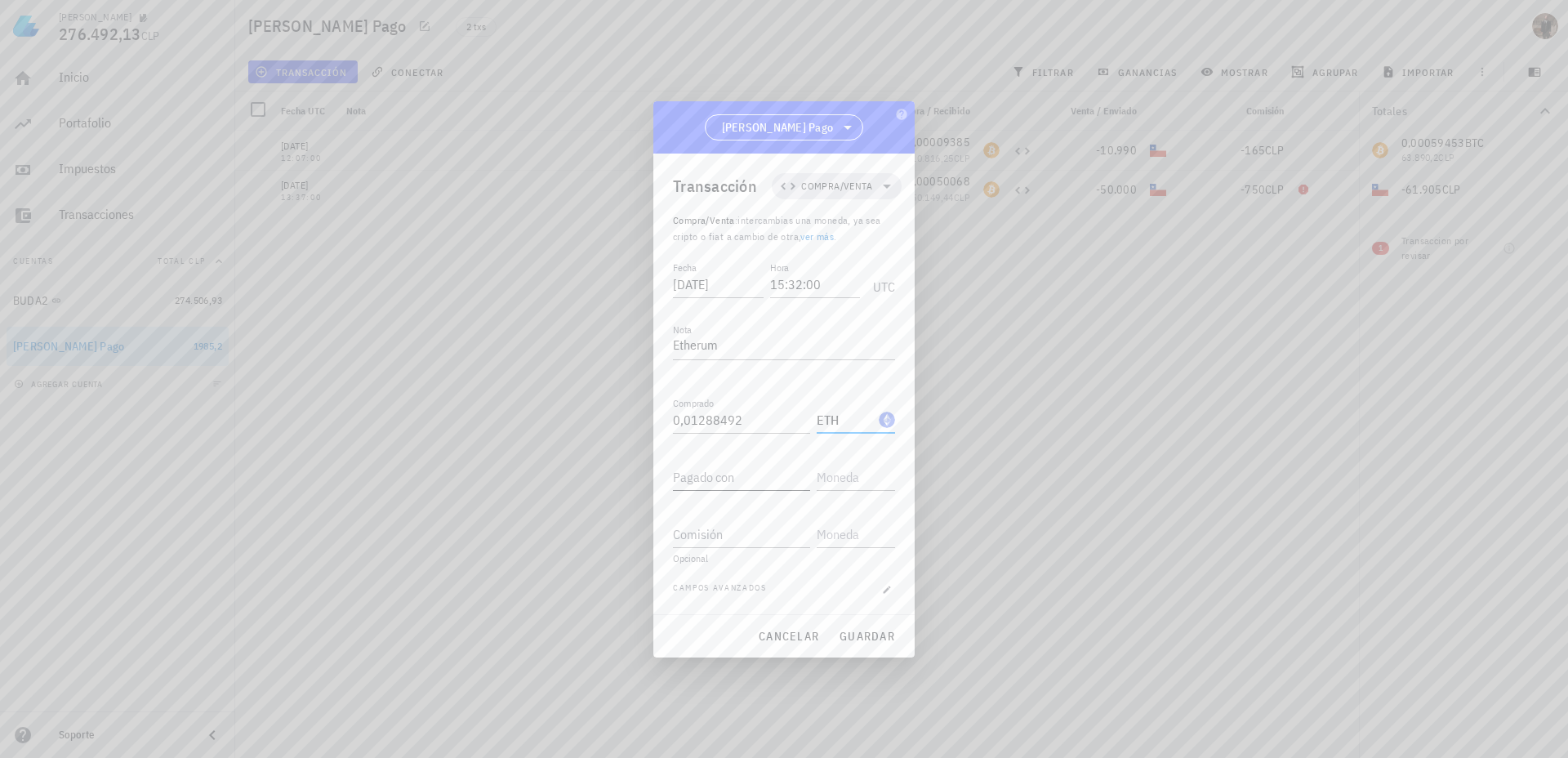
type input "ETH"
click at [705, 481] on input "Pagado con" at bounding box center [742, 477] width 137 height 26
type input "45.000"
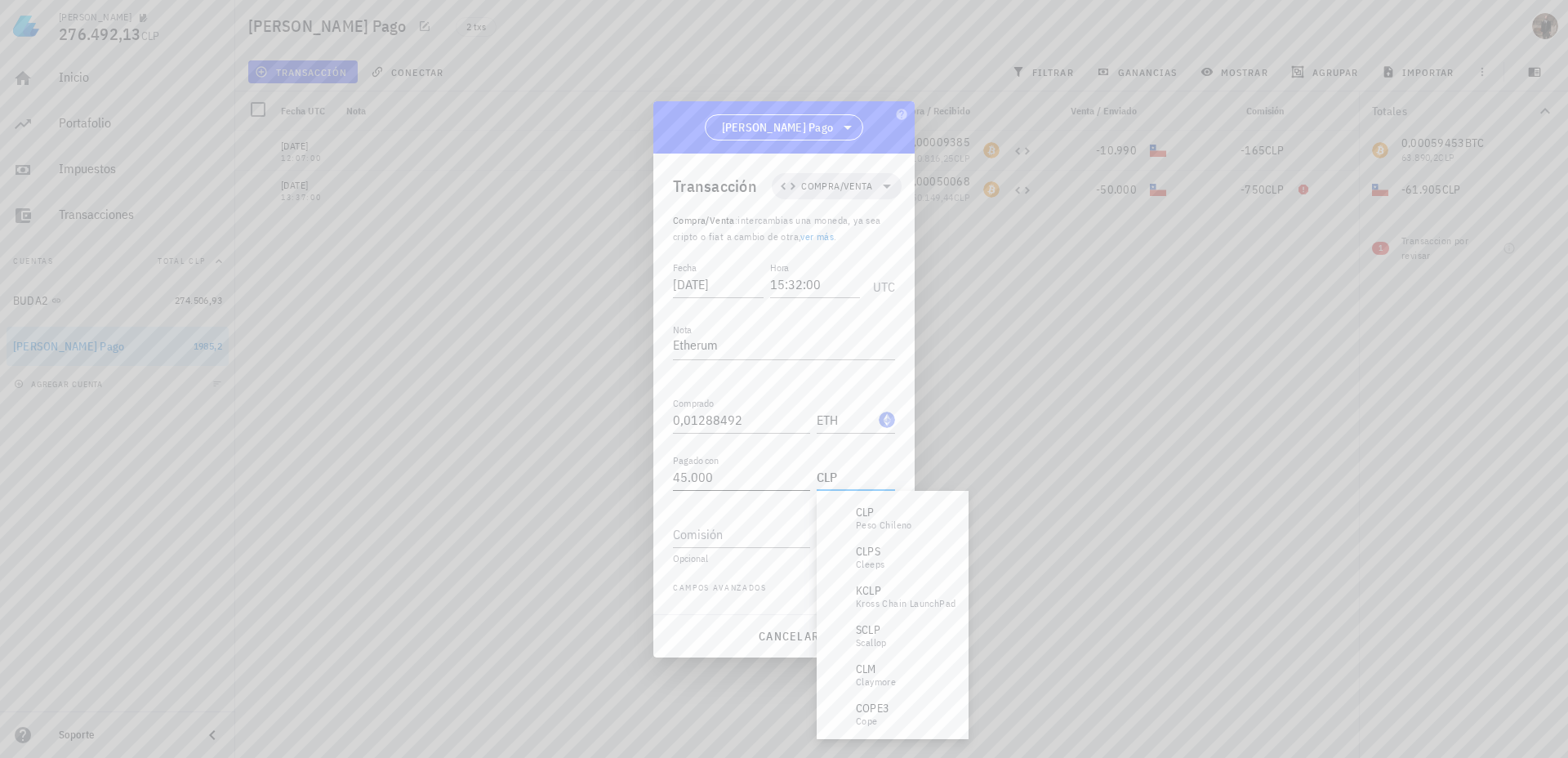
type input "CLP"
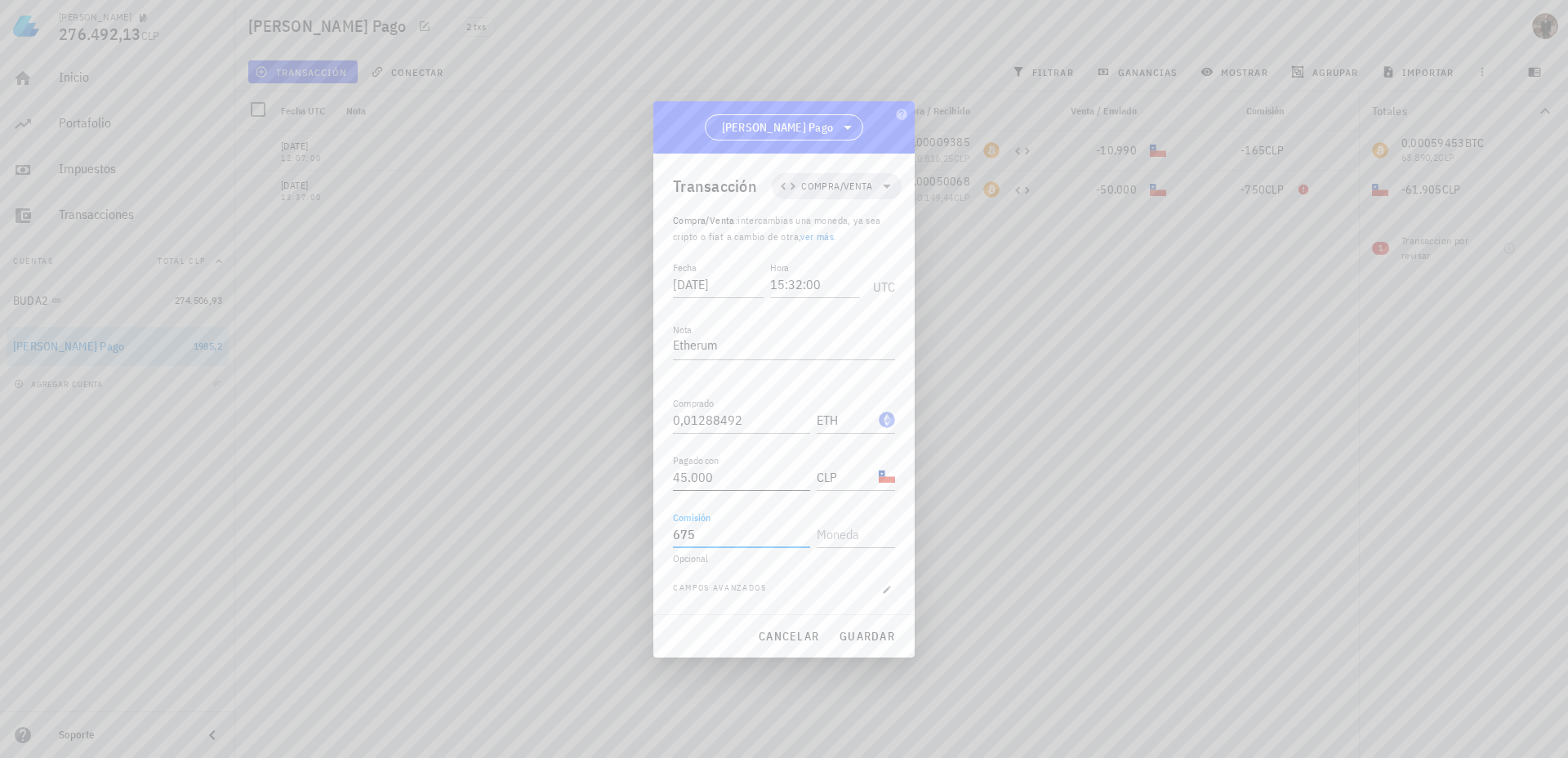
type input "675"
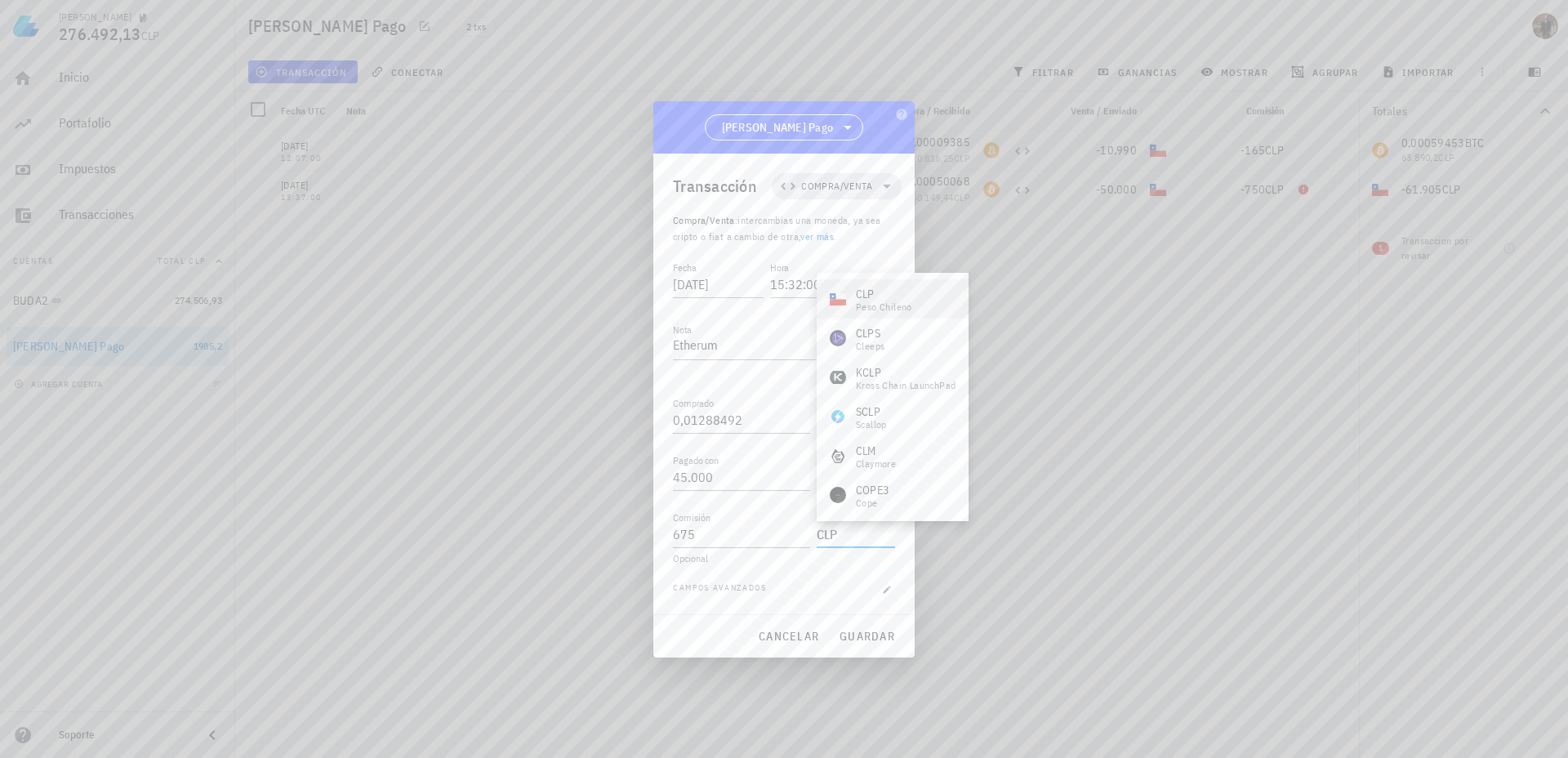
click at [878, 302] on div "peso chileno" at bounding box center [883, 307] width 56 height 10
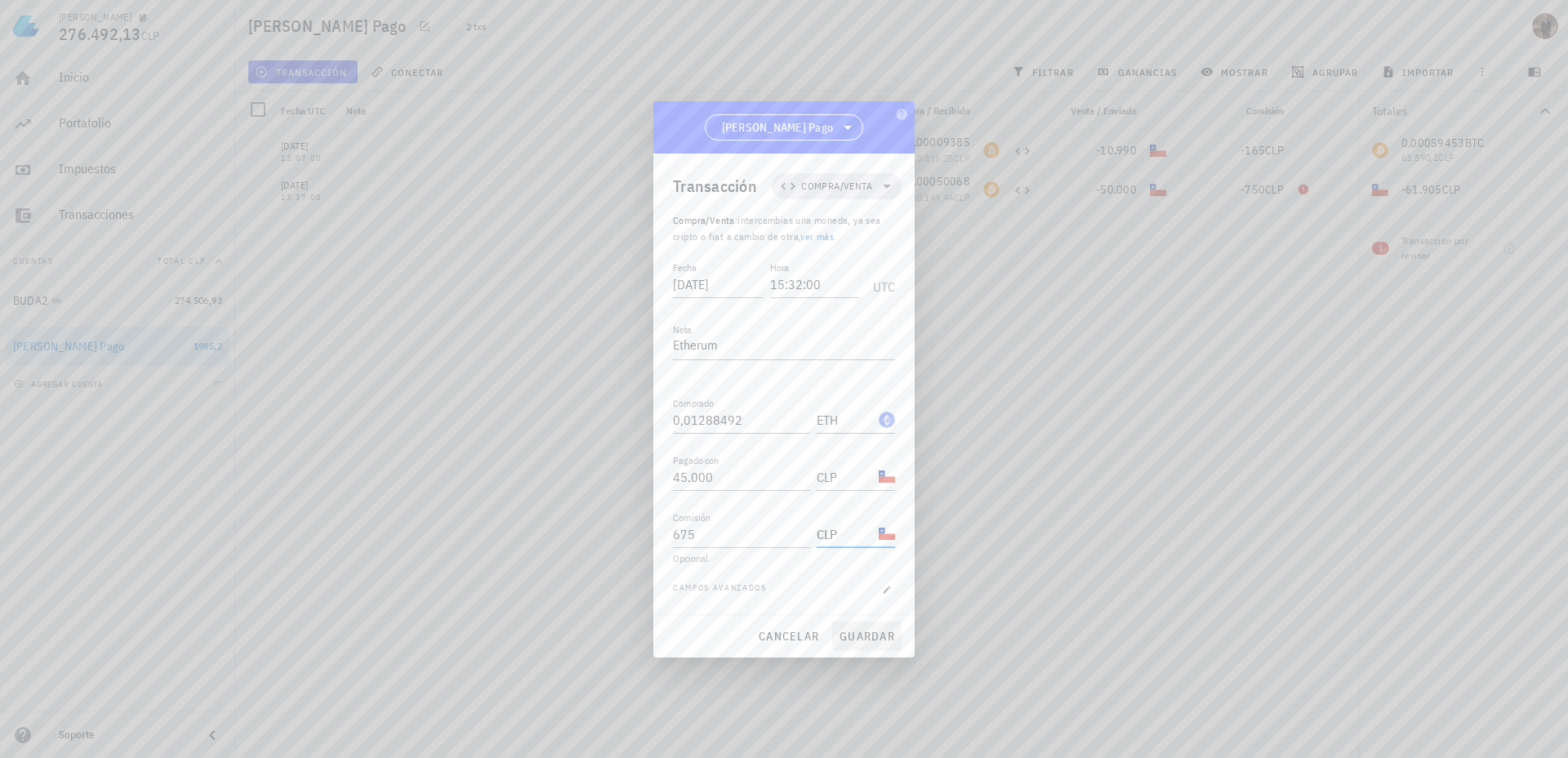
type input "CLP"
click at [864, 633] on span "guardar" at bounding box center [866, 637] width 56 height 15
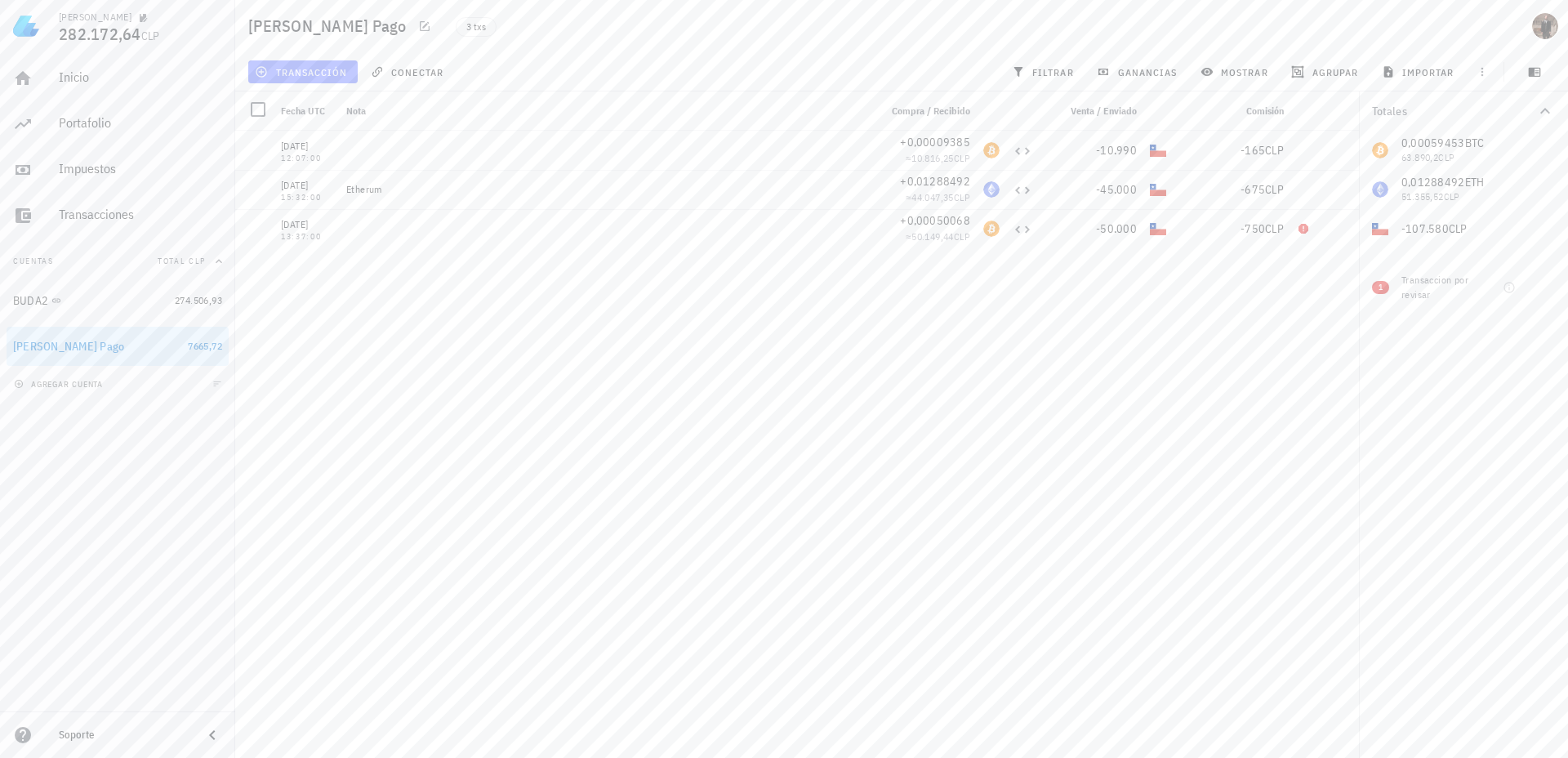
click at [320, 74] on span "transacción" at bounding box center [302, 72] width 89 height 13
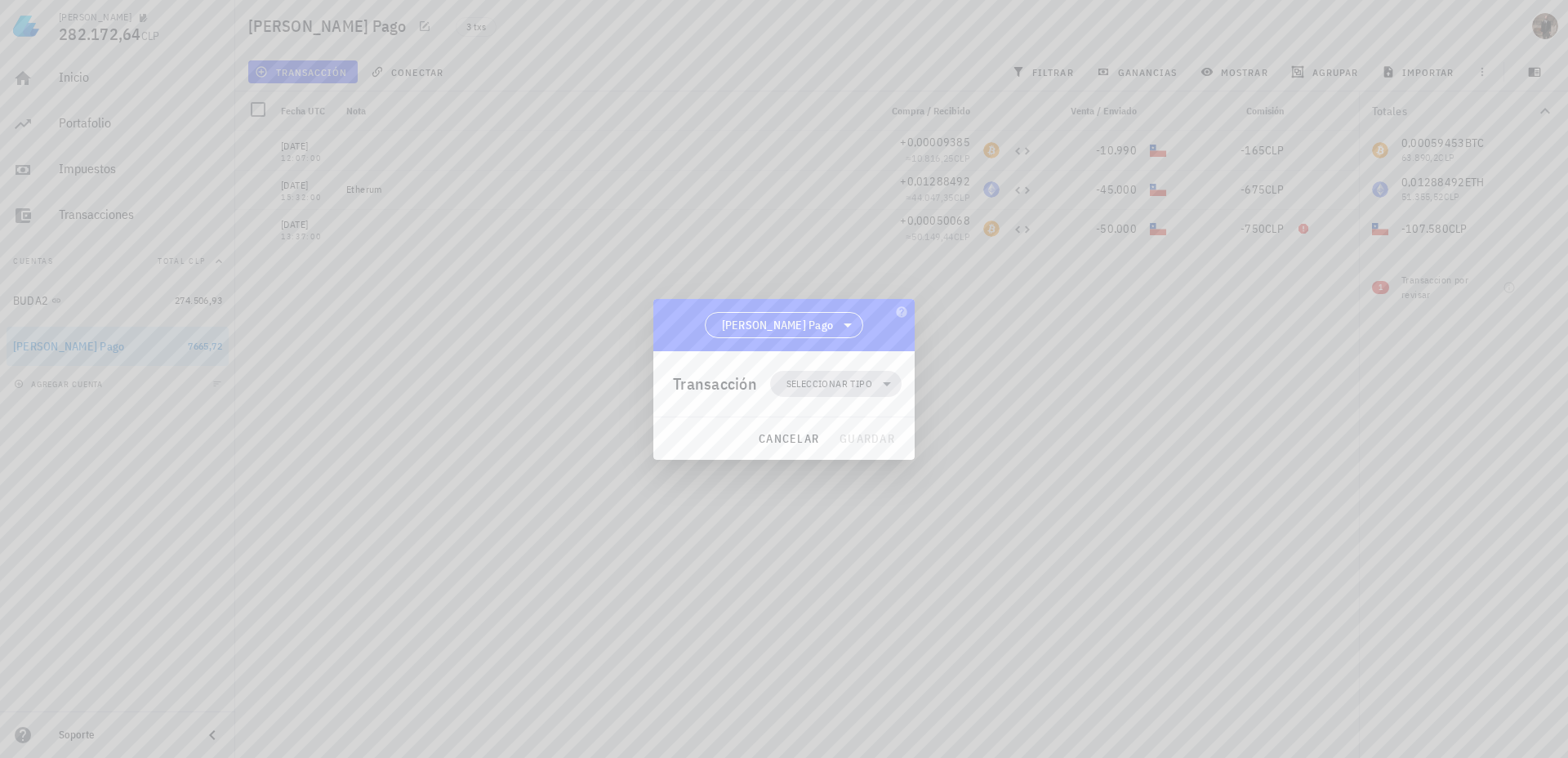
click at [797, 391] on span "Seleccionar tipo" at bounding box center [836, 384] width 112 height 26
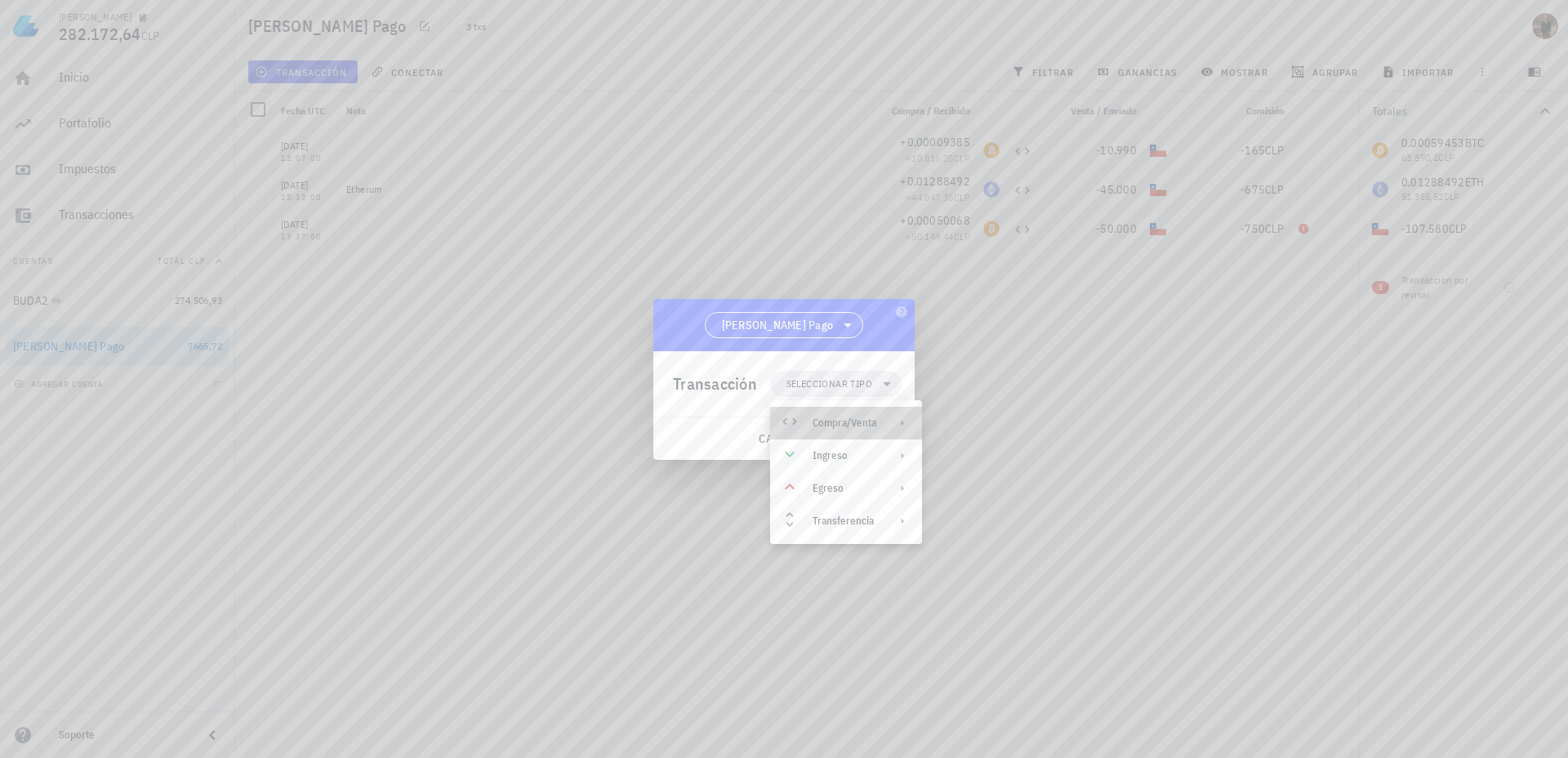
click at [813, 423] on div "Compra/Venta" at bounding box center [845, 424] width 64 height 13
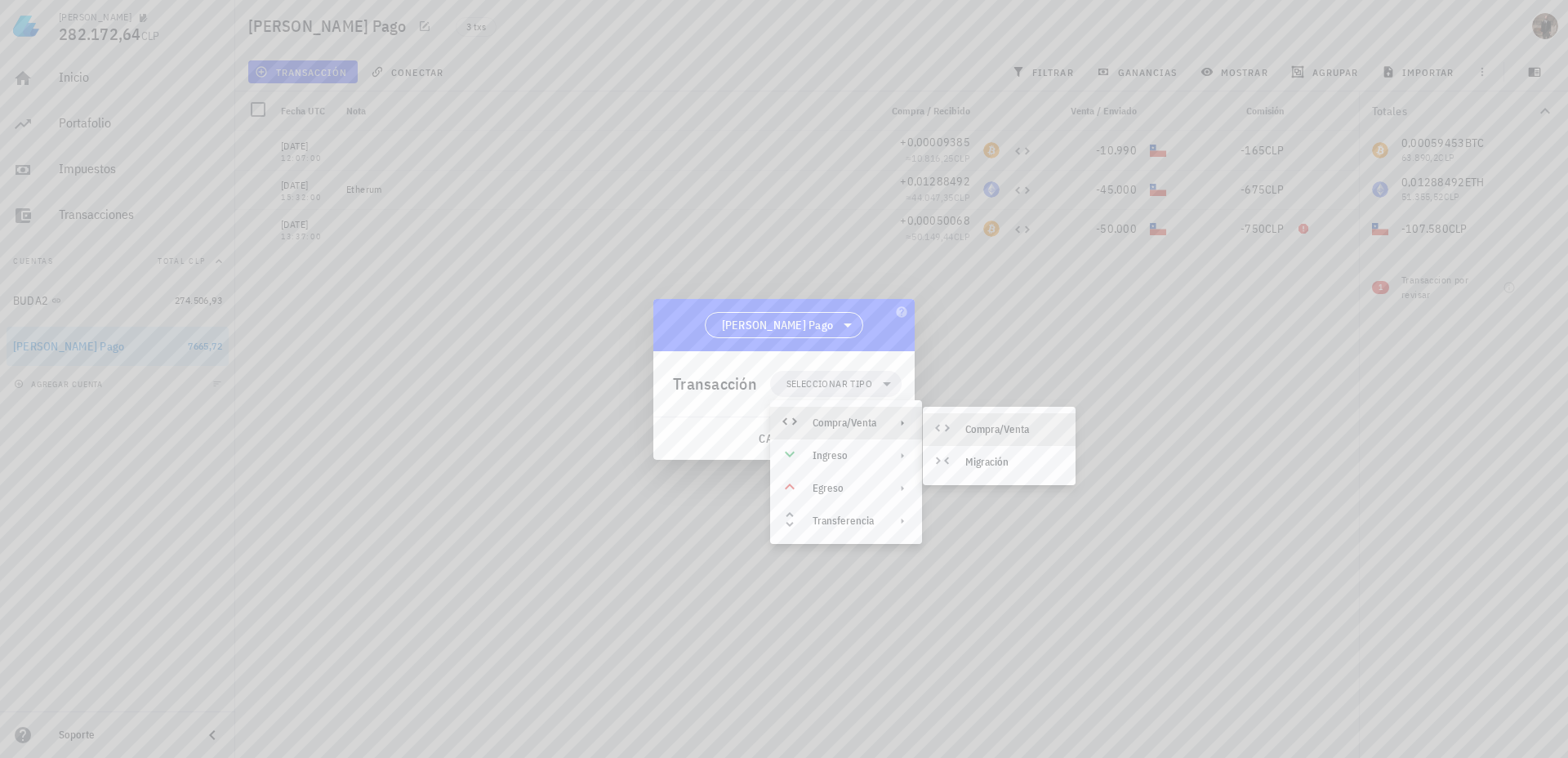
click at [1024, 425] on div "Compra/Venta" at bounding box center [1014, 430] width 97 height 13
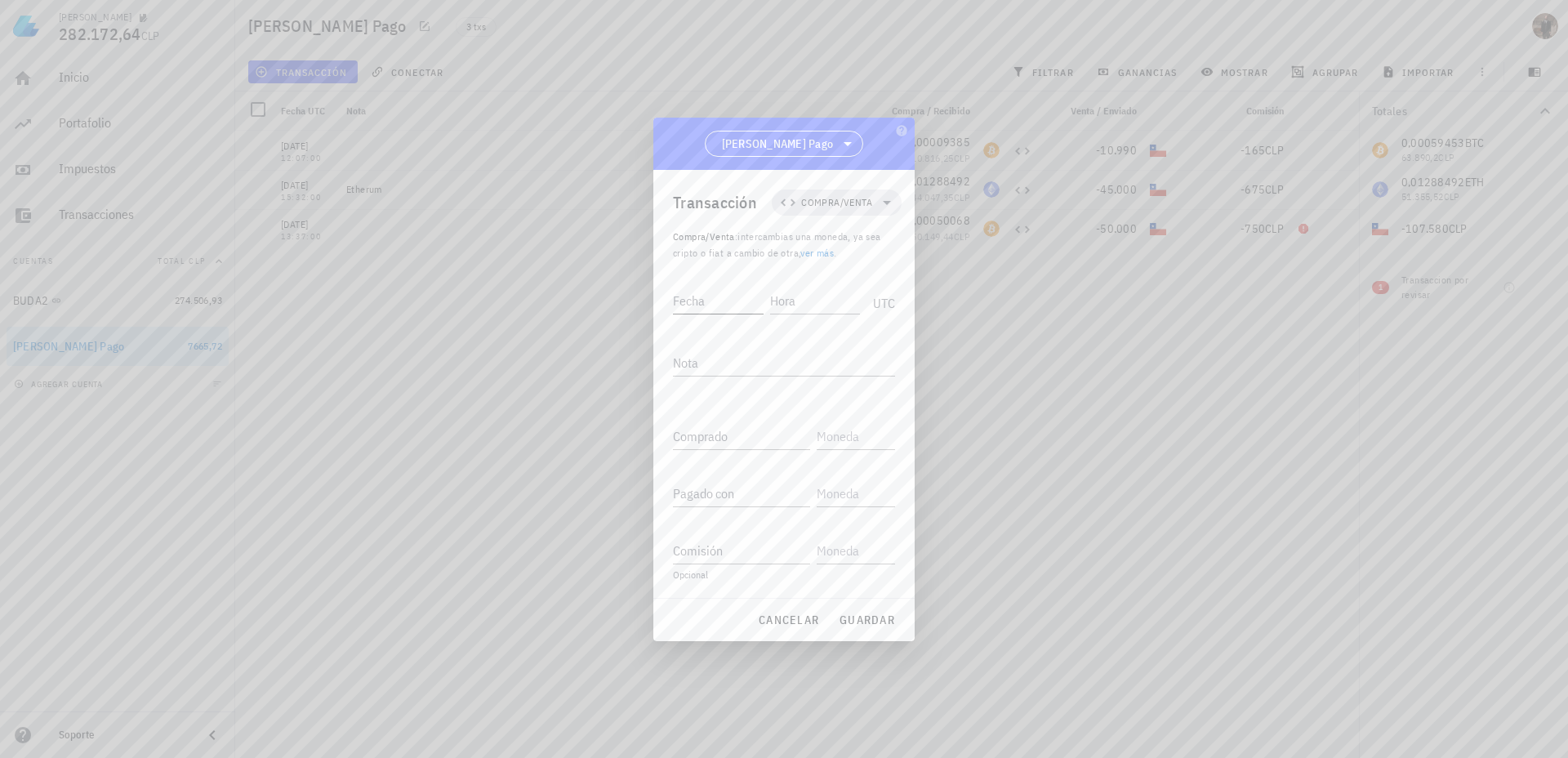
click at [711, 298] on input "Fecha" at bounding box center [718, 300] width 90 height 26
type input "[DATE]"
type input "13:36:00"
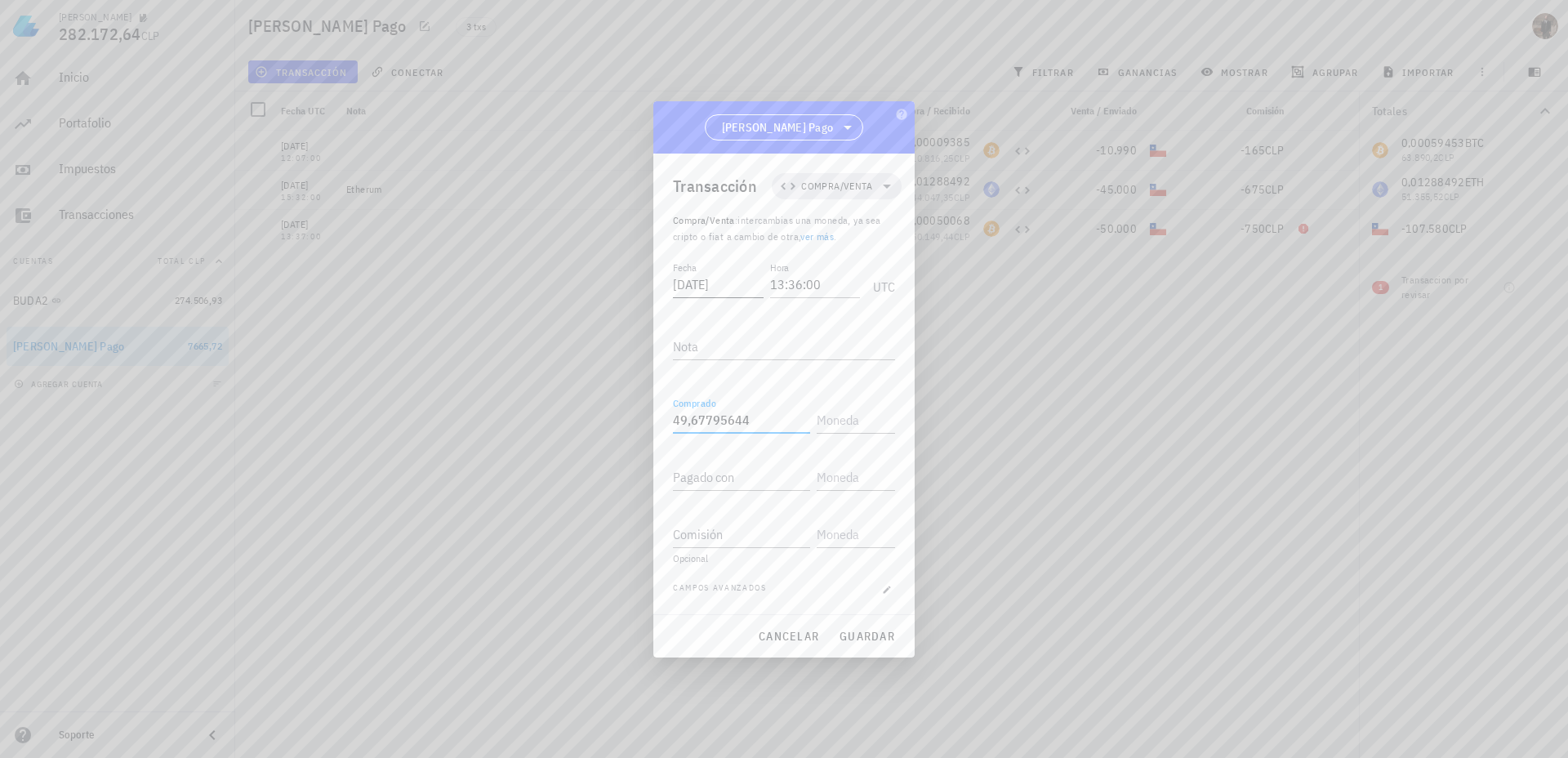
type input "49,67795644"
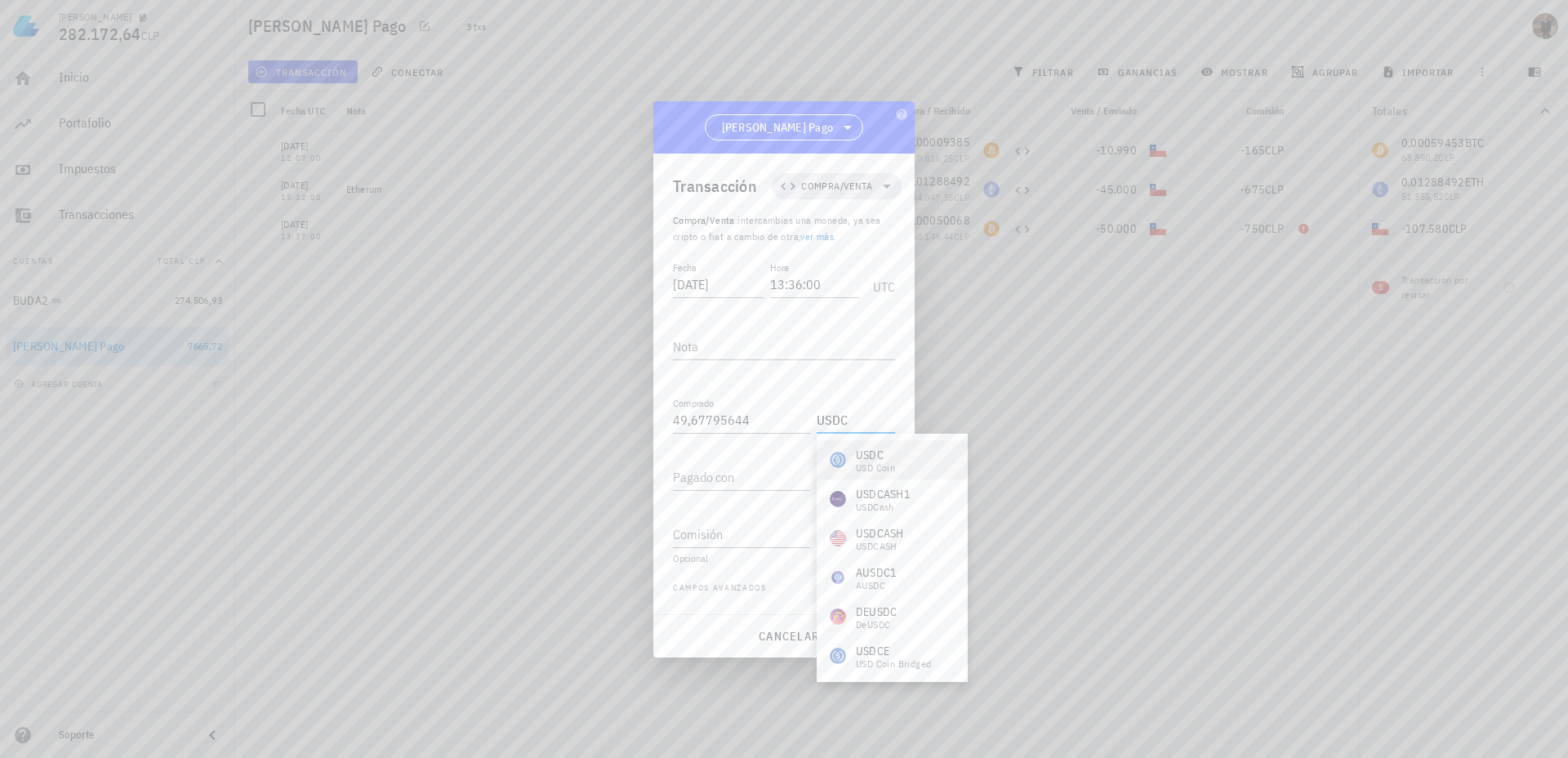
click at [866, 454] on div "USDC" at bounding box center [875, 456] width 39 height 17
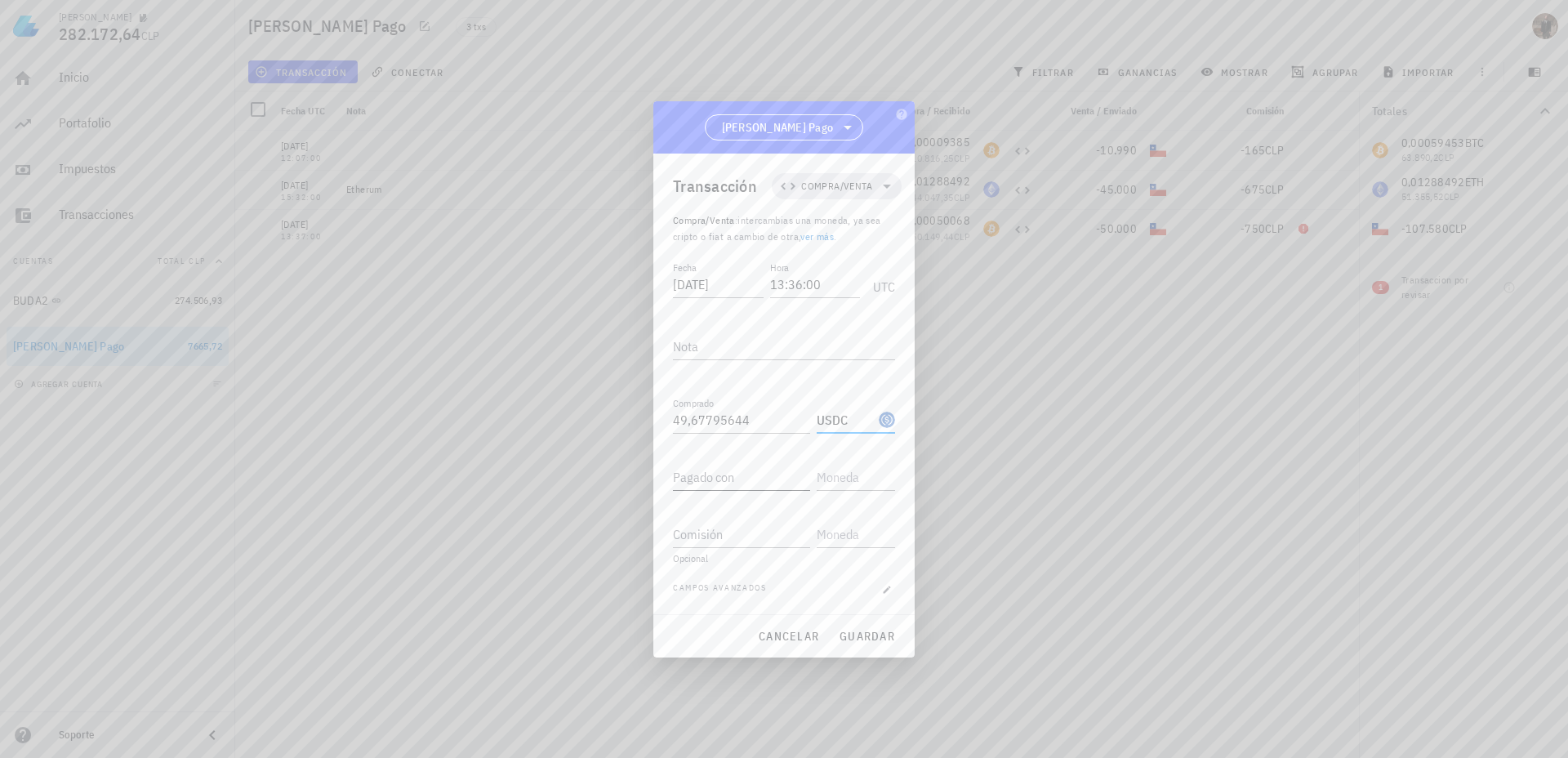
type input "USDC"
click at [731, 480] on input "Pagado con" at bounding box center [742, 477] width 137 height 26
type input "49.990"
type input "CLP"
type input "742"
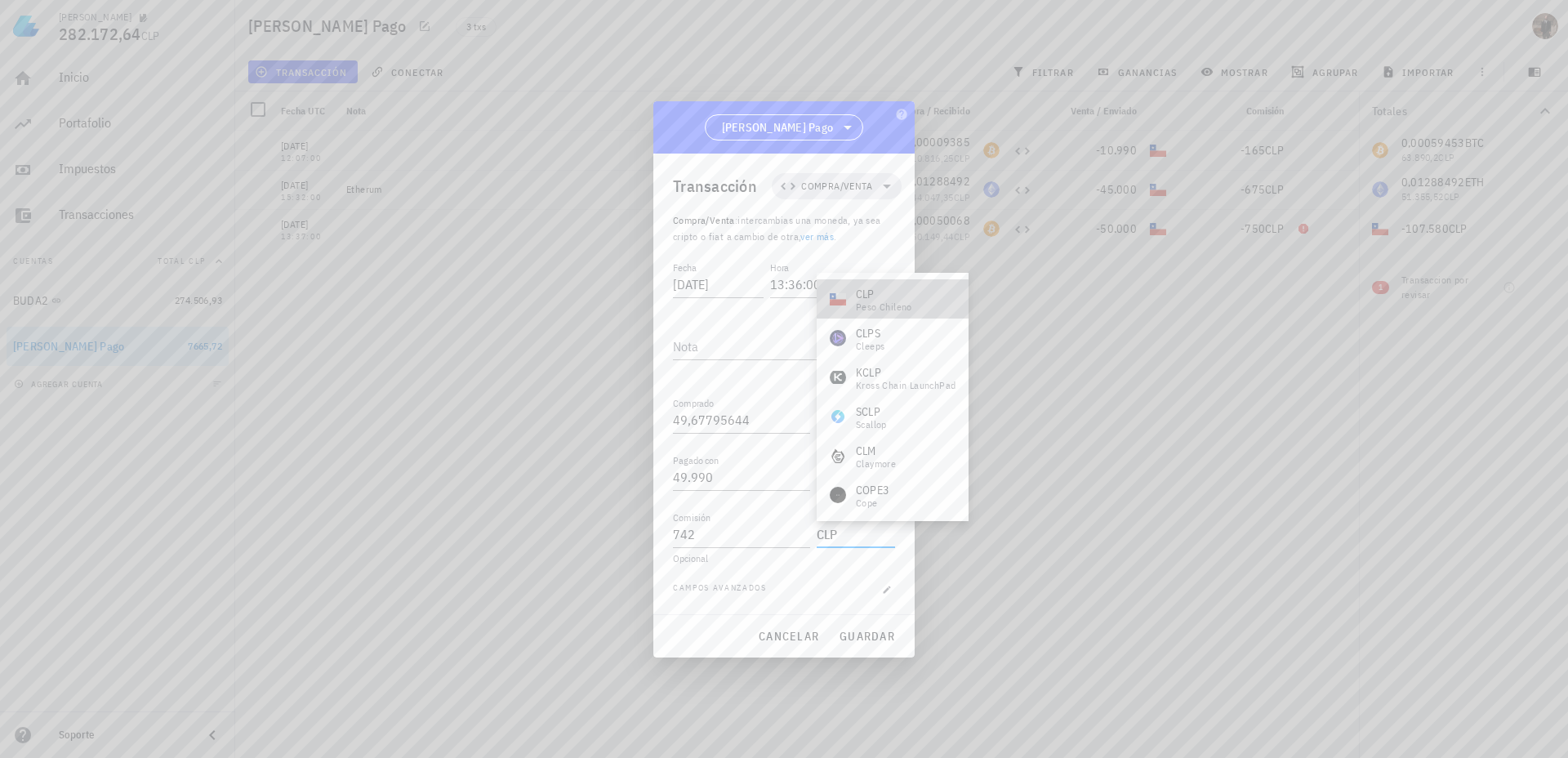
click at [888, 307] on div "peso chileno" at bounding box center [883, 307] width 56 height 10
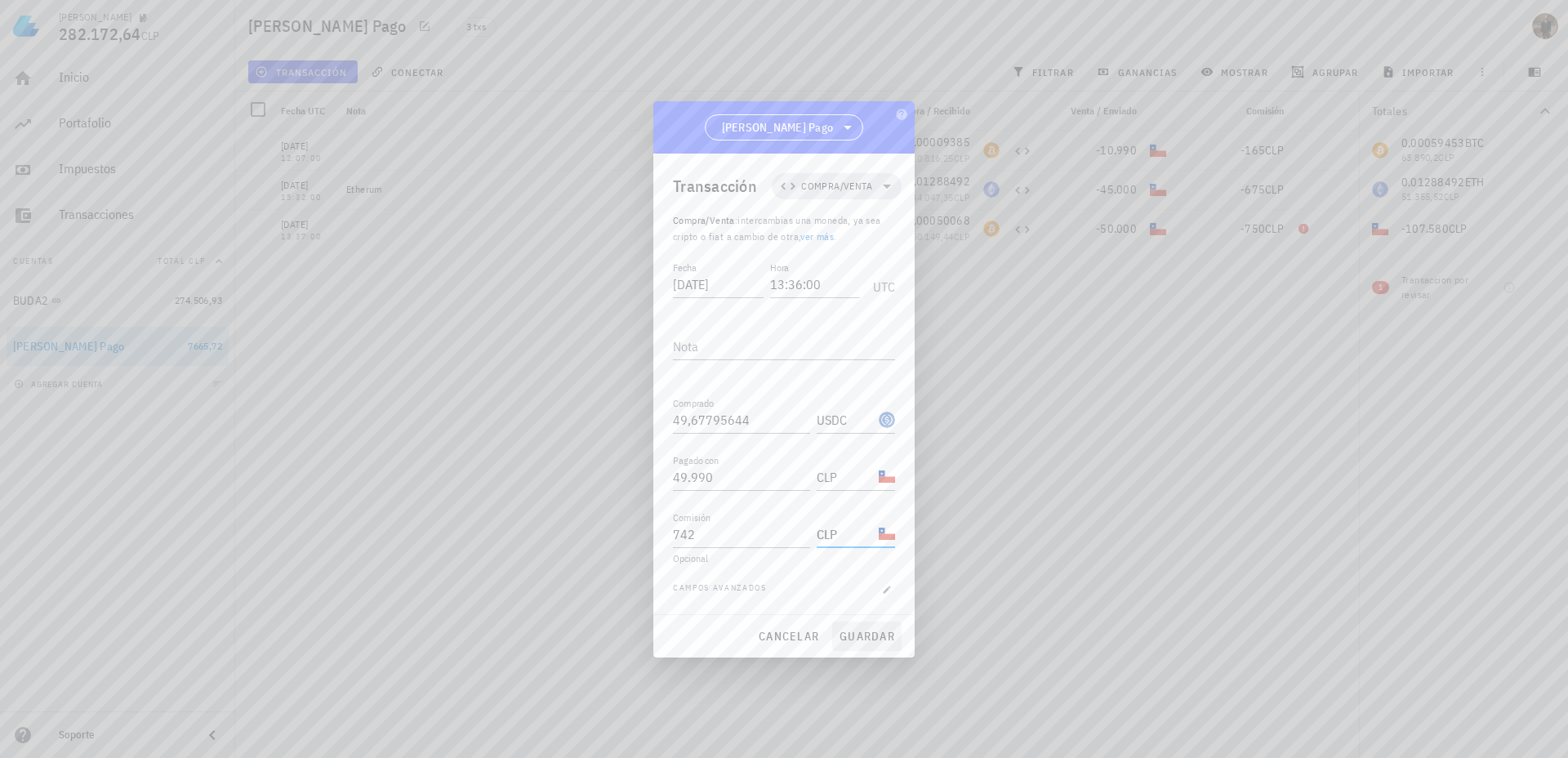
type input "CLP"
click at [870, 637] on span "guardar" at bounding box center [866, 637] width 56 height 15
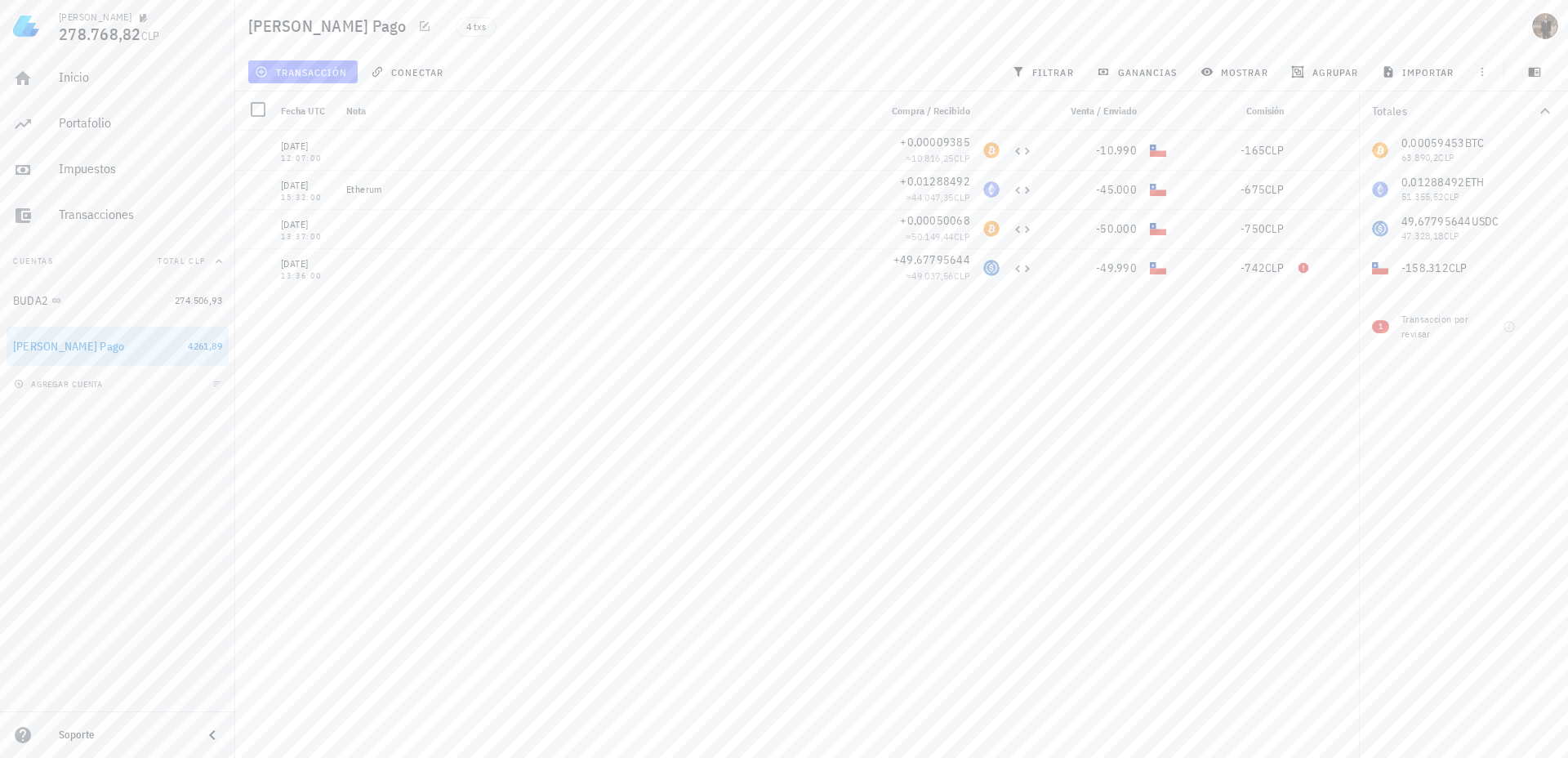
click at [311, 67] on span "transacción" at bounding box center [302, 72] width 89 height 13
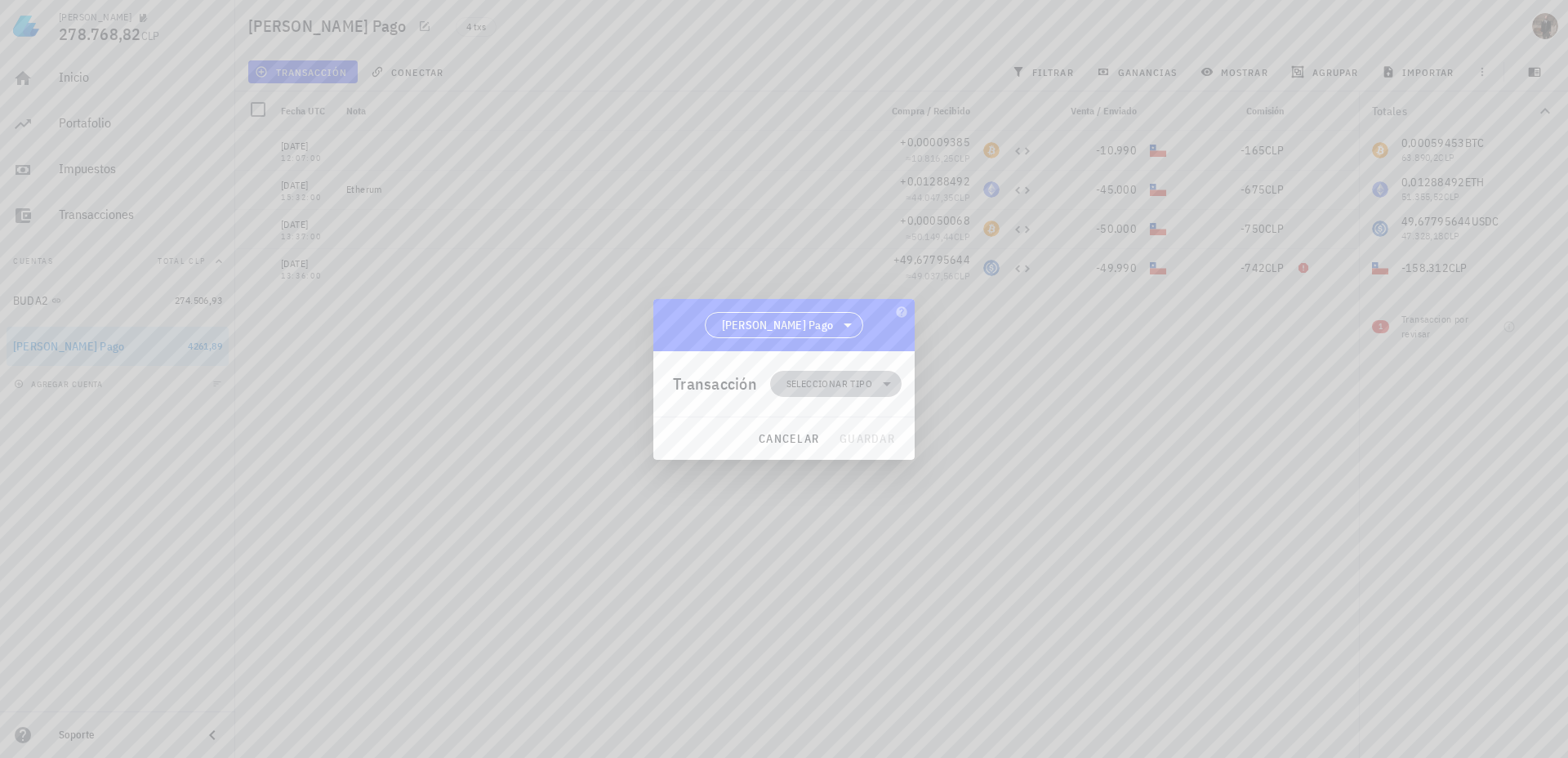
click at [799, 376] on span "Seleccionar tipo" at bounding box center [829, 384] width 85 height 17
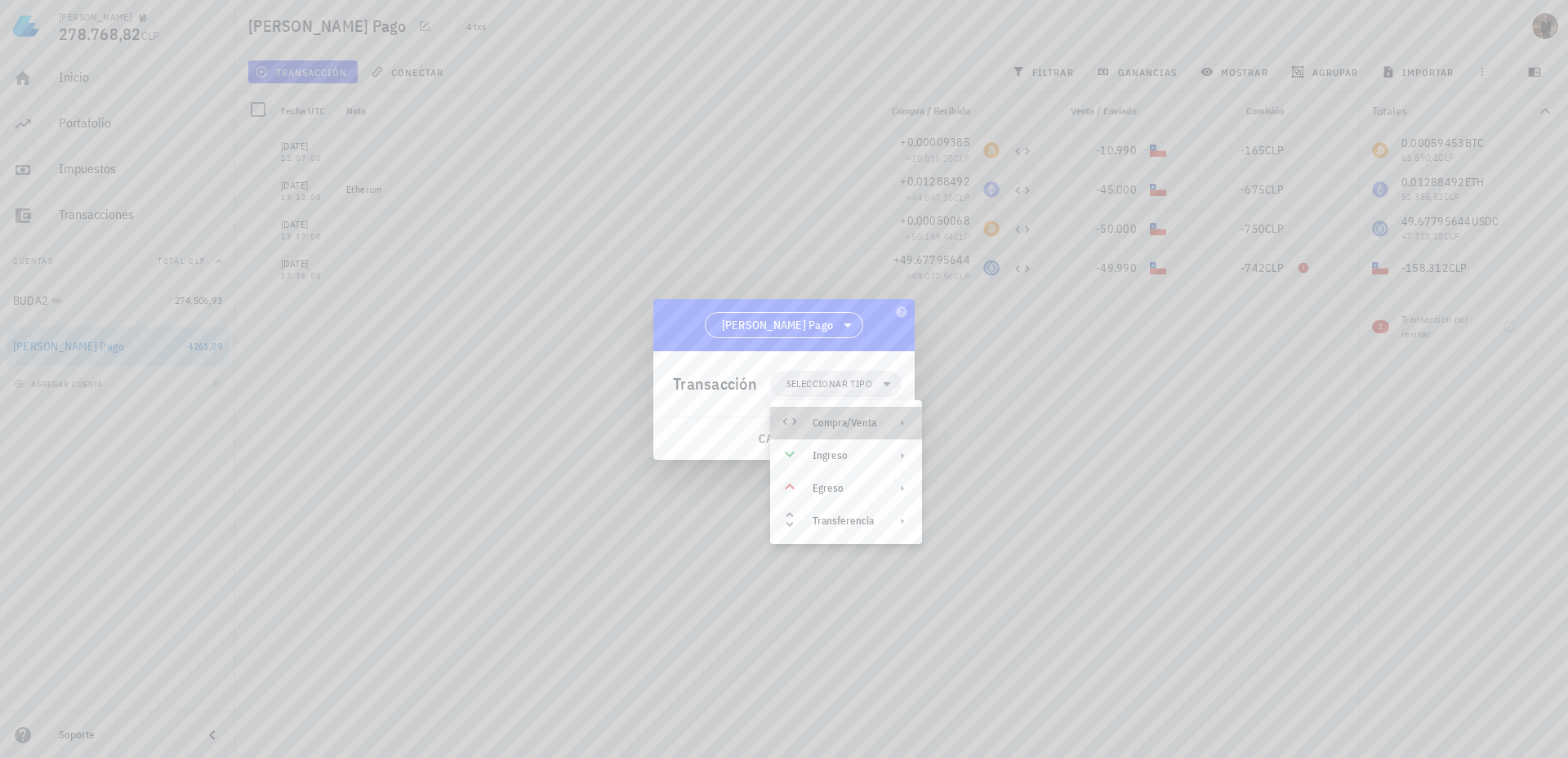
click at [852, 421] on div "Compra/Venta" at bounding box center [845, 424] width 64 height 13
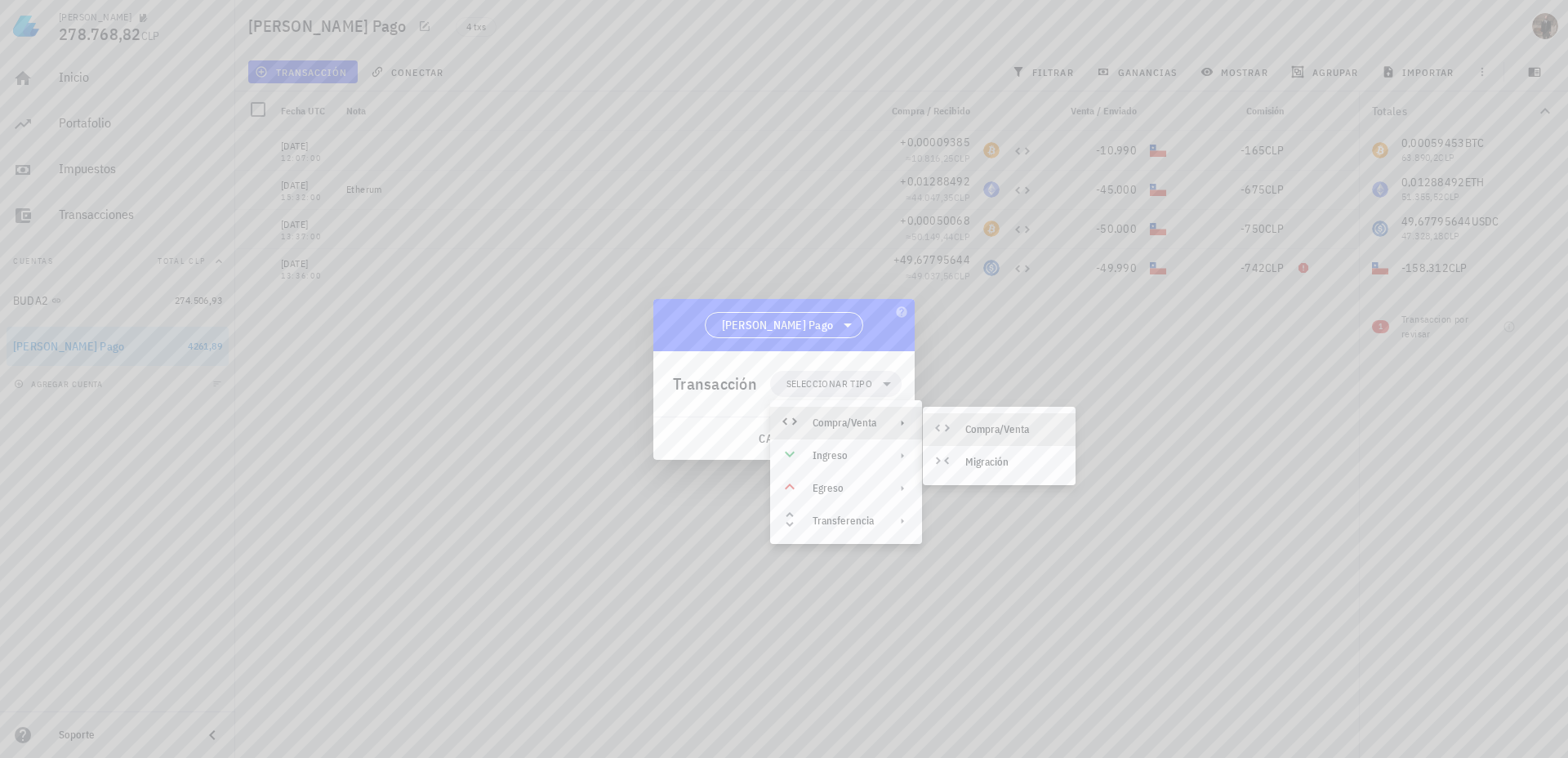
click at [961, 421] on div "Compra/Venta" at bounding box center [999, 430] width 152 height 33
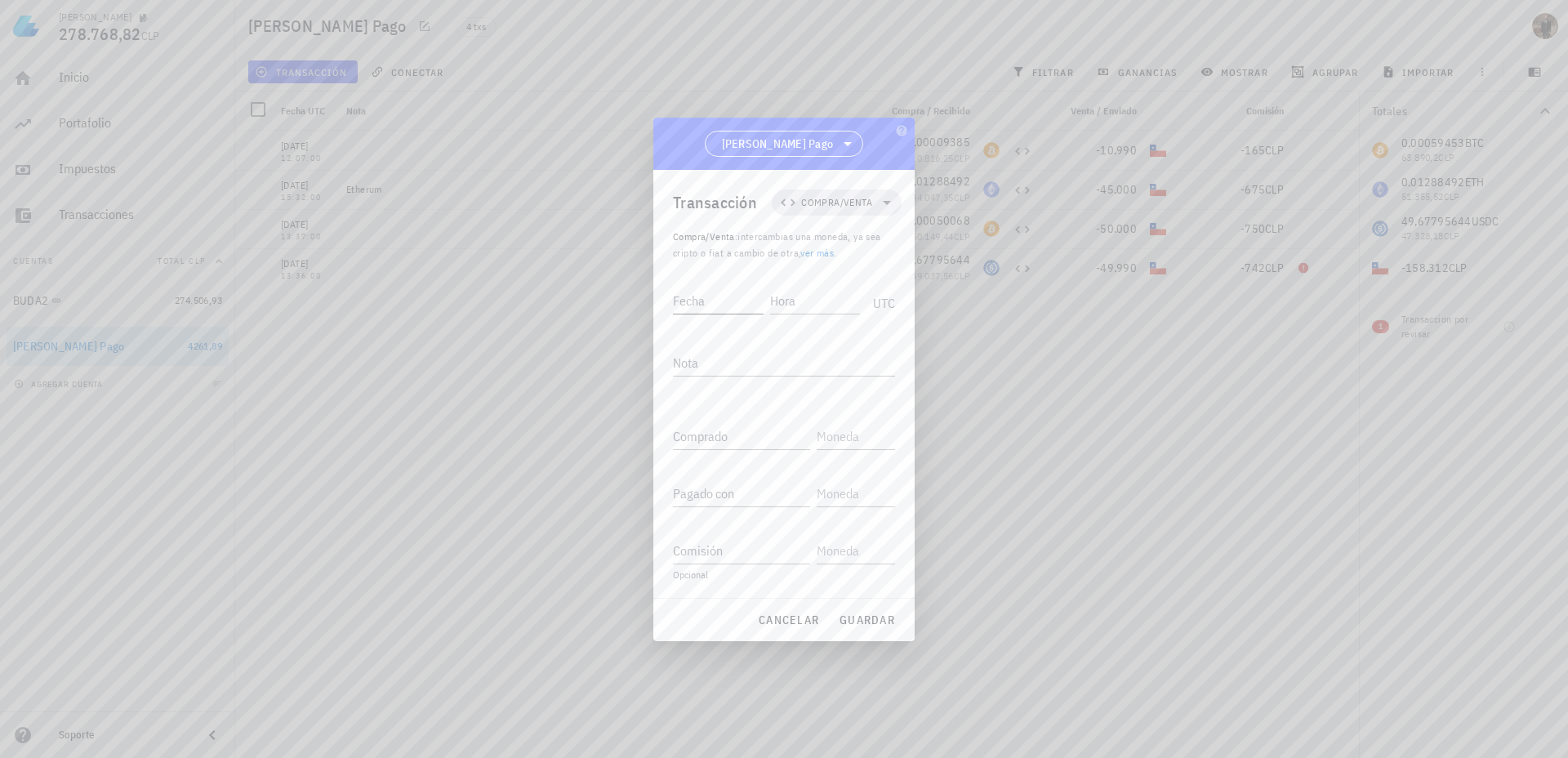
click at [699, 296] on div "Fecha" at bounding box center [718, 300] width 90 height 26
type input "[DATE]"
type input "15:32:00"
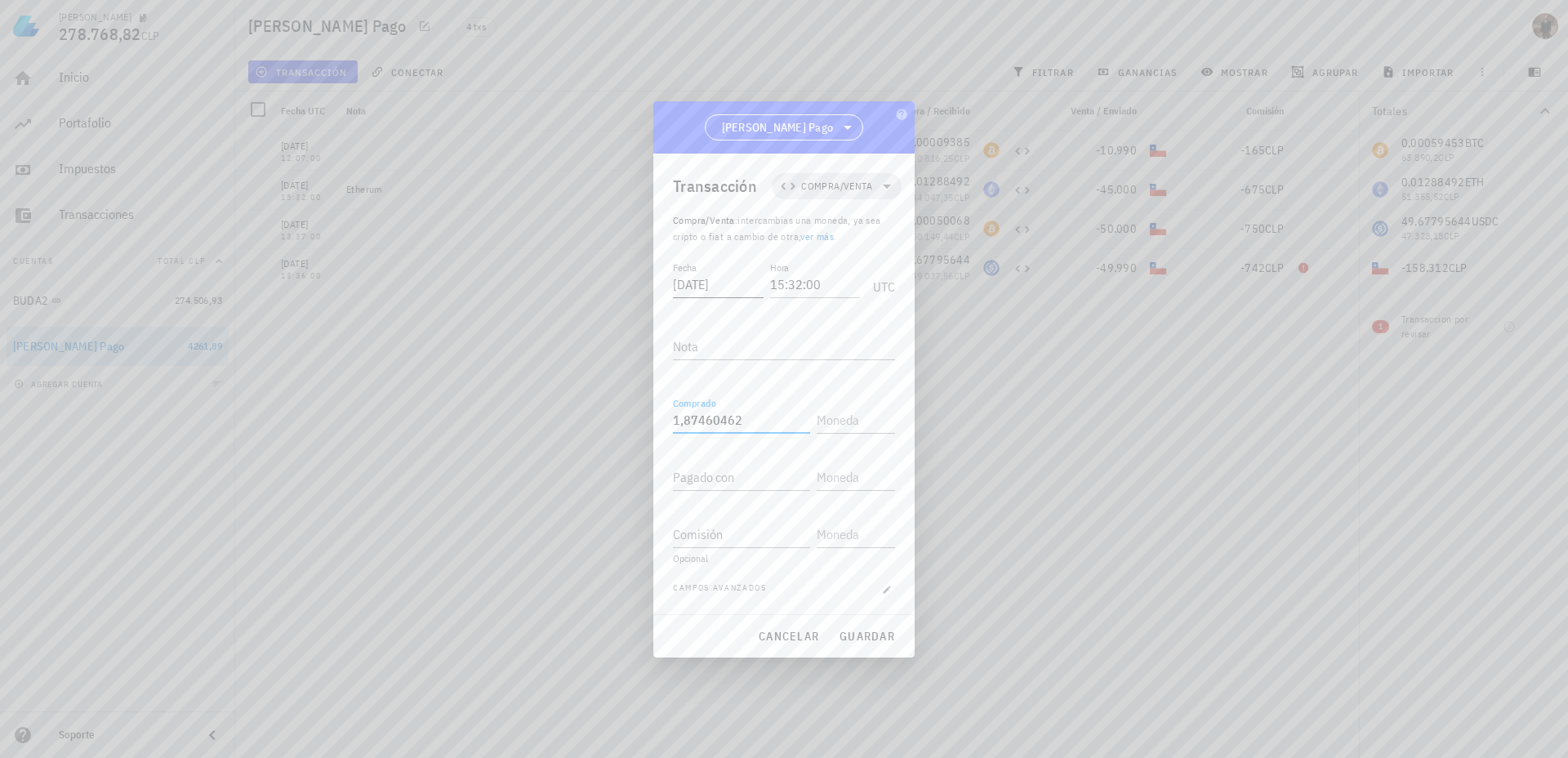
type input "1,87460462"
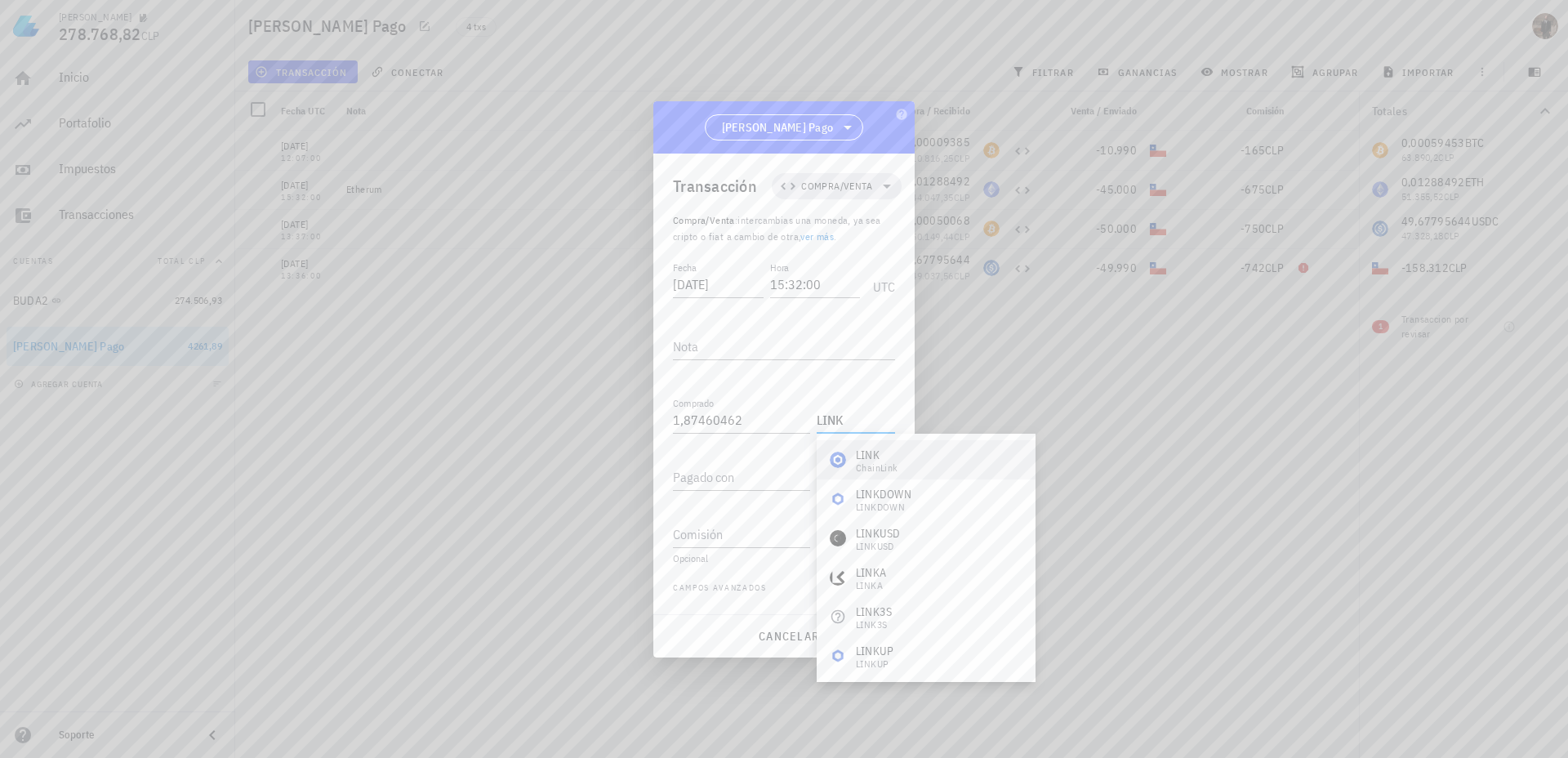
click at [877, 458] on div "LINK" at bounding box center [877, 456] width 43 height 17
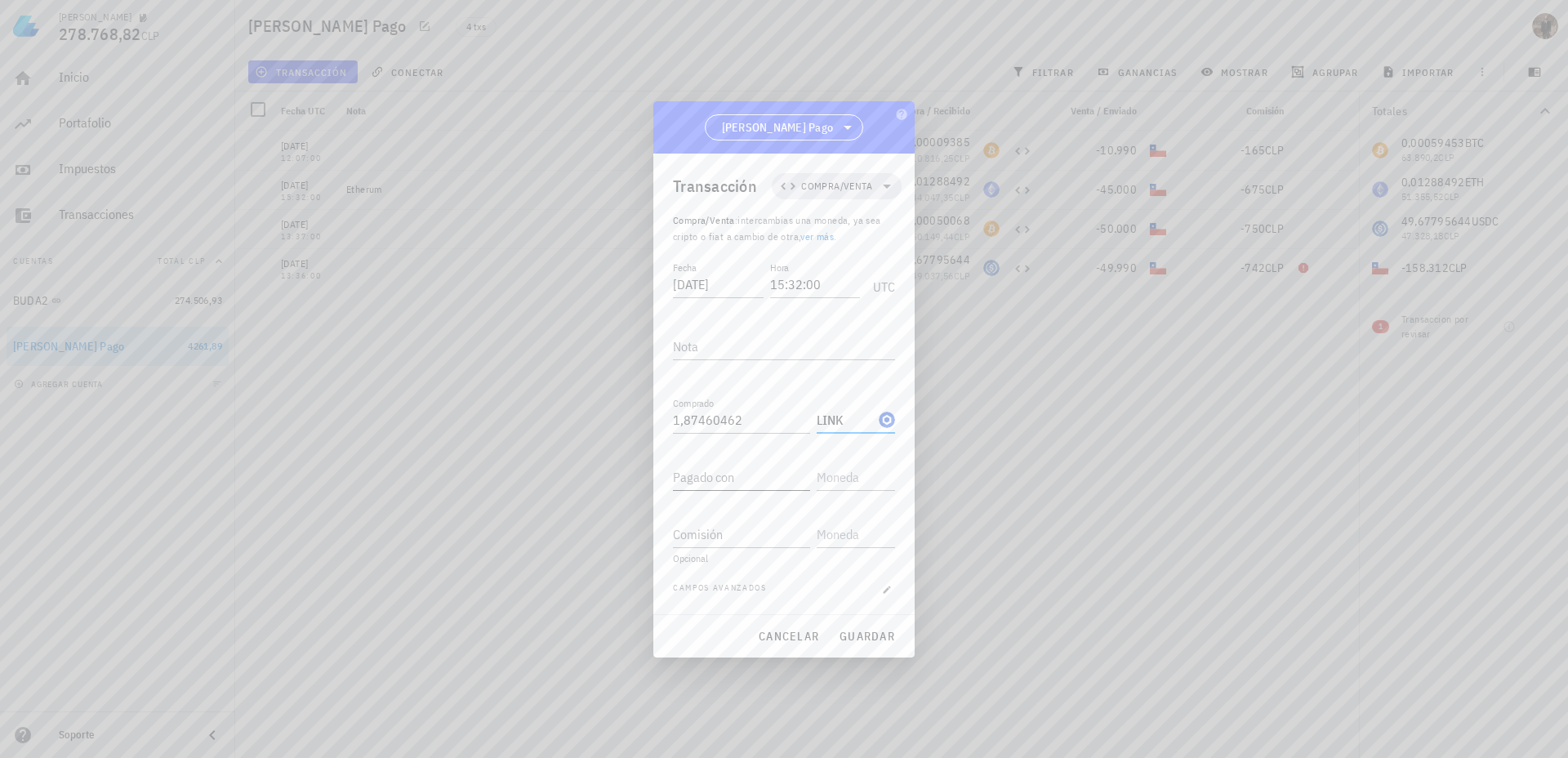
type input "LINK"
click at [736, 477] on input "Pagado con" at bounding box center [742, 477] width 137 height 26
type input "33.490"
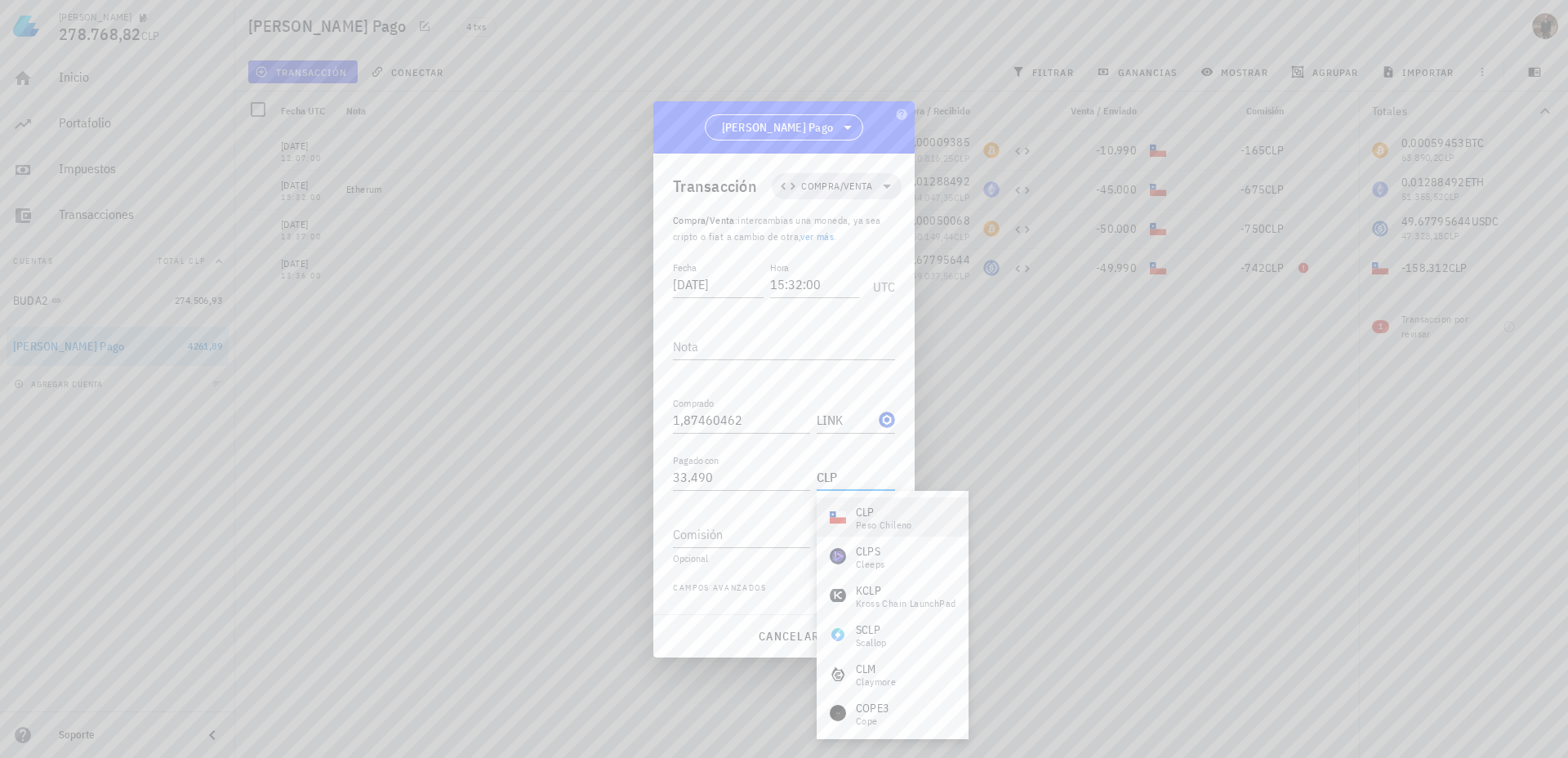
click at [930, 508] on div "CLP peso chileno" at bounding box center [892, 517] width 152 height 39
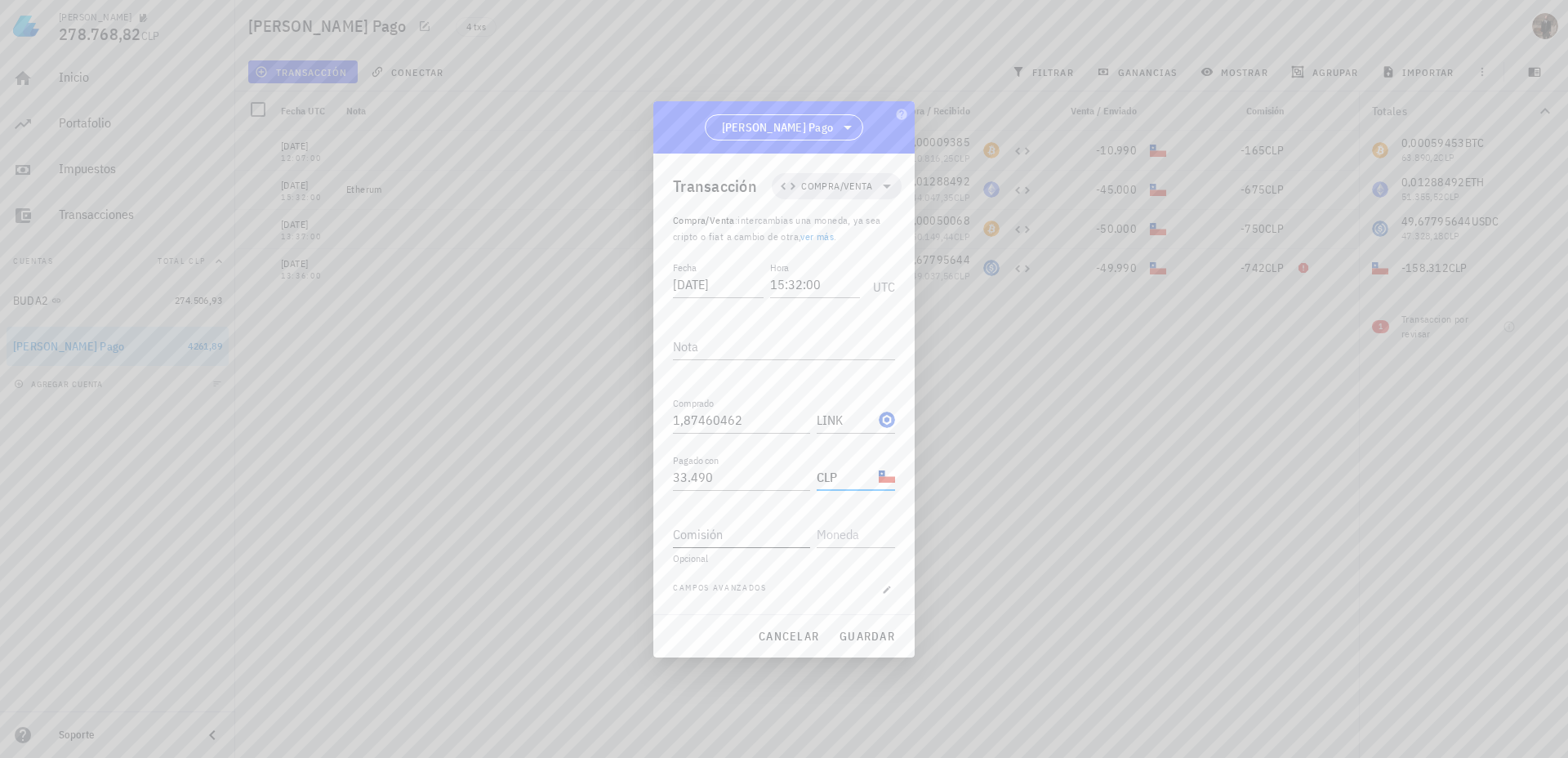
type input "CLP"
click at [746, 539] on input "Comisión" at bounding box center [742, 534] width 137 height 26
type input "510"
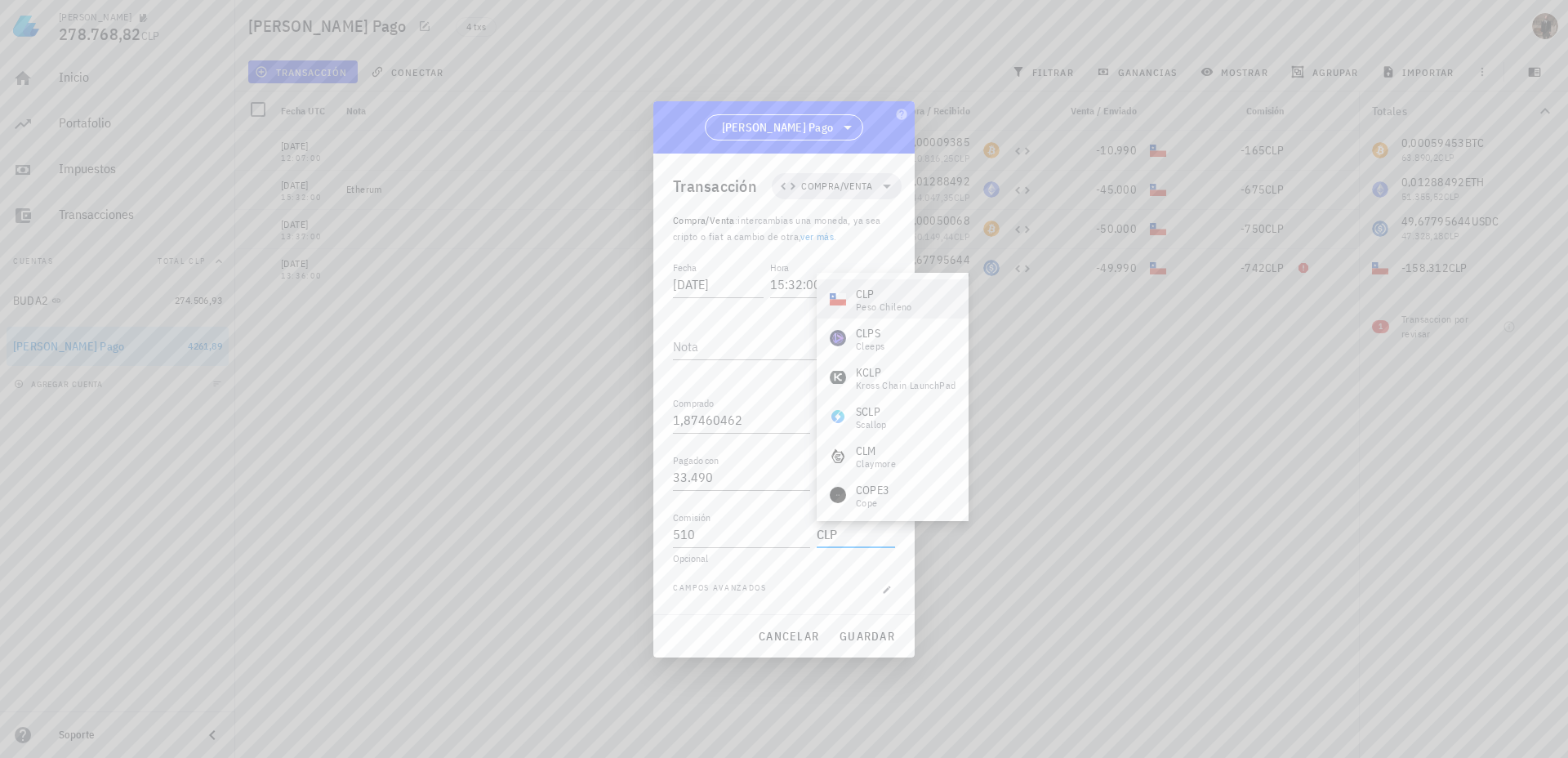
click at [918, 295] on div "CLP peso chileno" at bounding box center [892, 299] width 152 height 39
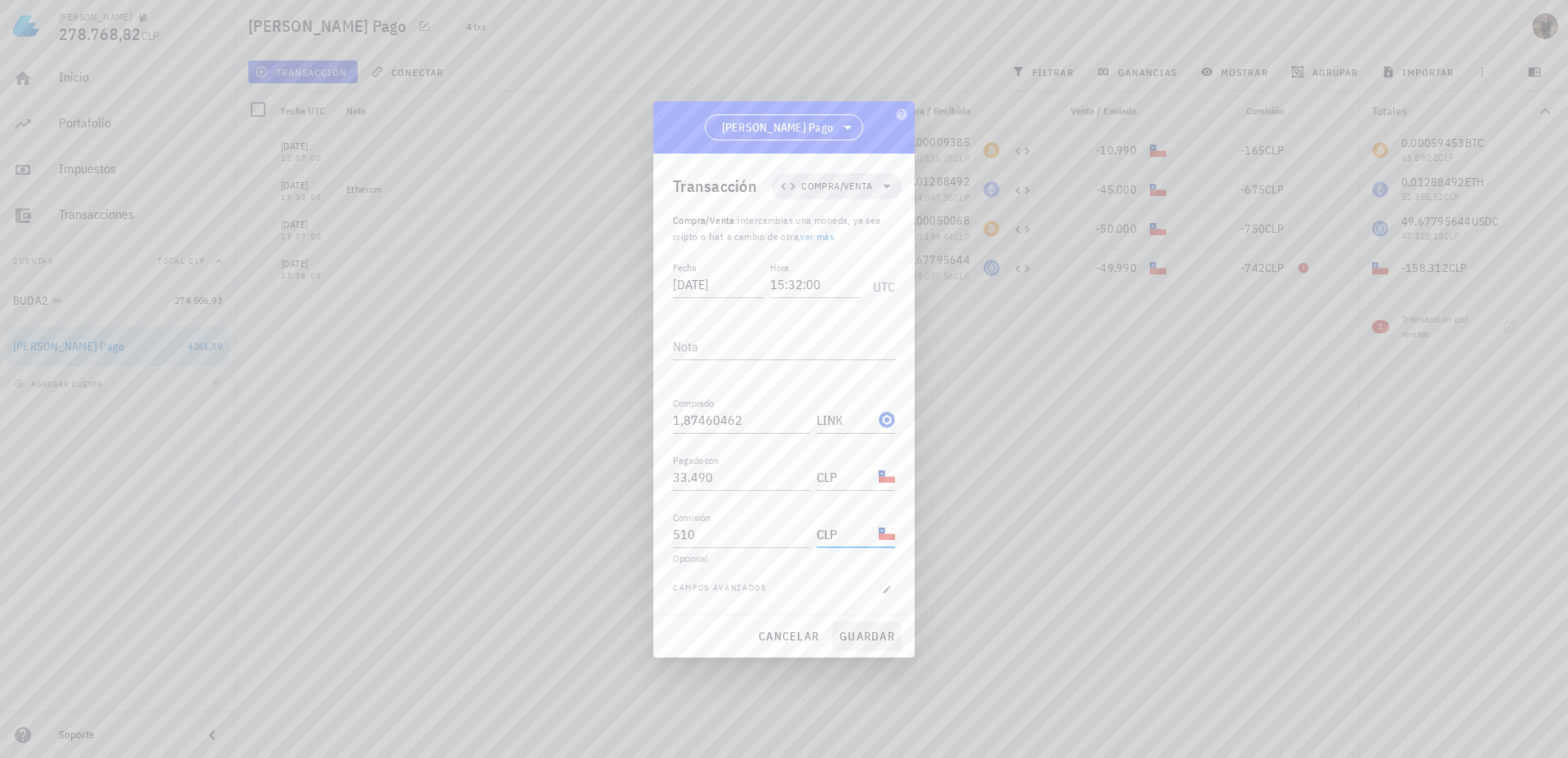
type input "CLP"
click at [887, 633] on span "guardar" at bounding box center [866, 637] width 56 height 15
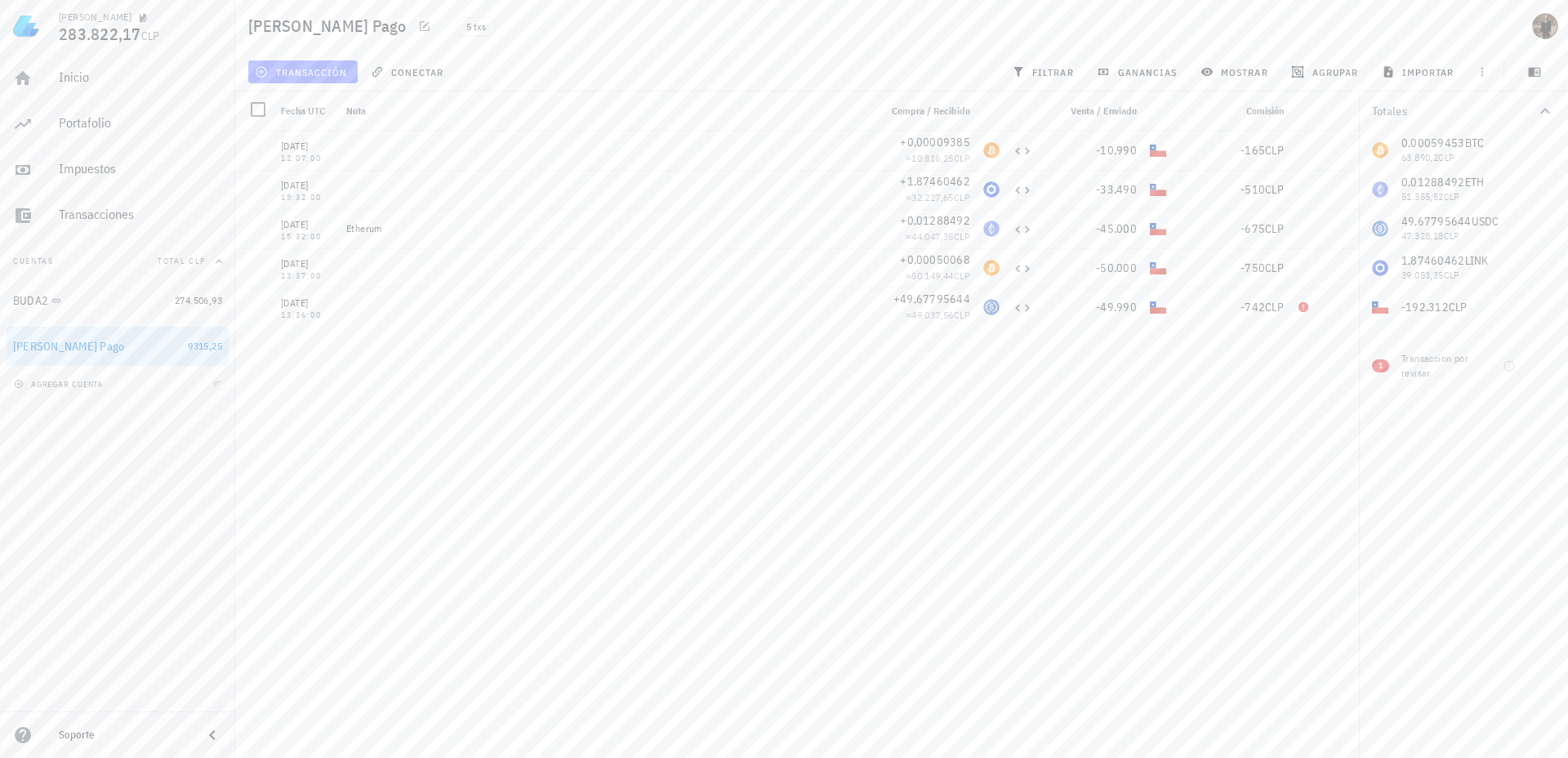
click at [302, 75] on span "transacción" at bounding box center [302, 72] width 89 height 13
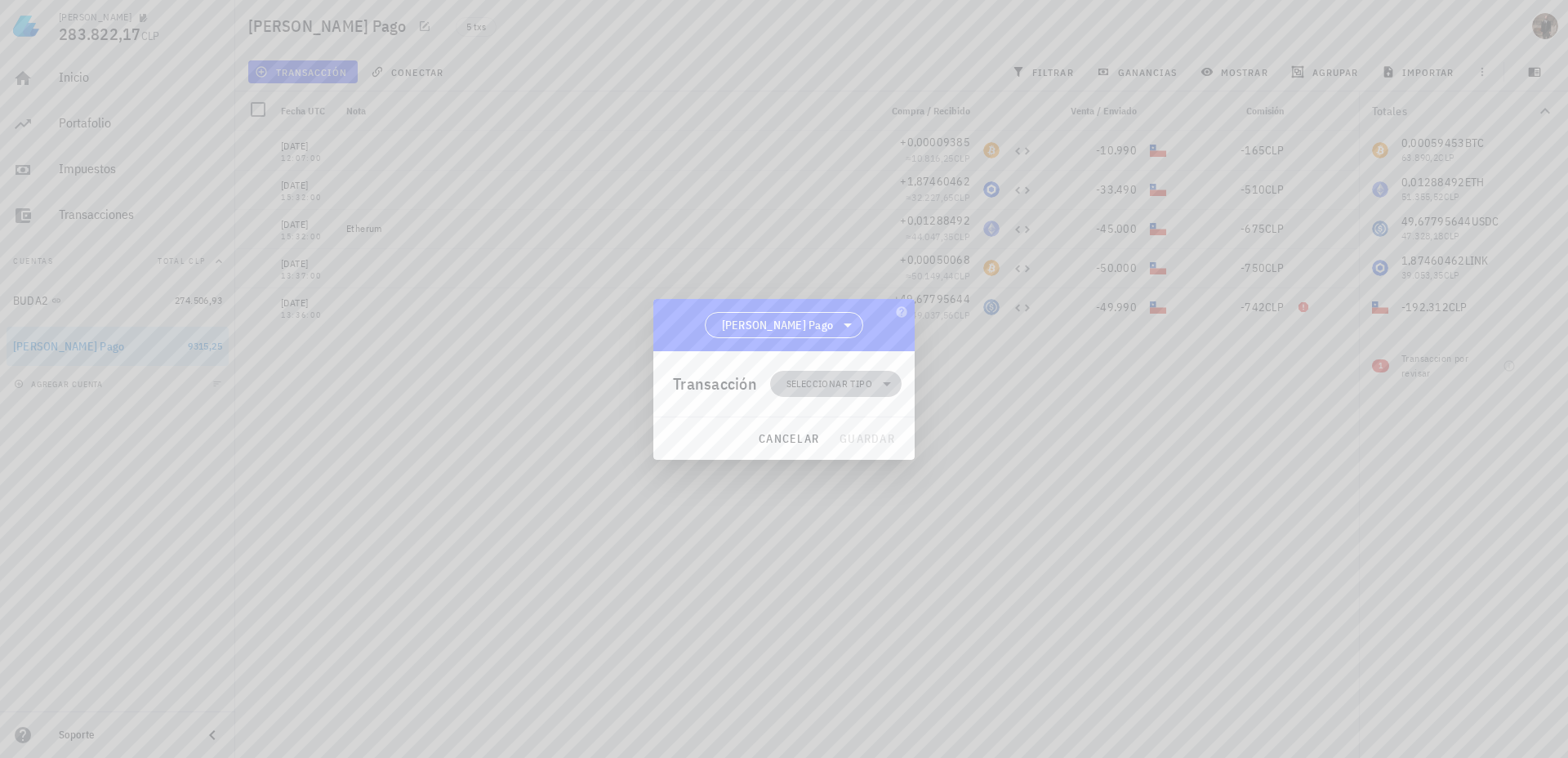
click at [810, 384] on span "Seleccionar tipo" at bounding box center [829, 384] width 85 height 17
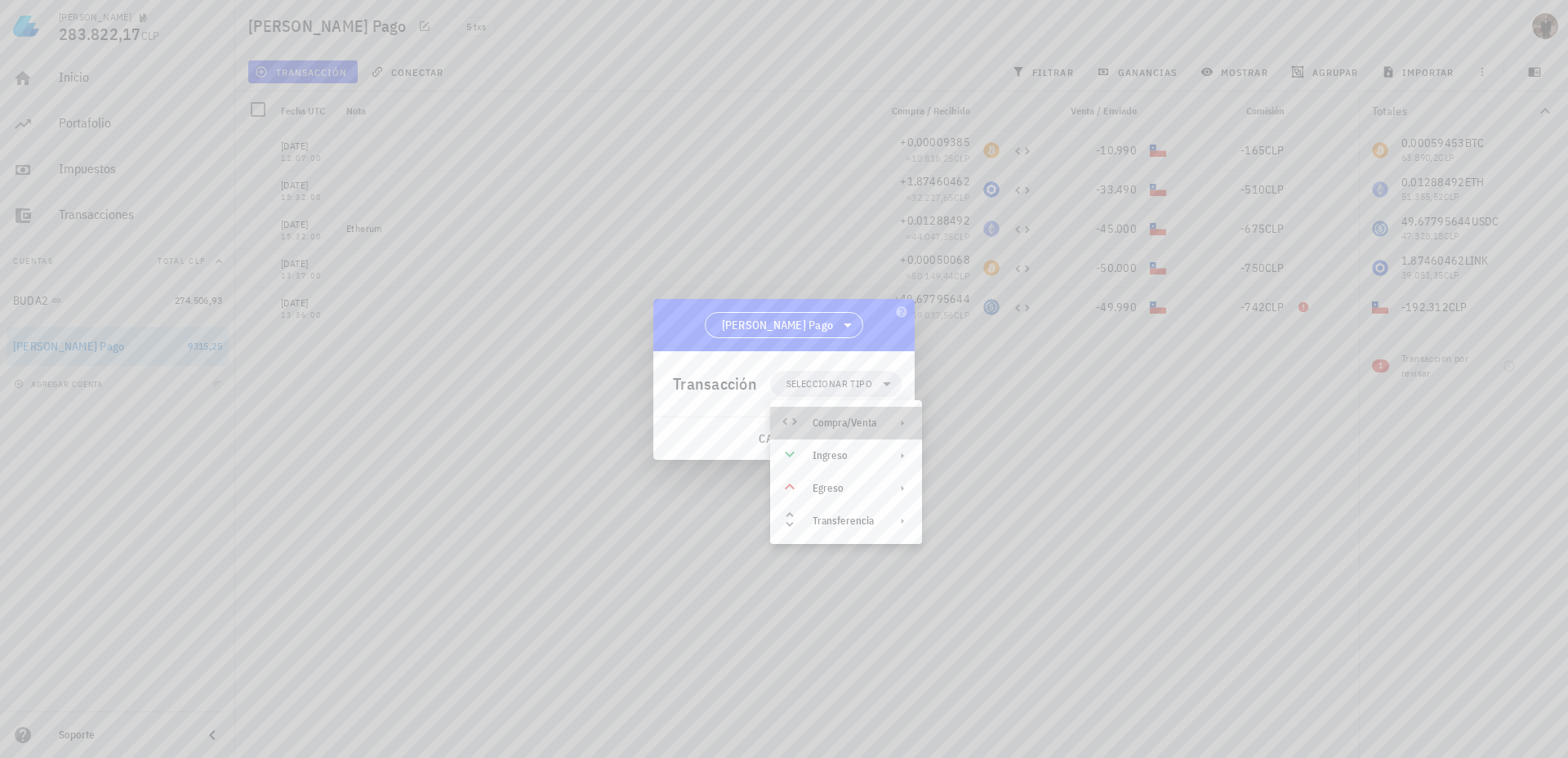
click at [828, 431] on div "Compra/Venta" at bounding box center [846, 423] width 152 height 33
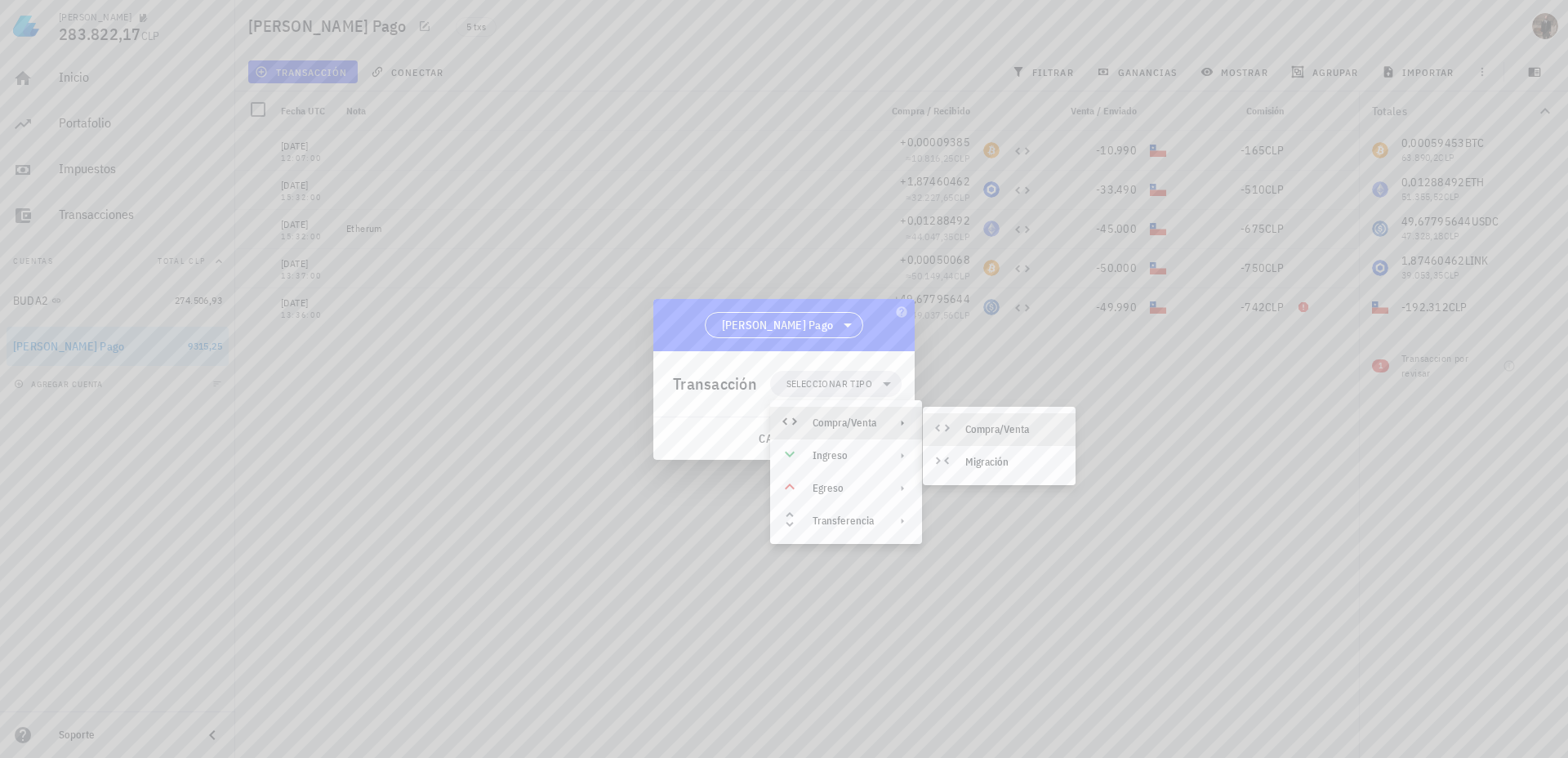
click at [956, 431] on div "Compra/Venta" at bounding box center [999, 430] width 152 height 33
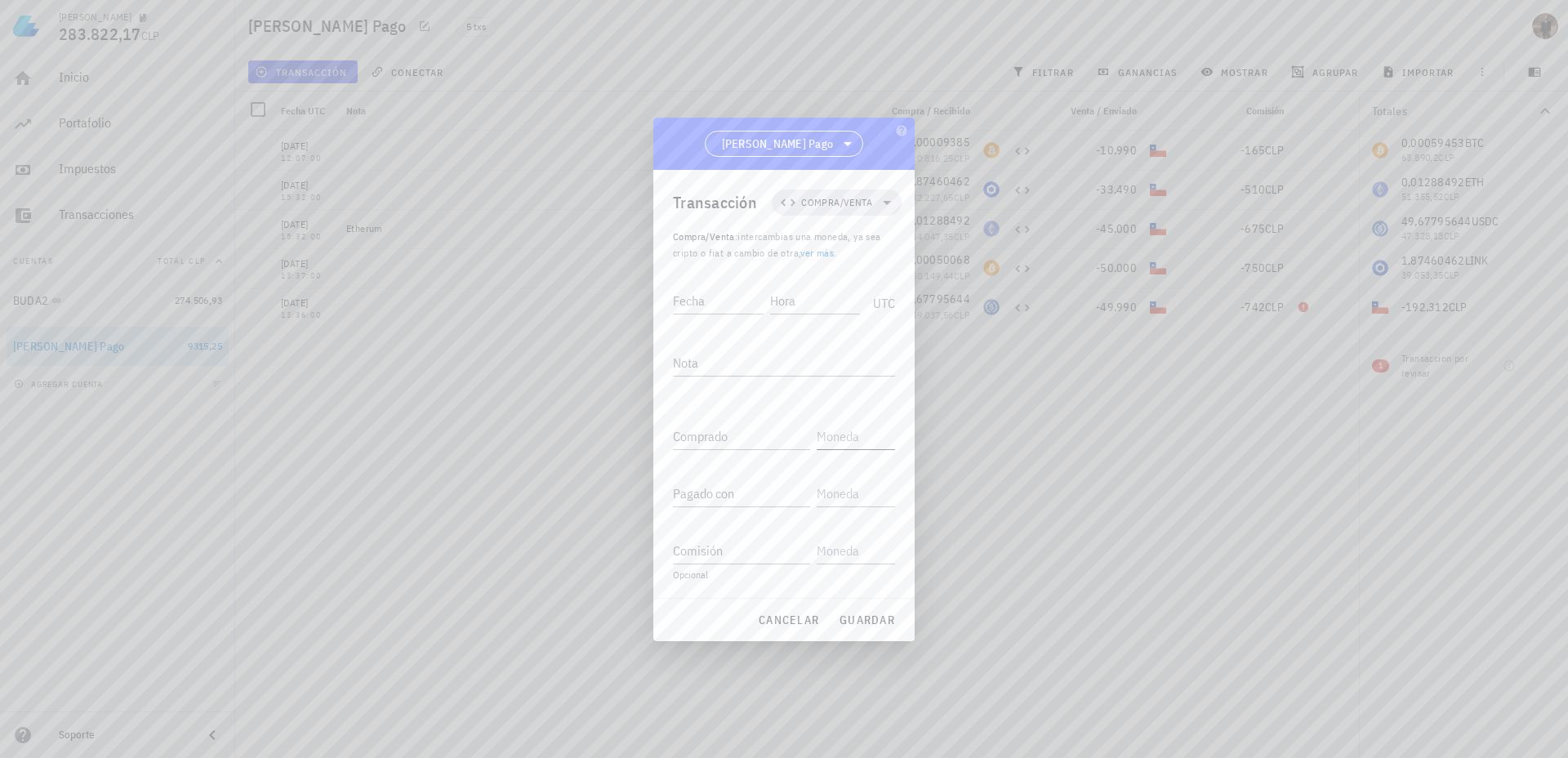
click at [851, 438] on input "text" at bounding box center [855, 436] width 75 height 26
click at [745, 302] on input "Fecha" at bounding box center [718, 300] width 90 height 26
type input "MELI DOLAR"
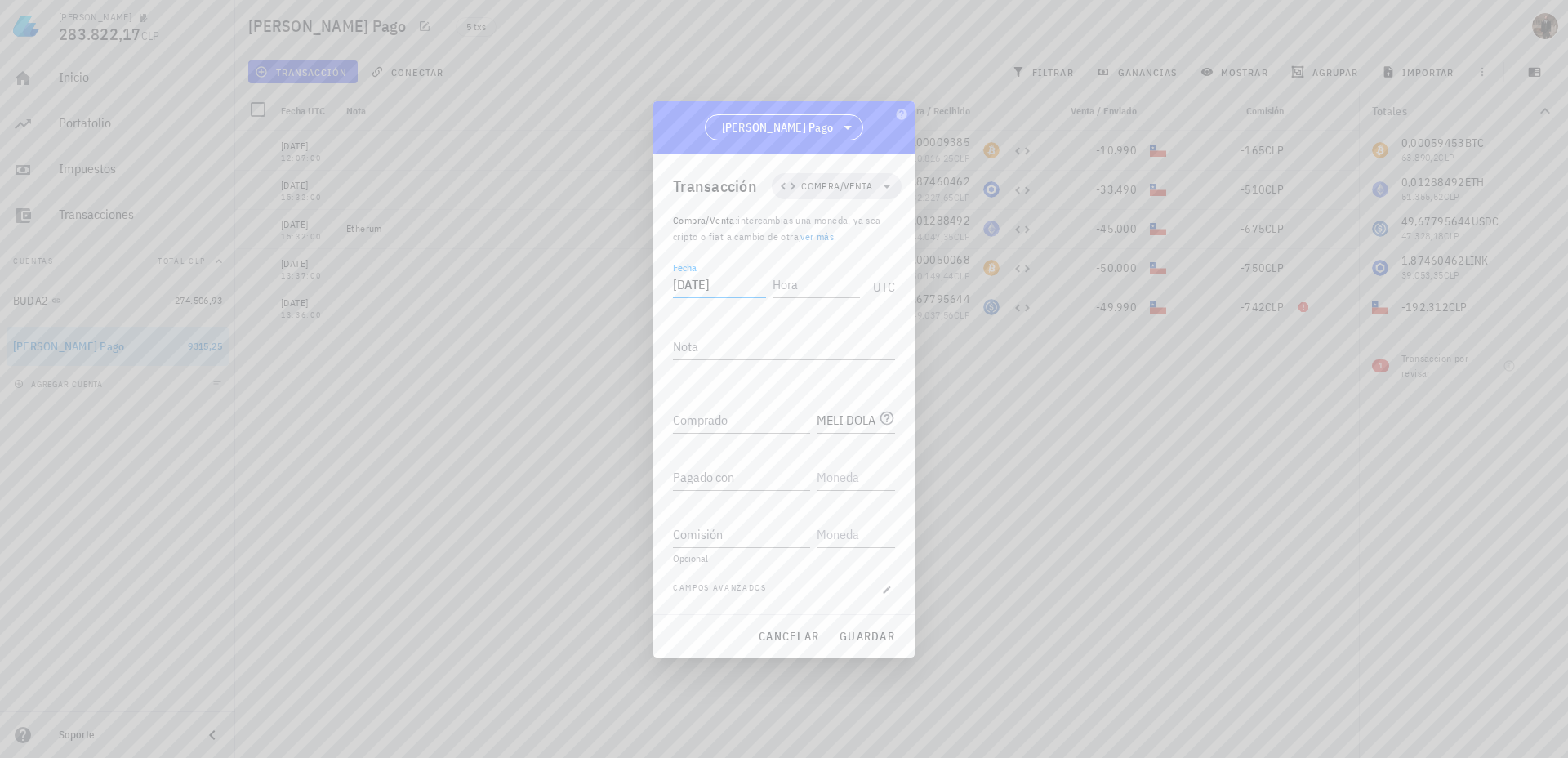
type input "[DATE]"
type input "15:33:00"
type input "0,1779931"
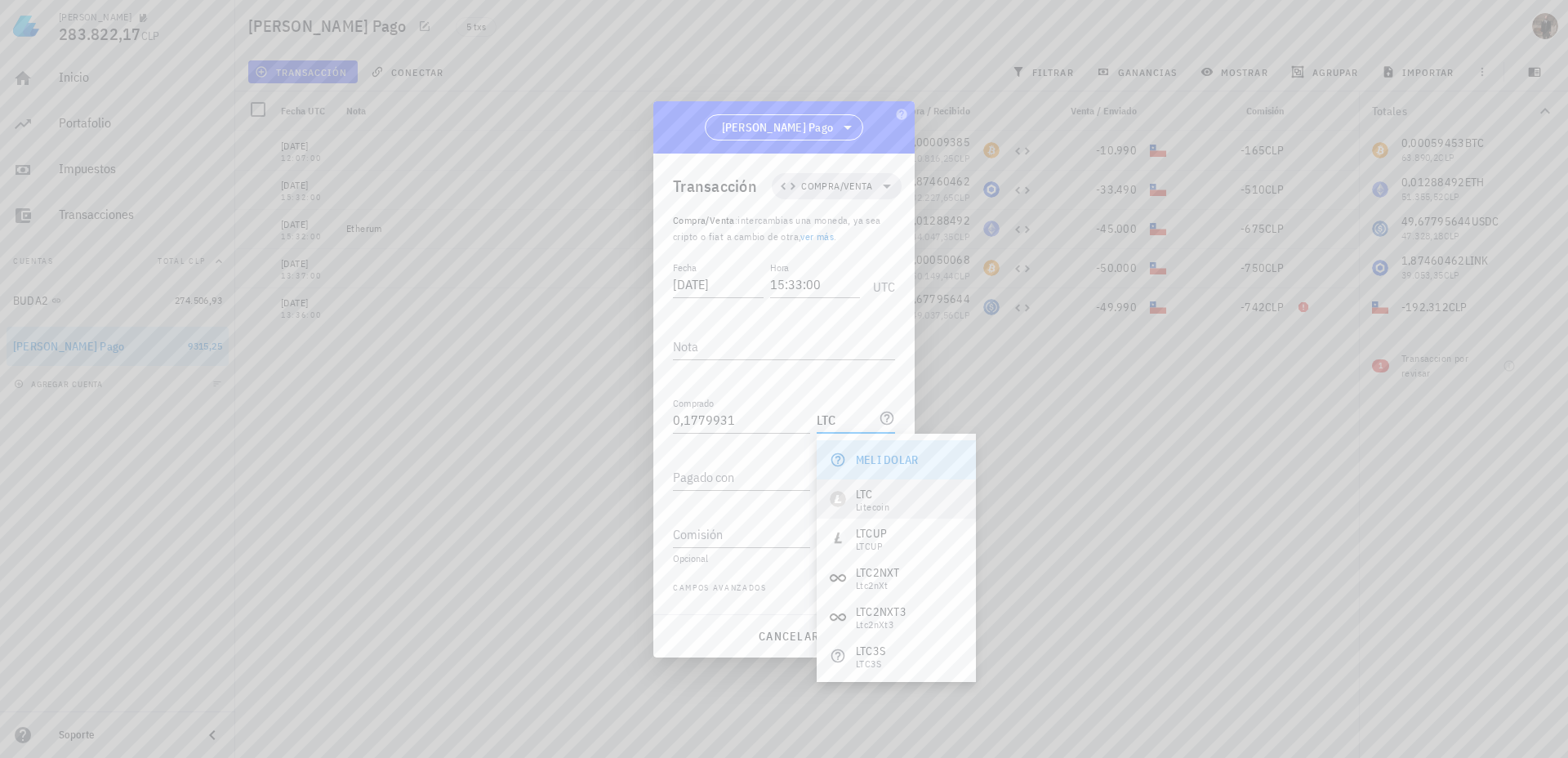
click at [896, 499] on div "LTC Litecoin" at bounding box center [897, 499] width 159 height 39
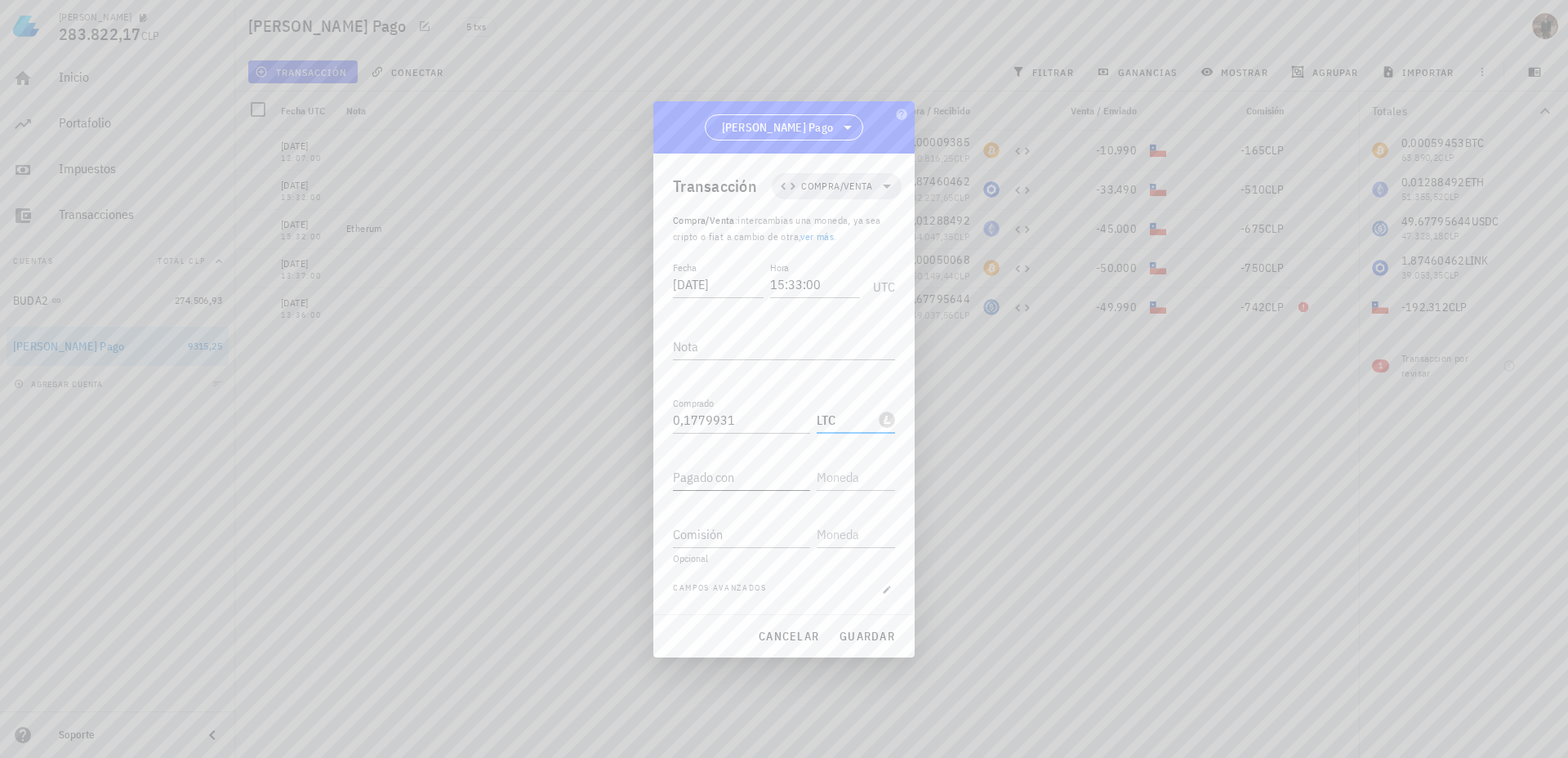
type input "LTC"
click at [768, 480] on input "Pagado con" at bounding box center [742, 477] width 137 height 26
type input "19.731"
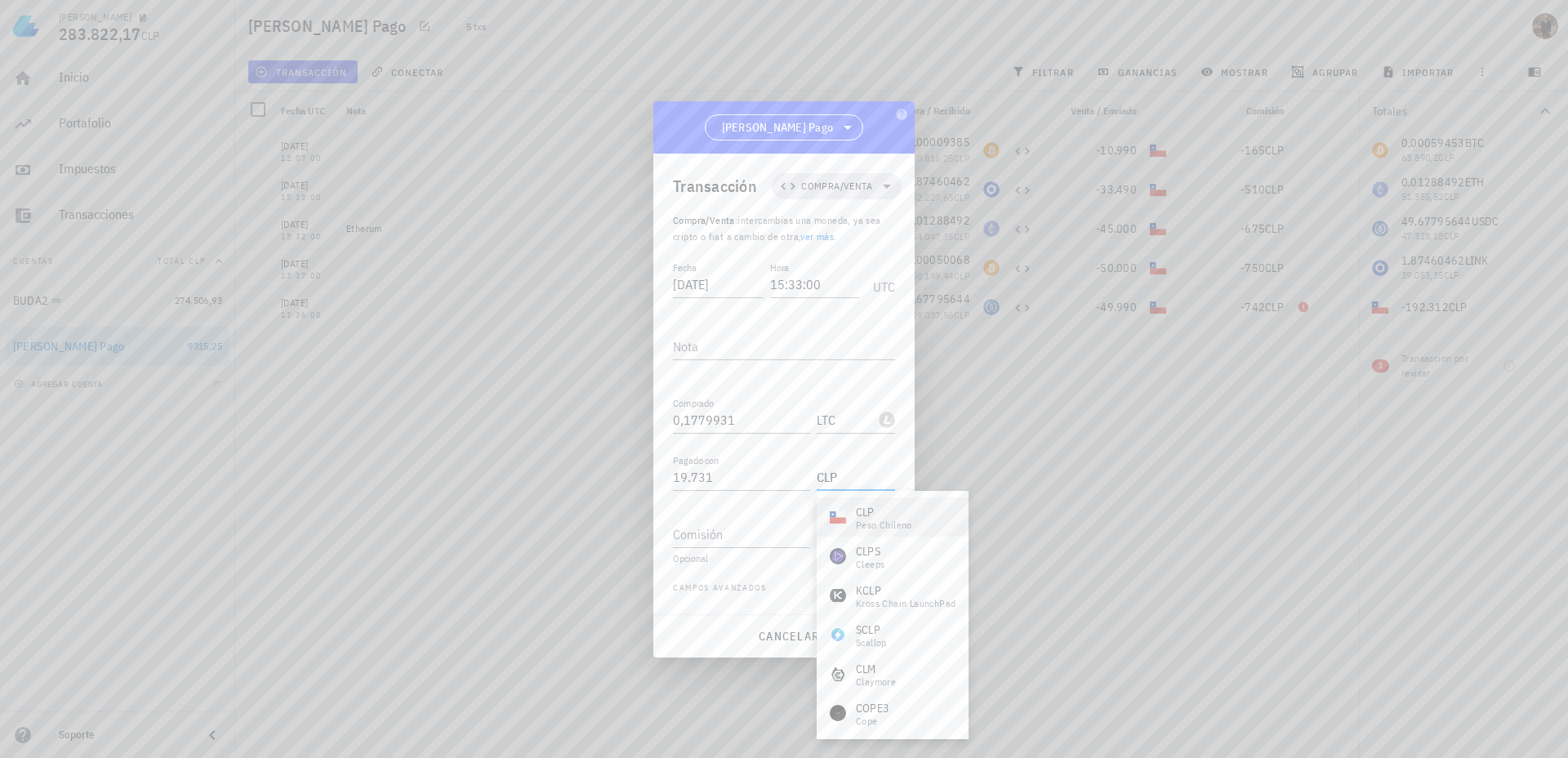
click at [952, 516] on div "CLP peso chileno" at bounding box center [892, 517] width 152 height 39
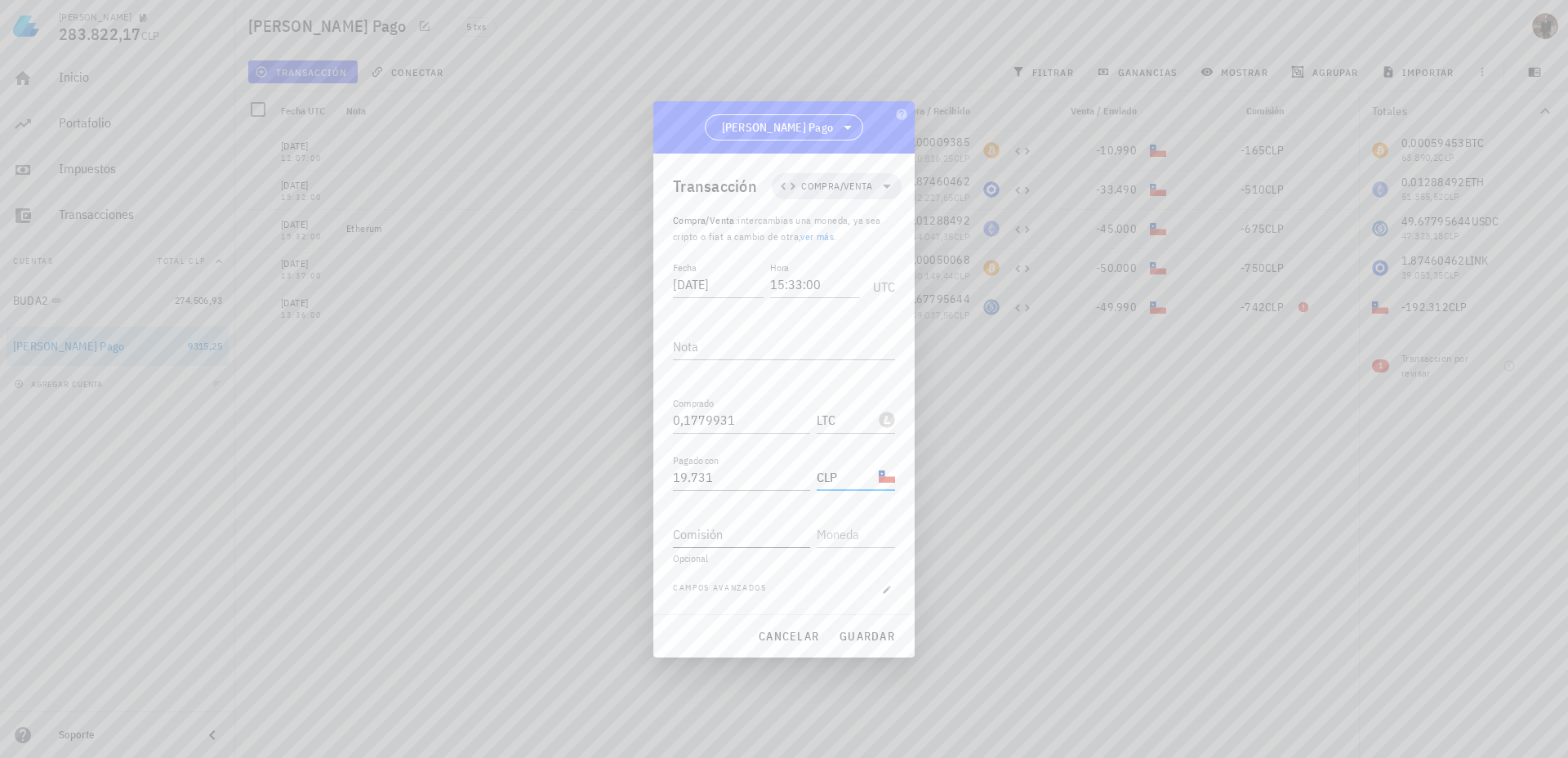
type input "CLP"
click at [731, 542] on input "Comisión" at bounding box center [742, 534] width 137 height 26
type input "296"
type input "L"
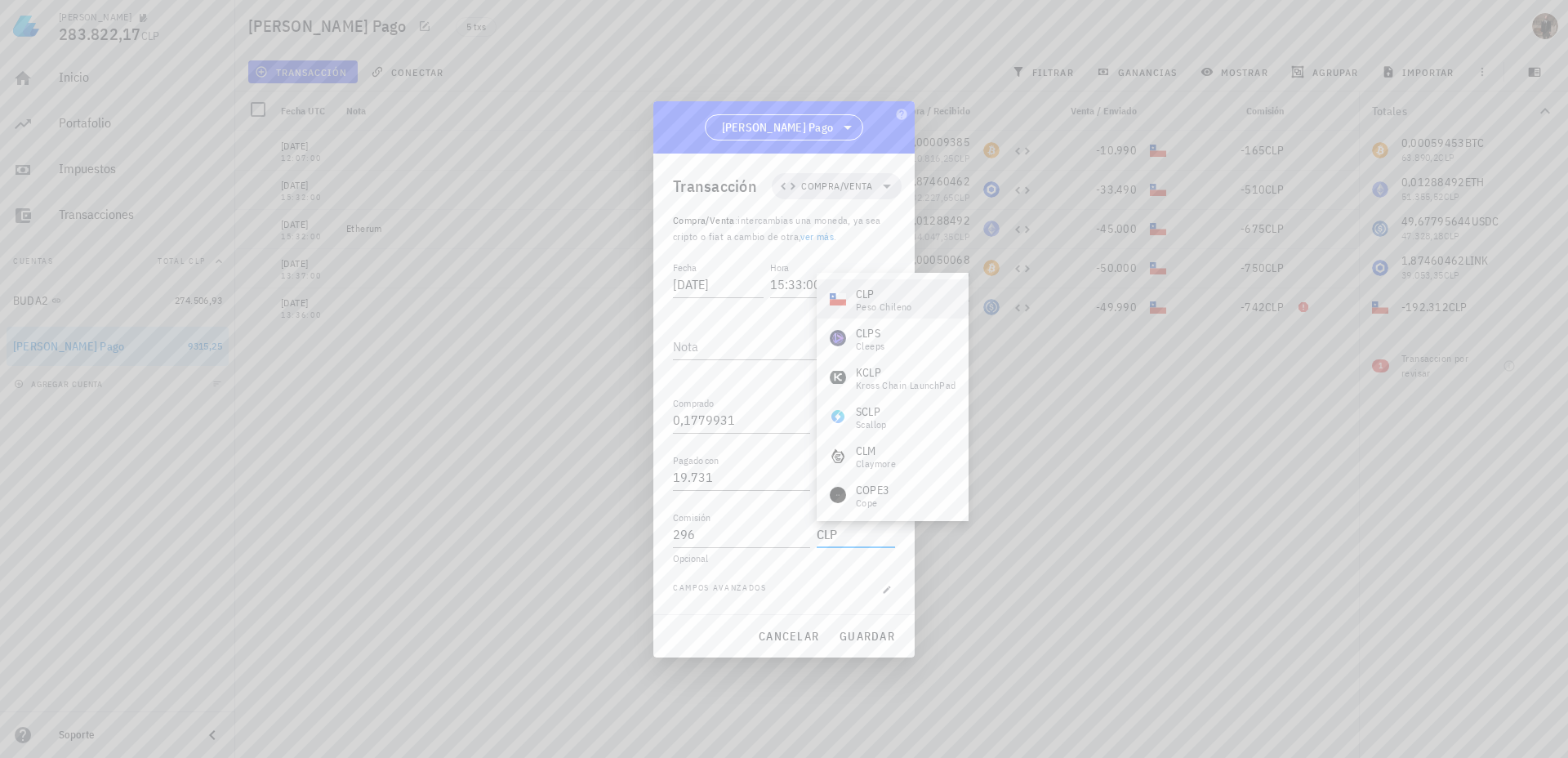
click at [843, 291] on div "CLP-icon" at bounding box center [838, 299] width 17 height 17
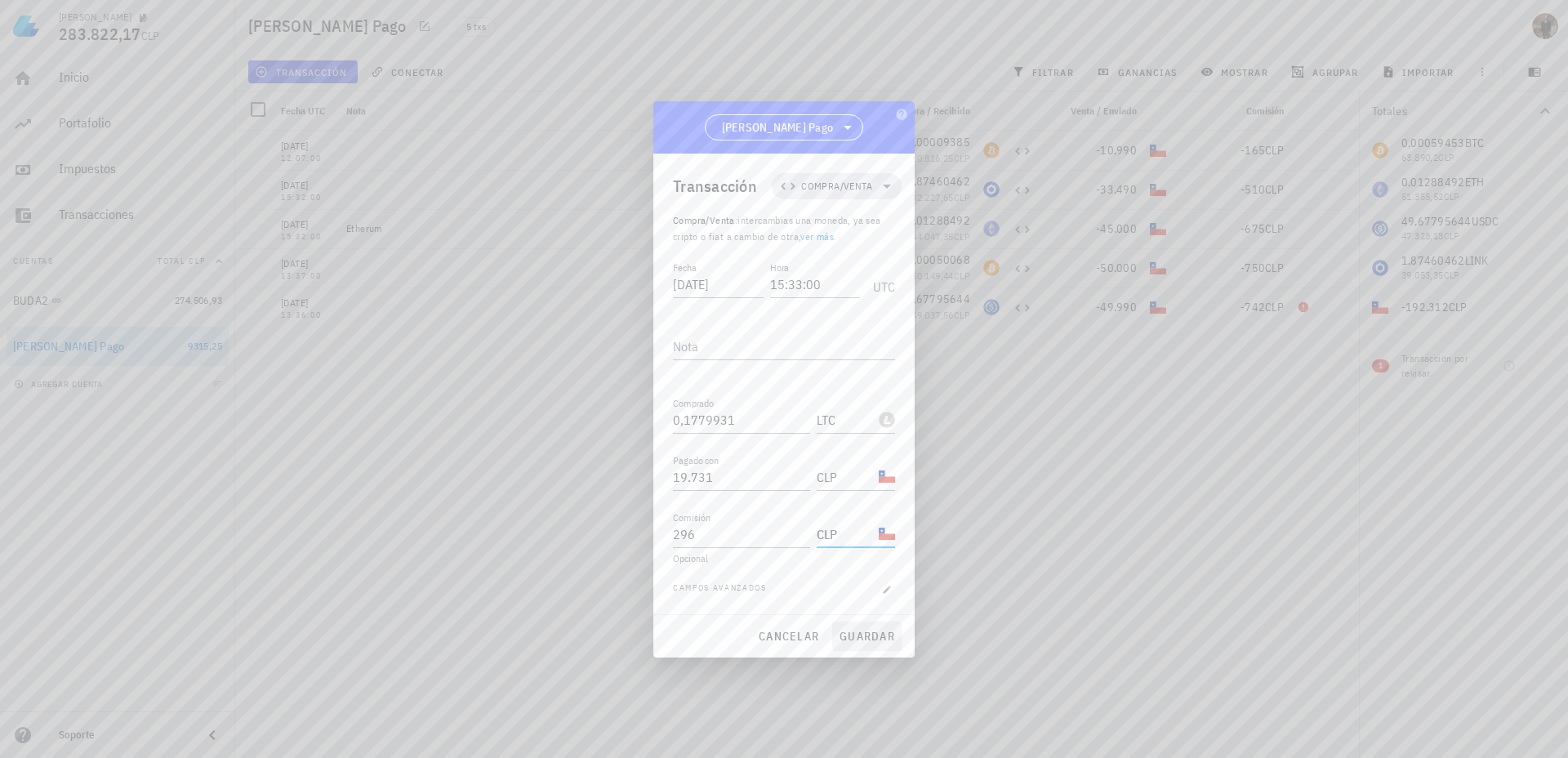
type input "CLP"
click at [863, 640] on span "guardar" at bounding box center [866, 637] width 56 height 15
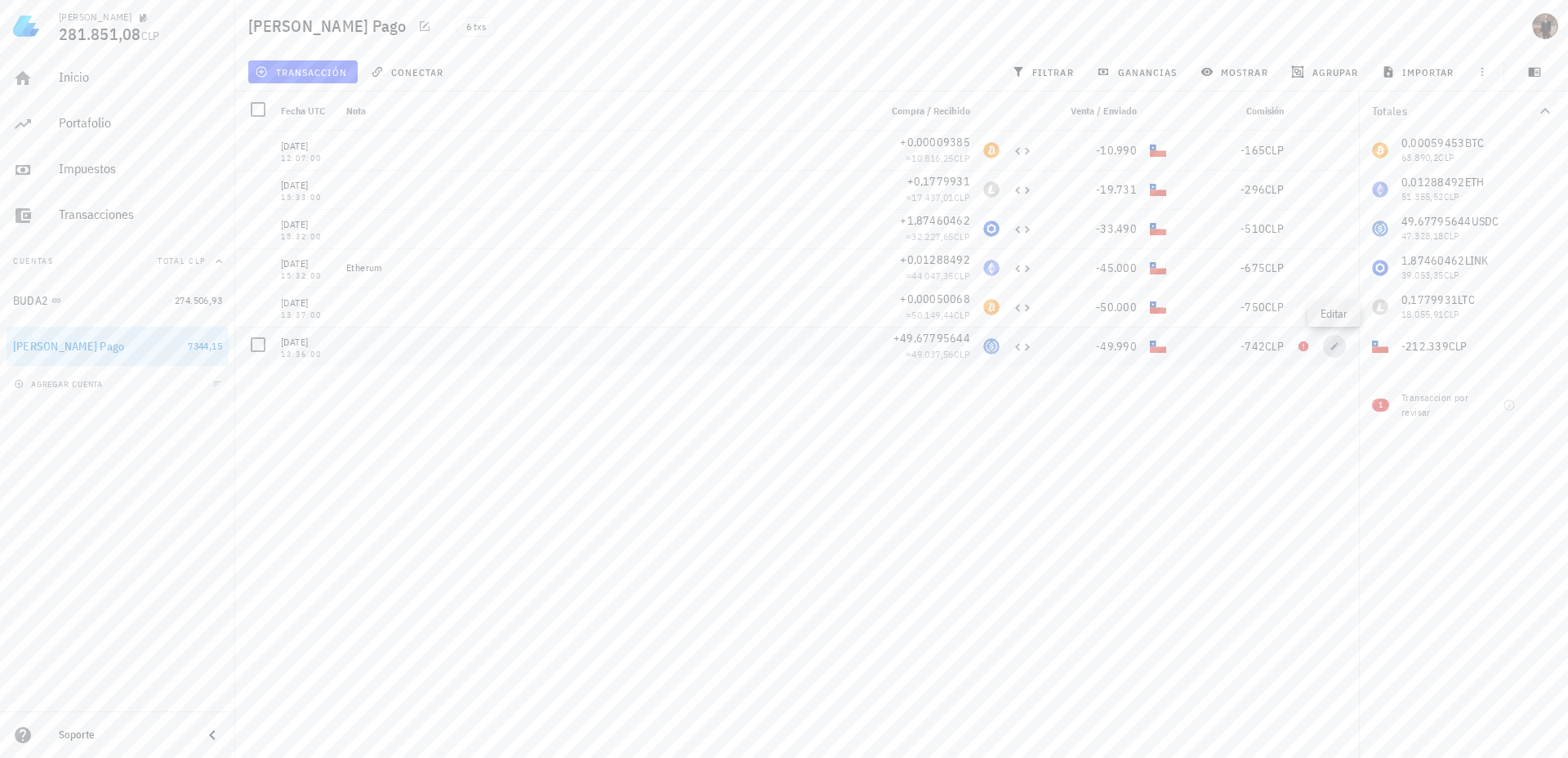
click at [1335, 348] on icon "button" at bounding box center [1334, 347] width 10 height 10
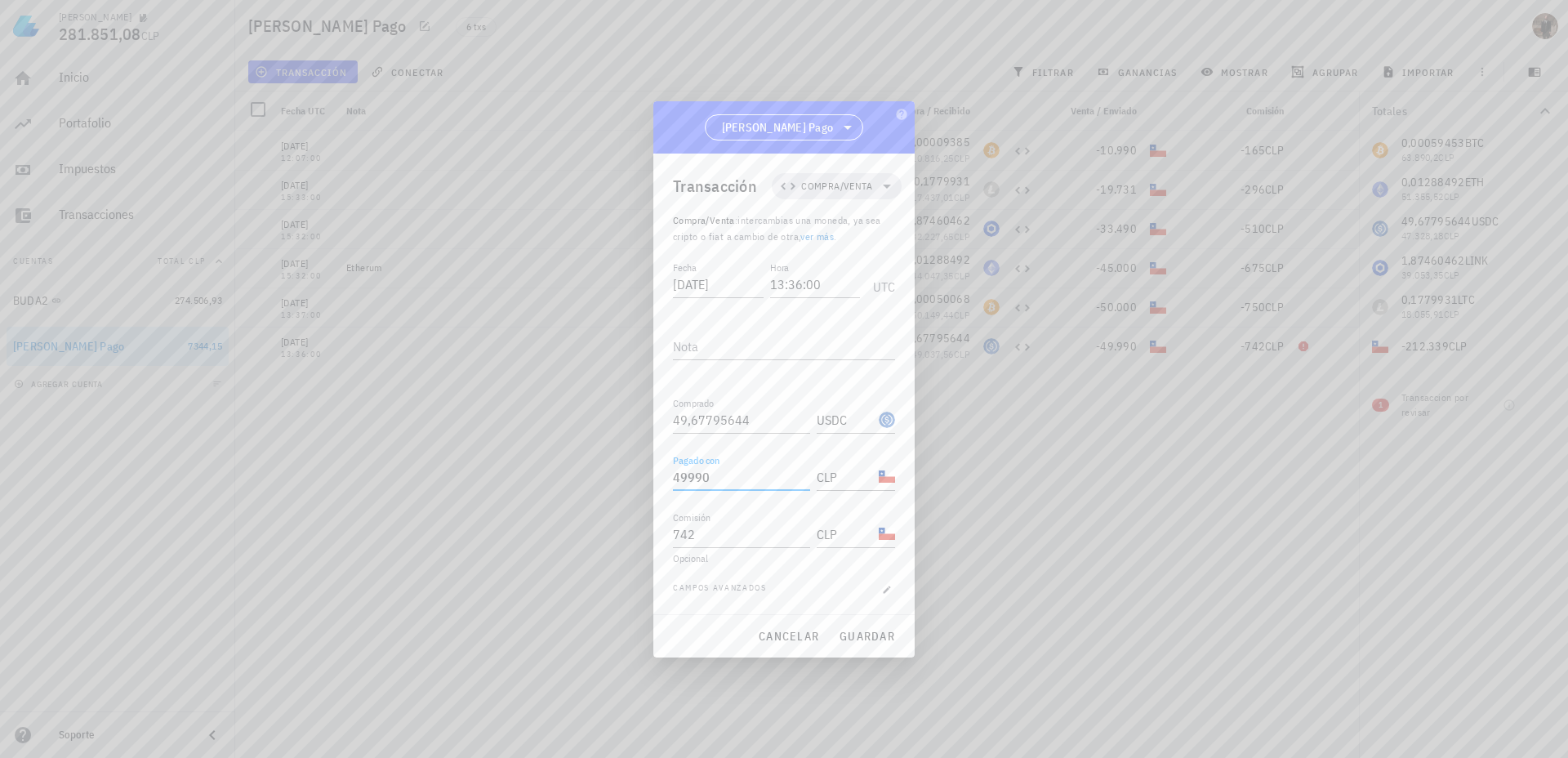
drag, startPoint x: 719, startPoint y: 478, endPoint x: 690, endPoint y: 479, distance: 29.0
click at [690, 479] on input "49990" at bounding box center [742, 477] width 137 height 26
click at [876, 632] on span "guardar" at bounding box center [866, 637] width 56 height 15
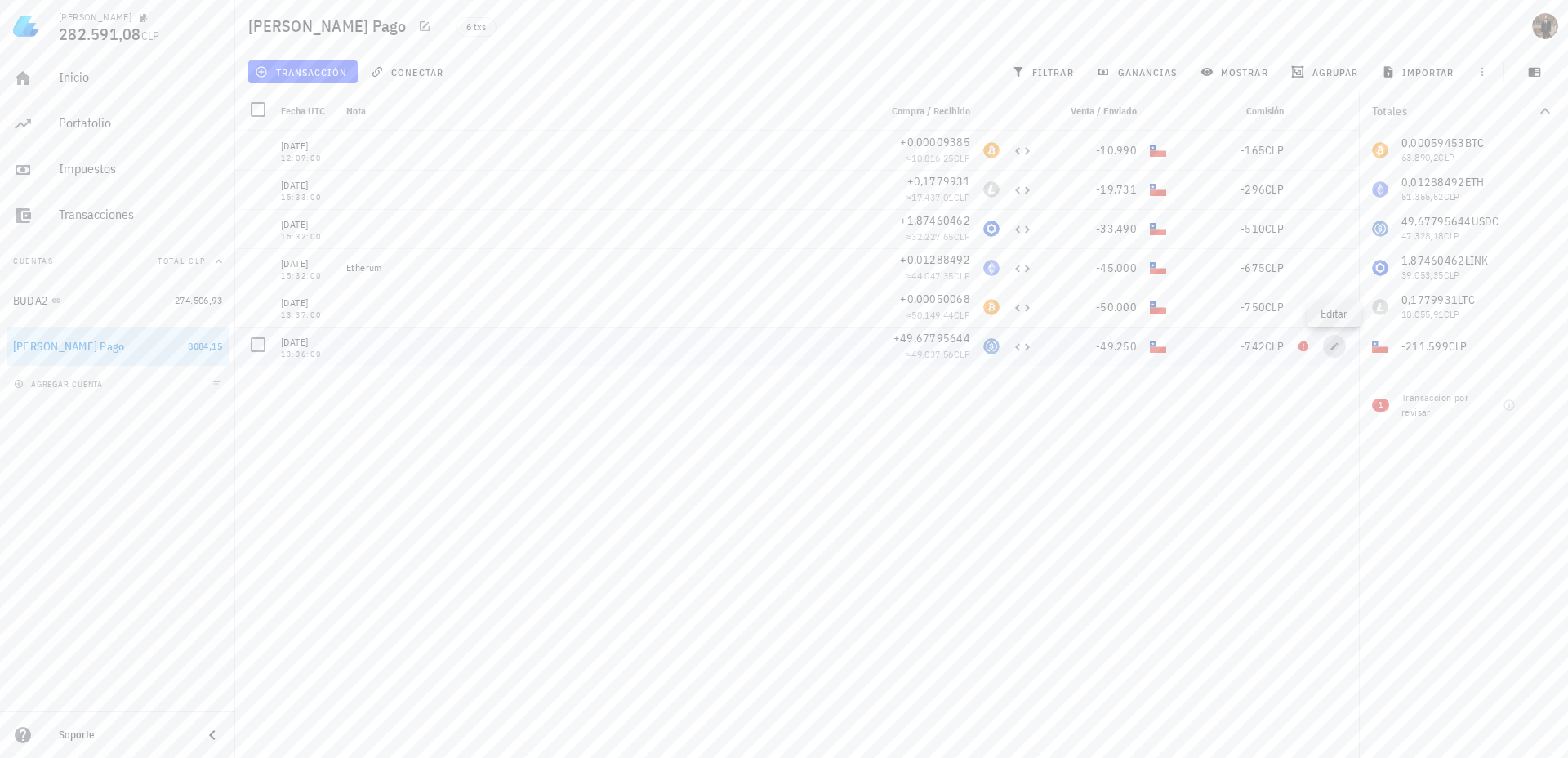
click at [1336, 344] on icon "button" at bounding box center [1334, 347] width 10 height 10
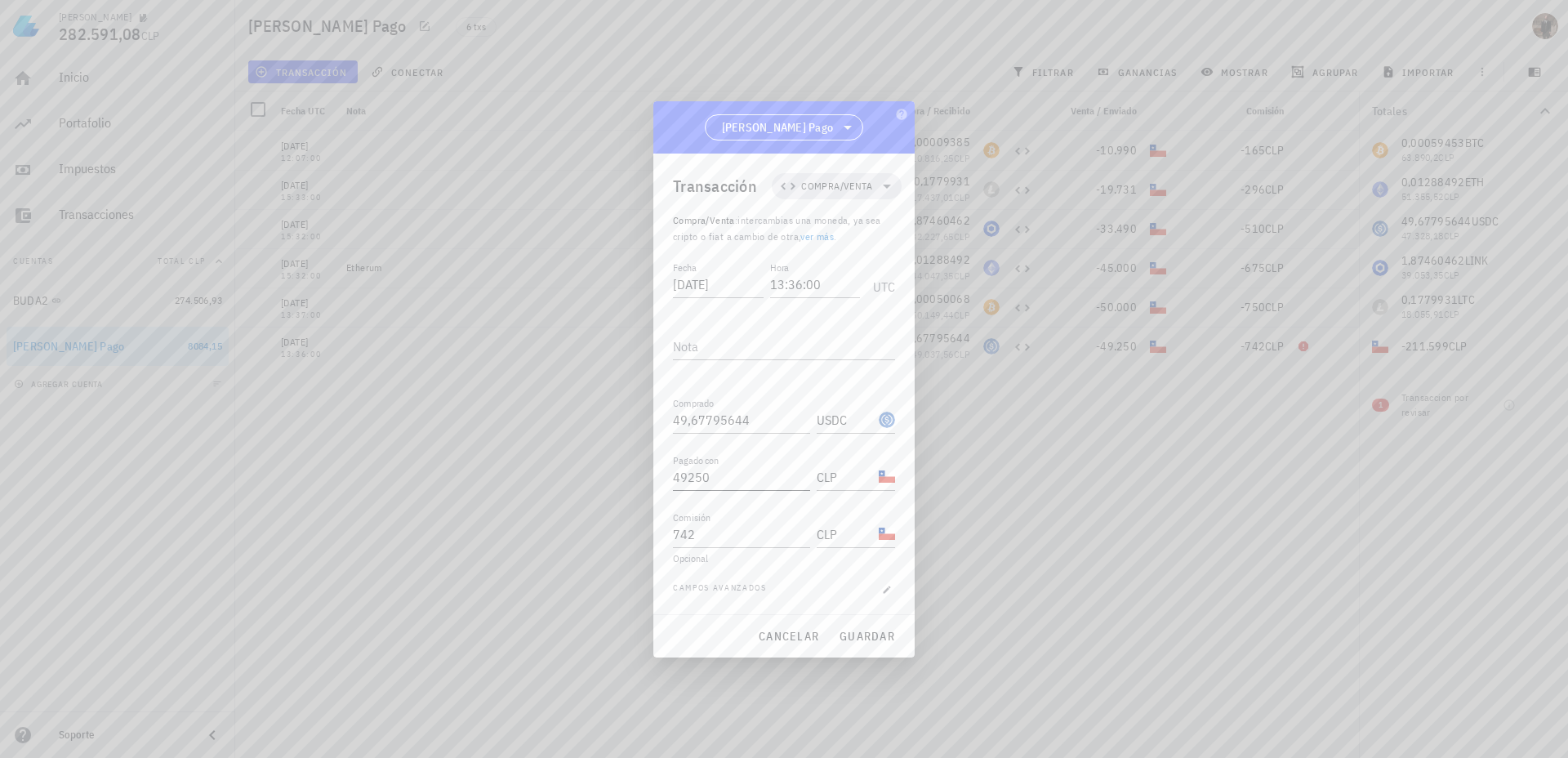
click at [686, 477] on input "49250" at bounding box center [742, 477] width 137 height 26
click at [888, 640] on span "guardar" at bounding box center [866, 637] width 56 height 15
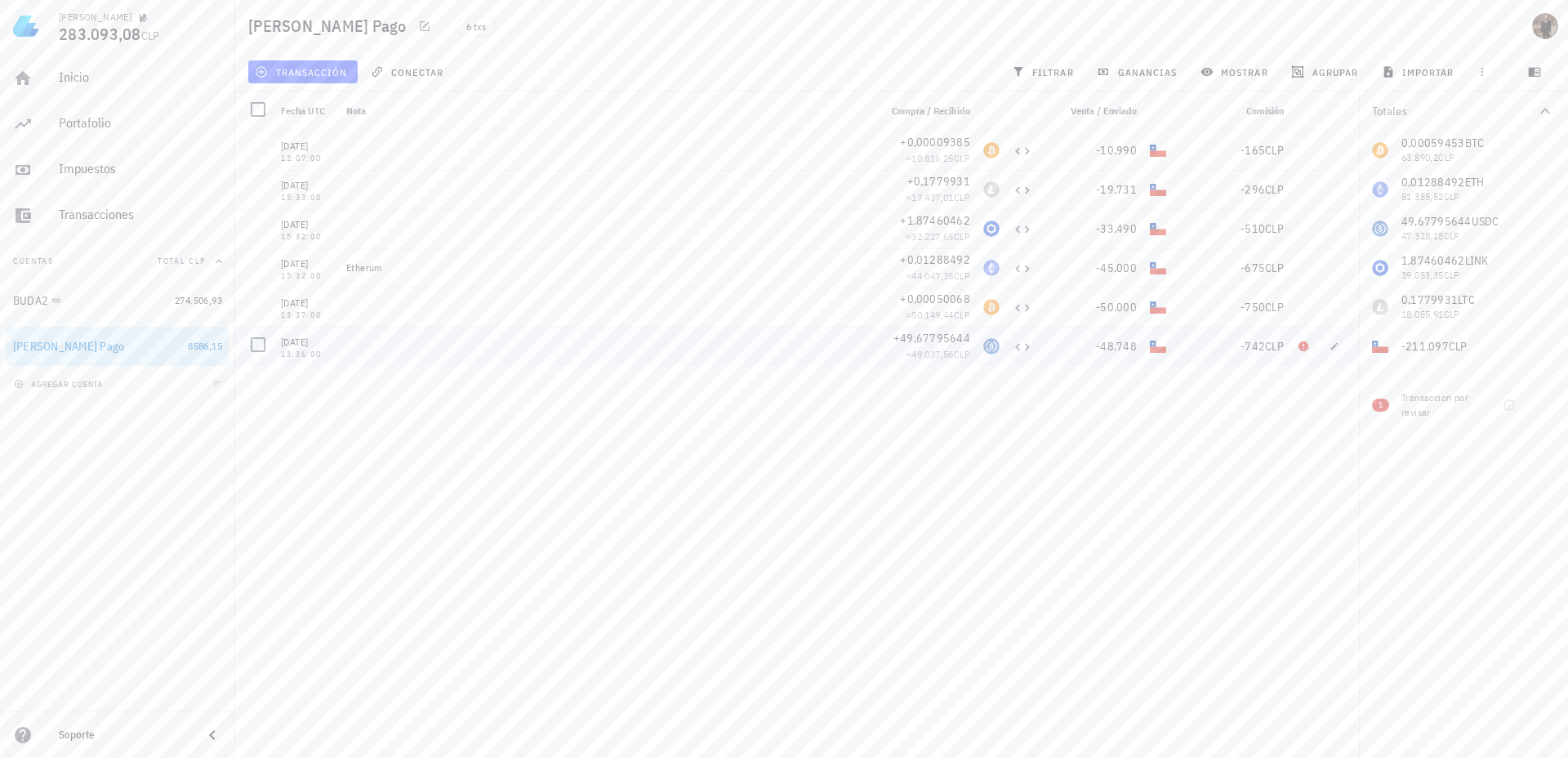
click at [1236, 350] on div "-742 CLP" at bounding box center [1231, 347] width 105 height 17
click at [1338, 347] on icon "button" at bounding box center [1334, 347] width 10 height 10
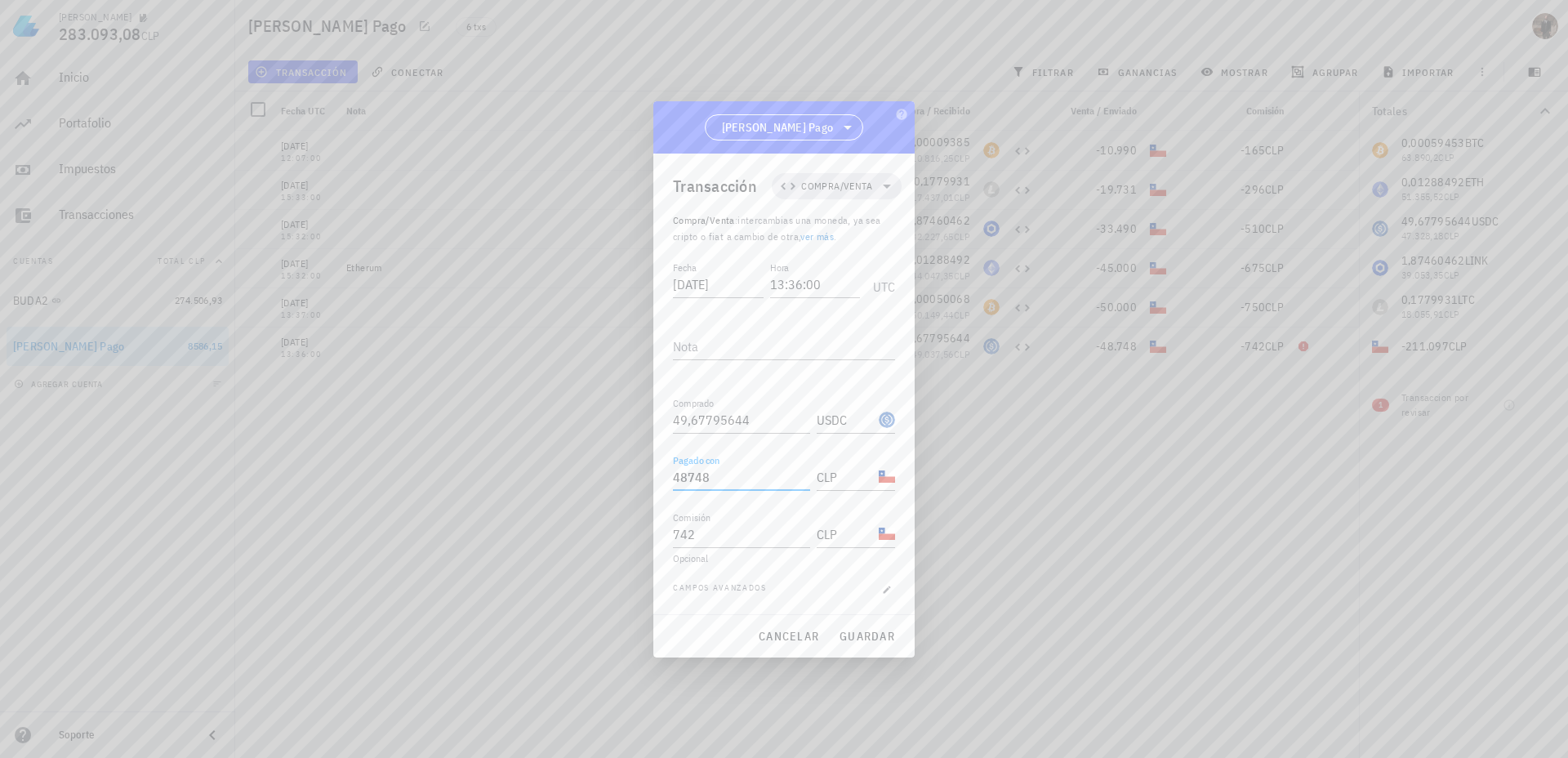
click at [697, 476] on input "48748" at bounding box center [742, 477] width 137 height 26
click at [699, 529] on input "742" at bounding box center [742, 534] width 137 height 26
click at [684, 485] on input "48748" at bounding box center [742, 477] width 137 height 26
click at [873, 630] on span "guardar" at bounding box center [866, 637] width 56 height 15
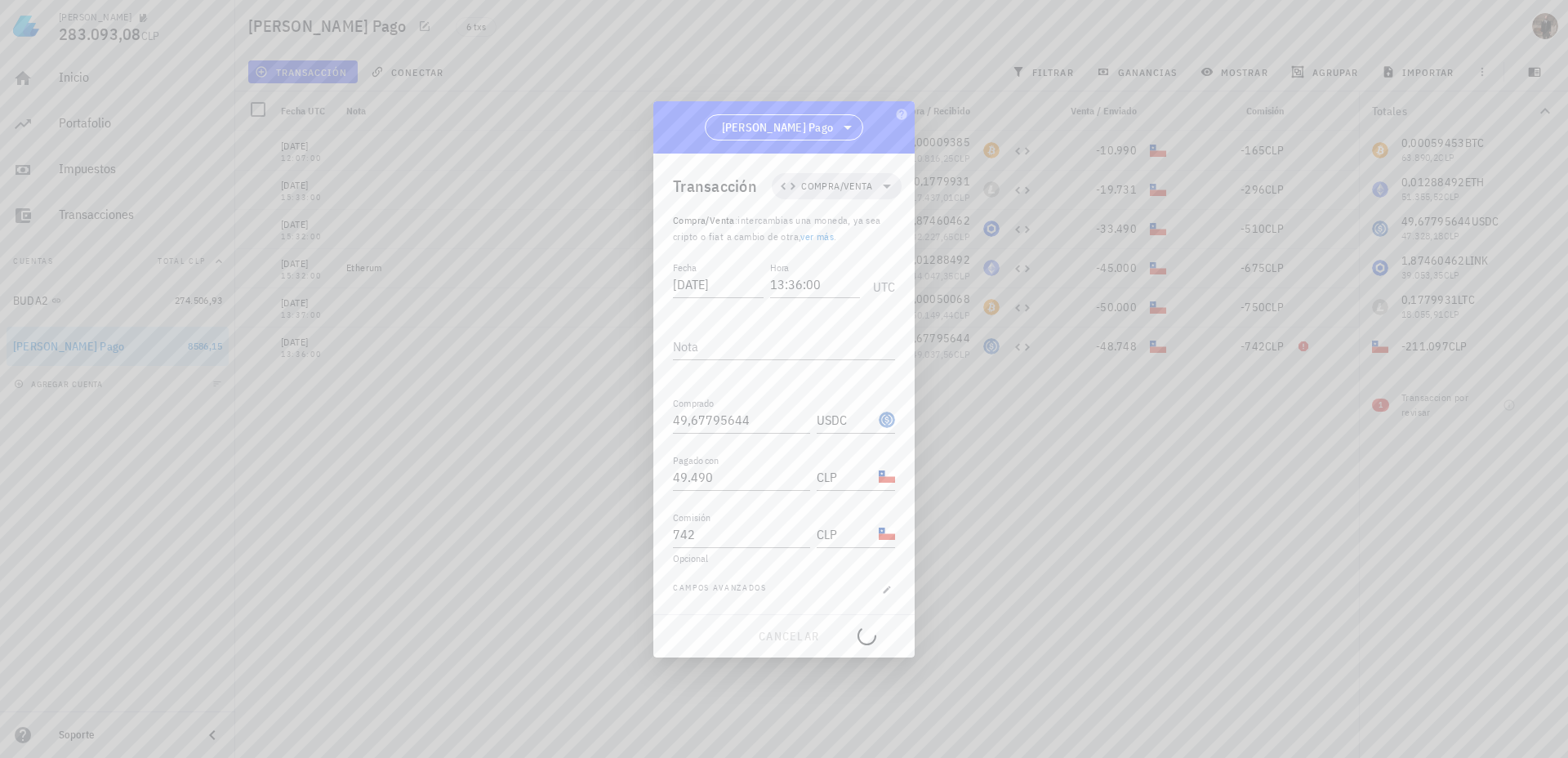
type input "48.748"
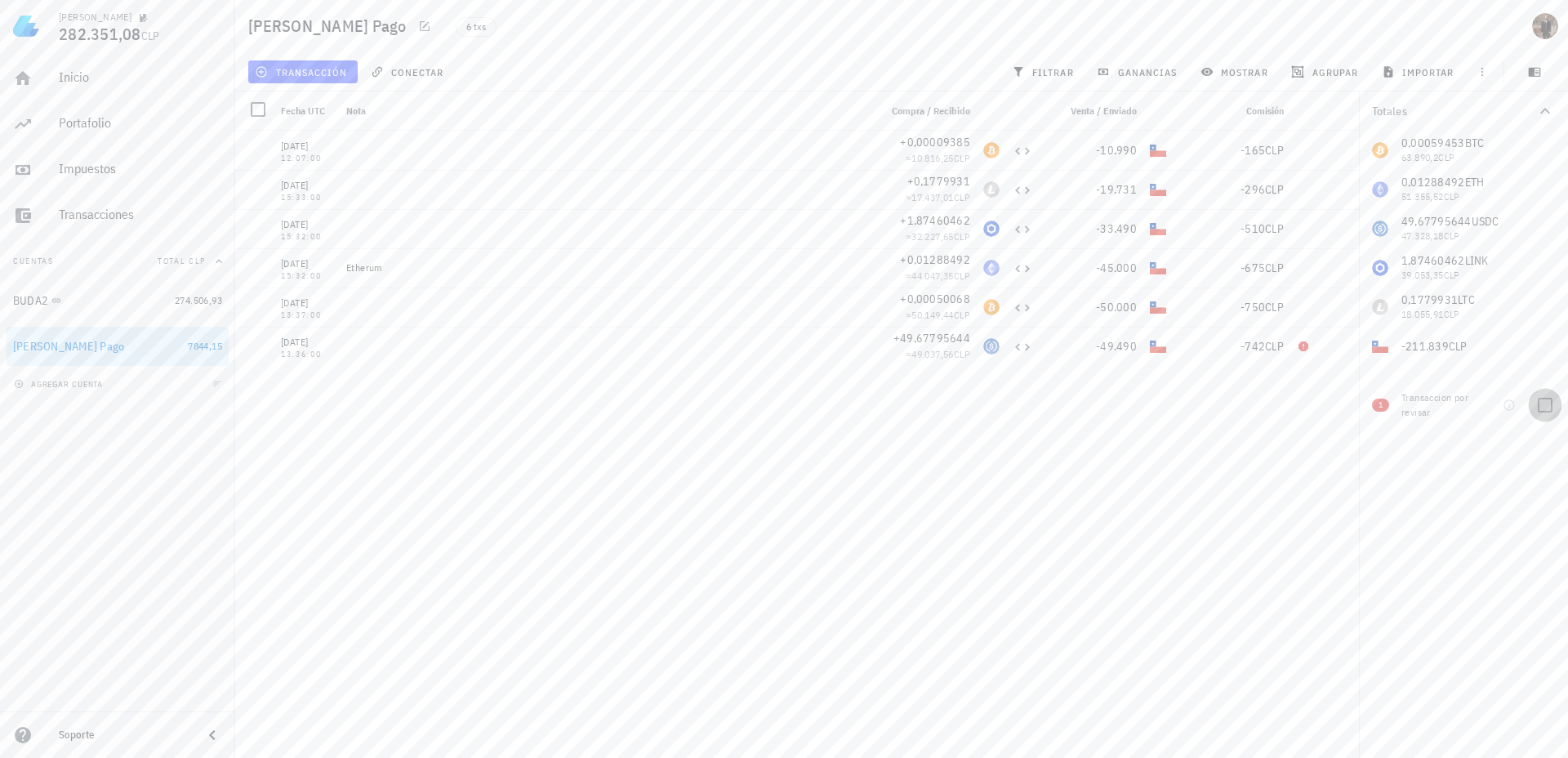
click at [1540, 405] on div at bounding box center [1545, 405] width 28 height 28
checkbox input "true"
click at [1423, 404] on div "Transaccion por revisar" at bounding box center [1436, 405] width 69 height 29
click at [1332, 149] on icon "button" at bounding box center [1334, 151] width 10 height 10
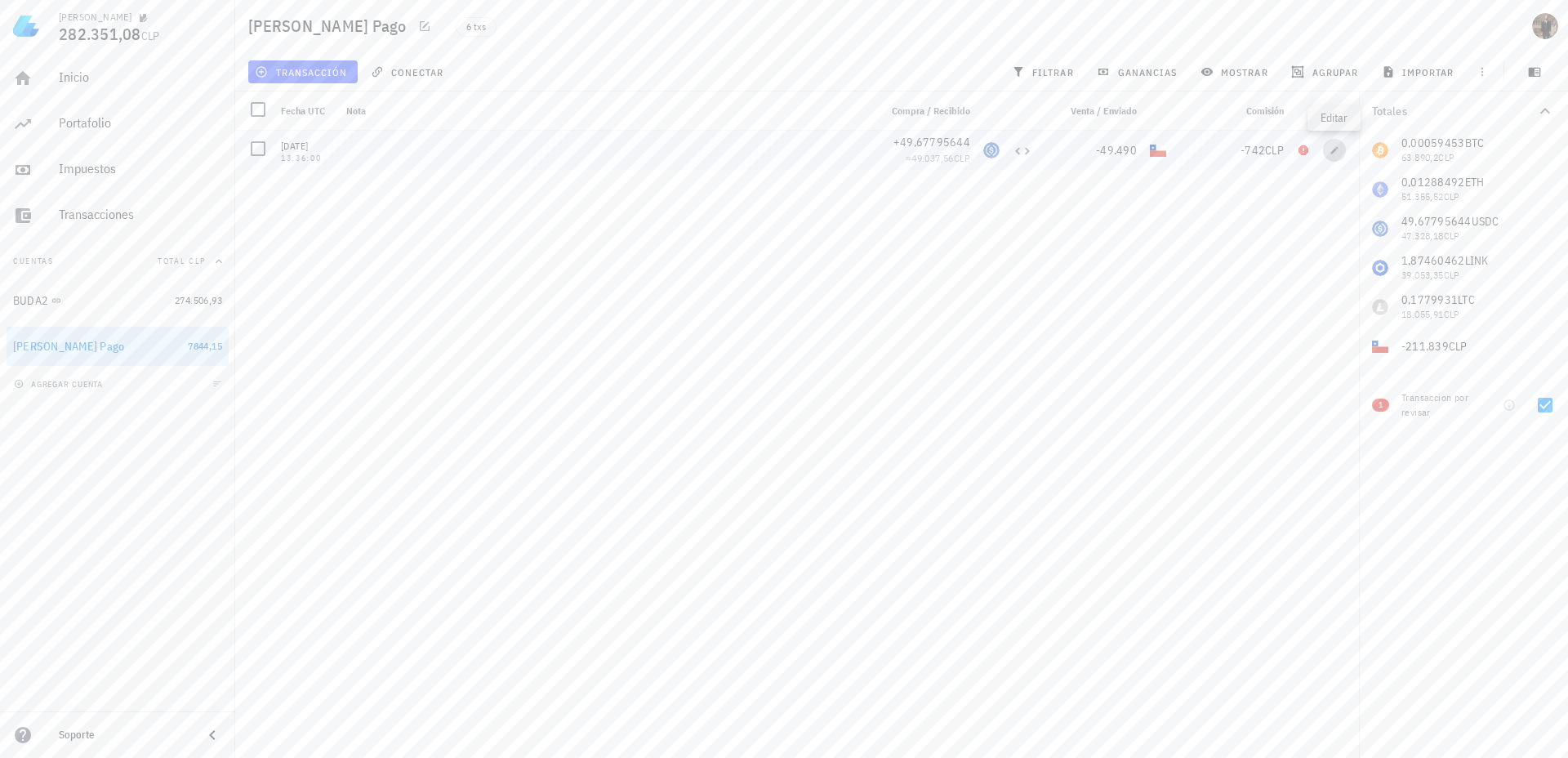
type input "49.490"
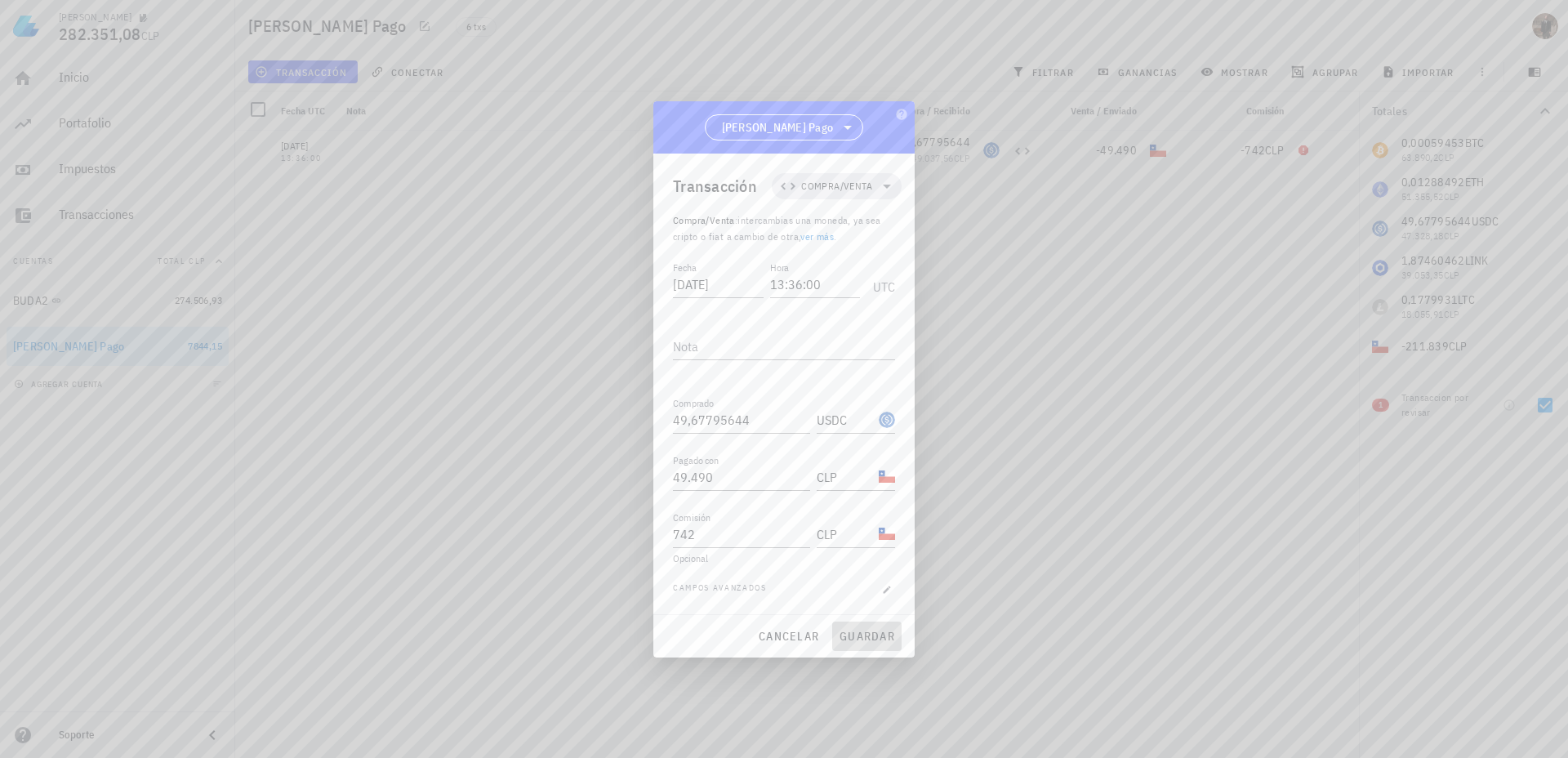
click at [861, 633] on span "guardar" at bounding box center [866, 637] width 56 height 15
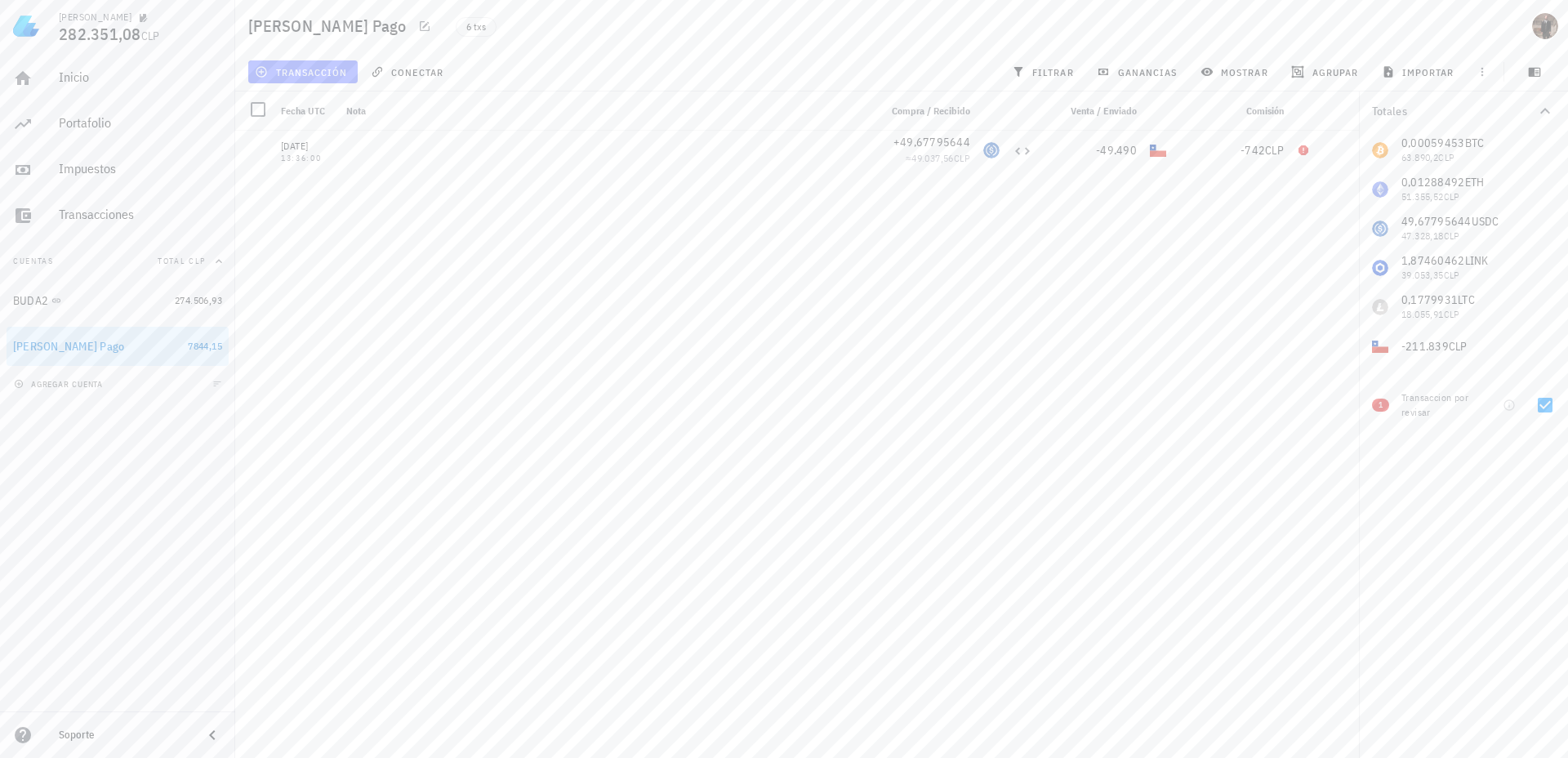
click at [291, 74] on span "transacción" at bounding box center [302, 72] width 89 height 13
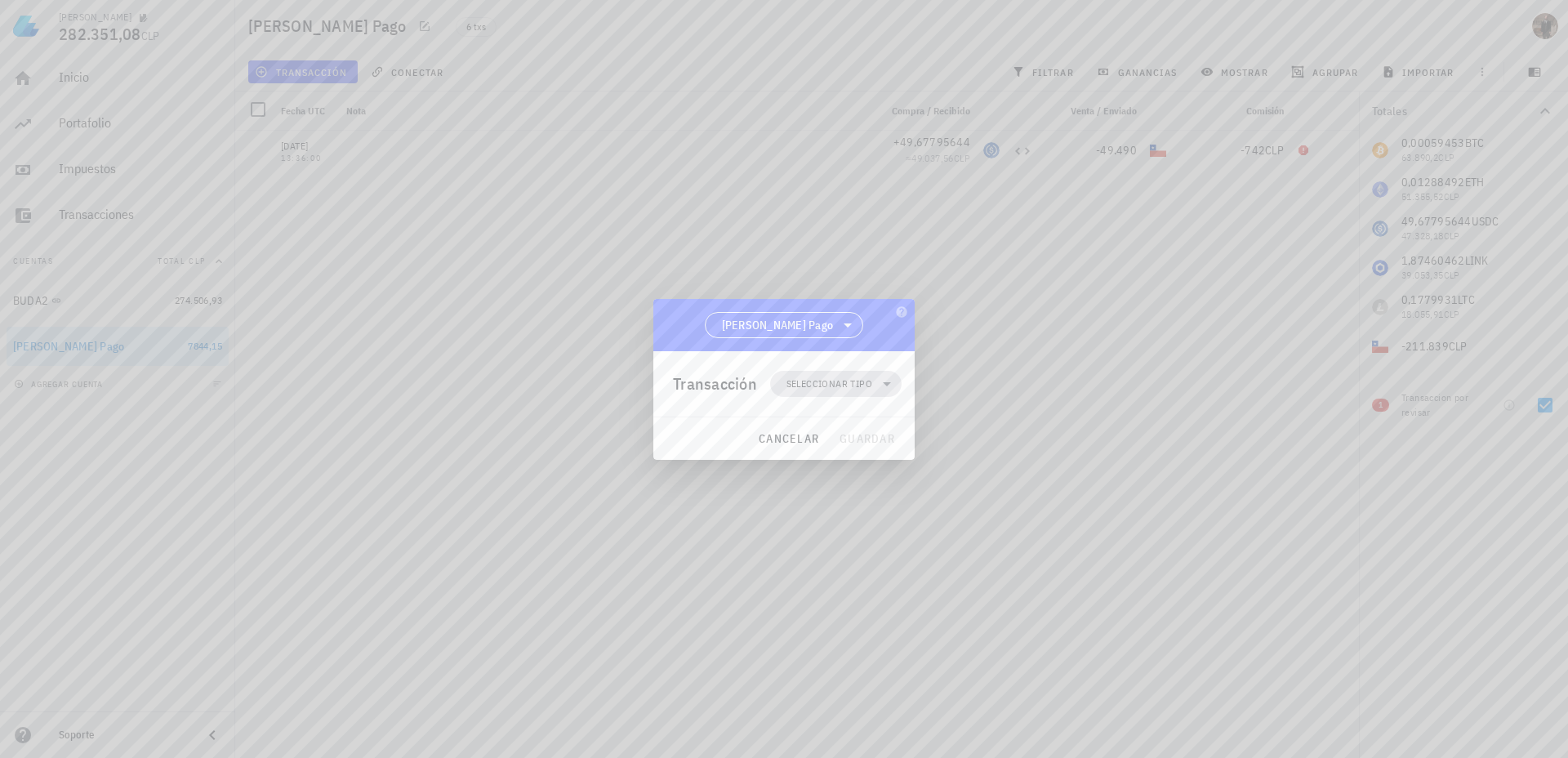
click at [794, 388] on span "Seleccionar tipo" at bounding box center [829, 384] width 85 height 17
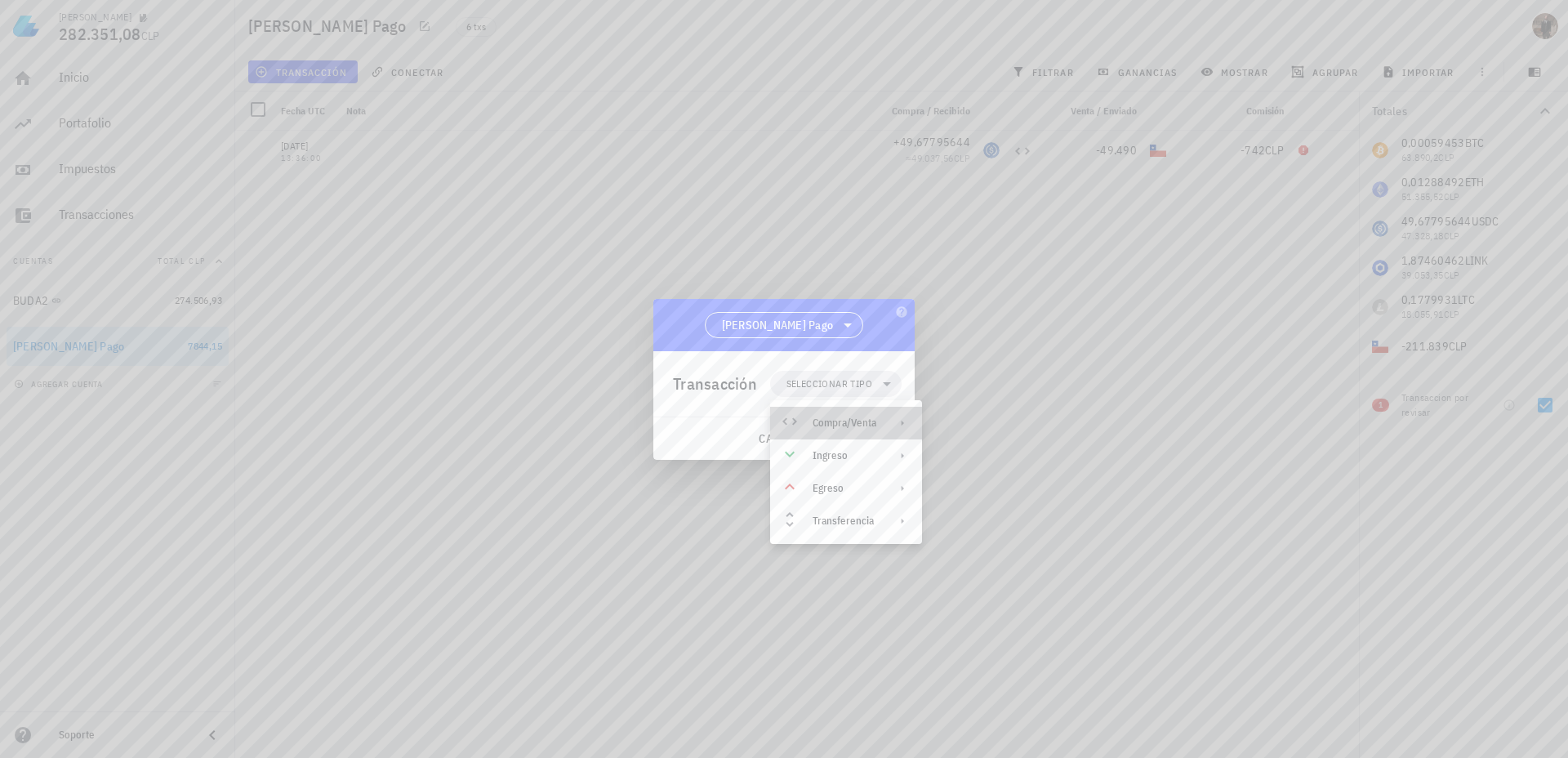
click at [825, 423] on div "Compra/Venta" at bounding box center [845, 424] width 64 height 13
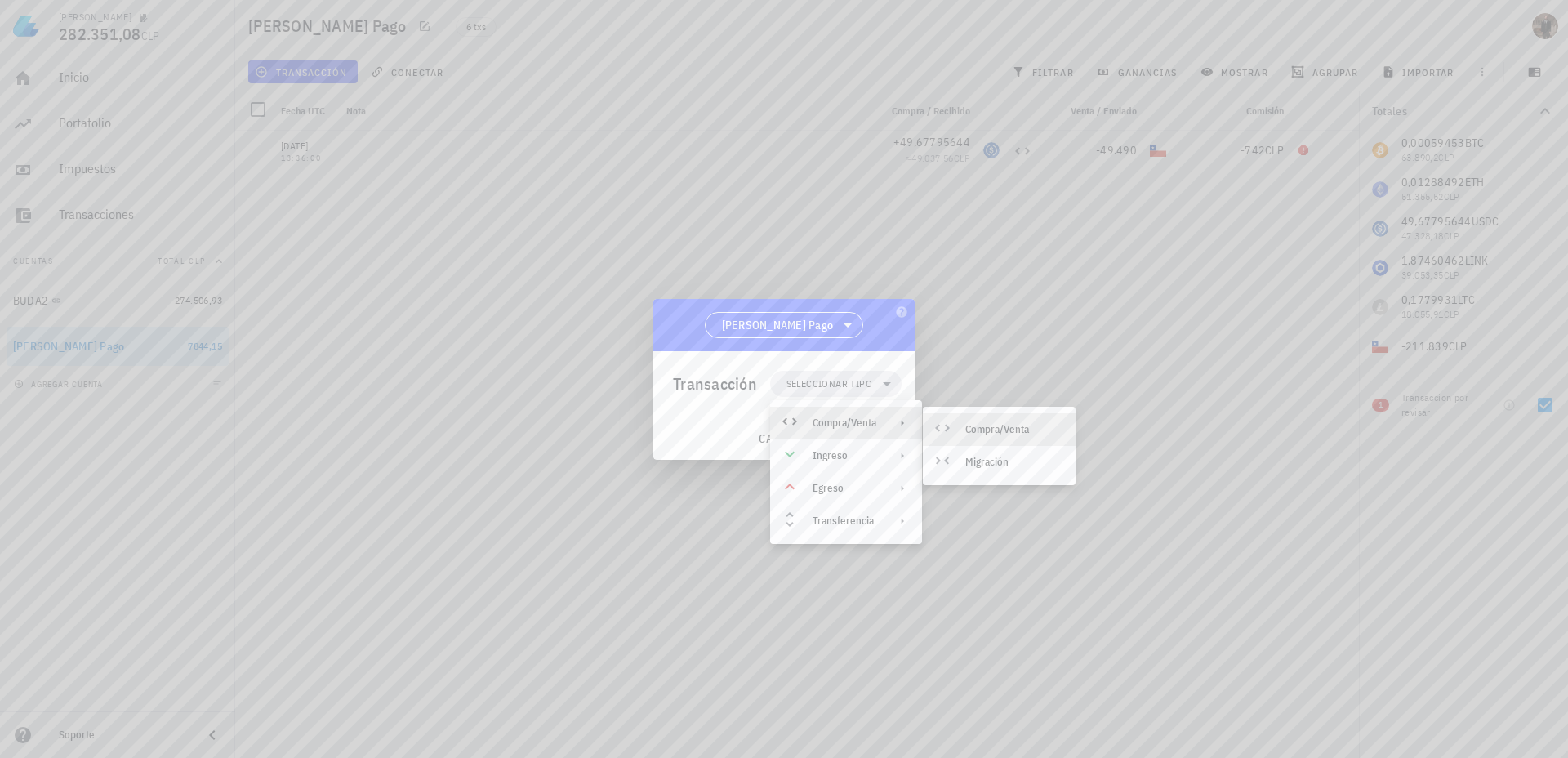
click at [989, 435] on div "Compra/Venta" at bounding box center [1014, 430] width 97 height 13
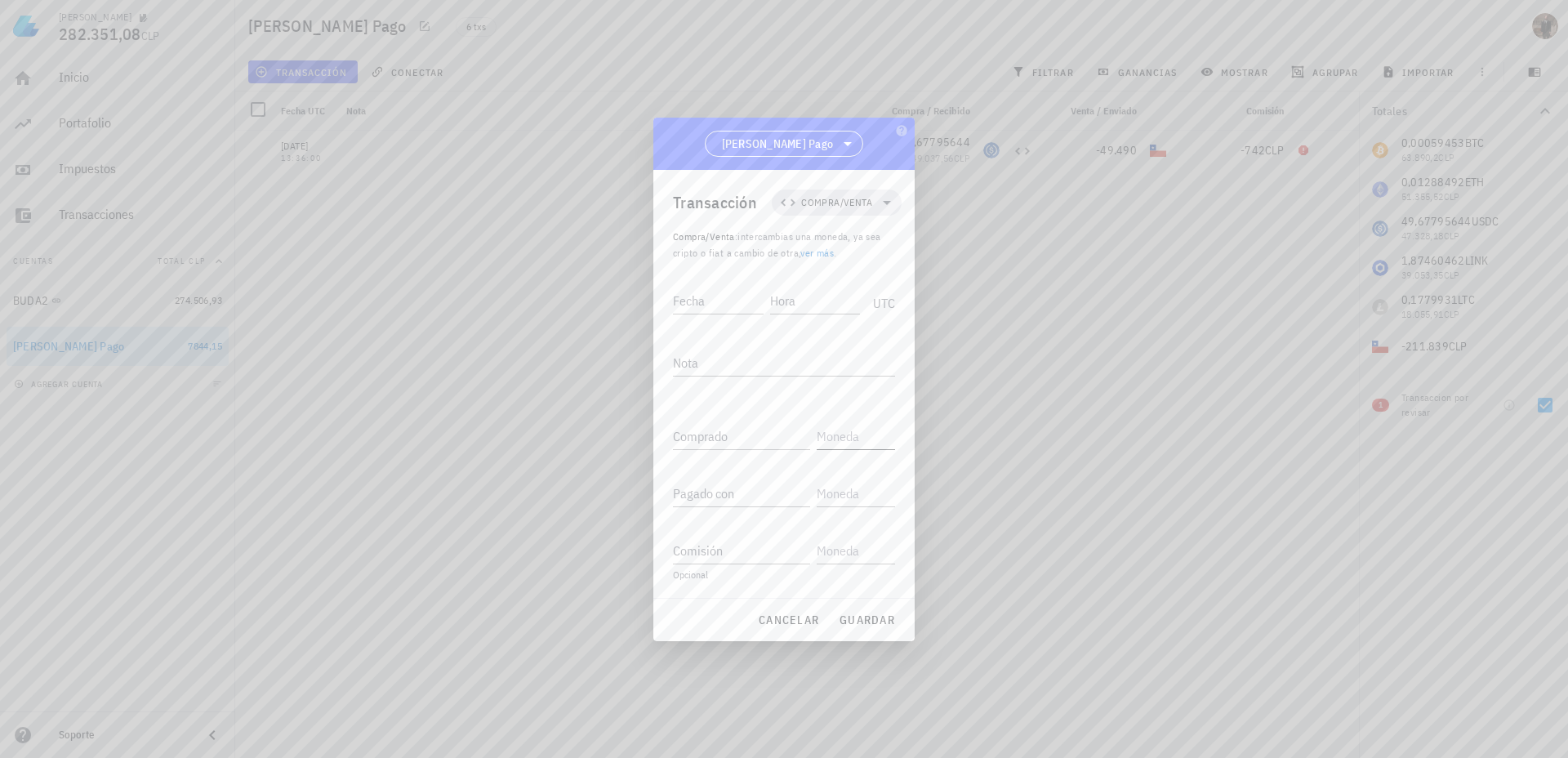
click at [846, 441] on input "text" at bounding box center [855, 436] width 75 height 26
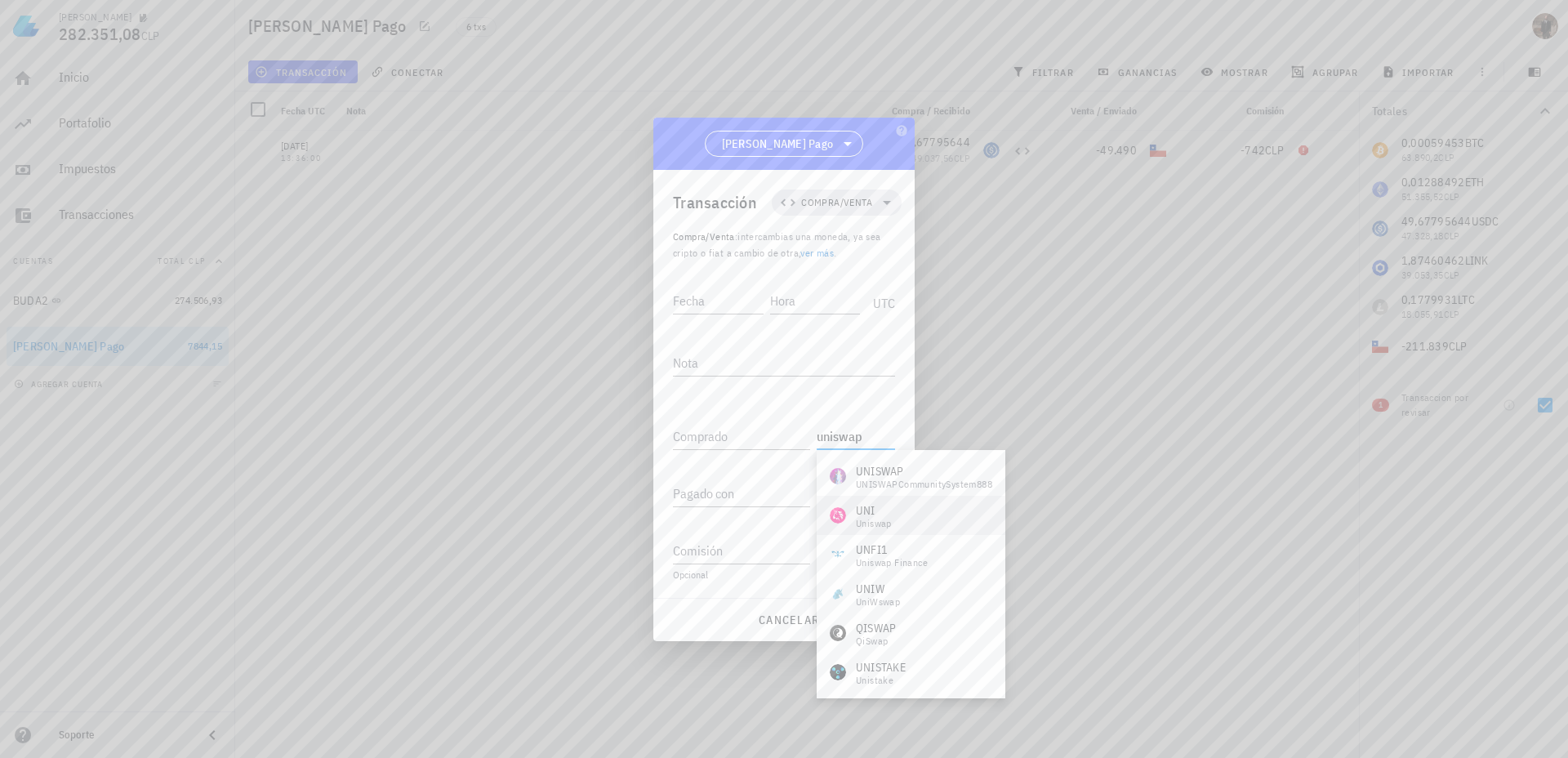
click at [881, 520] on div "Uniswap" at bounding box center [873, 523] width 36 height 10
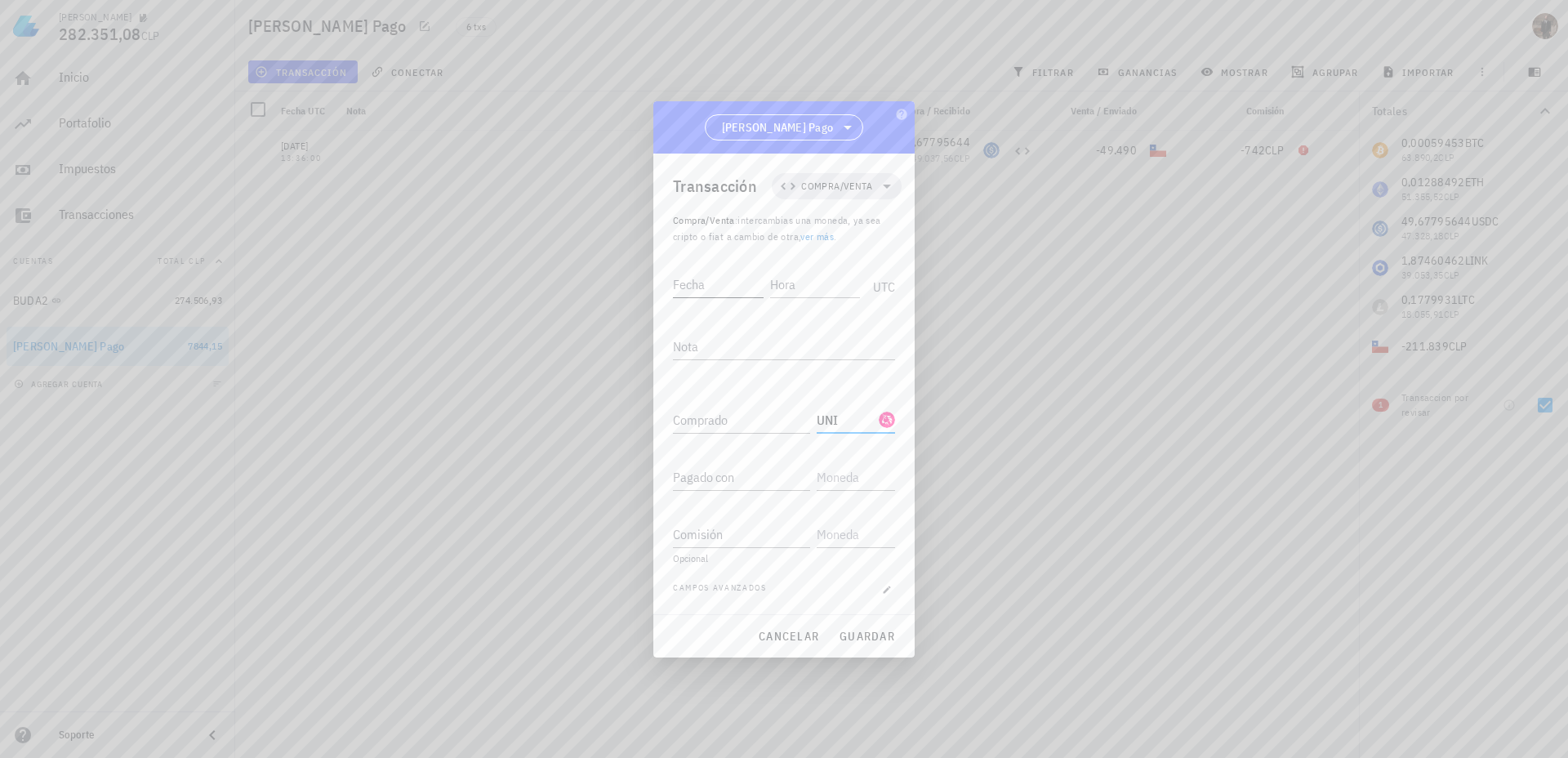
type input "UNI"
click at [690, 291] on div "Fecha" at bounding box center [719, 284] width 93 height 26
type input "[DATE]"
type input "15:31:00"
type input "1,00382429"
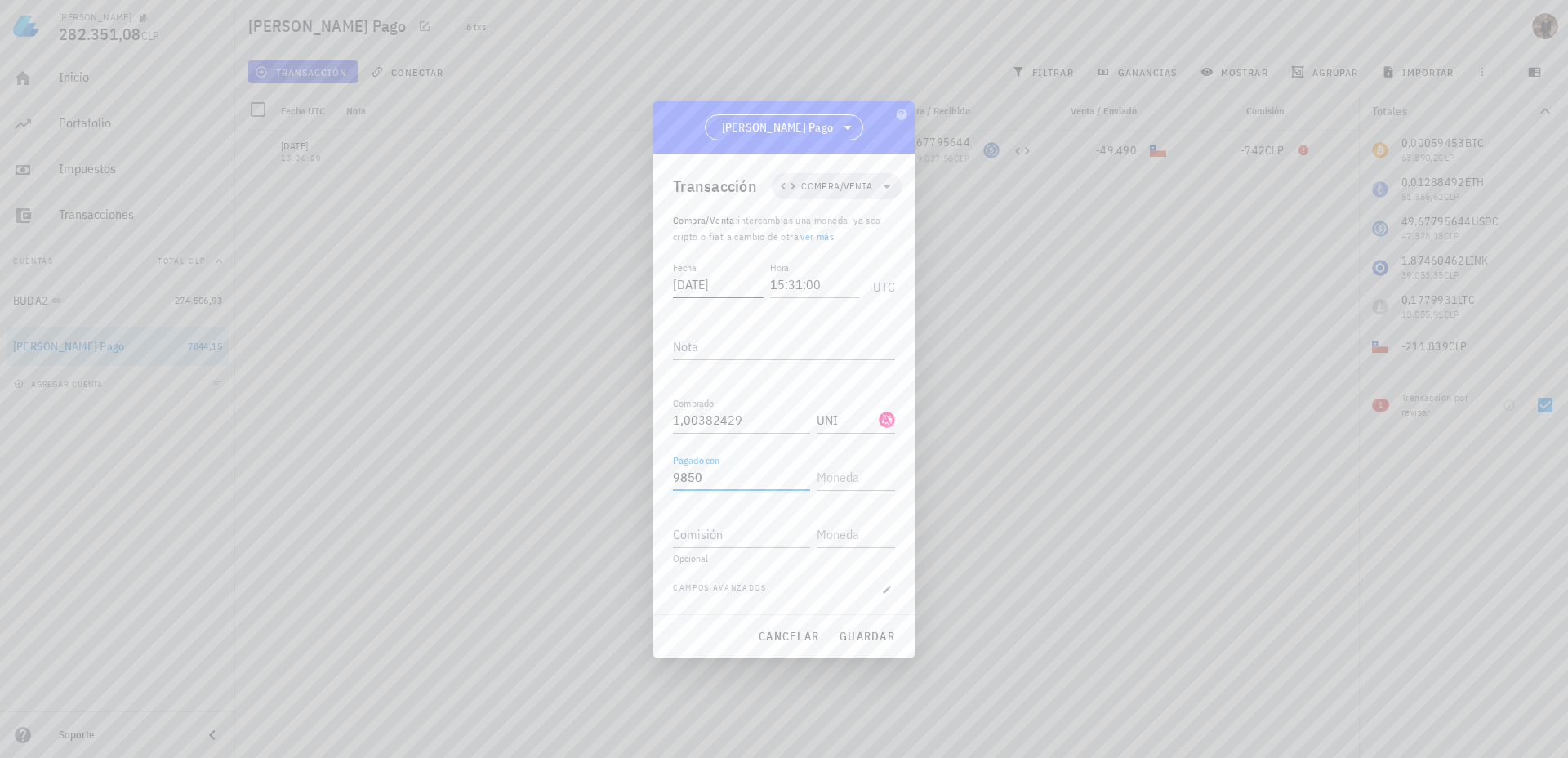
type input "9.850"
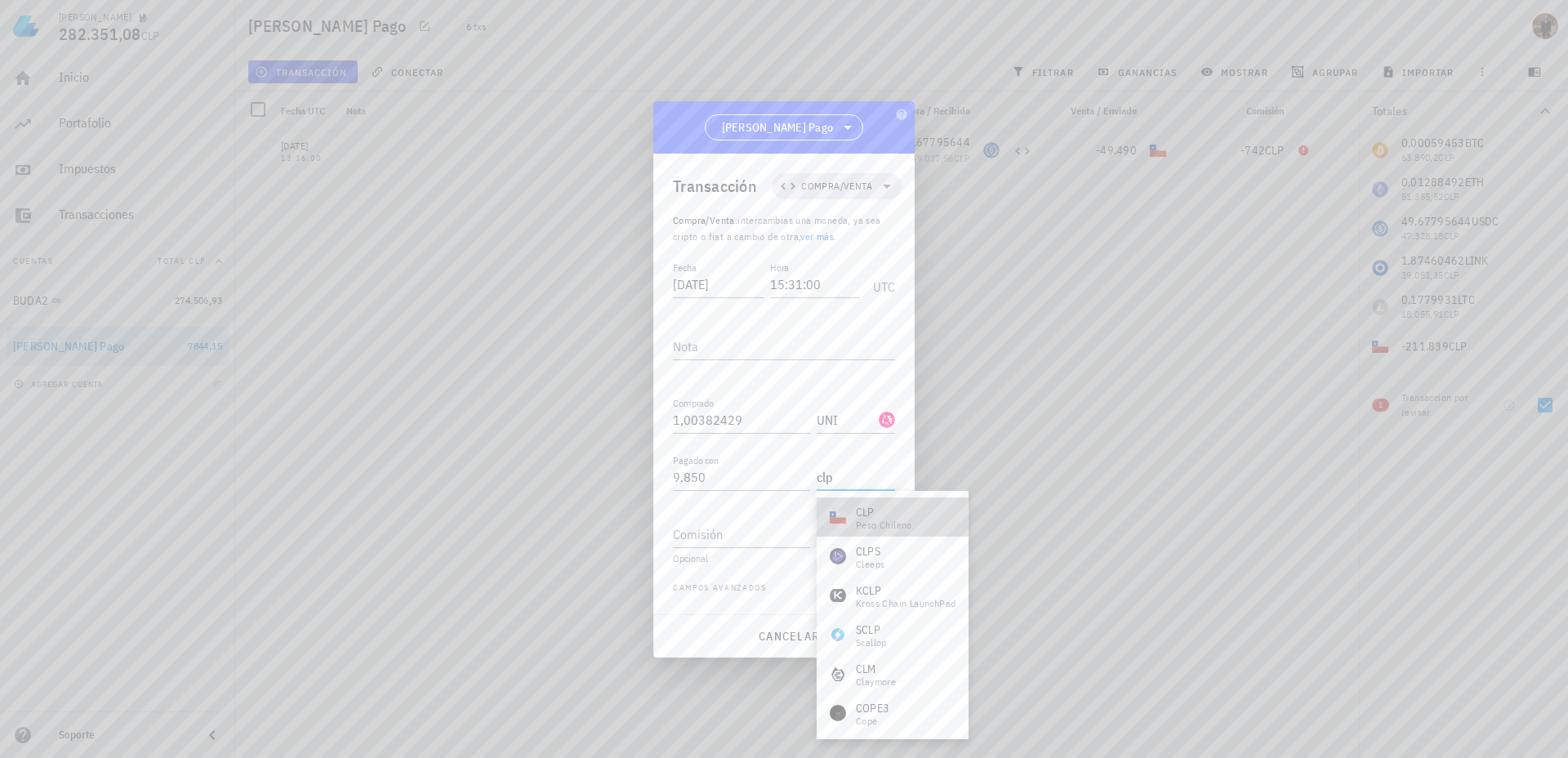
click at [859, 521] on div "peso chileno" at bounding box center [883, 525] width 56 height 10
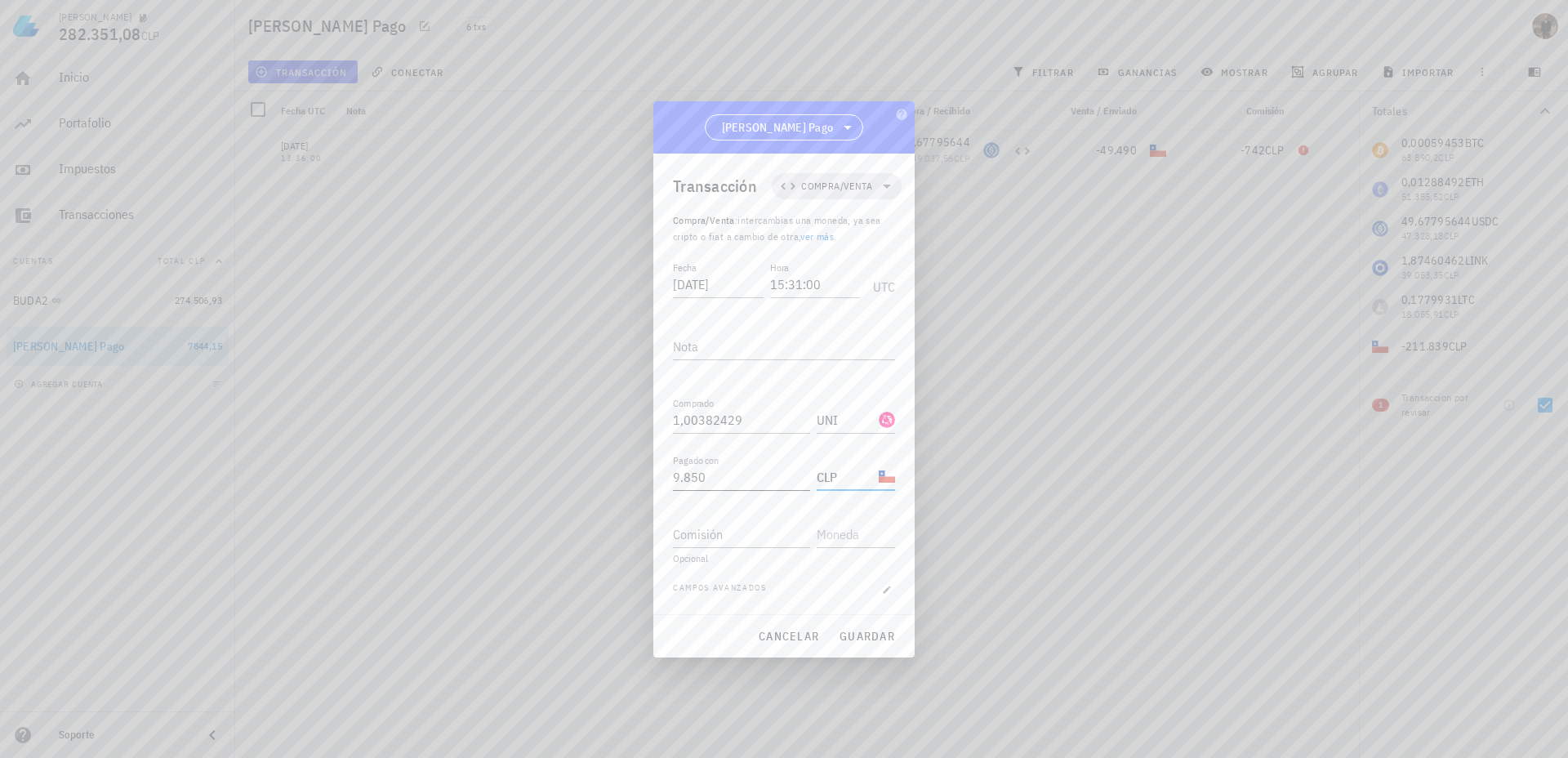
type input "CLP"
click at [693, 477] on input "9850" at bounding box center [742, 477] width 137 height 26
type input "10.000"
type input "150"
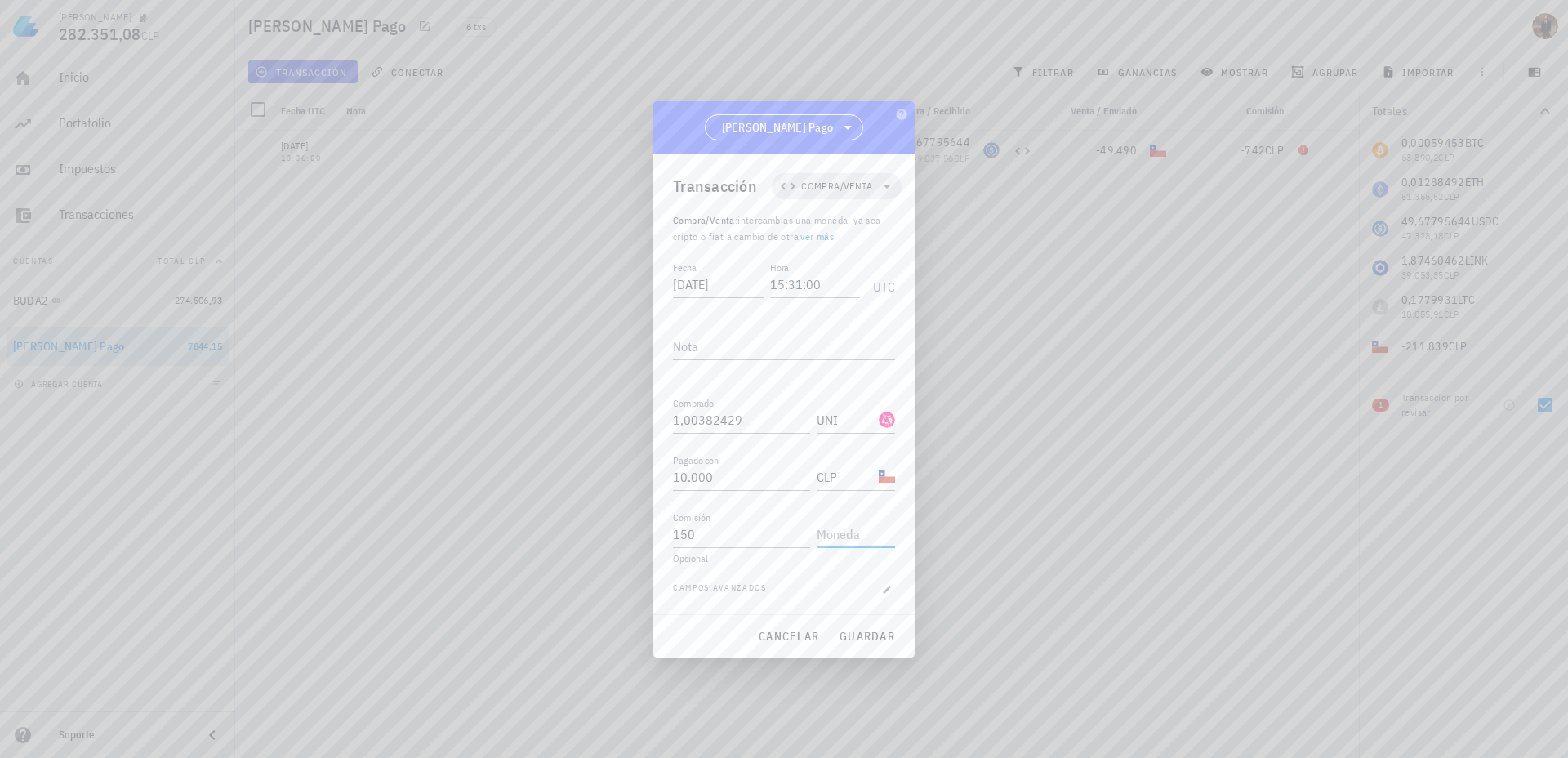
click at [890, 546] on input "text" at bounding box center [855, 534] width 75 height 26
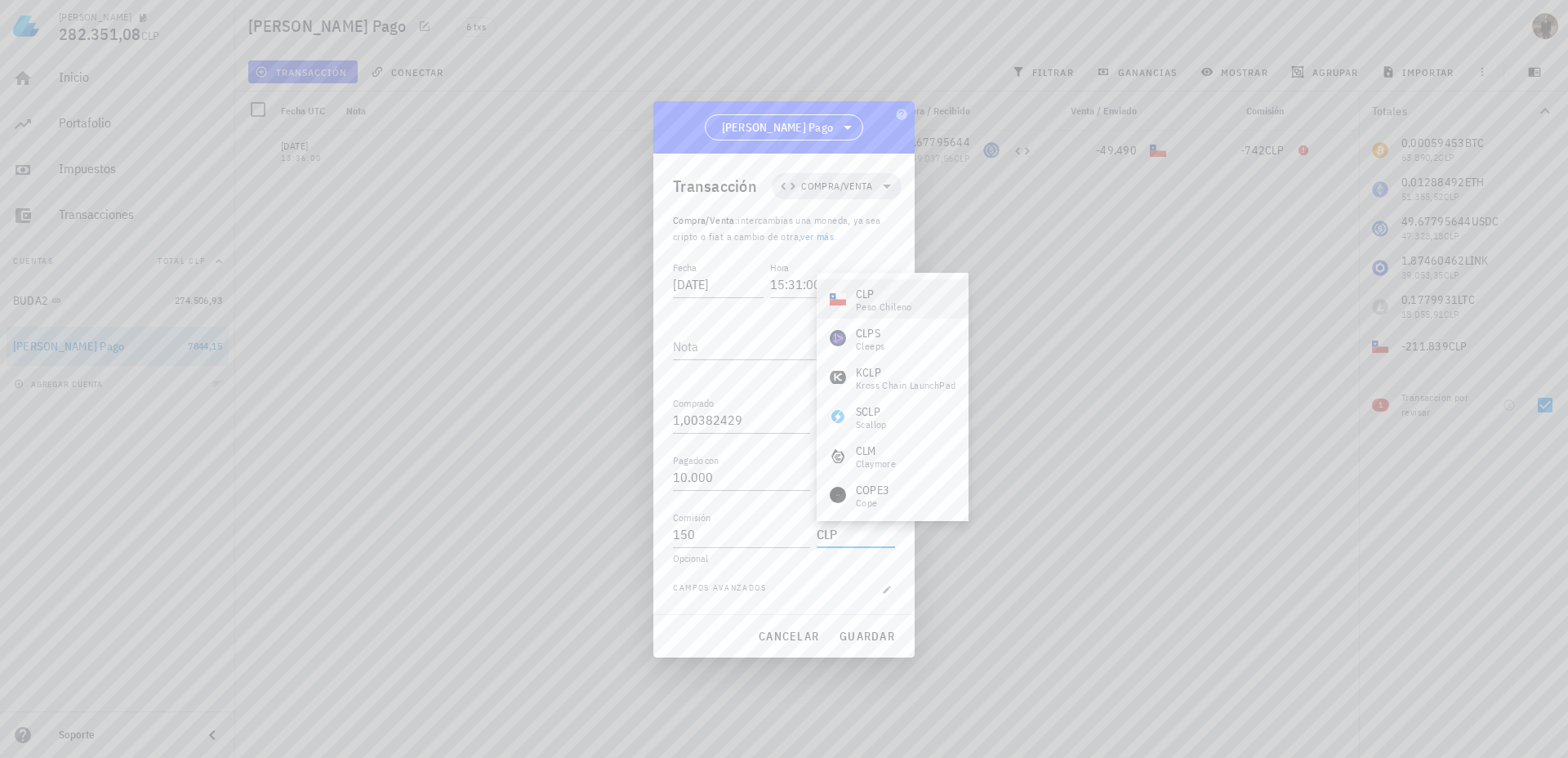
click at [899, 290] on div "CLP" at bounding box center [883, 294] width 56 height 17
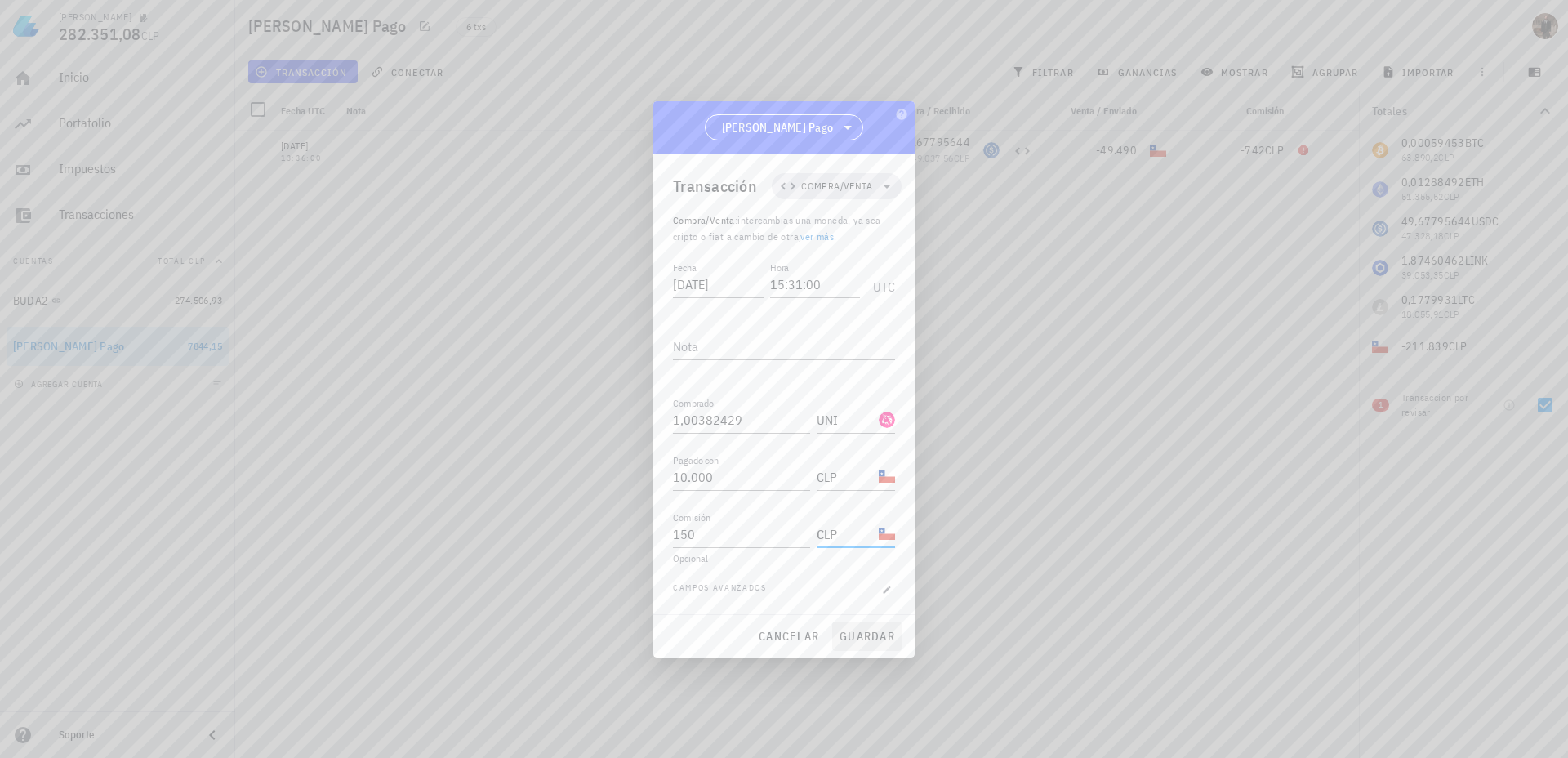
type input "CLP"
click at [877, 634] on span "guardar" at bounding box center [866, 637] width 56 height 15
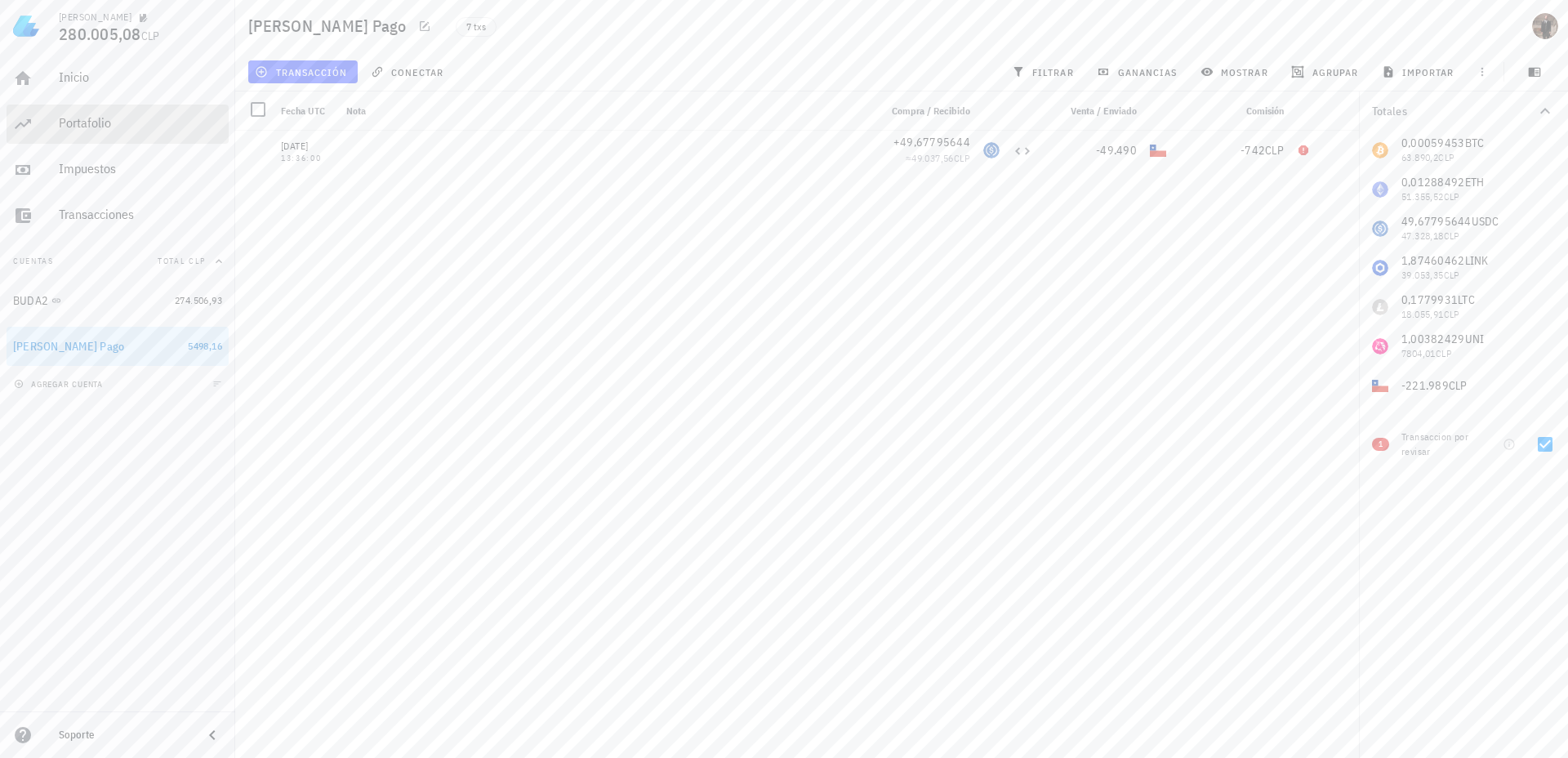
click at [75, 121] on div "Portafolio" at bounding box center [140, 123] width 163 height 16
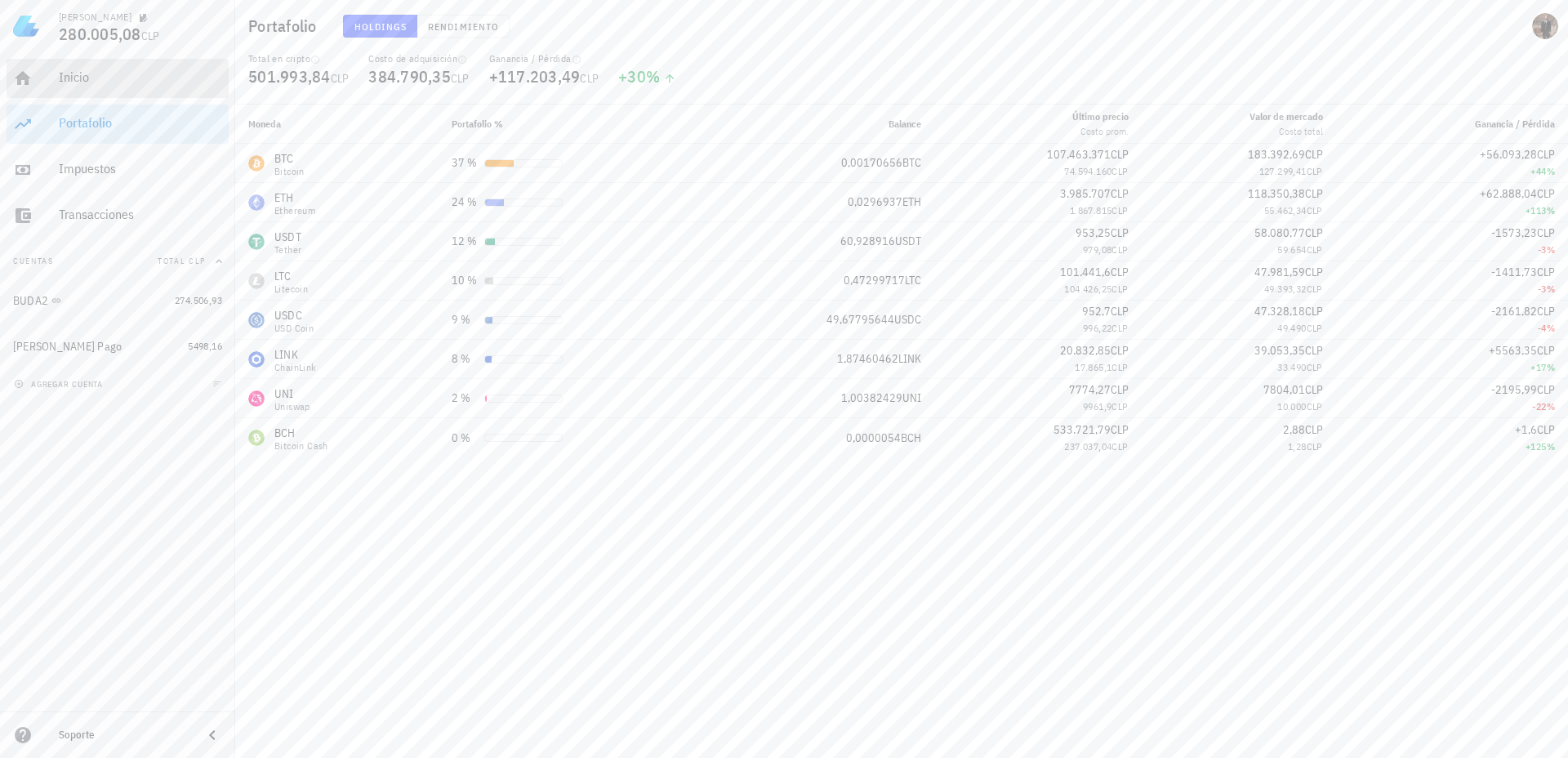
click at [80, 87] on div "Inicio" at bounding box center [140, 78] width 163 height 37
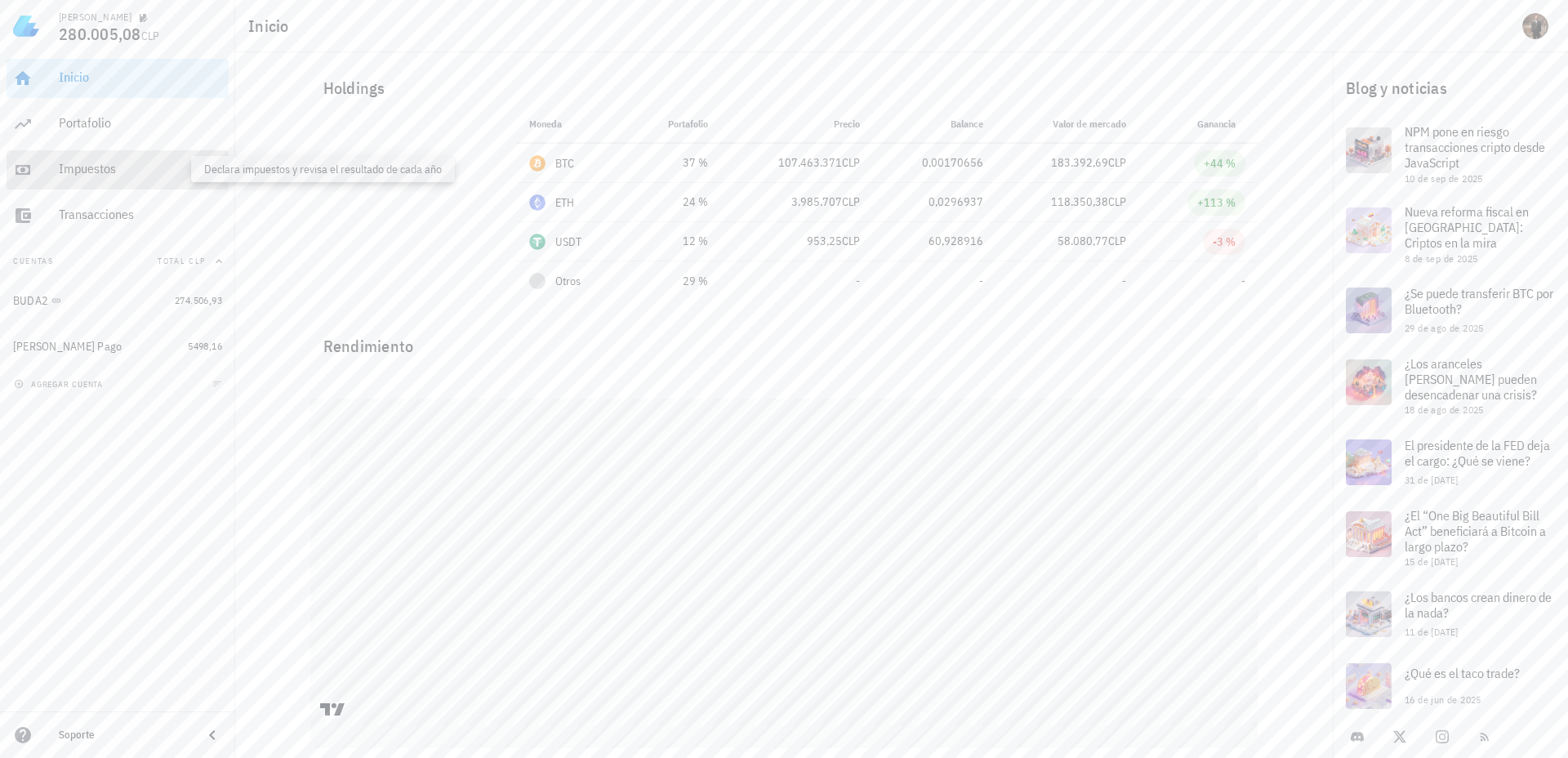
click at [79, 172] on div "Impuestos" at bounding box center [140, 168] width 163 height 16
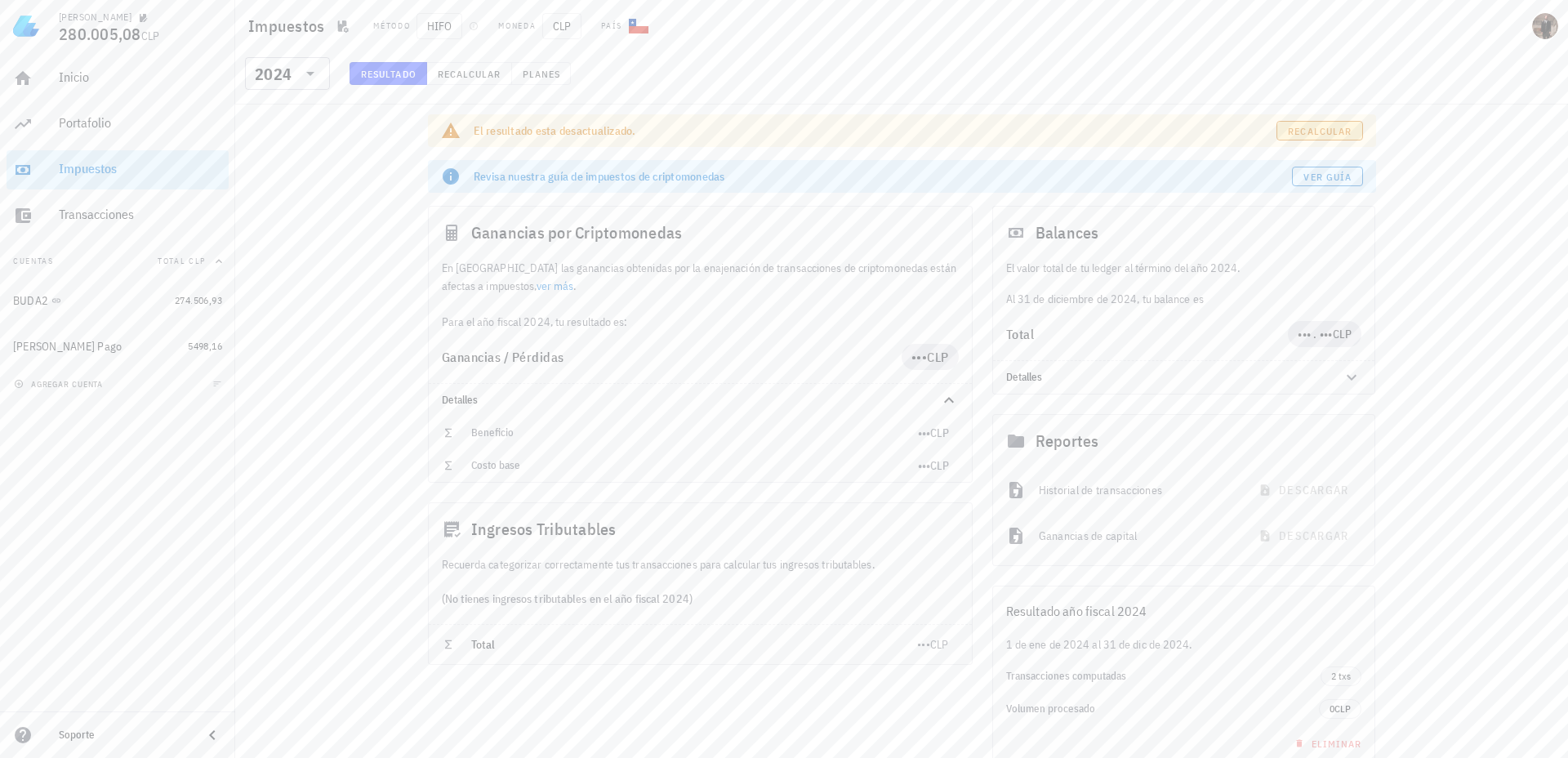
click at [1343, 131] on span "Recalcular" at bounding box center [1319, 131] width 64 height 13
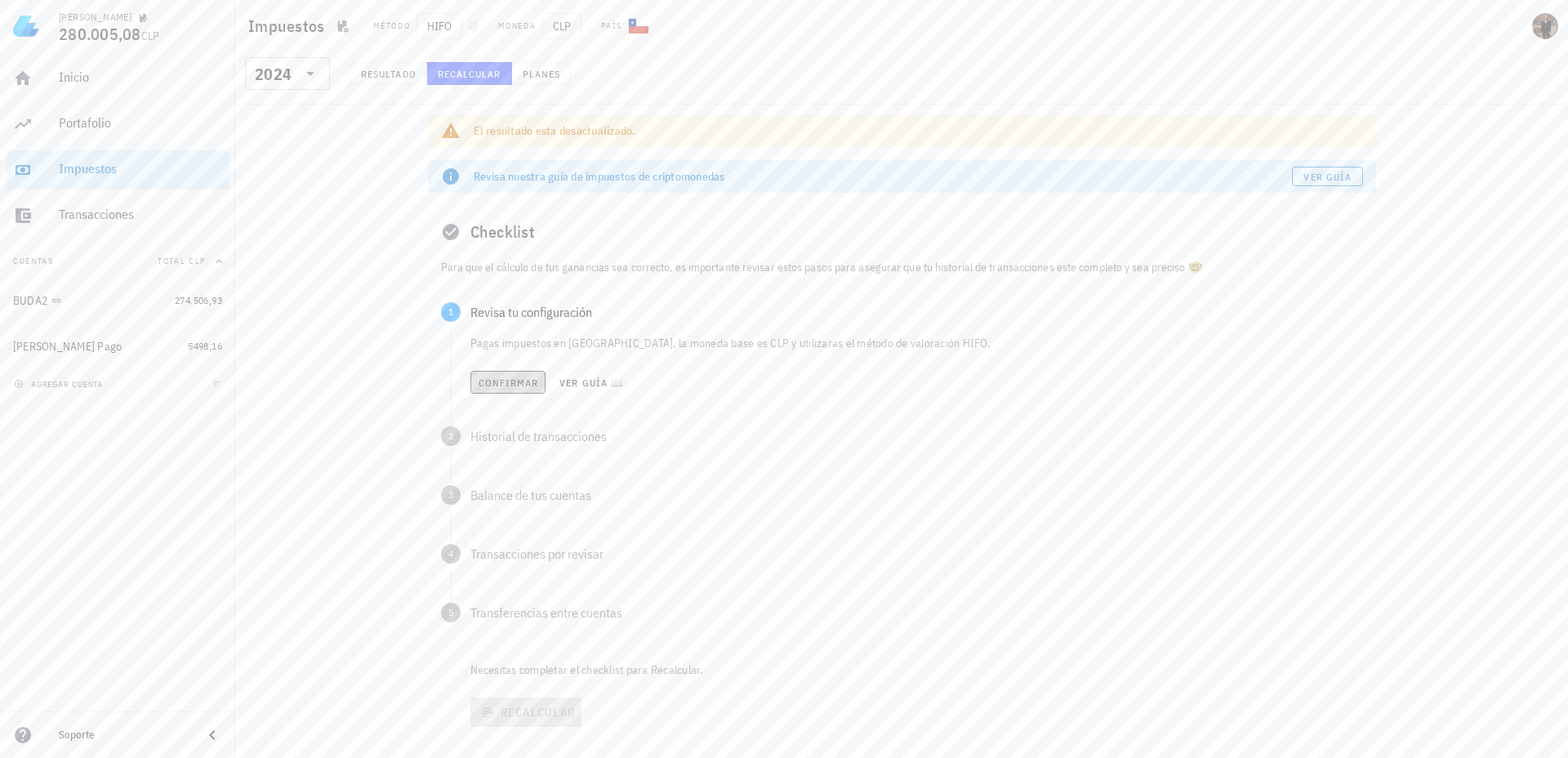
click at [499, 379] on span "Confirmar" at bounding box center [508, 383] width 61 height 13
click at [499, 440] on span "Confirmar" at bounding box center [508, 441] width 61 height 13
click at [496, 494] on span "Confirmar" at bounding box center [508, 500] width 61 height 13
click at [496, 560] on span "Confirmar" at bounding box center [508, 559] width 61 height 13
click at [501, 620] on span "Confirmar" at bounding box center [507, 619] width 61 height 13
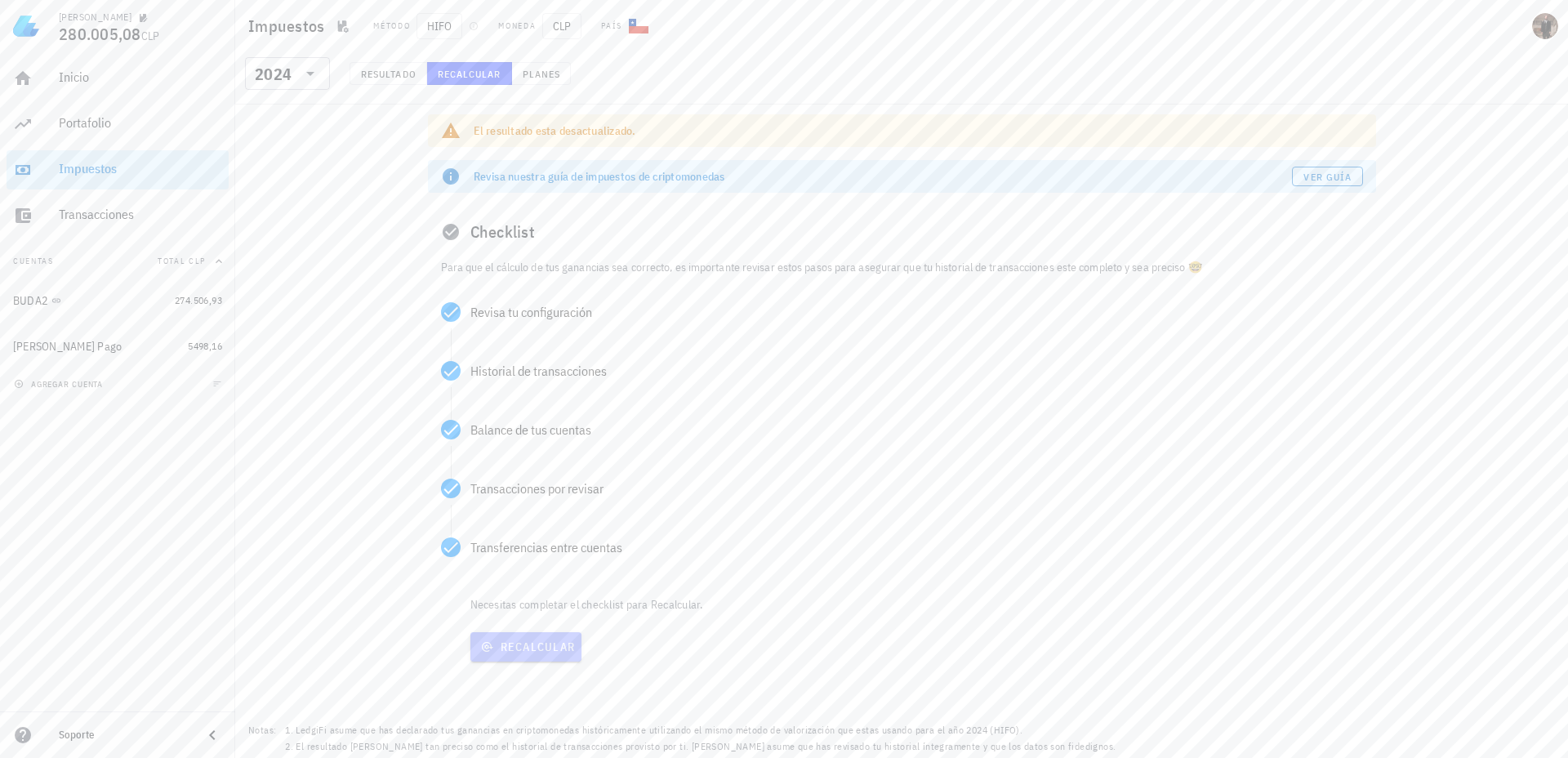
click at [500, 649] on span "Recalcular" at bounding box center [527, 647] width 99 height 15
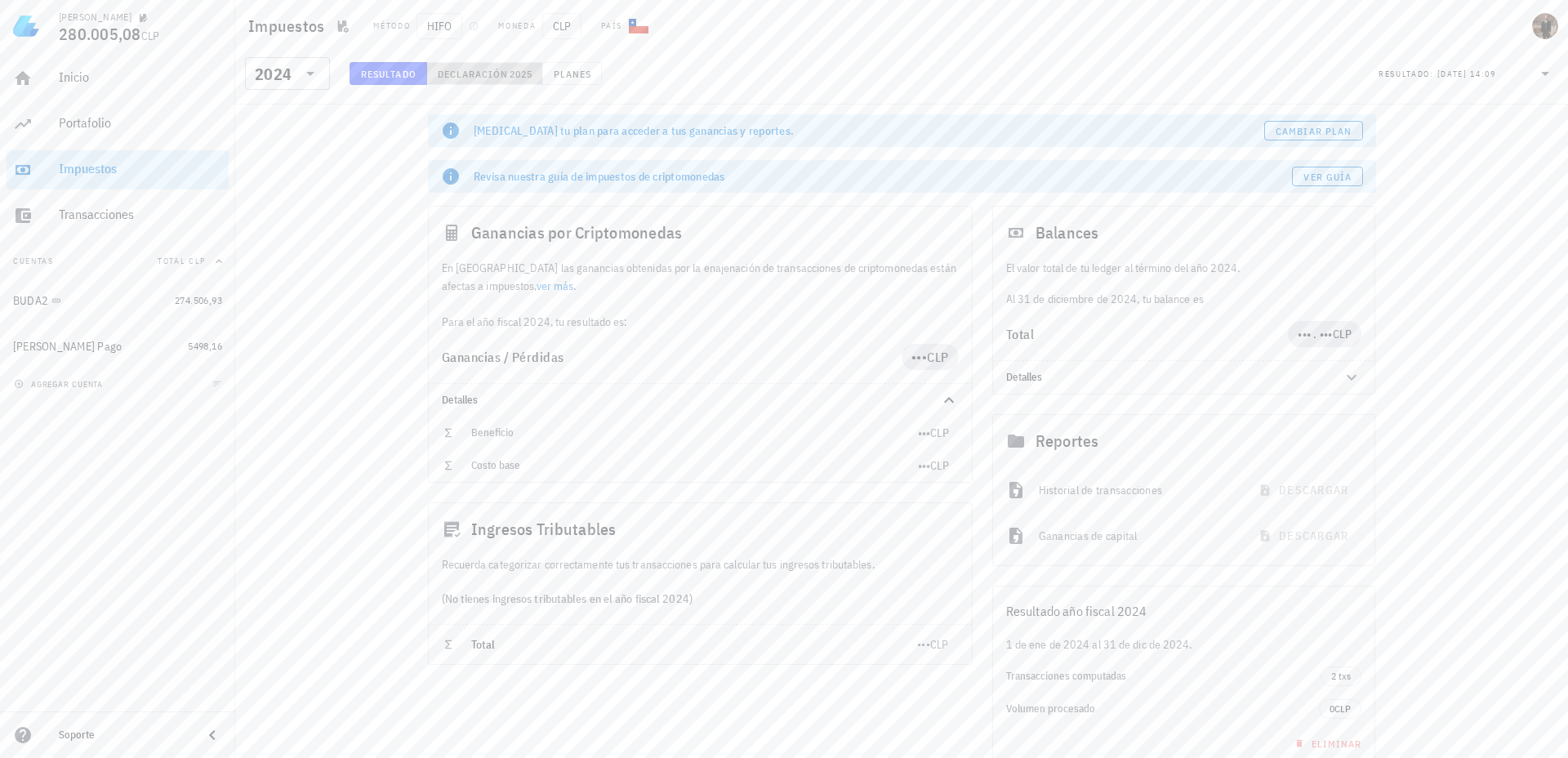
click at [492, 70] on span "Declaración" at bounding box center [473, 74] width 72 height 13
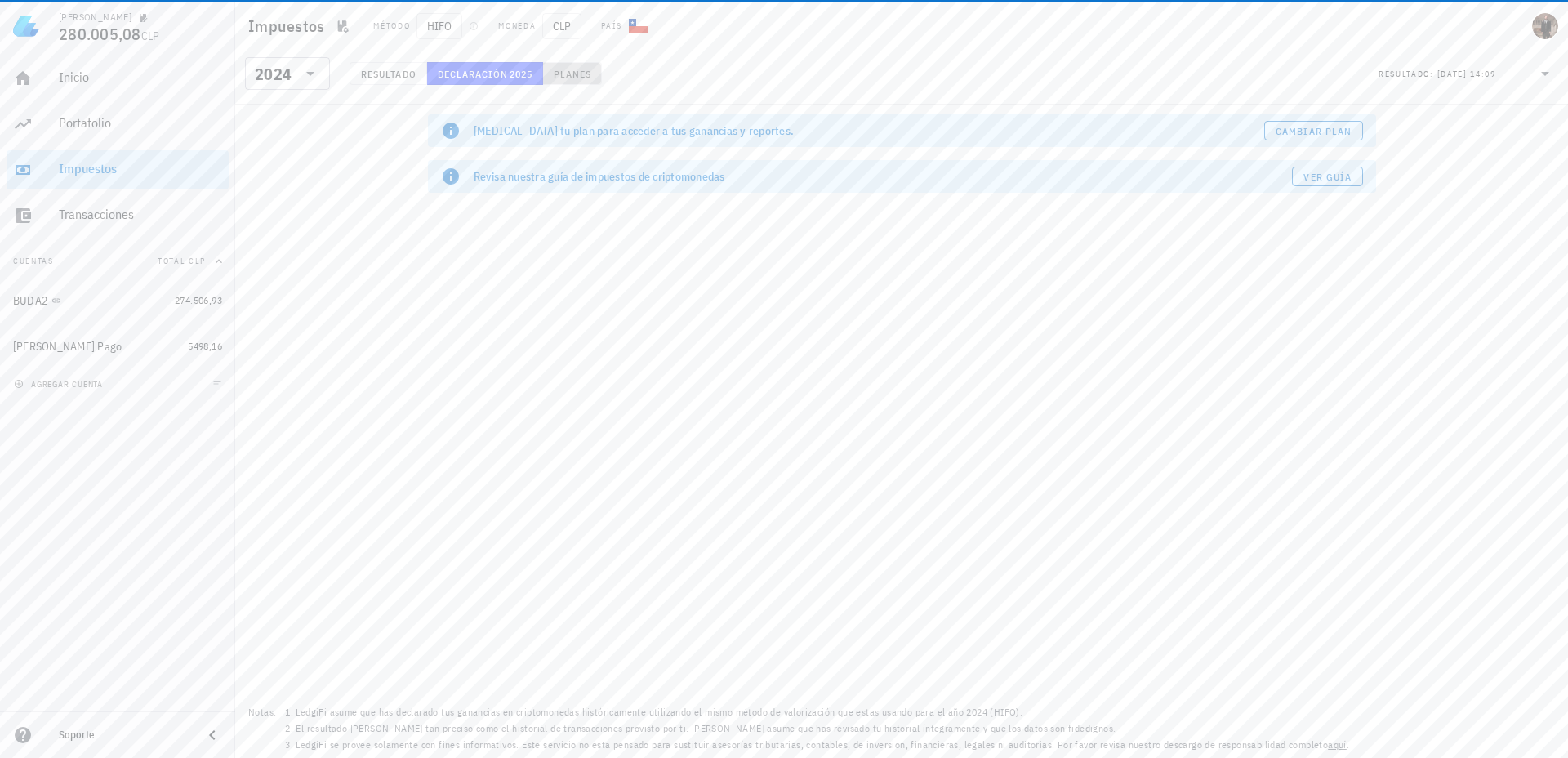
click at [584, 70] on span "Planes" at bounding box center [572, 74] width 39 height 13
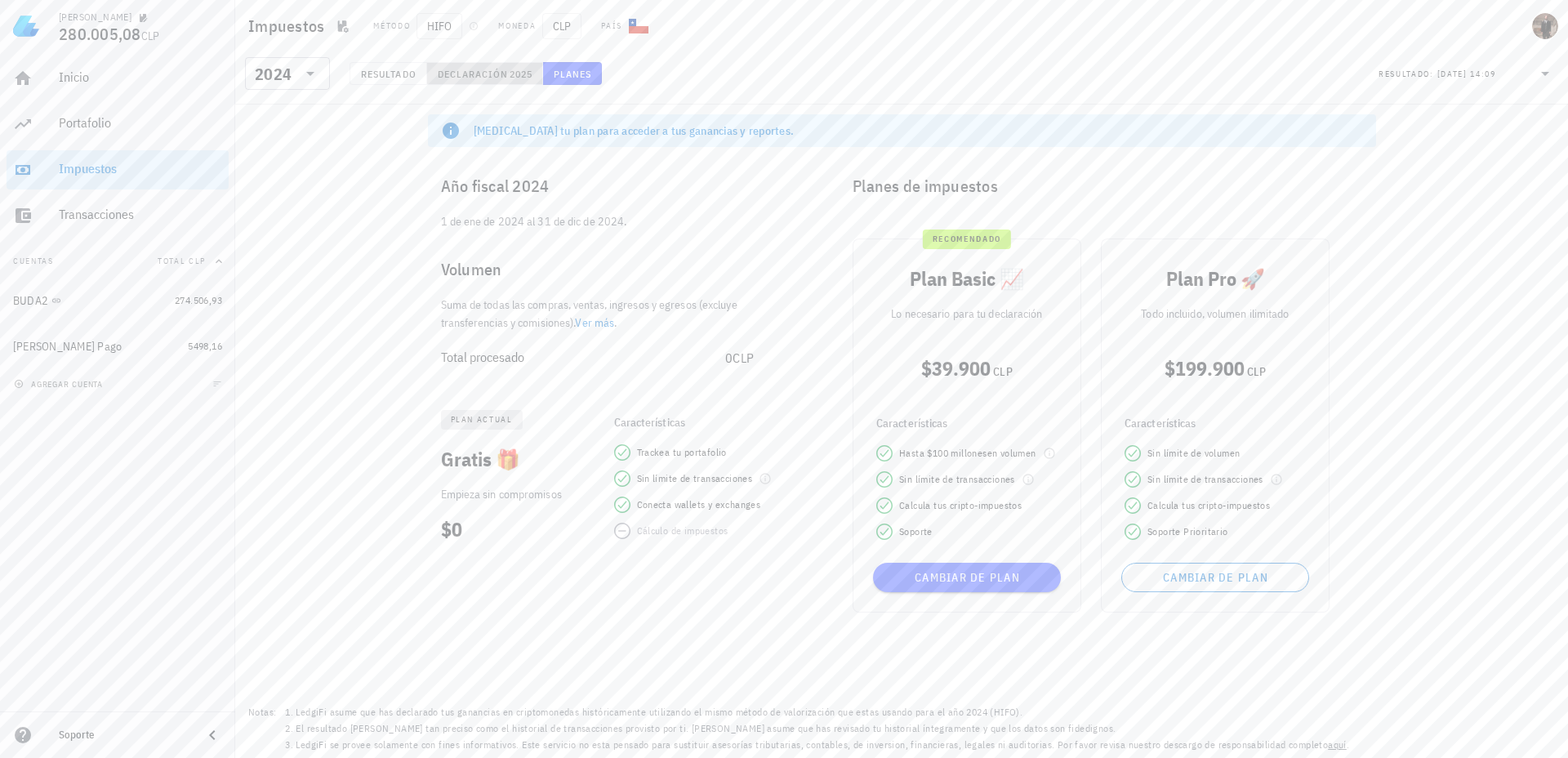
click at [517, 72] on span "2025" at bounding box center [521, 74] width 23 height 13
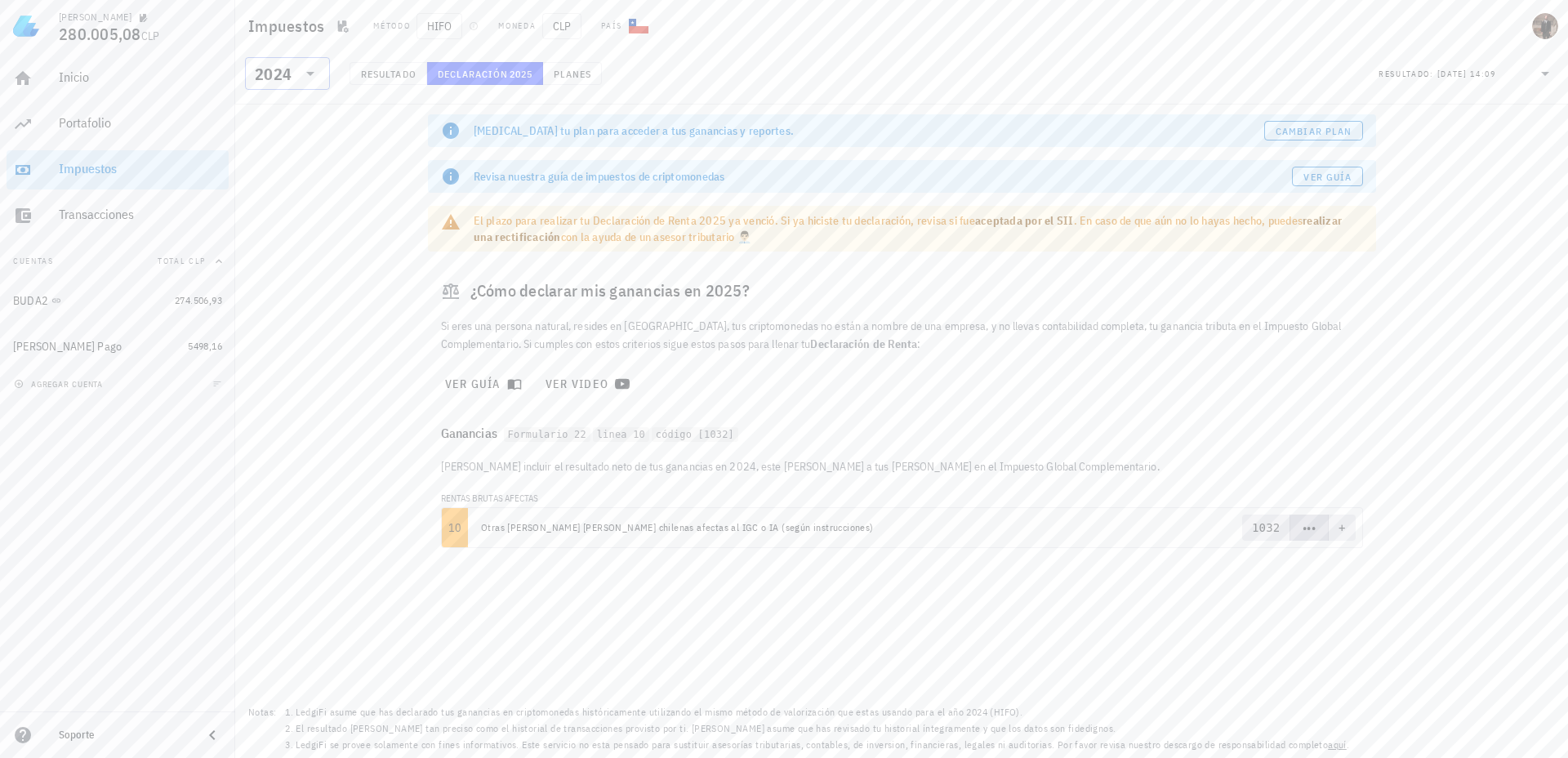
click at [285, 71] on div "2024" at bounding box center [273, 75] width 37 height 17
click at [283, 107] on div "2025" at bounding box center [287, 116] width 59 height 26
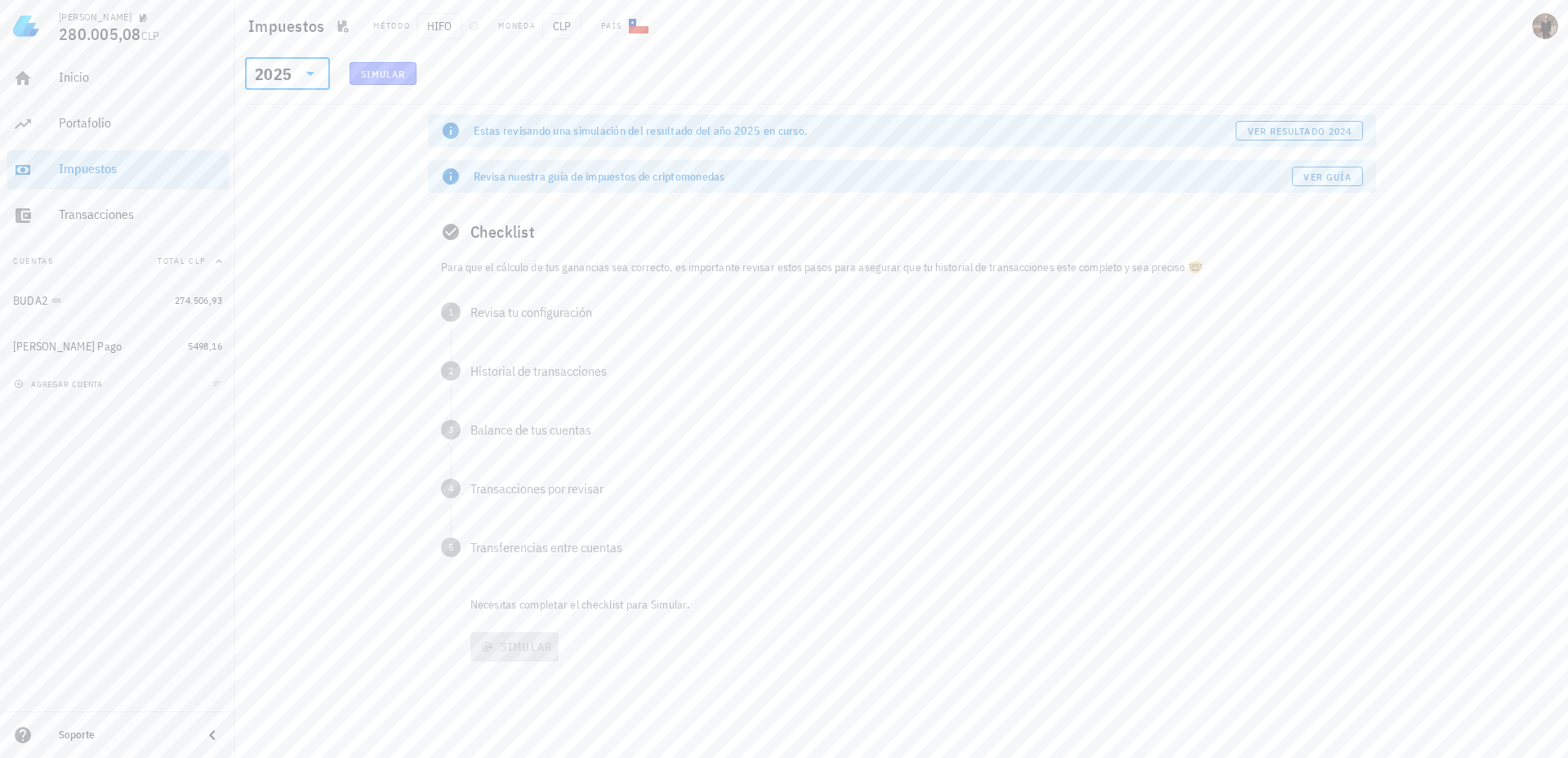
click at [369, 71] on span "Simular" at bounding box center [383, 74] width 46 height 13
click at [284, 78] on div "2025" at bounding box center [273, 75] width 37 height 17
click at [280, 134] on div "2024" at bounding box center [287, 148] width 85 height 33
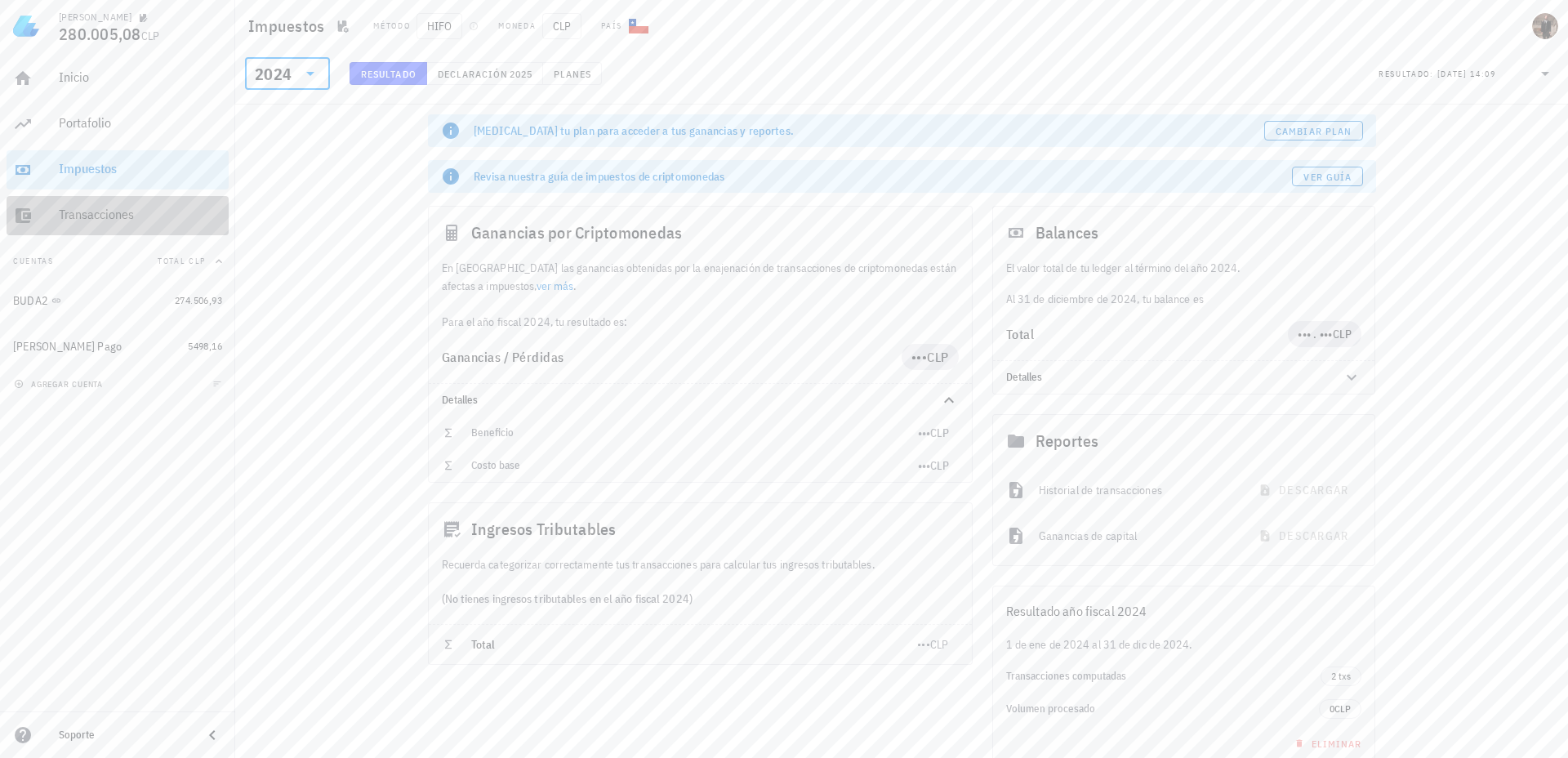
click at [95, 215] on div "Transacciones" at bounding box center [140, 214] width 163 height 16
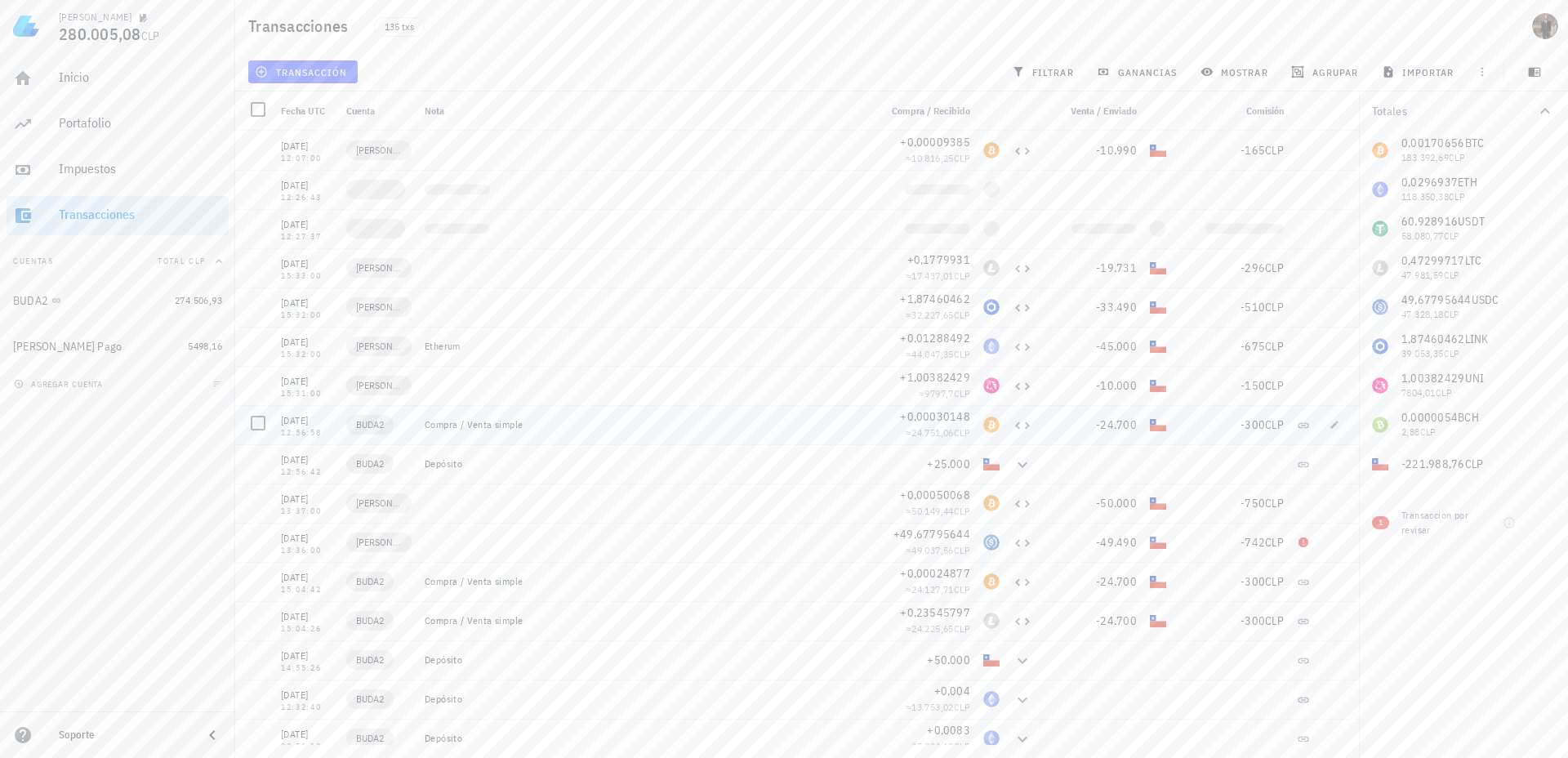
scroll to position [3, 0]
click at [1298, 539] on icon at bounding box center [1303, 539] width 10 height 10
click at [383, 547] on span "[PERSON_NAME] Pago" at bounding box center [378, 539] width 46 height 17
click at [379, 541] on span "[PERSON_NAME] Pago" at bounding box center [378, 539] width 46 height 17
click at [287, 538] on div "[DATE]" at bounding box center [307, 535] width 52 height 17
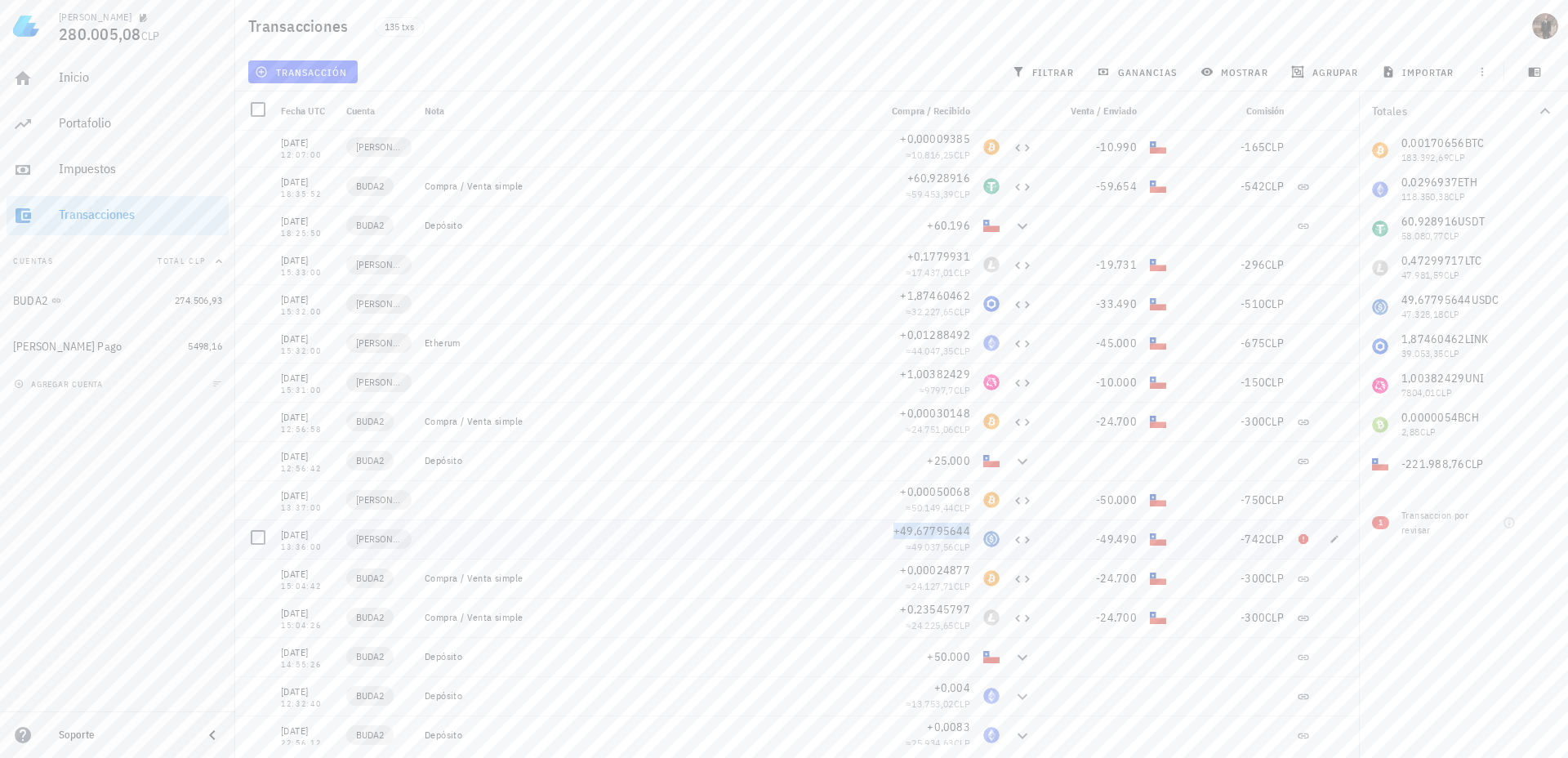
drag, startPoint x: 886, startPoint y: 533, endPoint x: 806, endPoint y: 537, distance: 80.1
click at [893, 533] on span "+49,67795644" at bounding box center [932, 531] width 77 height 15
click at [254, 534] on div at bounding box center [258, 537] width 28 height 28
click at [290, 73] on span "editar (1)" at bounding box center [293, 72] width 70 height 13
click at [287, 167] on div "Eliminar" at bounding box center [345, 174] width 116 height 26
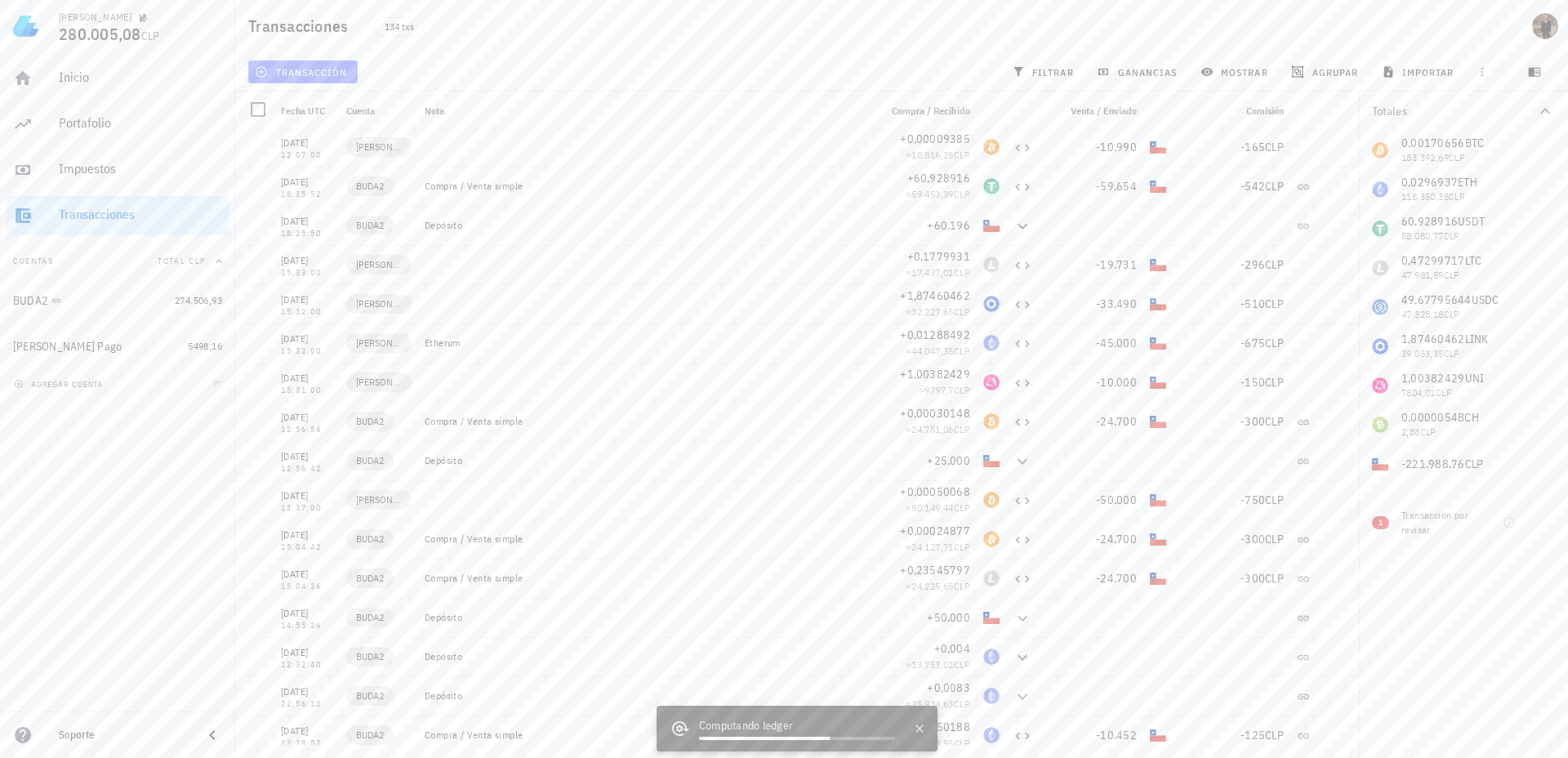
click at [294, 68] on span "transacción" at bounding box center [302, 72] width 89 height 13
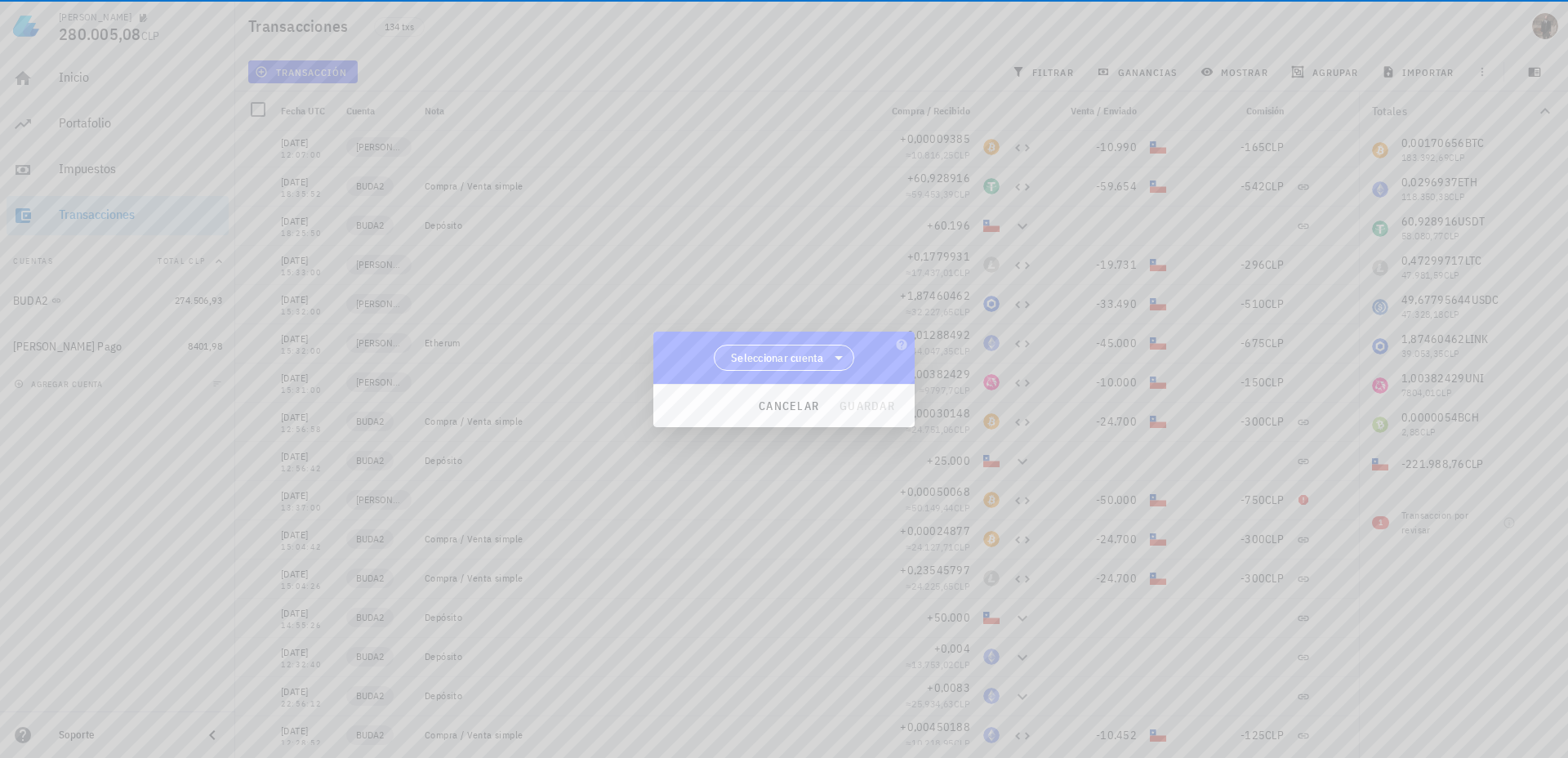
click at [827, 359] on span "Seleccionar cuenta" at bounding box center [784, 358] width 119 height 24
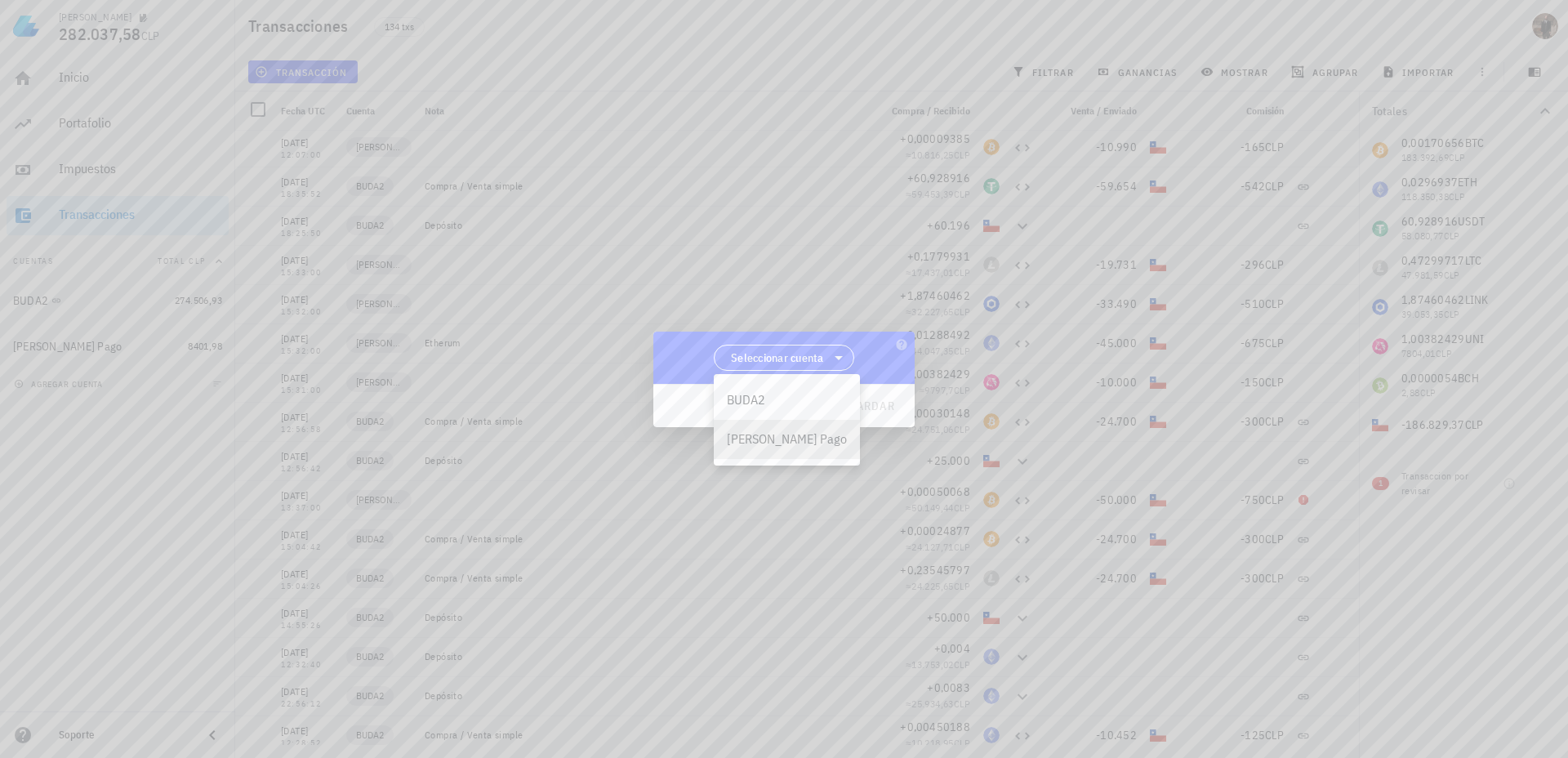
click at [790, 433] on div "[PERSON_NAME] Pago" at bounding box center [786, 439] width 120 height 16
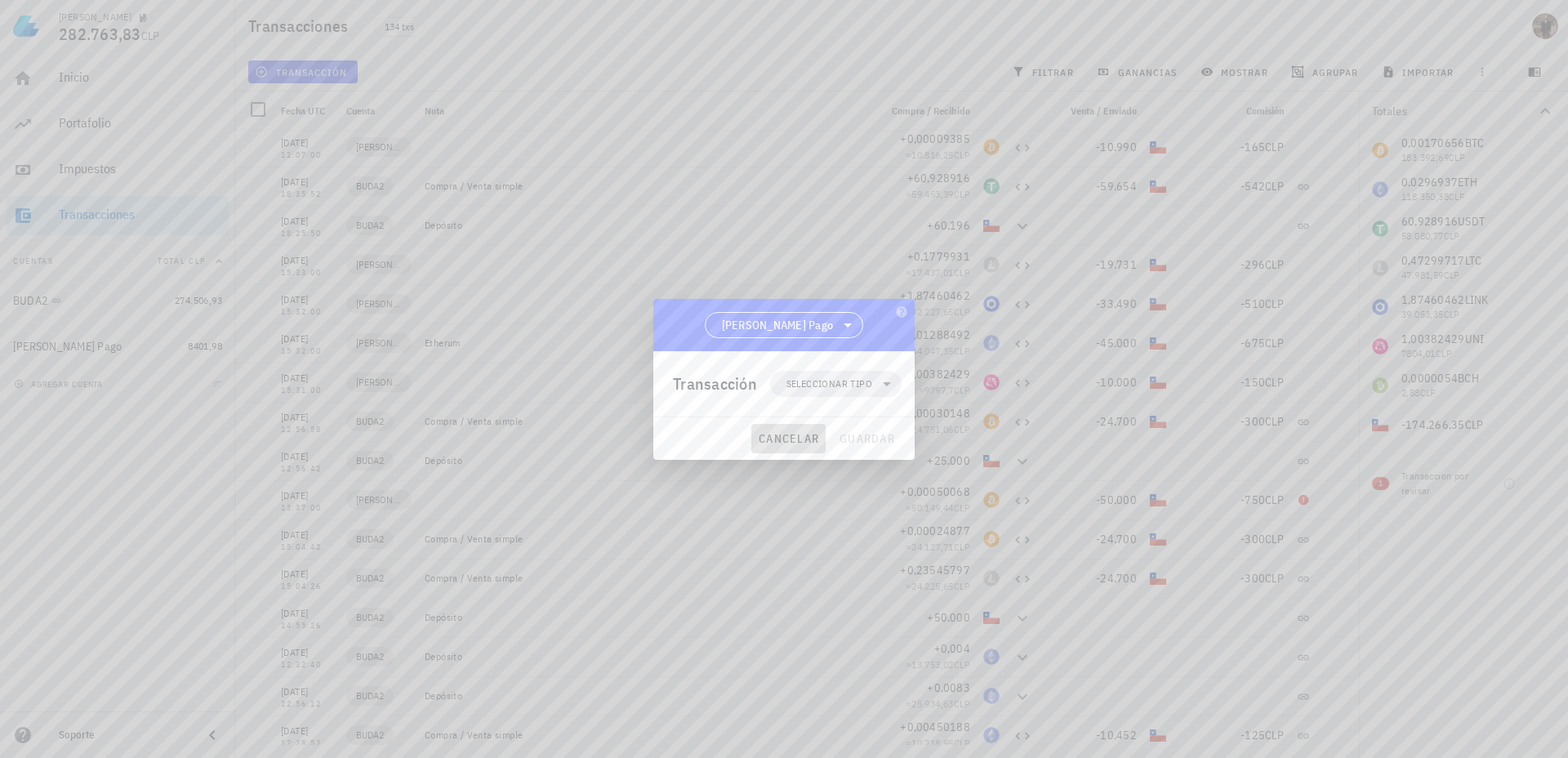
click at [790, 433] on span "cancelar" at bounding box center [788, 439] width 61 height 15
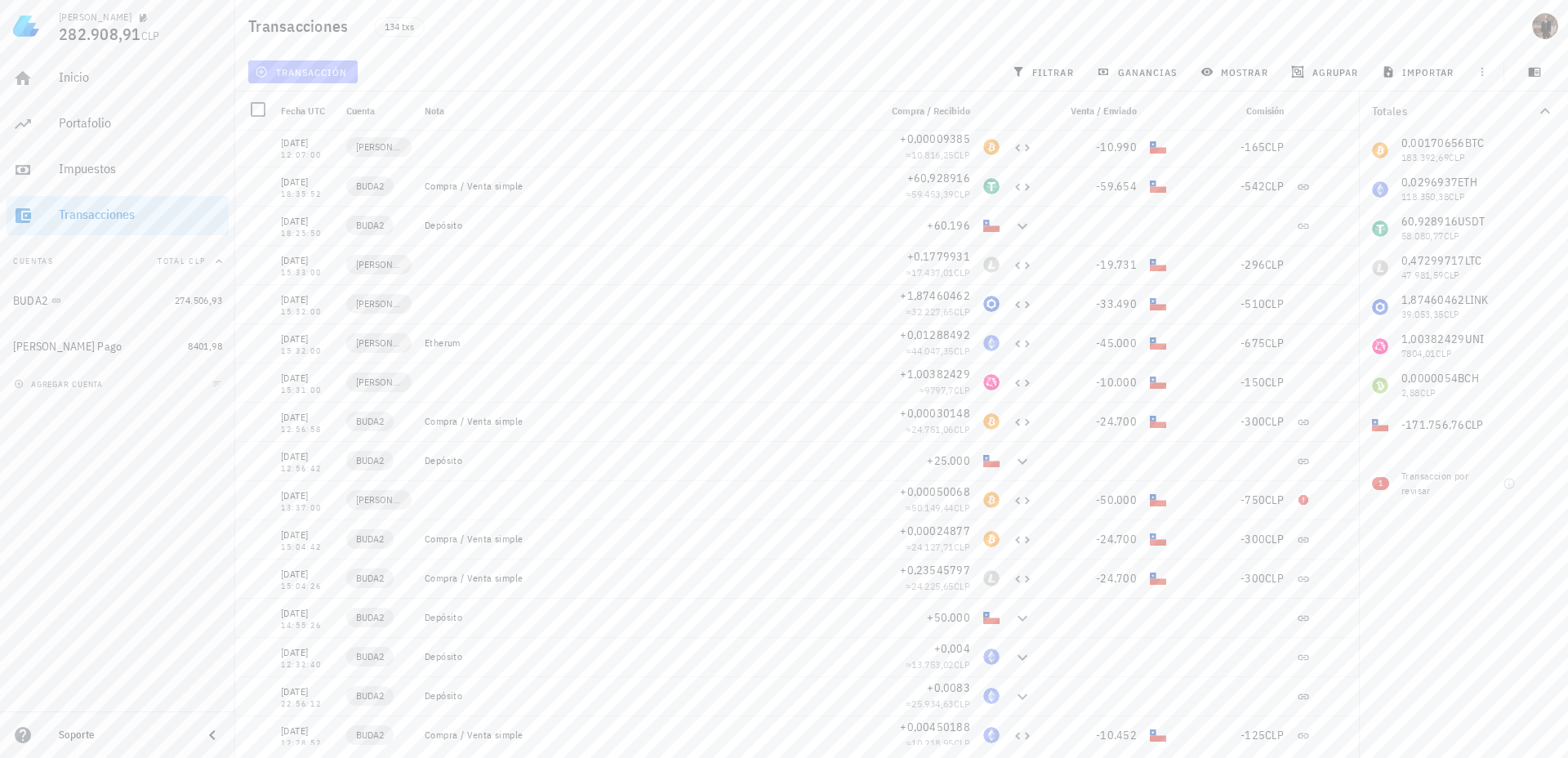
click at [314, 74] on span "transacción" at bounding box center [302, 72] width 89 height 13
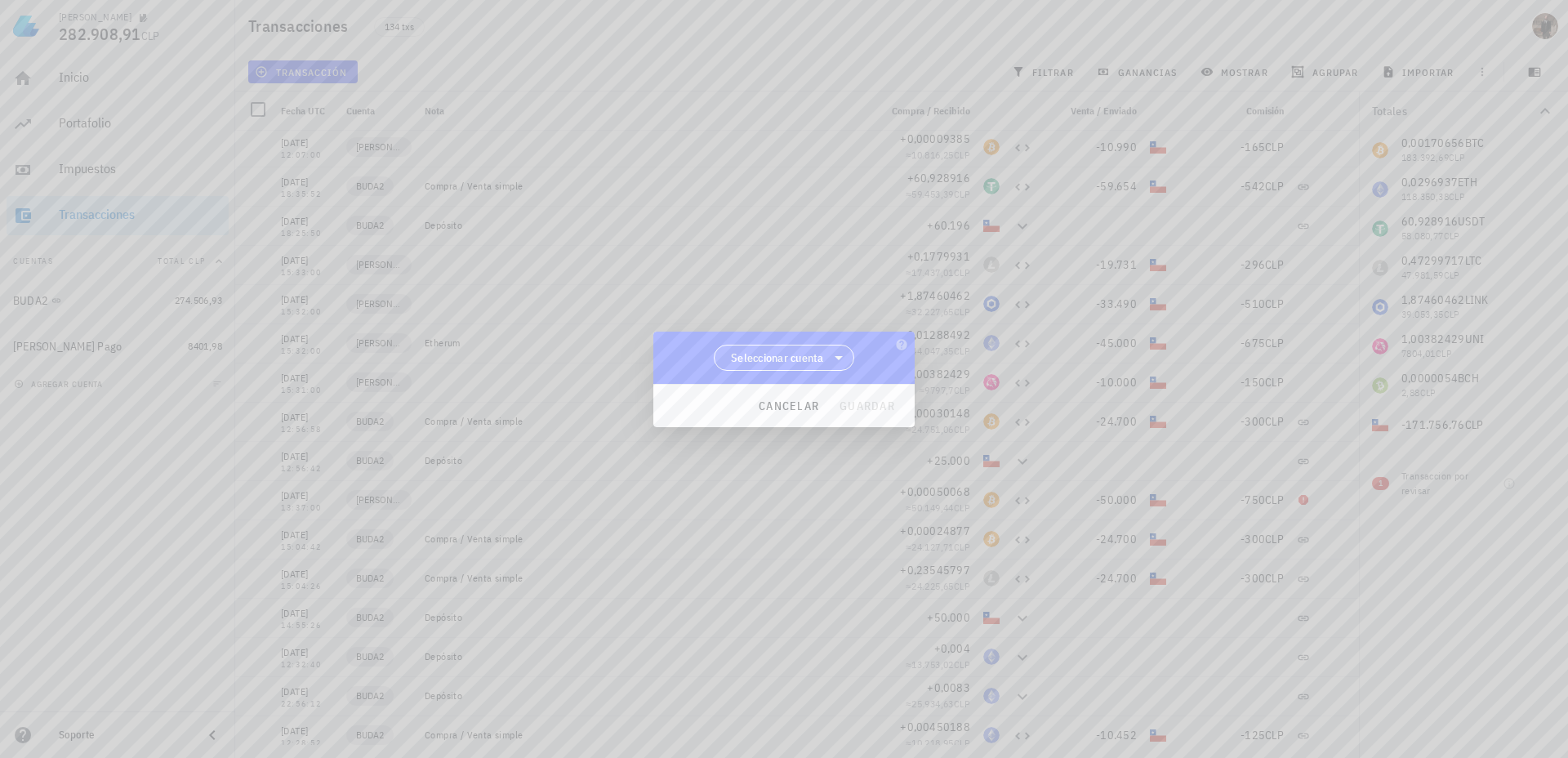
click at [787, 354] on span "Seleccionar cuenta" at bounding box center [777, 358] width 93 height 17
click at [774, 438] on div "[PERSON_NAME] Pago" at bounding box center [786, 439] width 120 height 16
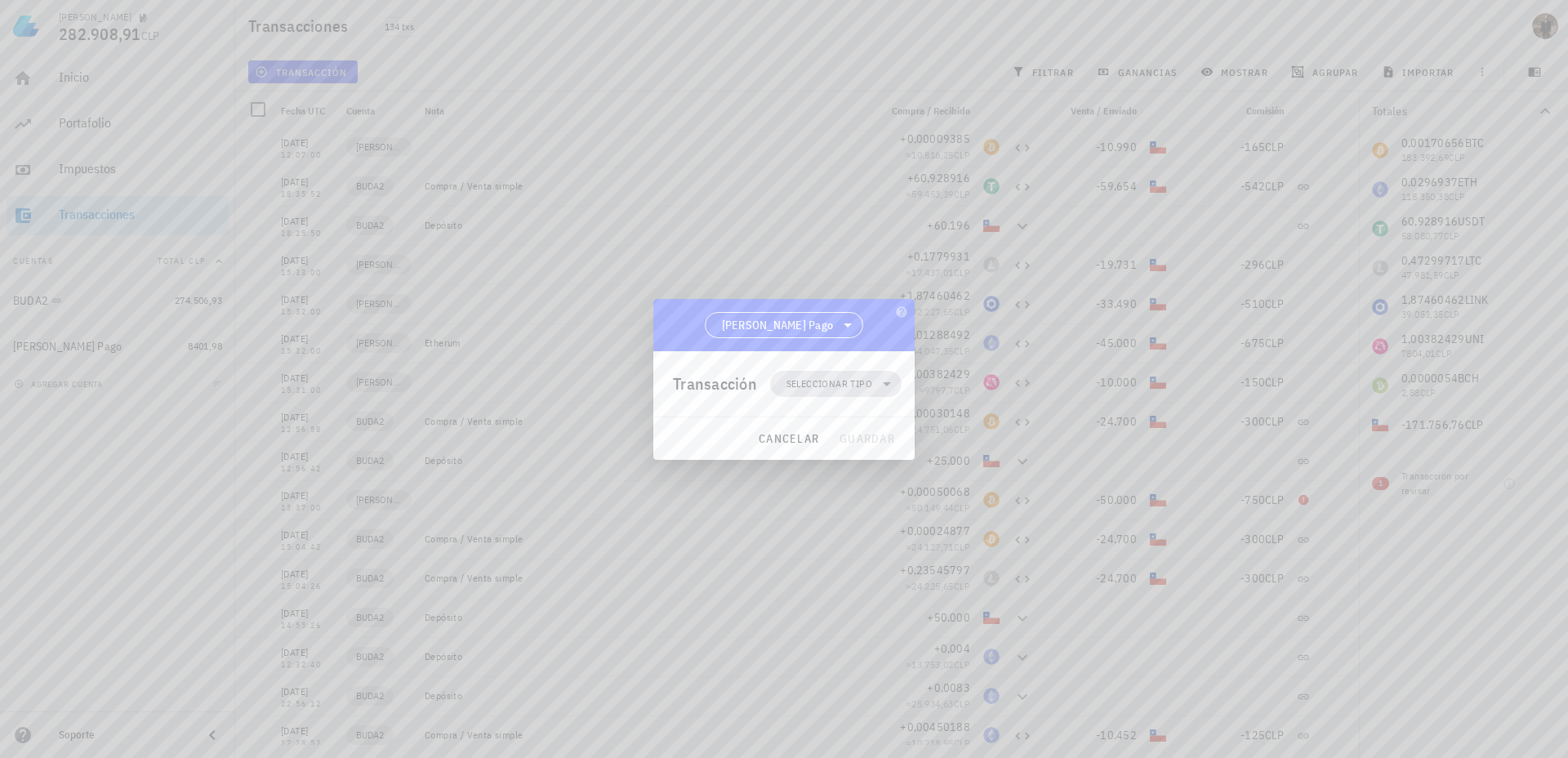
click at [816, 384] on span "Seleccionar tipo" at bounding box center [829, 384] width 85 height 17
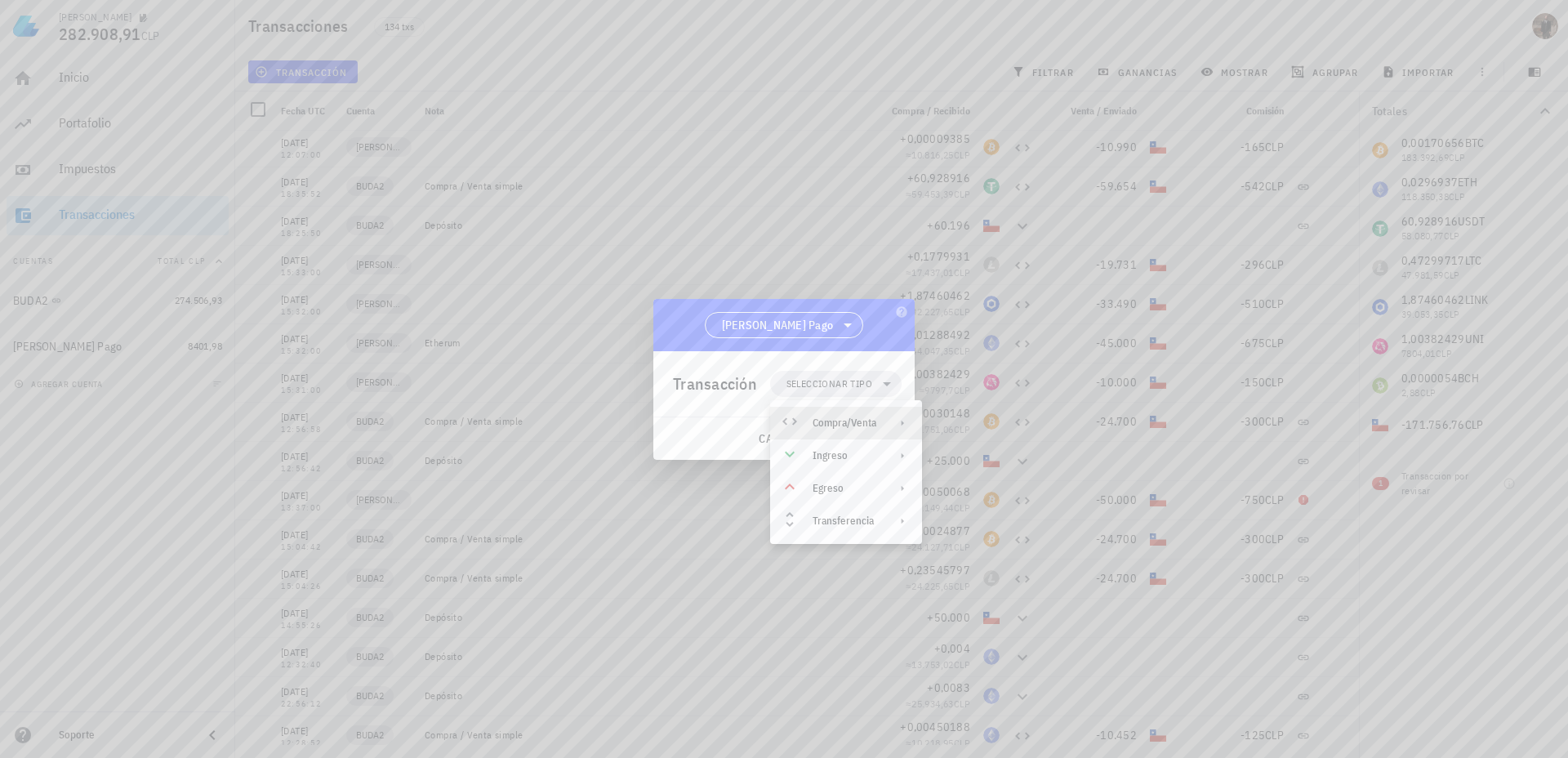
click at [830, 418] on div "Compra/Venta" at bounding box center [845, 424] width 64 height 13
click at [997, 432] on div "Compra/Venta" at bounding box center [1014, 430] width 97 height 13
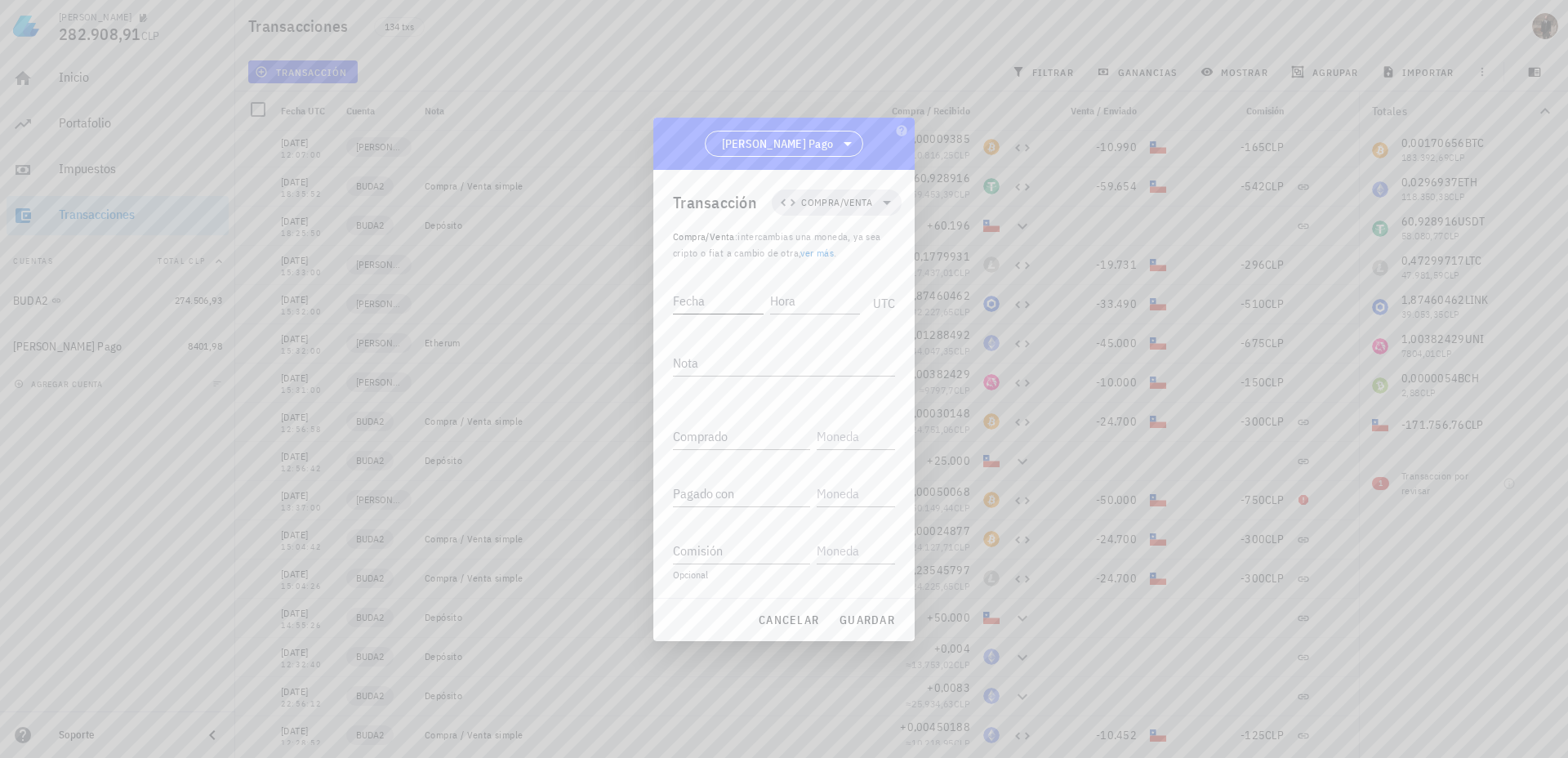
click at [716, 303] on input "Fecha" at bounding box center [718, 300] width 90 height 26
type input "[DATE]"
type input "13:36:00"
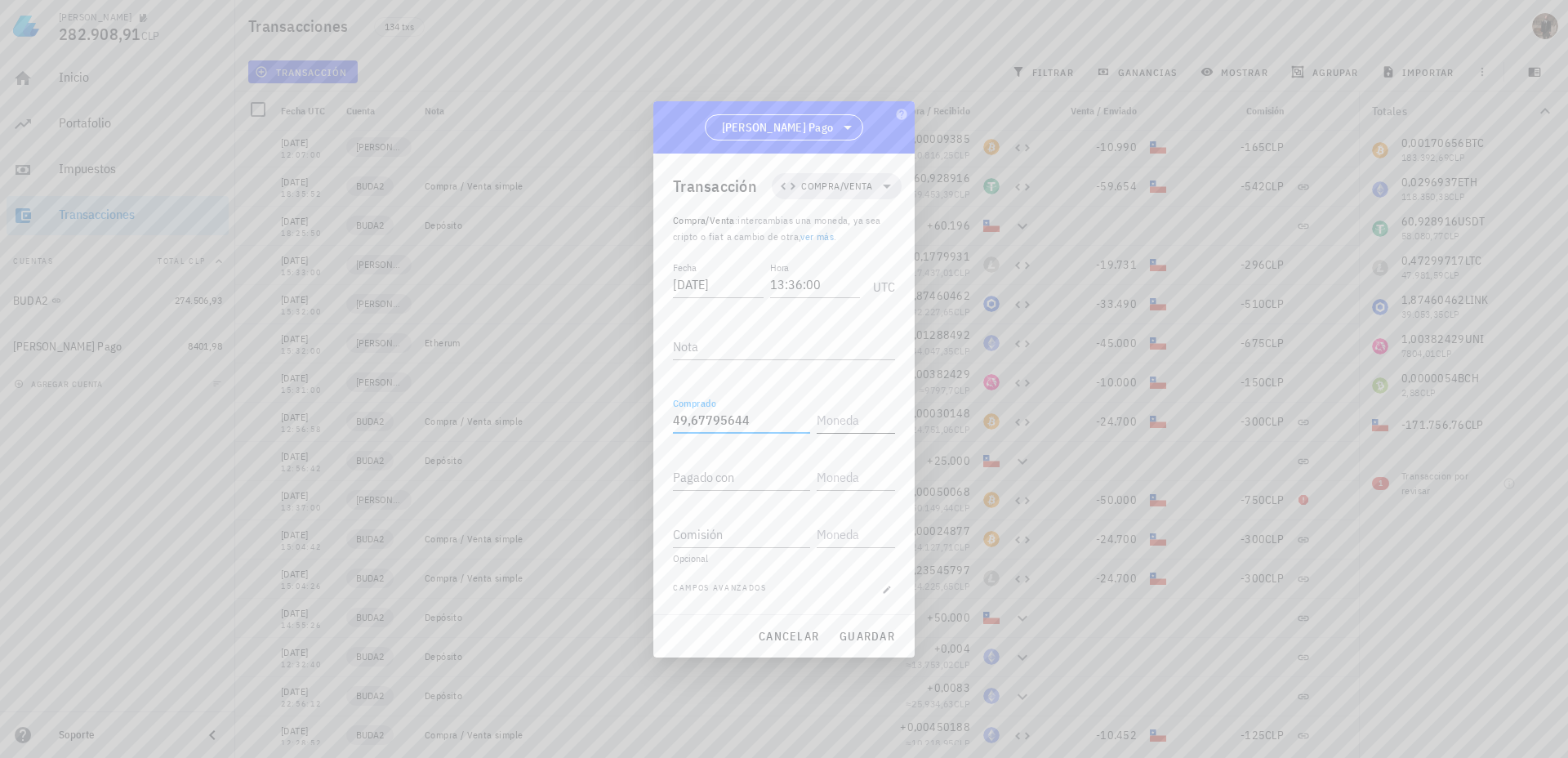
type input "49,67795644"
click at [846, 431] on input "text" at bounding box center [855, 420] width 75 height 26
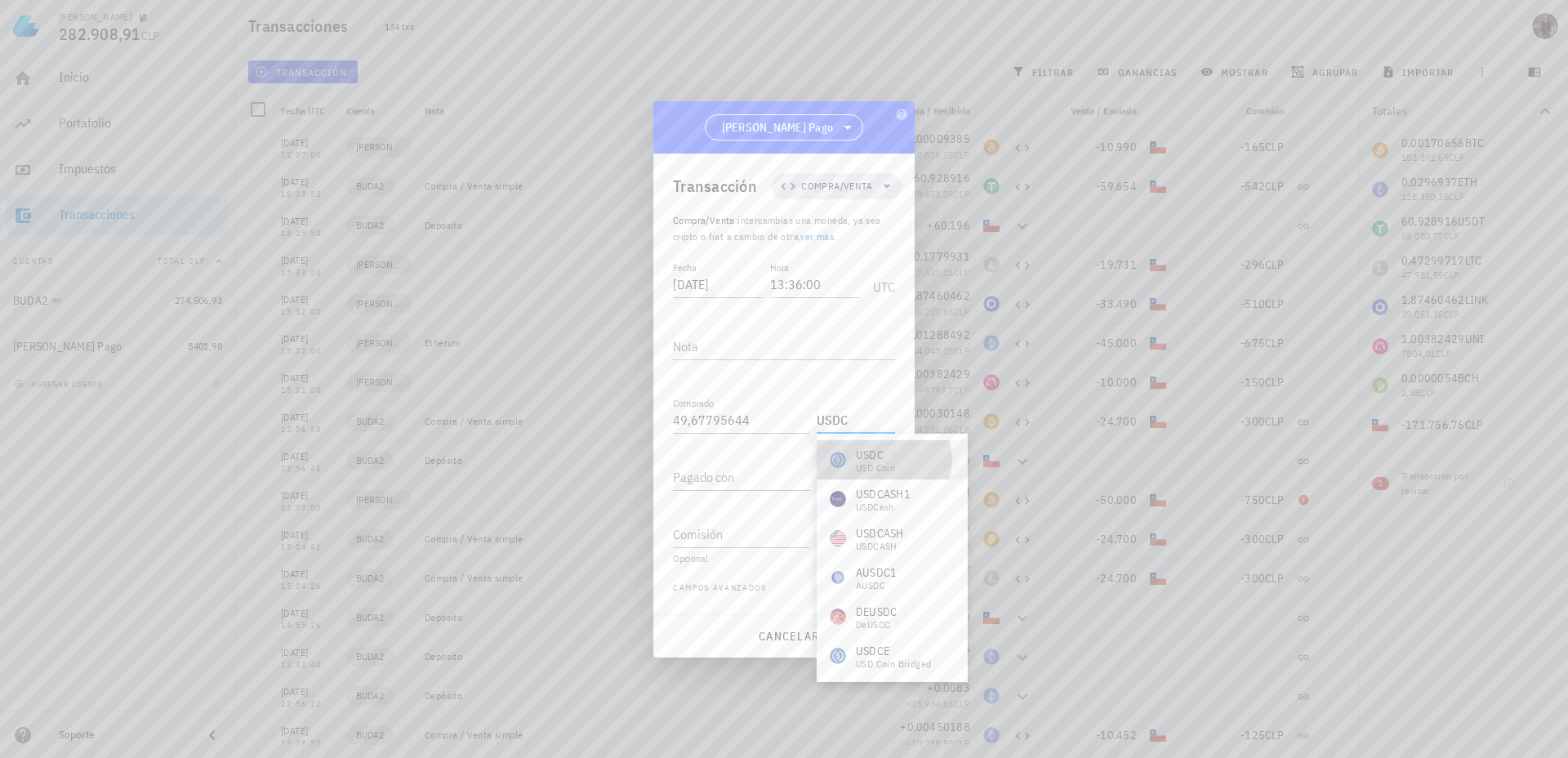
click at [877, 456] on div "USDC" at bounding box center [875, 456] width 39 height 17
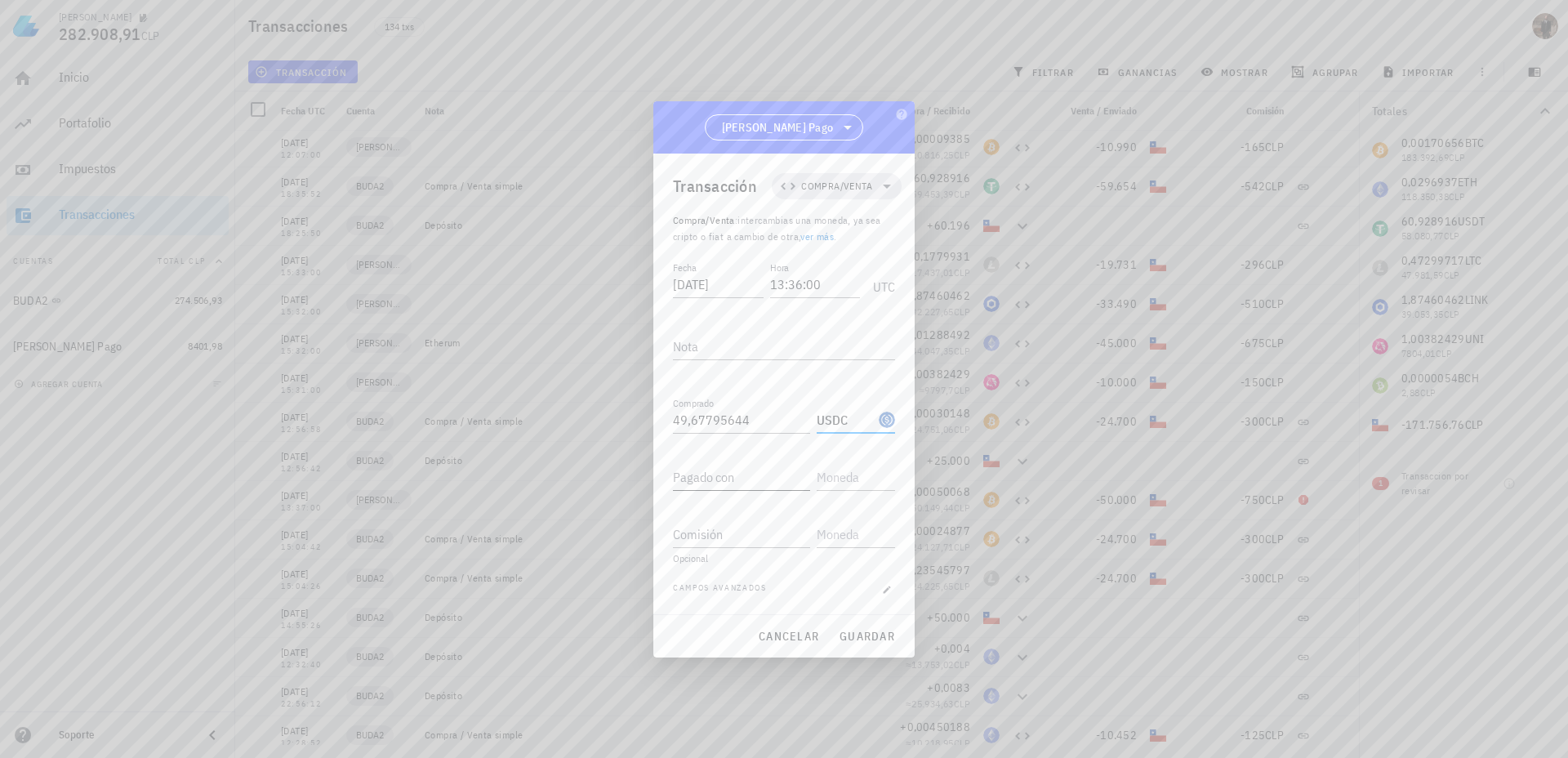
type input "USDC"
click at [715, 467] on div "Pagado con" at bounding box center [742, 477] width 137 height 26
type input "49.990"
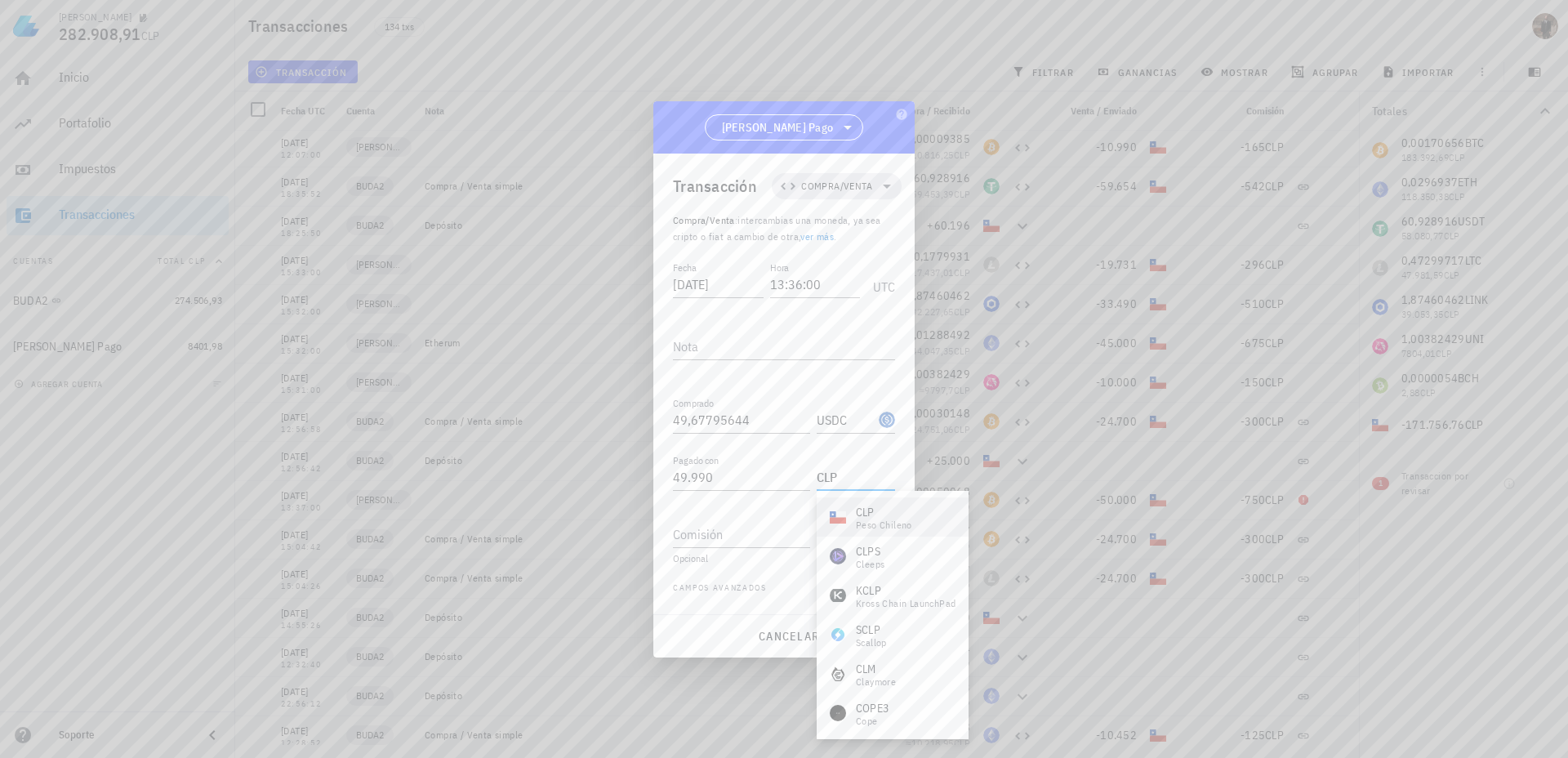
click at [857, 520] on div "peso chileno" at bounding box center [883, 525] width 56 height 10
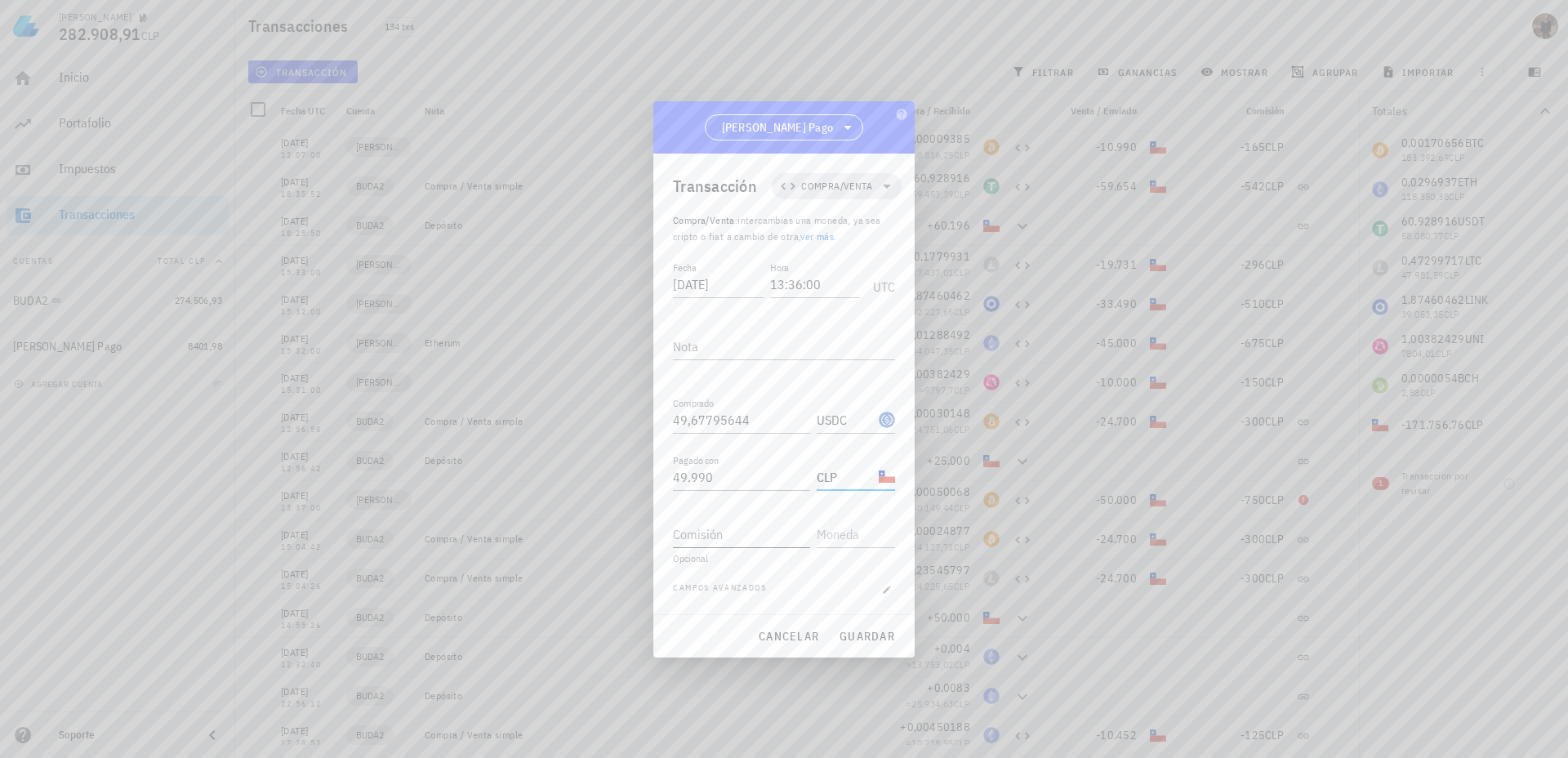
type input "CLP"
click at [741, 535] on input "Comisión" at bounding box center [742, 534] width 137 height 26
type input "742"
click at [844, 536] on input "text" at bounding box center [855, 534] width 75 height 26
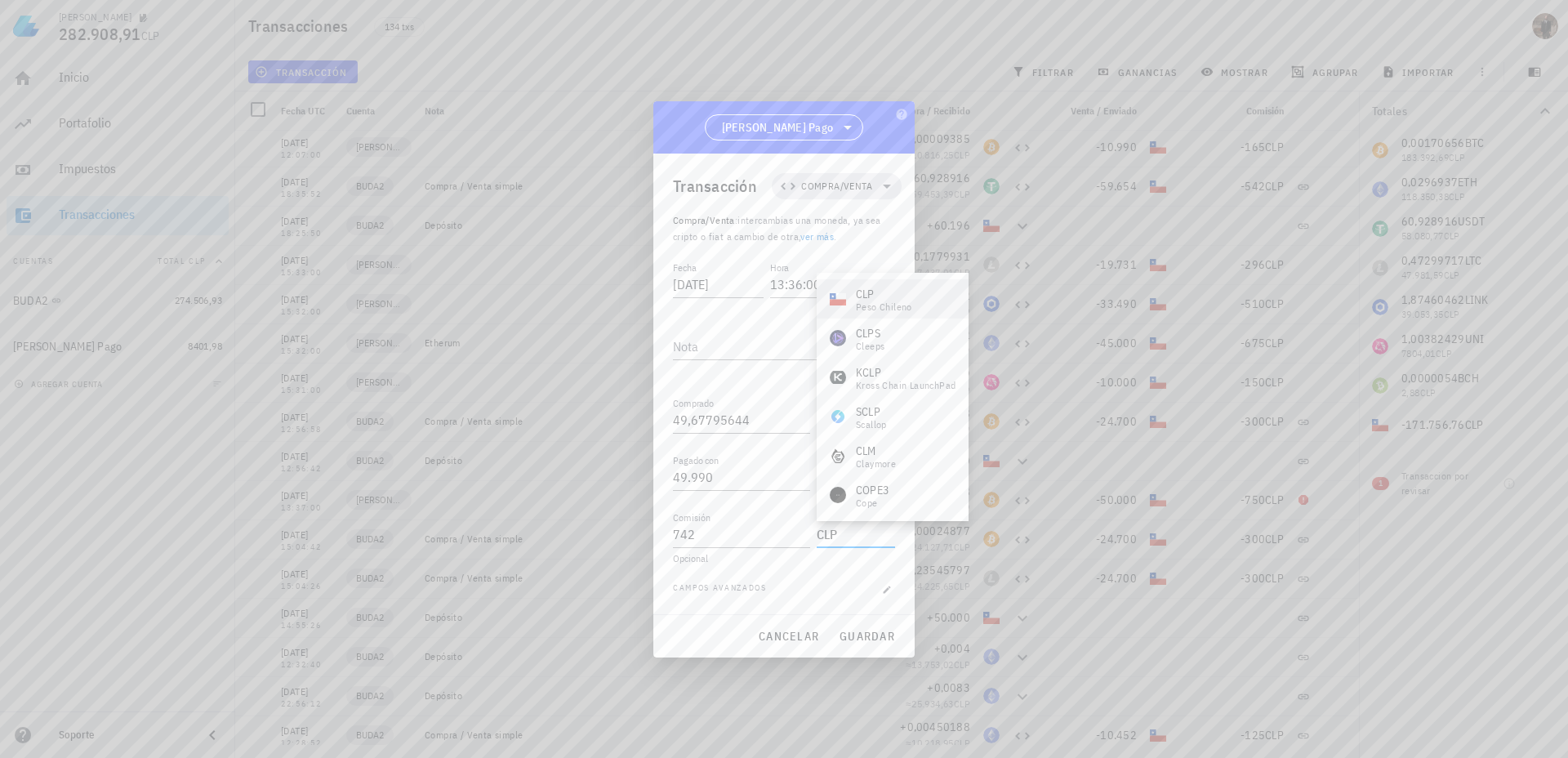
click at [876, 294] on div "CLP" at bounding box center [883, 294] width 56 height 17
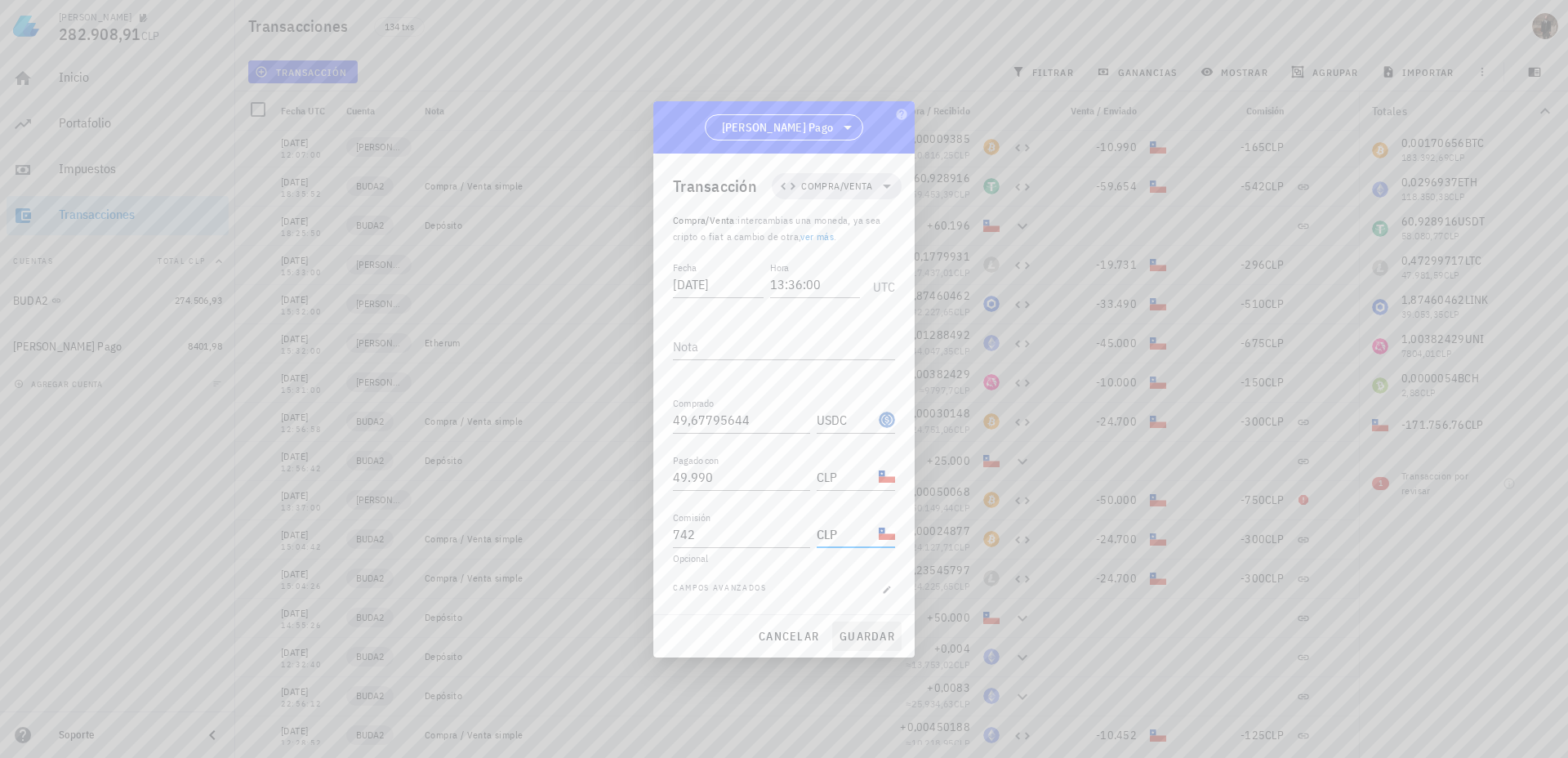
type input "CLP"
click at [856, 642] on span "guardar" at bounding box center [866, 637] width 56 height 15
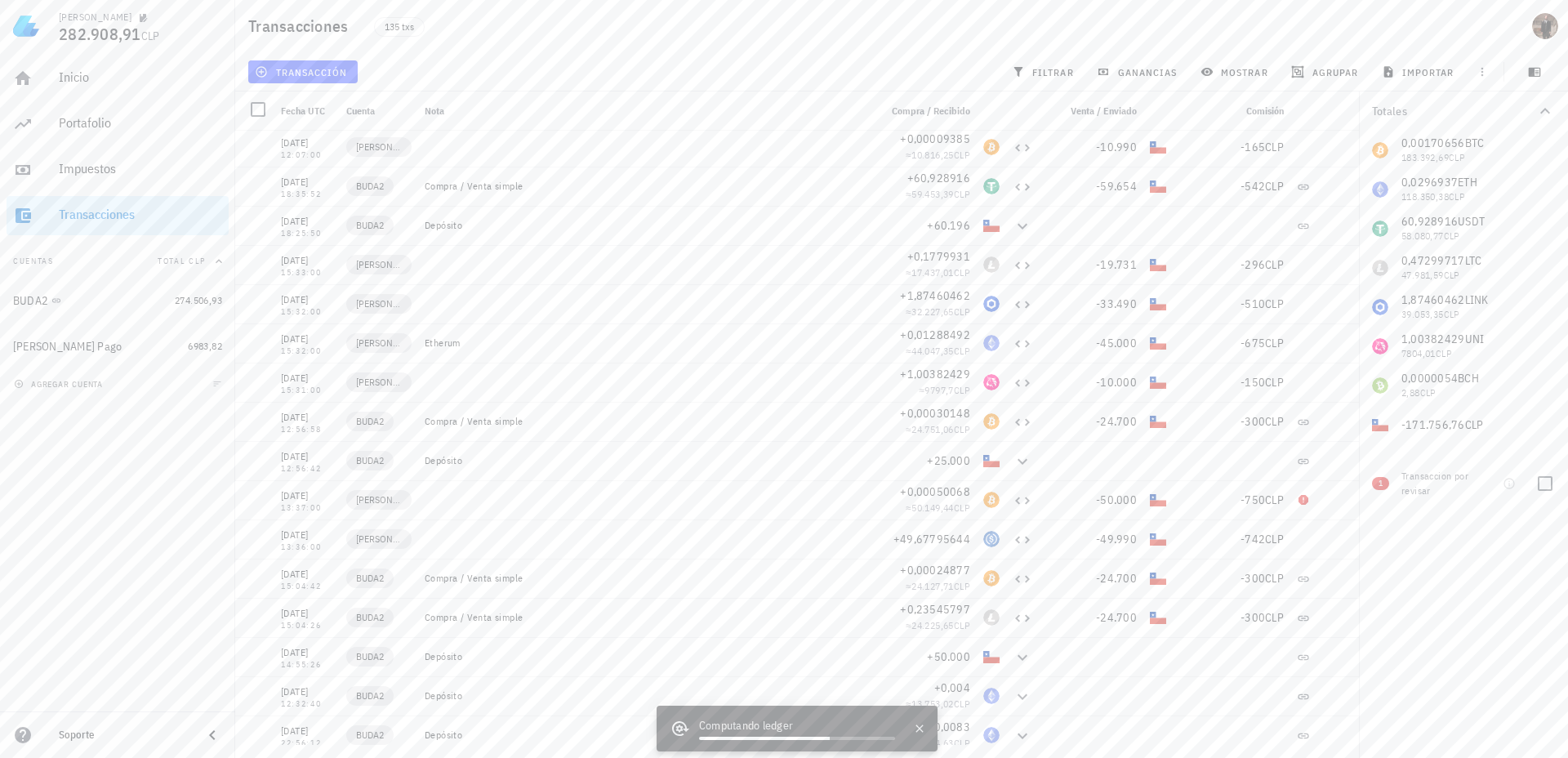
click at [1423, 484] on div "Transaccion por revisar" at bounding box center [1436, 483] width 69 height 29
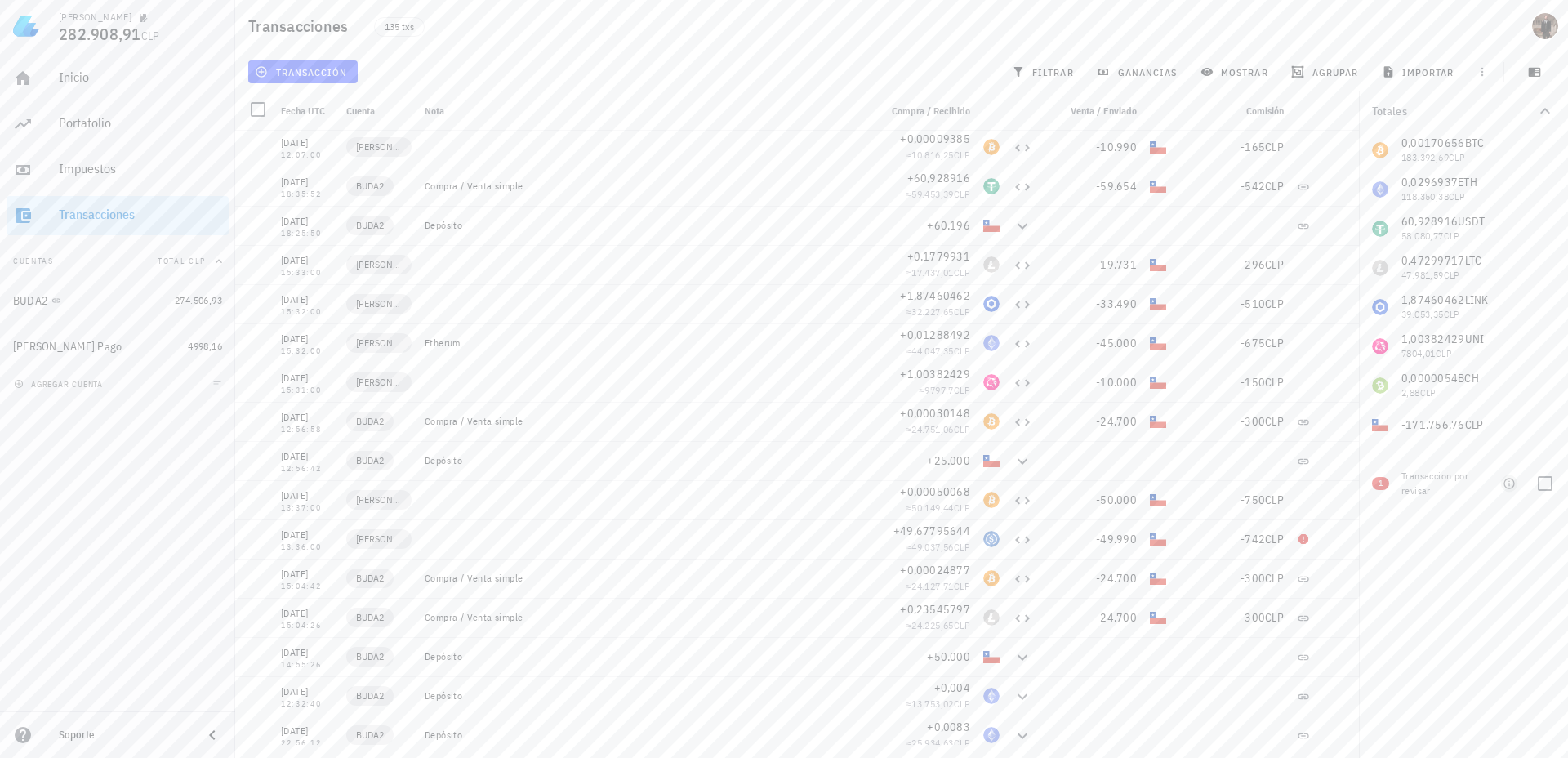
click at [1512, 484] on icon "button" at bounding box center [1509, 484] width 13 height 13
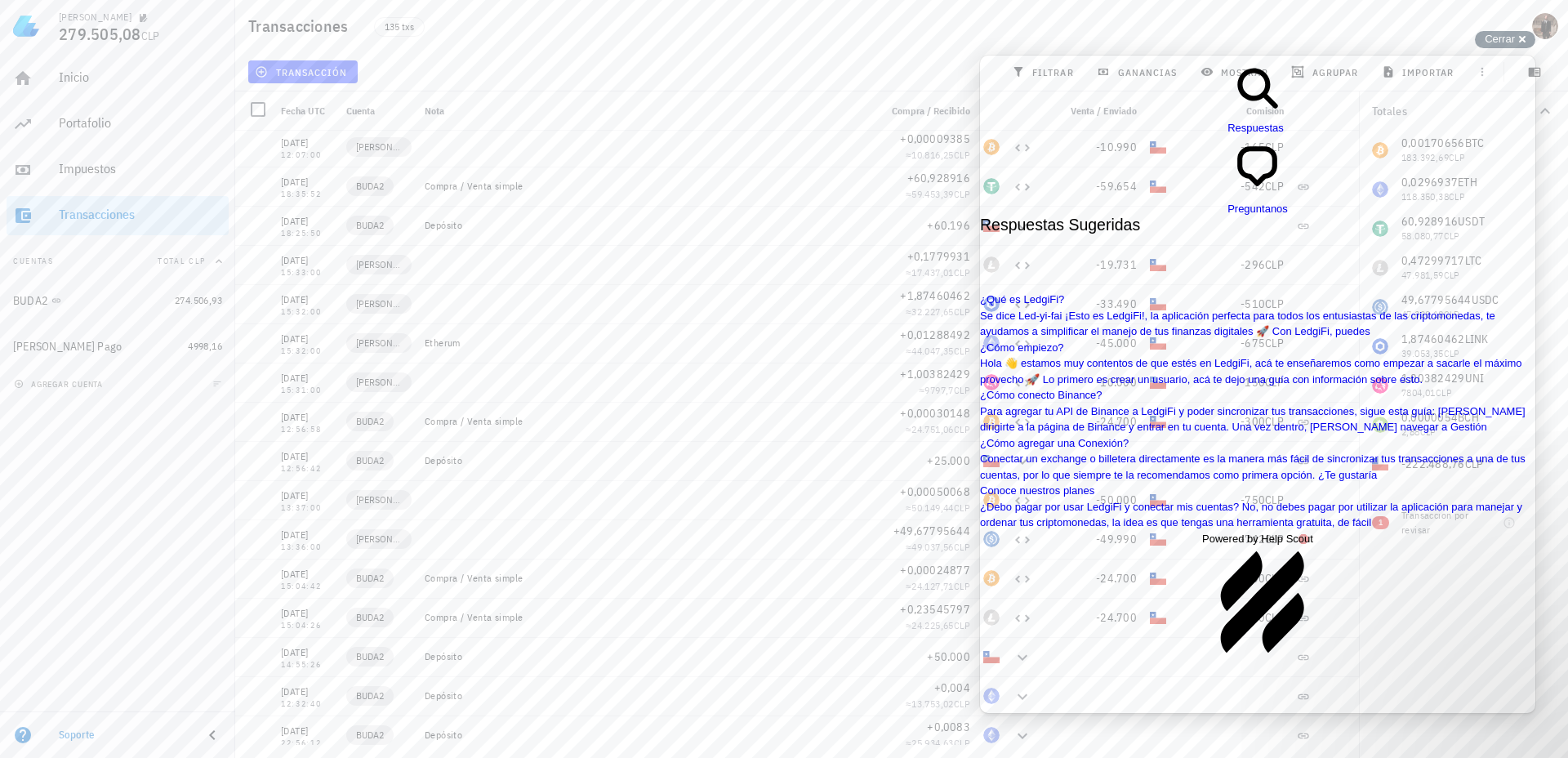
scroll to position [1204, 0]
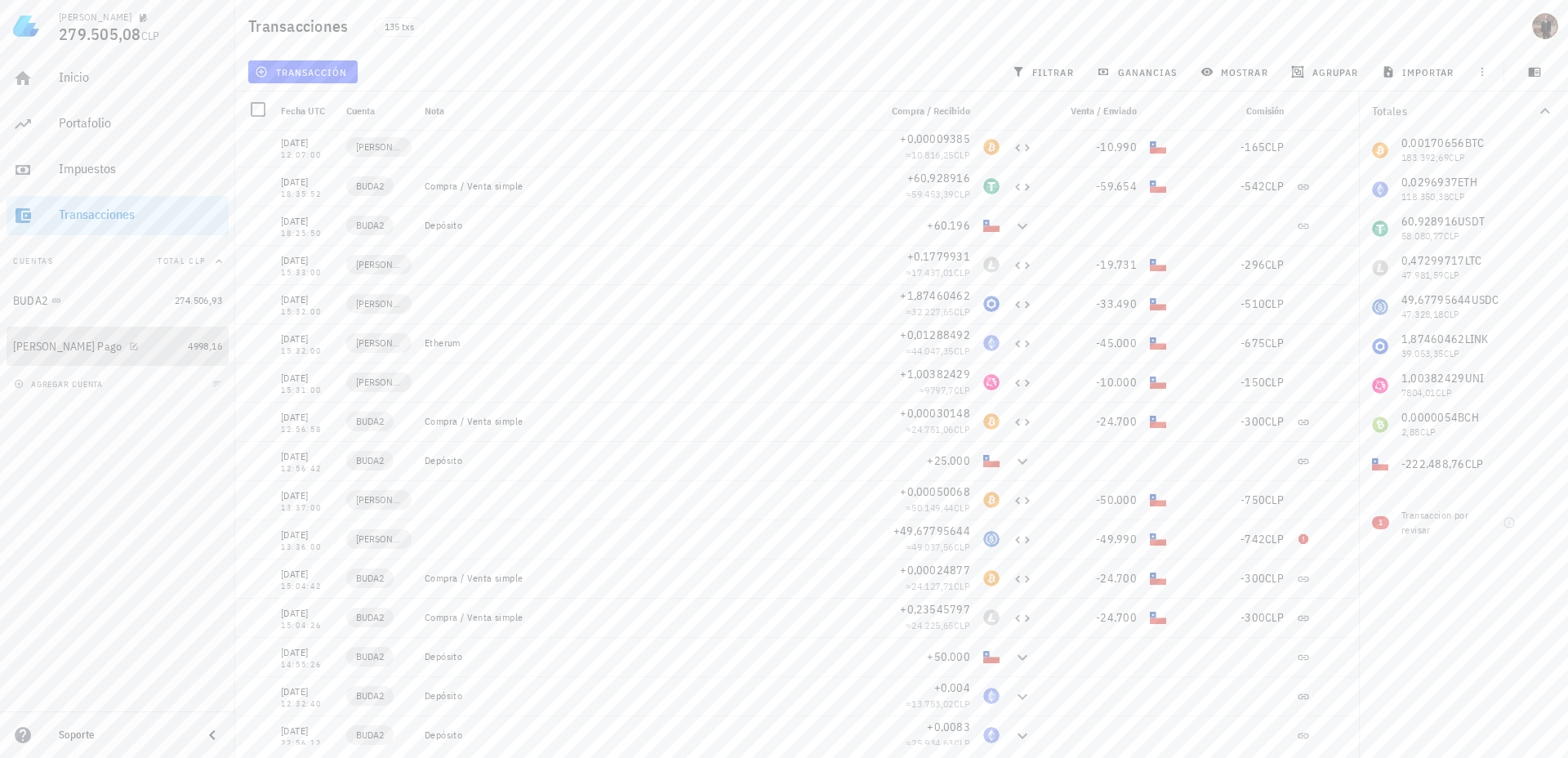
click at [69, 347] on div "[PERSON_NAME] Pago" at bounding box center [68, 347] width 110 height 14
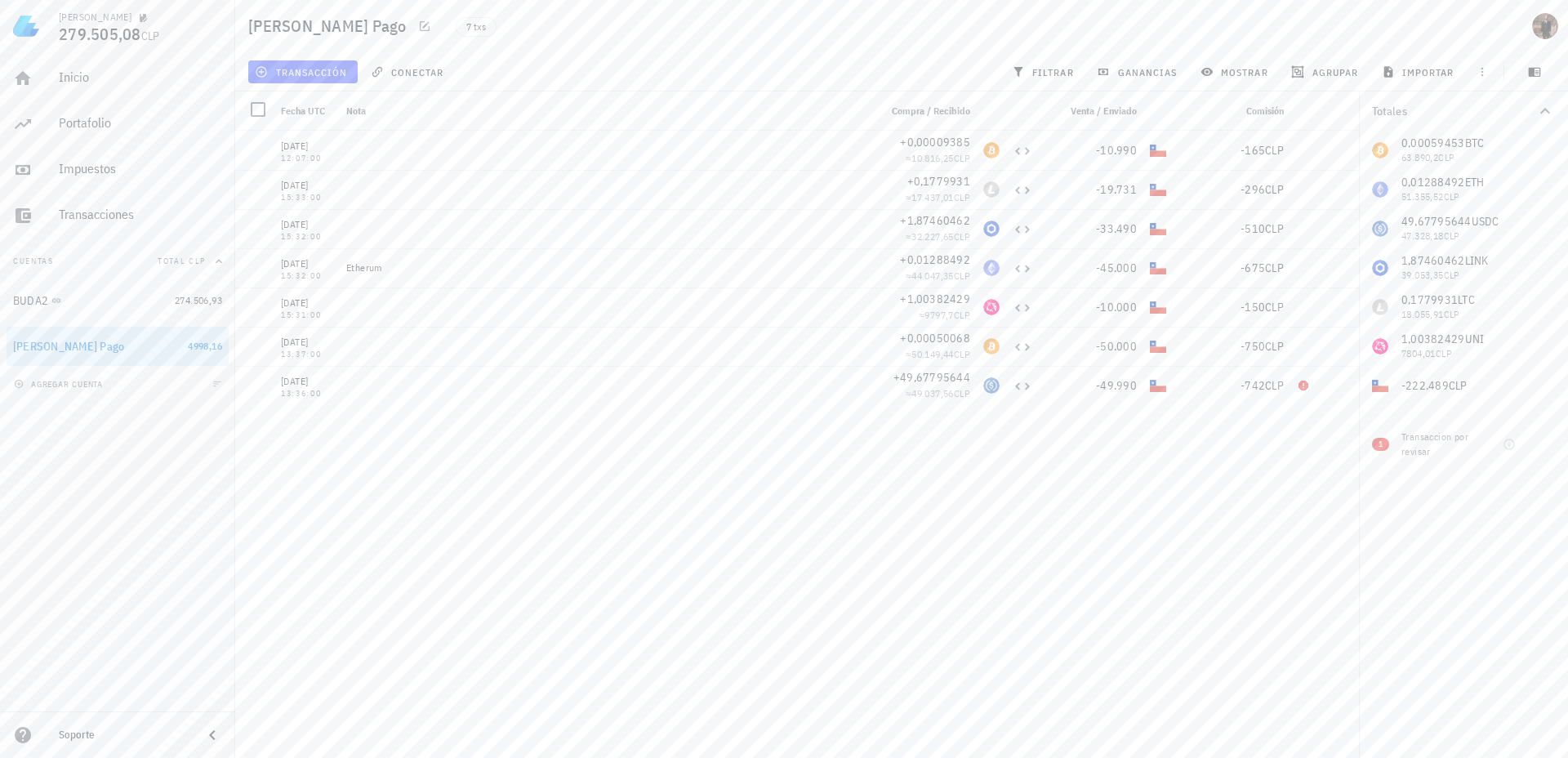
click at [1207, 499] on div "[DATE] 12:07:00 +0,00009385 ≈ 10.816,25 CLP -10.990 -165 CLP [DATE] 15:33:00 +0…" at bounding box center [797, 438] width 1123 height 615
click at [69, 119] on div "Portafolio" at bounding box center [140, 123] width 163 height 16
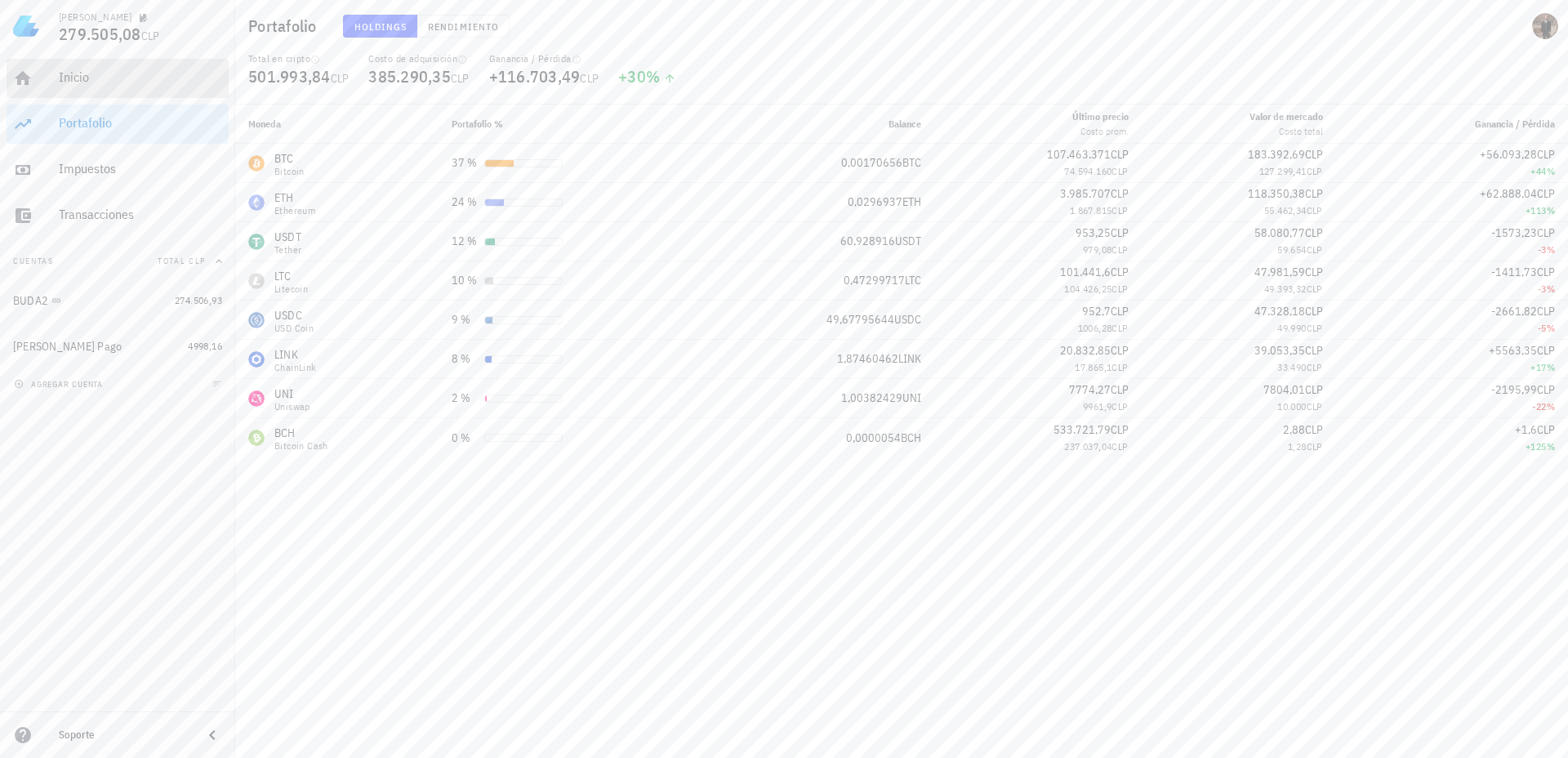
click at [59, 74] on div "Inicio" at bounding box center [140, 77] width 163 height 16
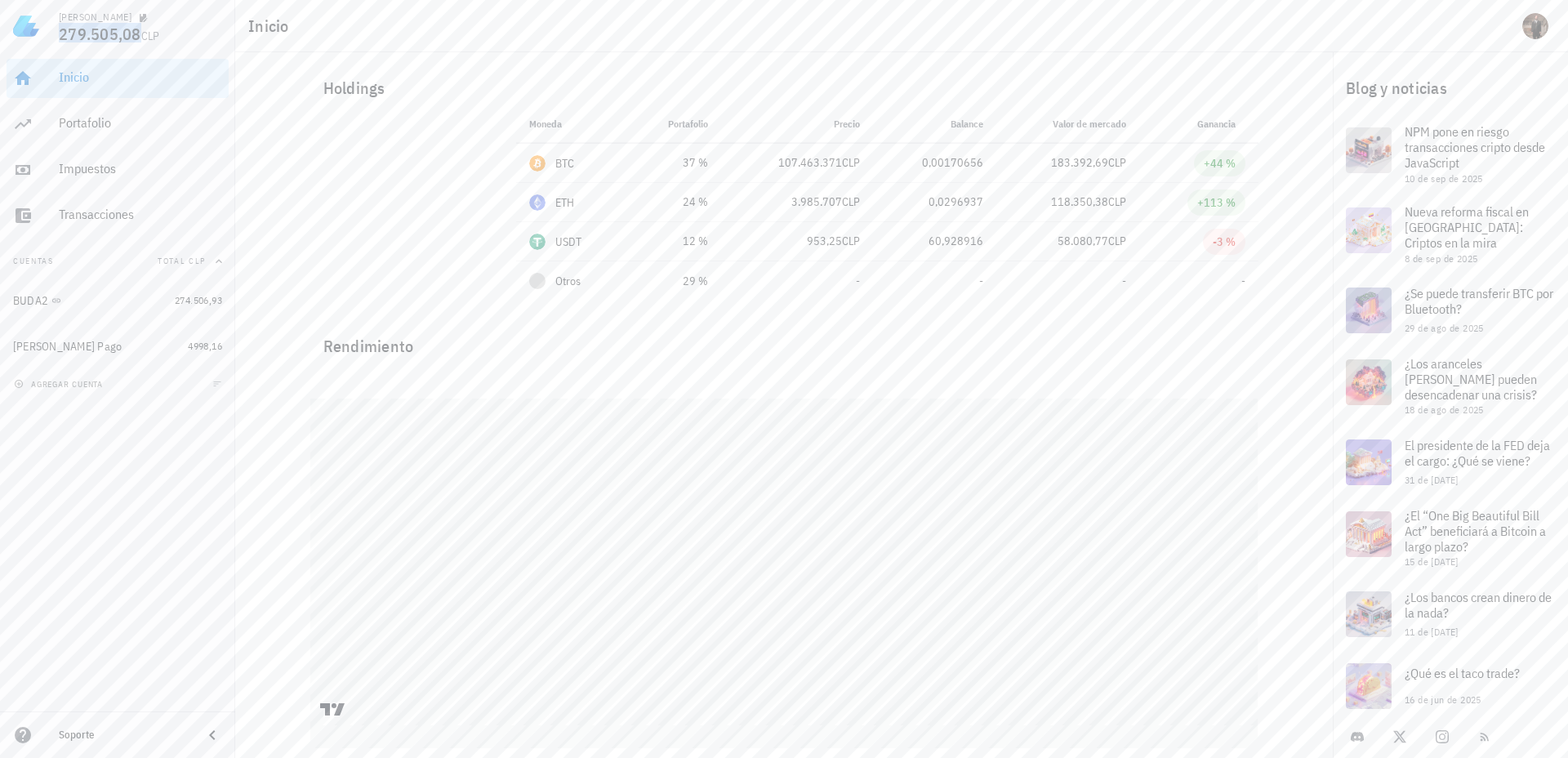
click at [76, 41] on span "279.505,08" at bounding box center [100, 34] width 83 height 22
